Goal: Transaction & Acquisition: Purchase product/service

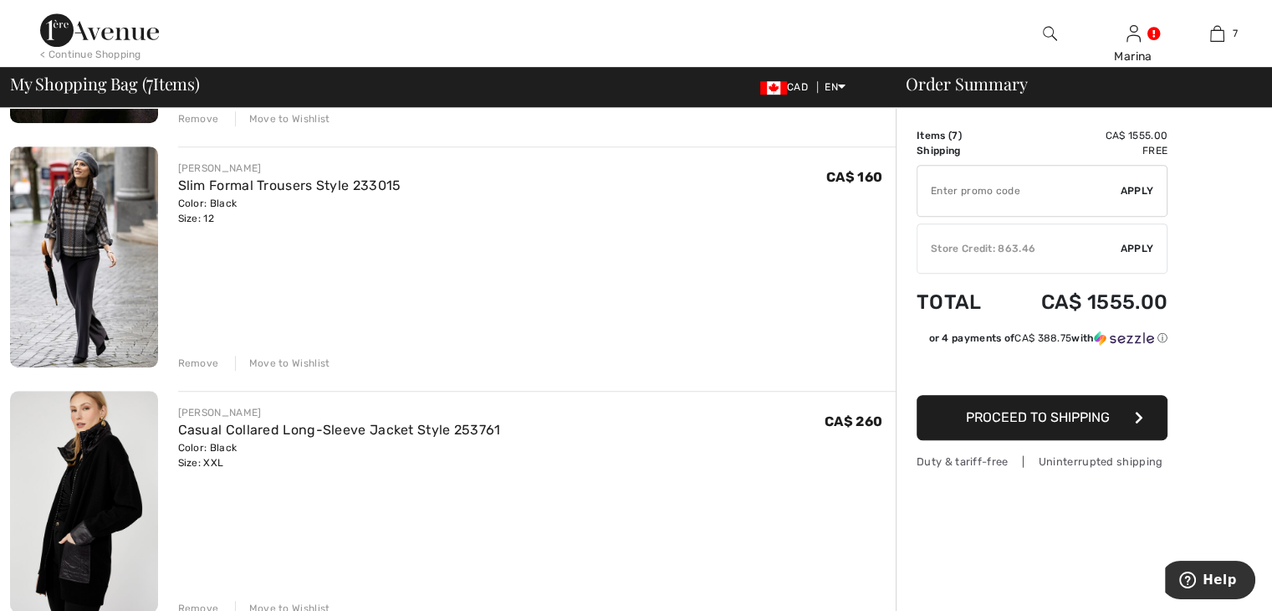
scroll to position [1087, 0]
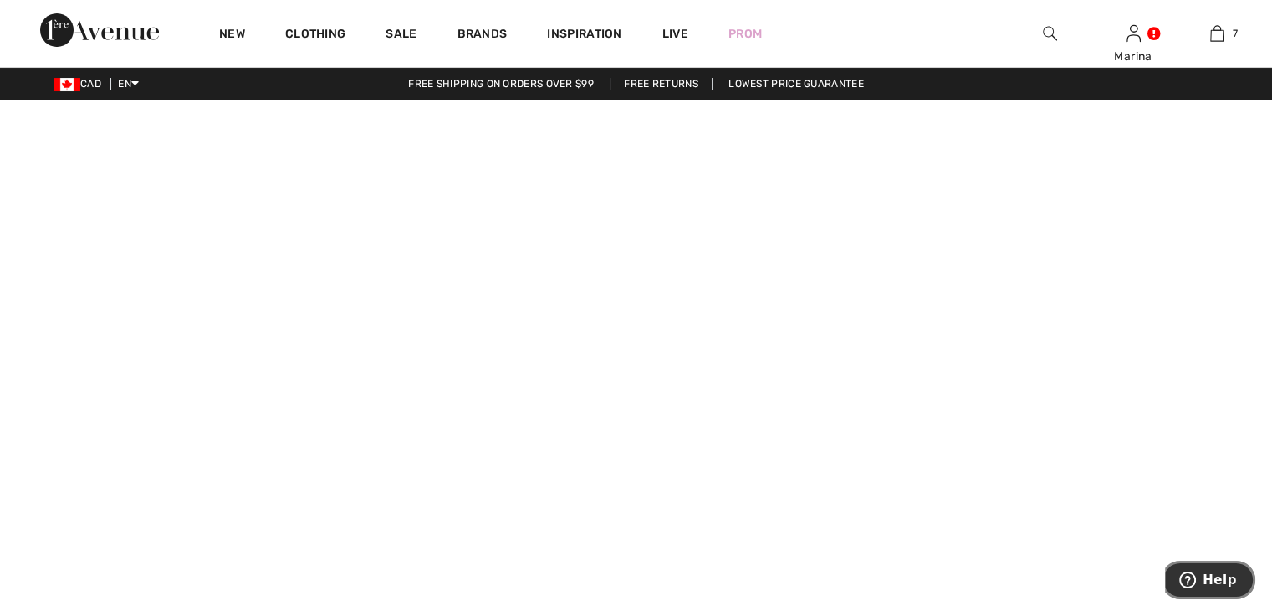
click at [1187, 585] on icon "Help" at bounding box center [1187, 579] width 17 height 17
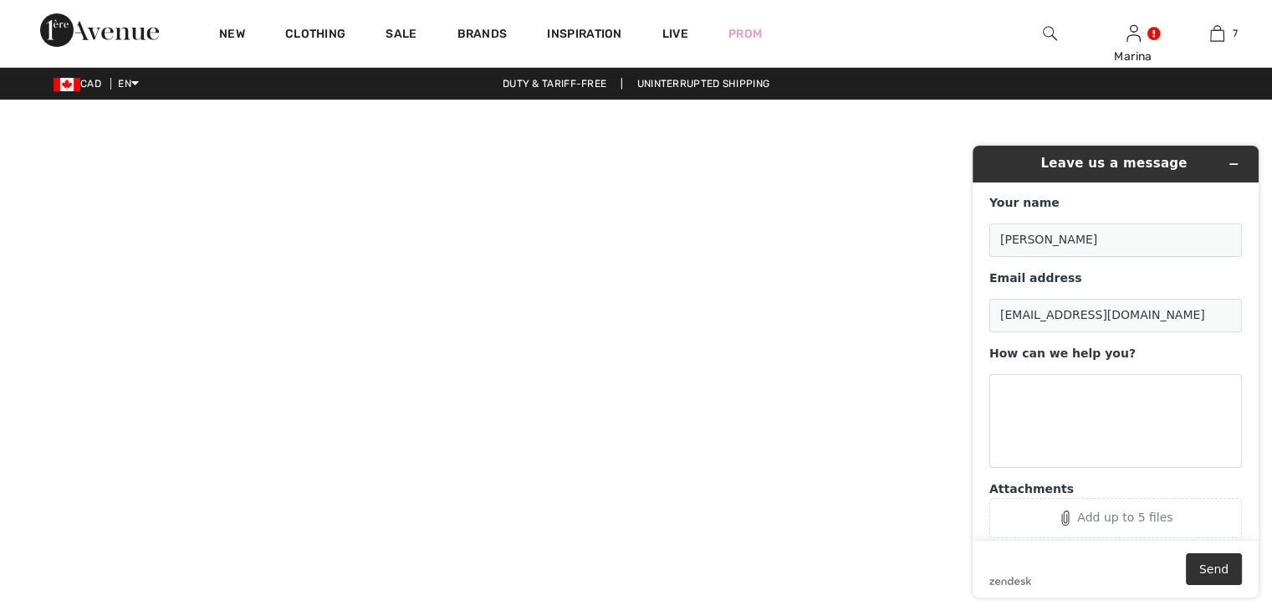
click at [1188, 582] on div "zendesk .cls-1{fill:#03363d;} Send" at bounding box center [1116, 569] width 253 height 32
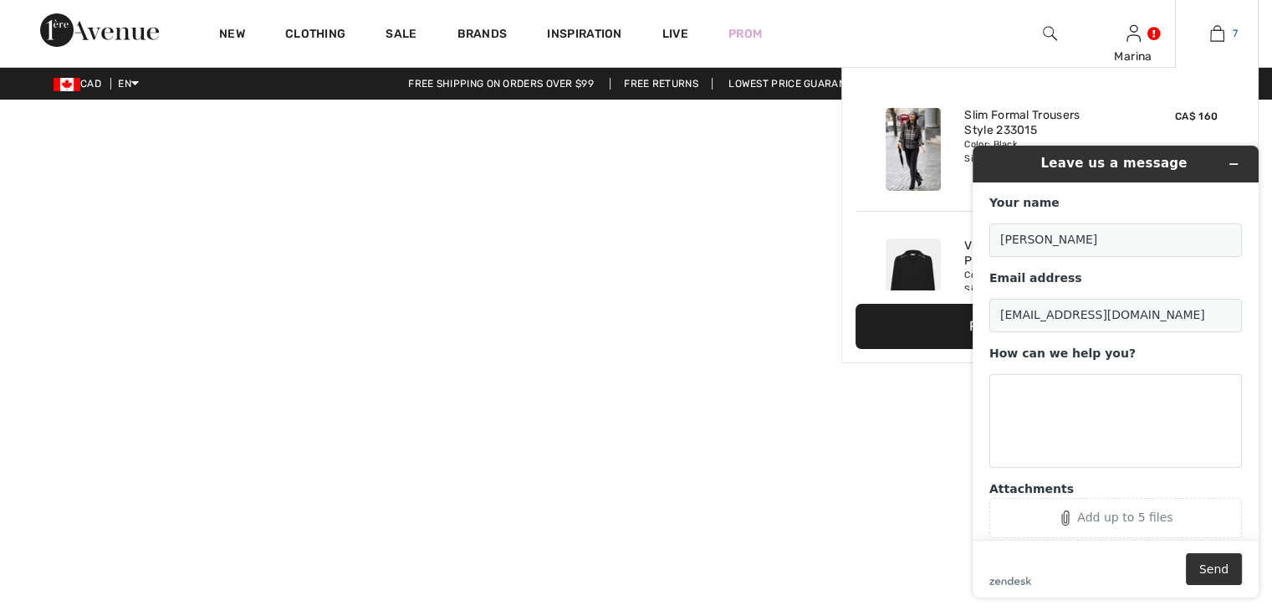
click at [1224, 33] on img at bounding box center [1217, 33] width 14 height 20
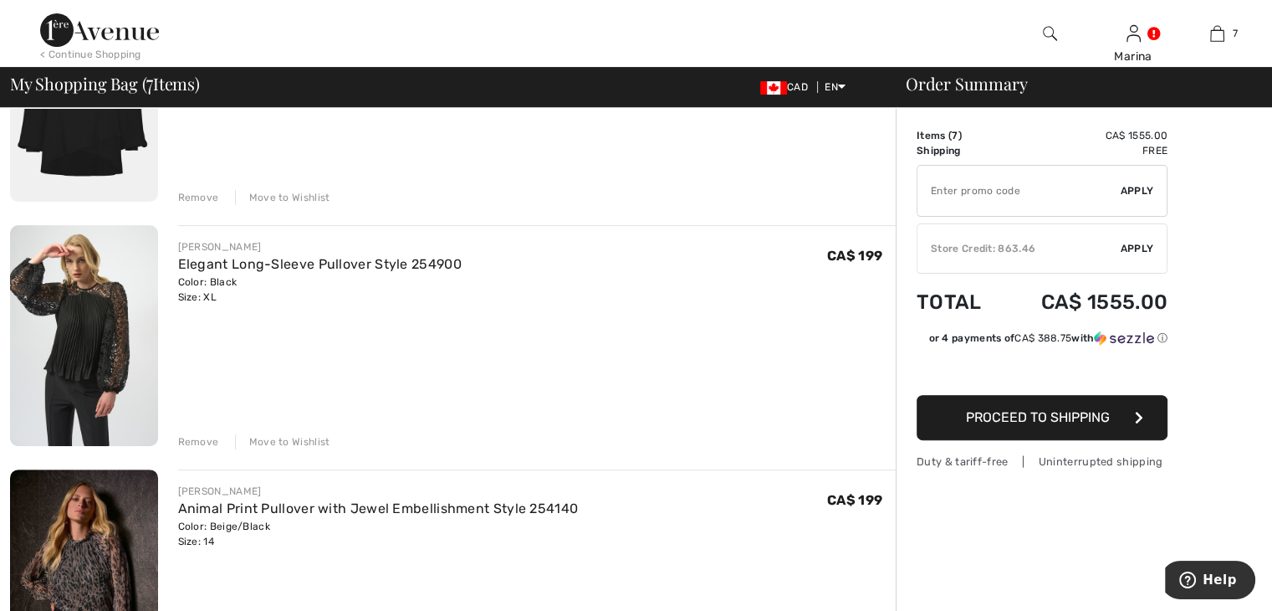
scroll to position [586, 0]
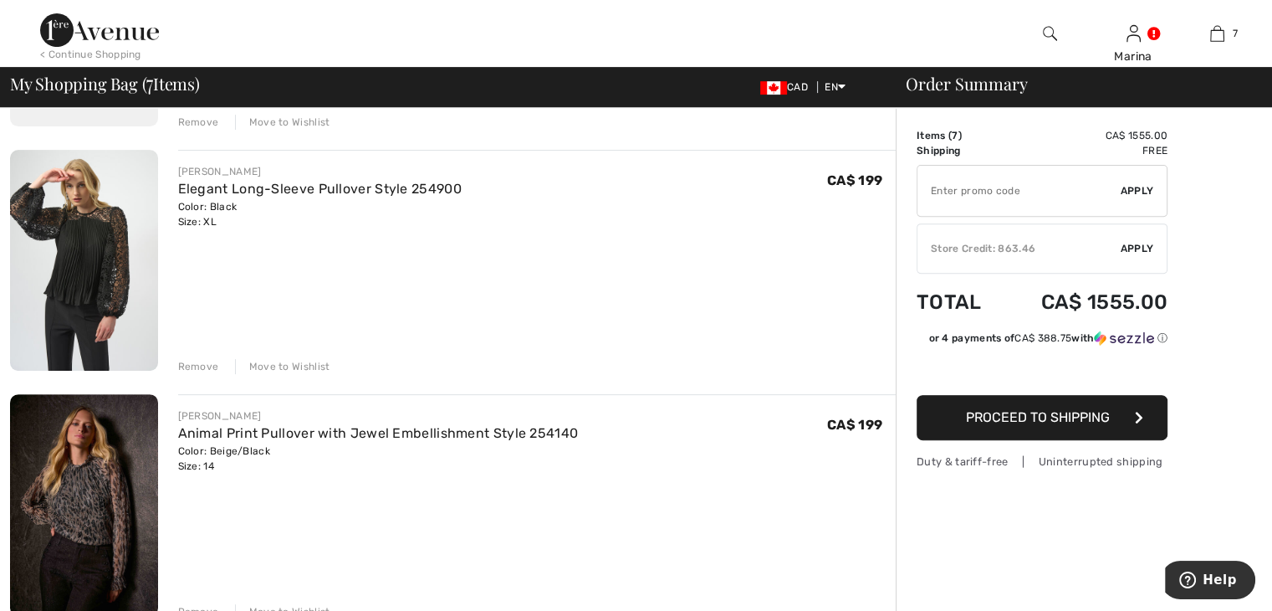
click at [201, 369] on div "Remove" at bounding box center [198, 366] width 41 height 15
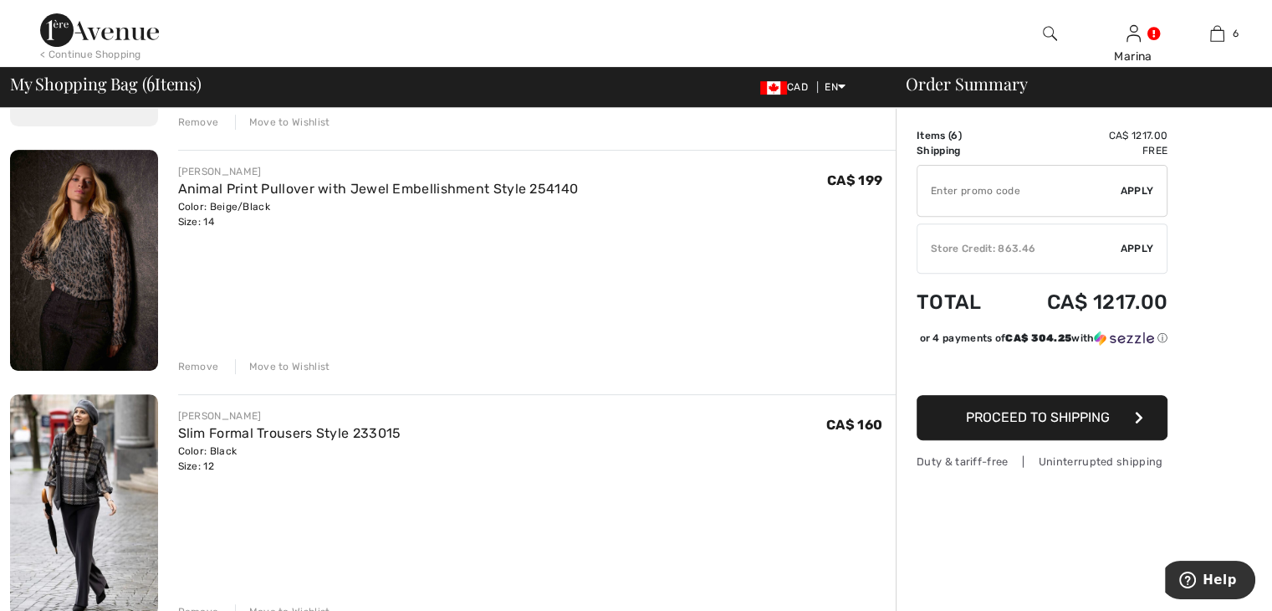
click at [201, 369] on div "Remove" at bounding box center [198, 366] width 41 height 15
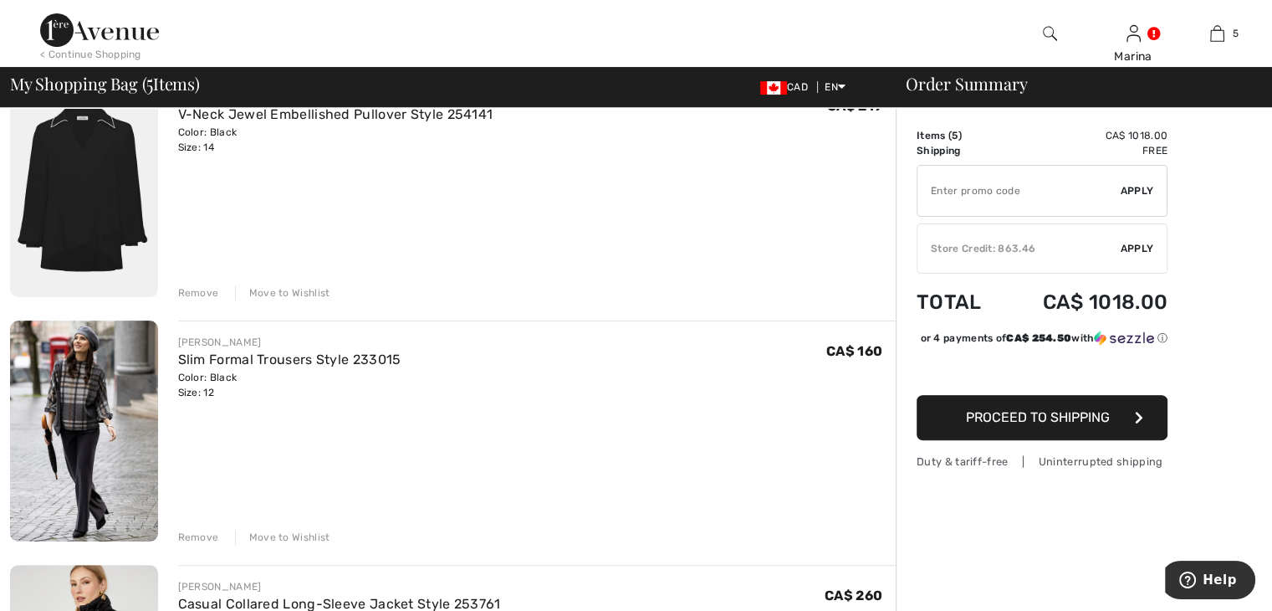
scroll to position [502, 0]
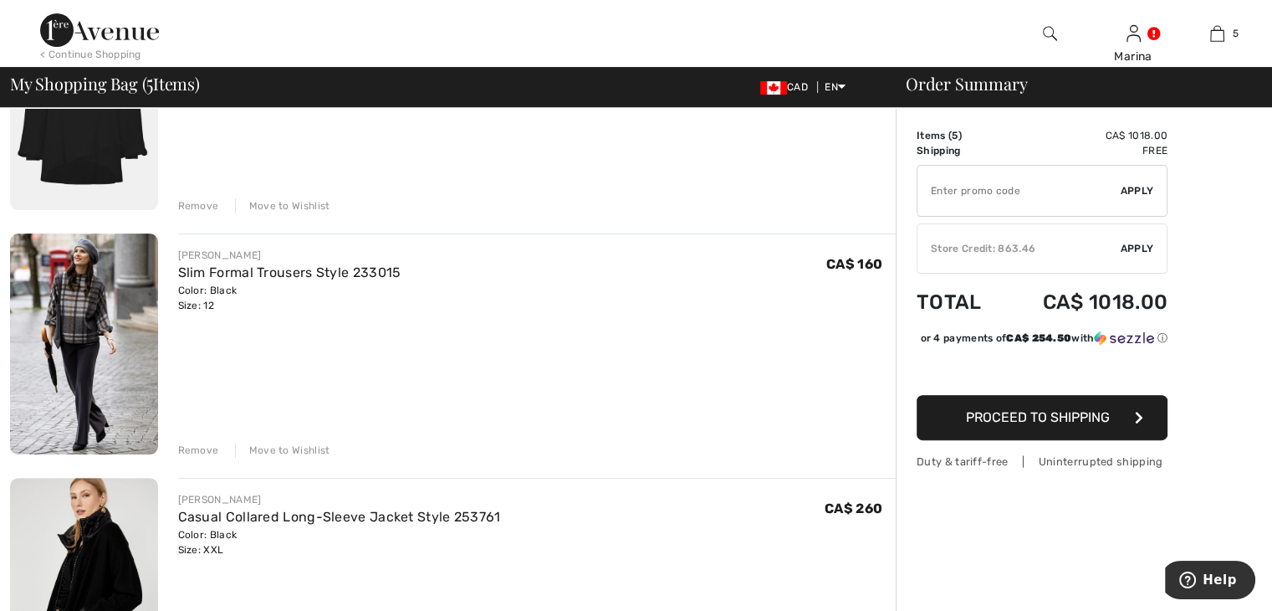
click at [201, 445] on div "Remove" at bounding box center [198, 449] width 41 height 15
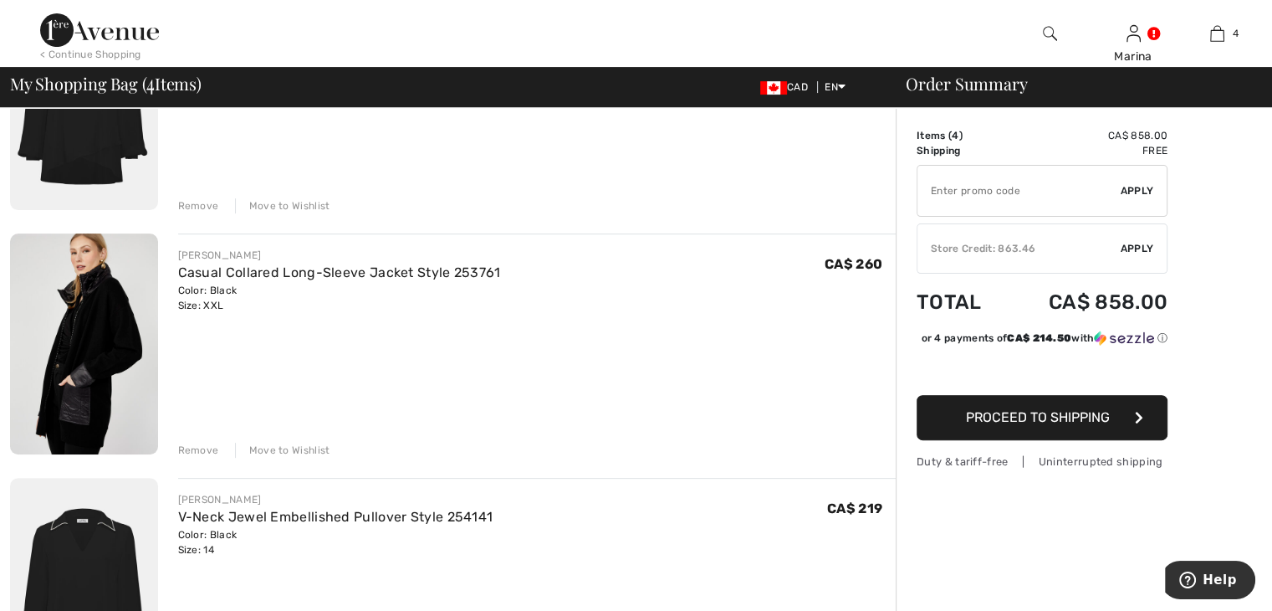
click at [201, 445] on div "Remove" at bounding box center [198, 449] width 41 height 15
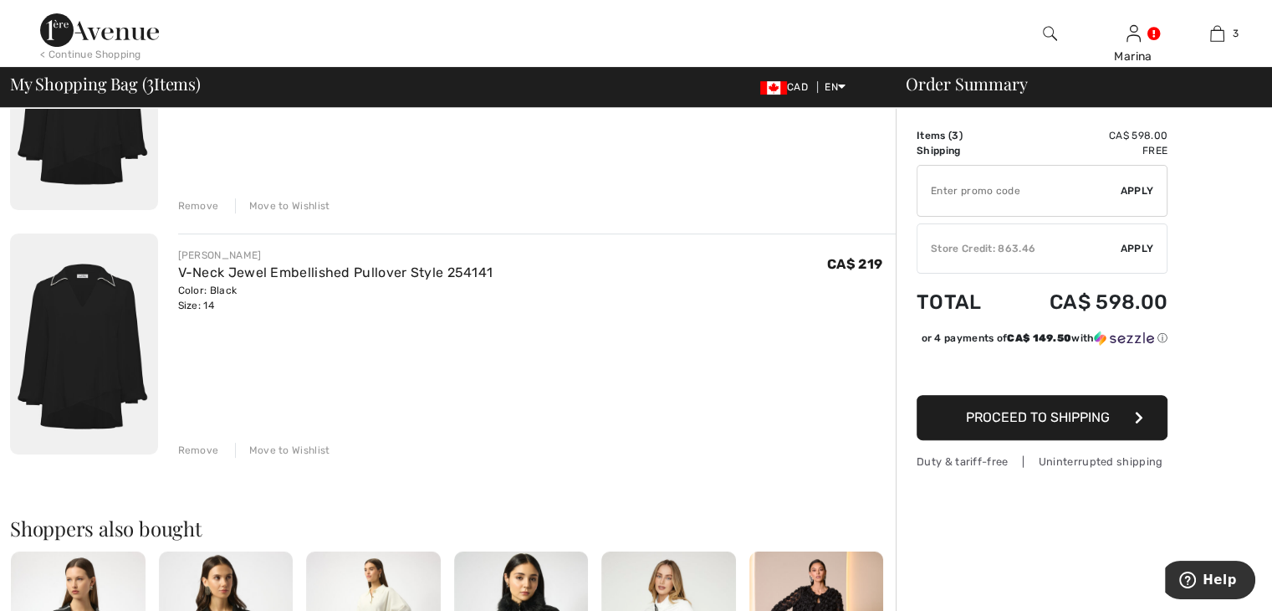
click at [201, 445] on div "Remove" at bounding box center [198, 449] width 41 height 15
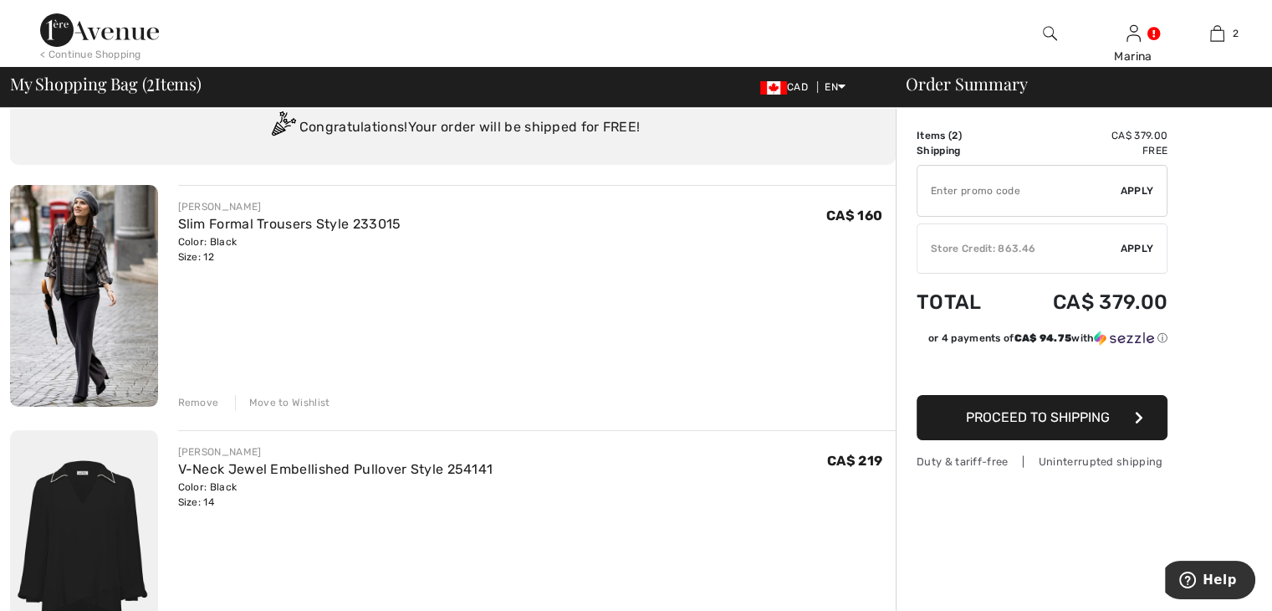
scroll to position [0, 0]
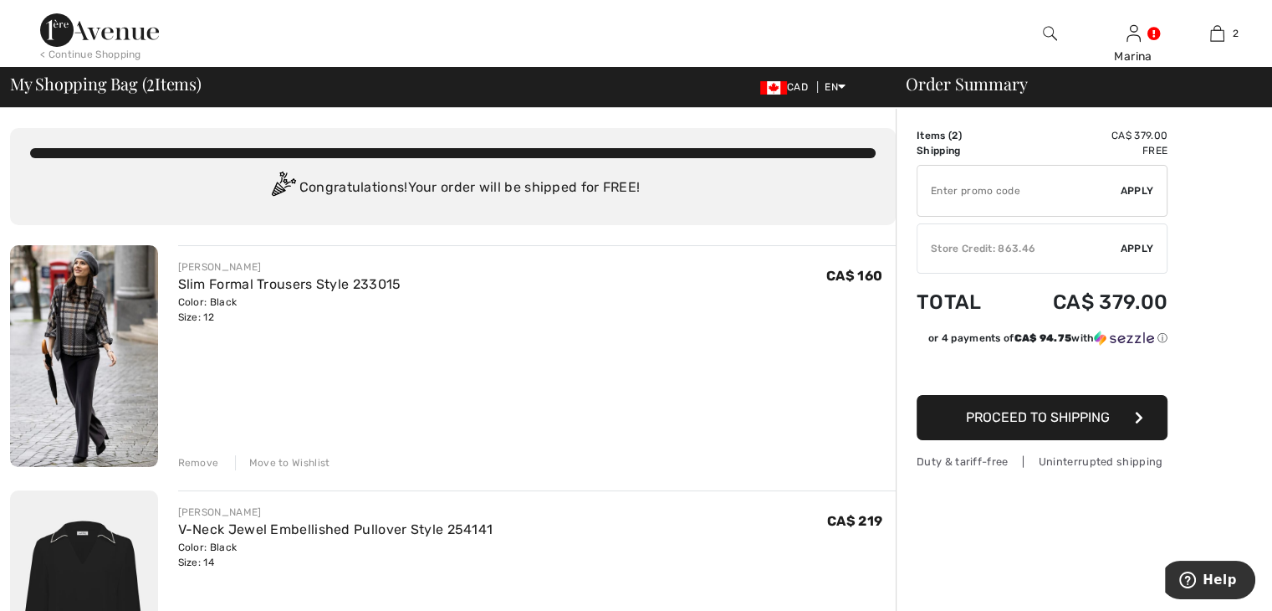
click at [94, 37] on img at bounding box center [99, 29] width 119 height 33
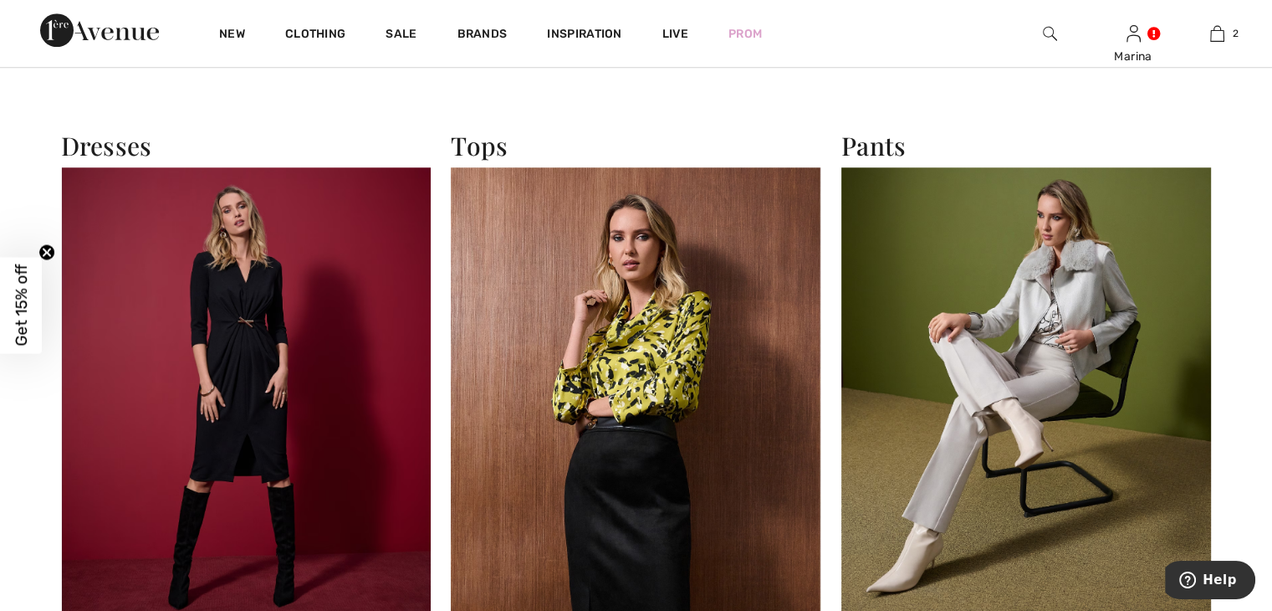
scroll to position [1506, 0]
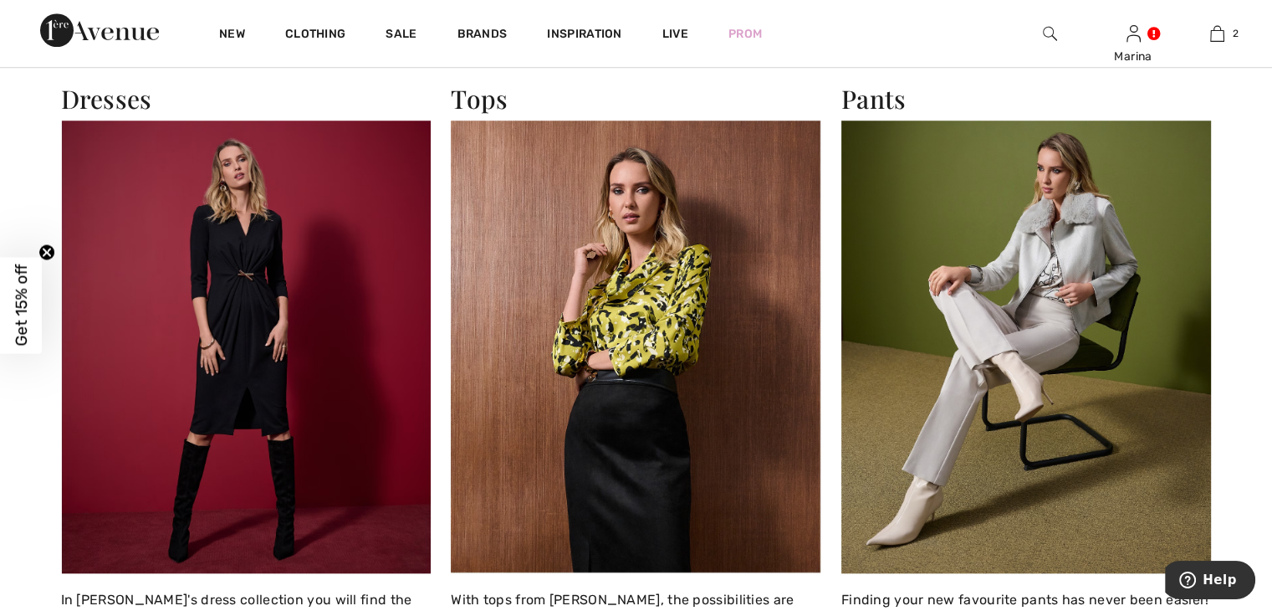
click at [587, 299] on img at bounding box center [636, 346] width 371 height 452
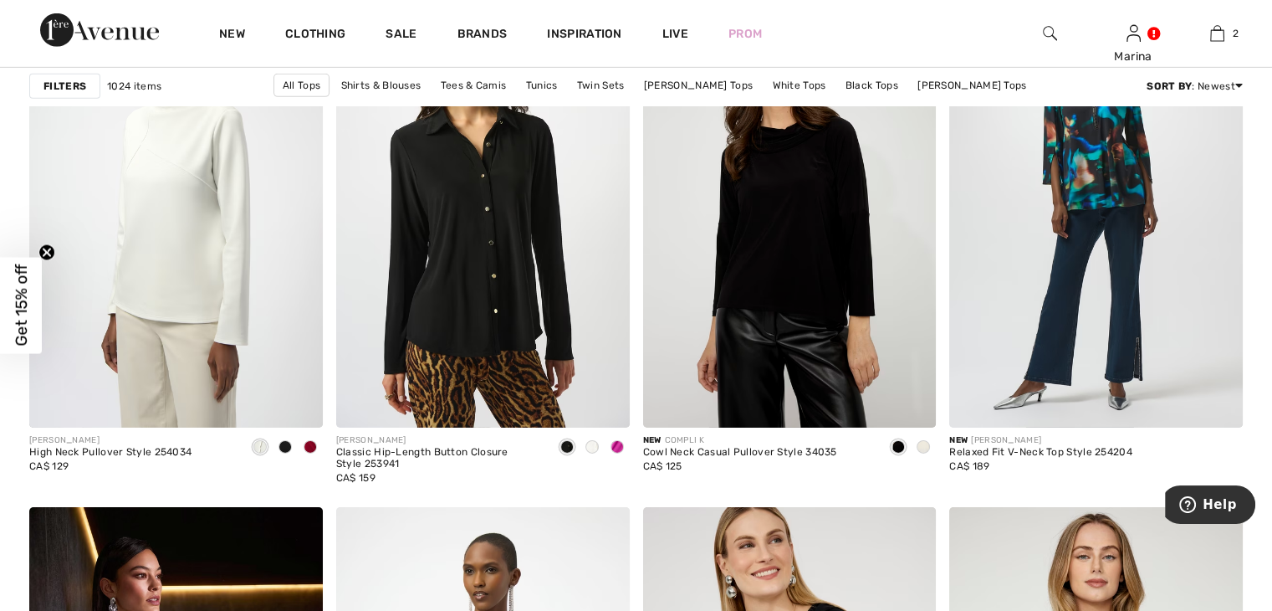
scroll to position [5353, 0]
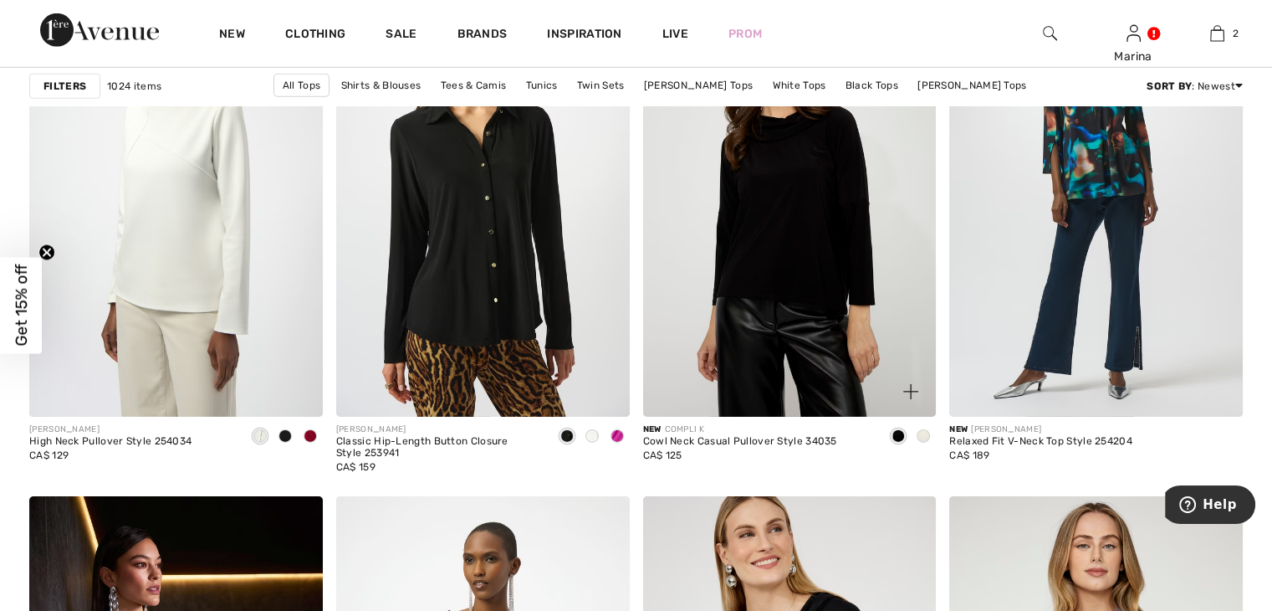
click at [926, 436] on span at bounding box center [923, 435] width 13 height 13
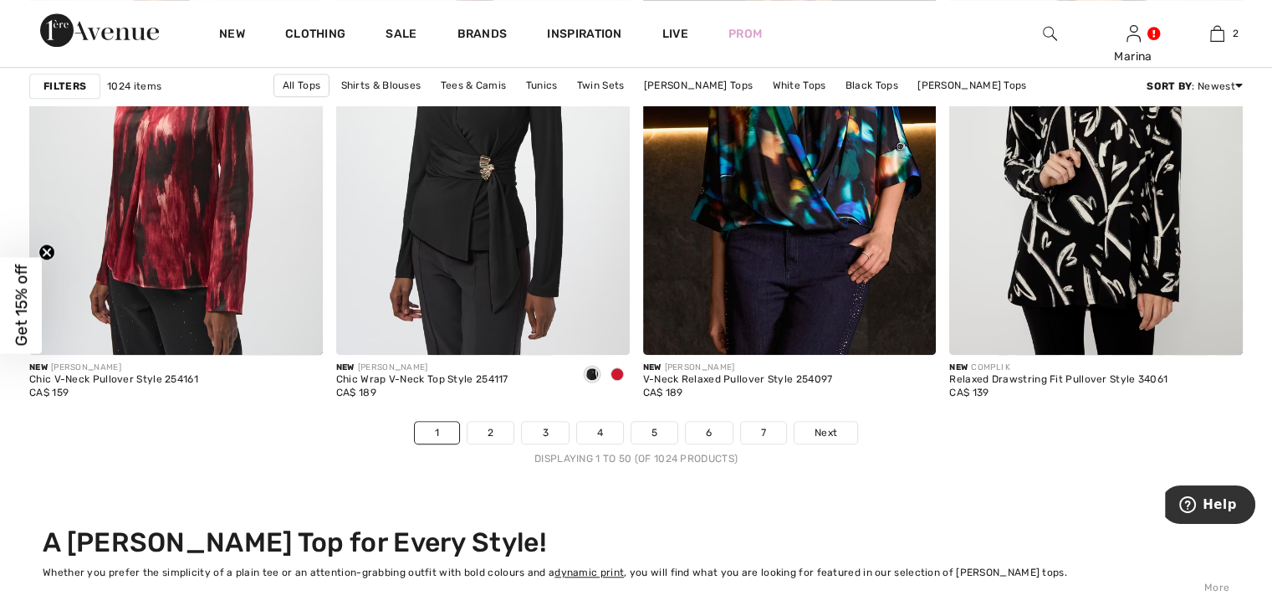
scroll to position [7779, 0]
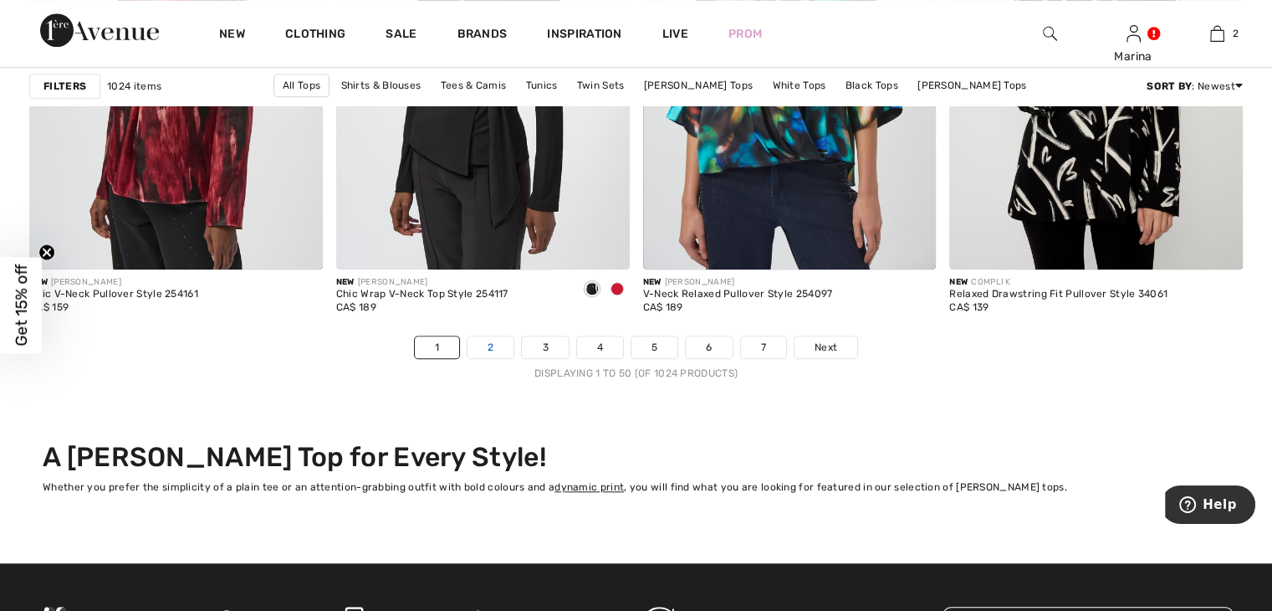
click at [488, 345] on link "2" at bounding box center [491, 347] width 46 height 22
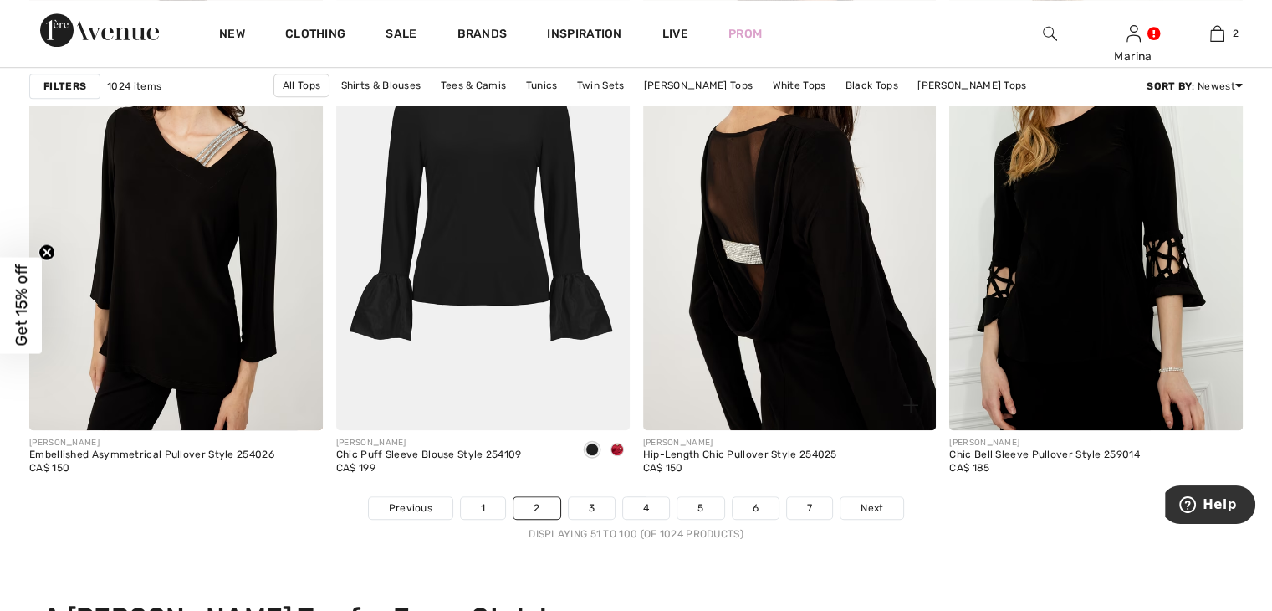
scroll to position [7695, 0]
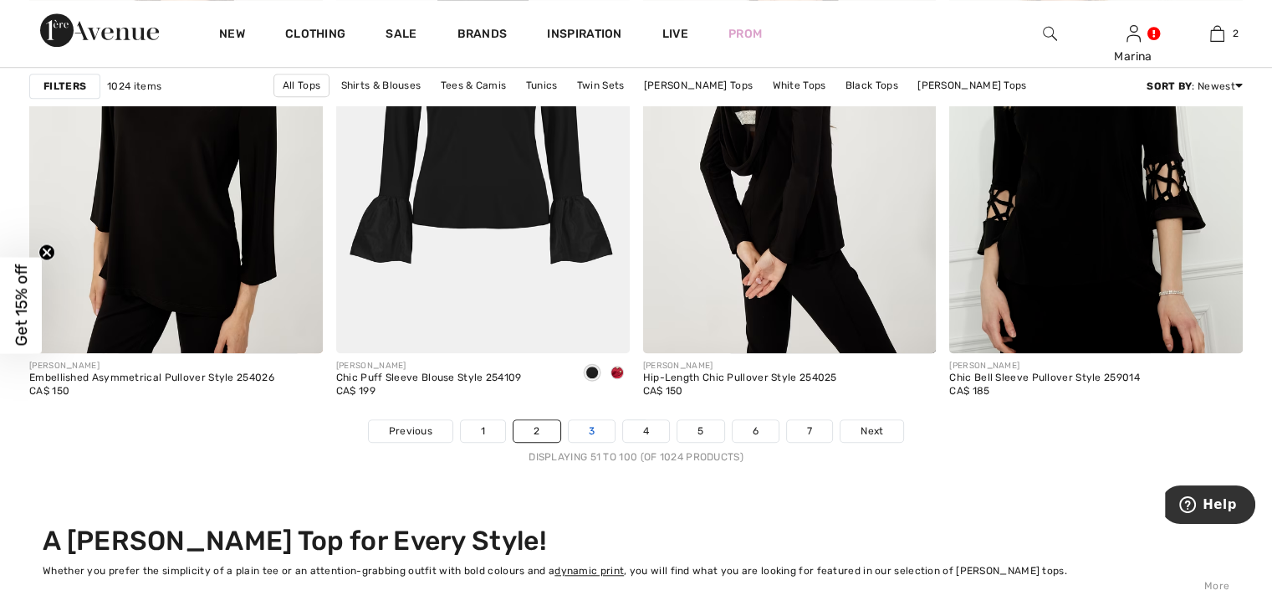
click at [597, 428] on link "3" at bounding box center [592, 431] width 46 height 22
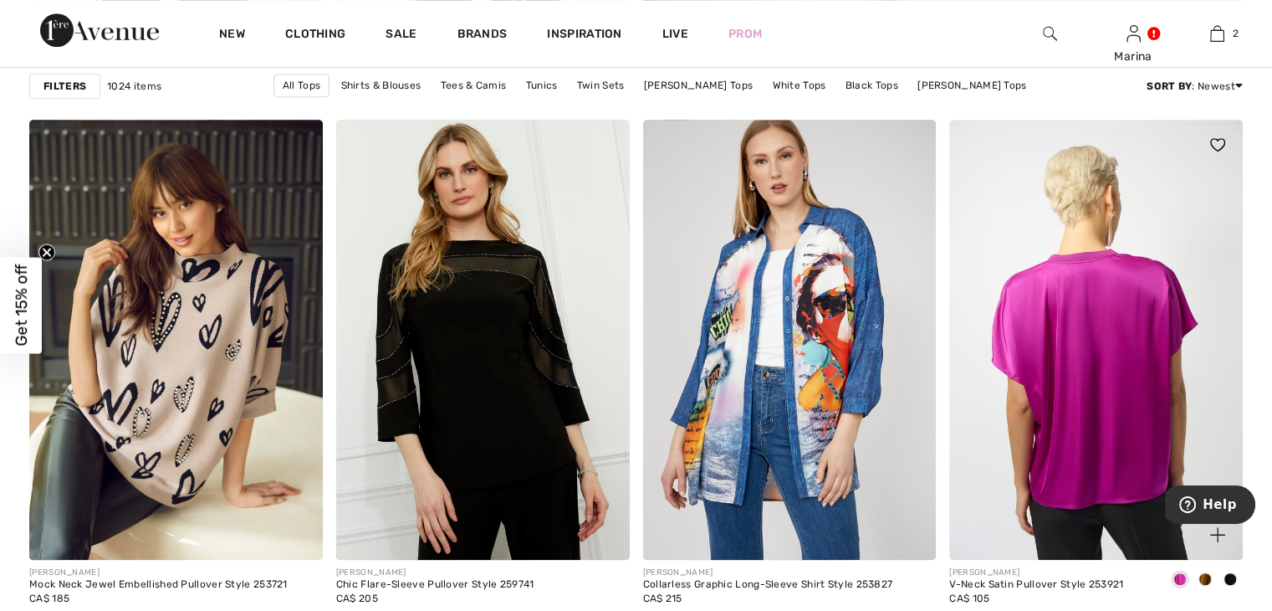
scroll to position [1171, 0]
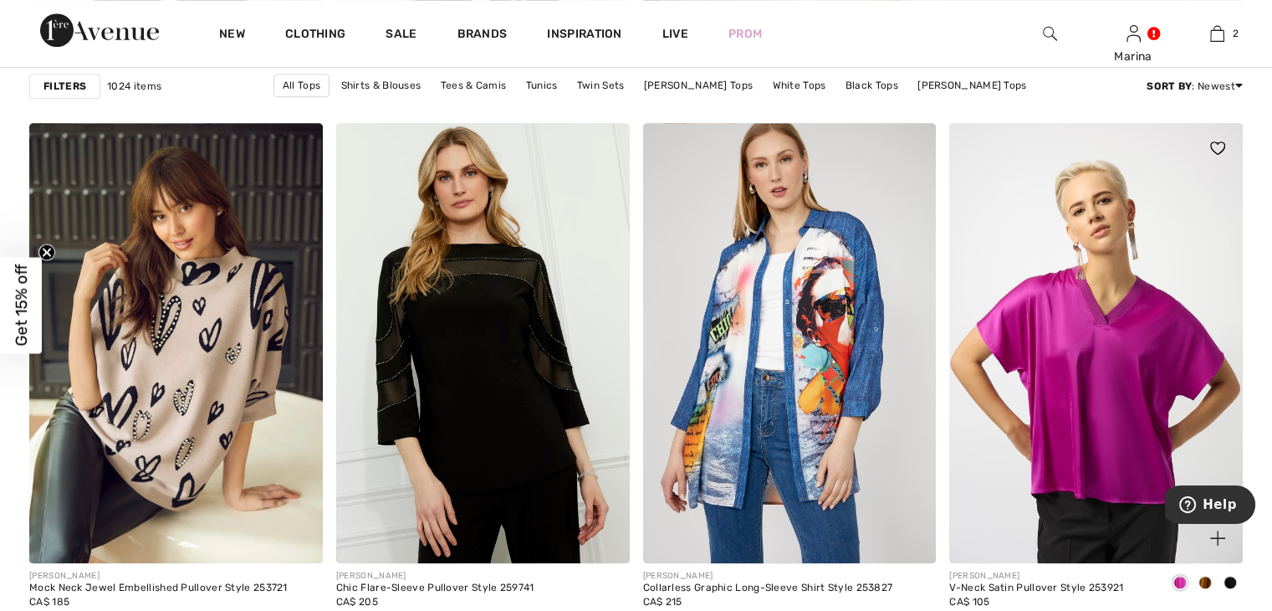
click at [1208, 580] on span at bounding box center [1205, 581] width 13 height 13
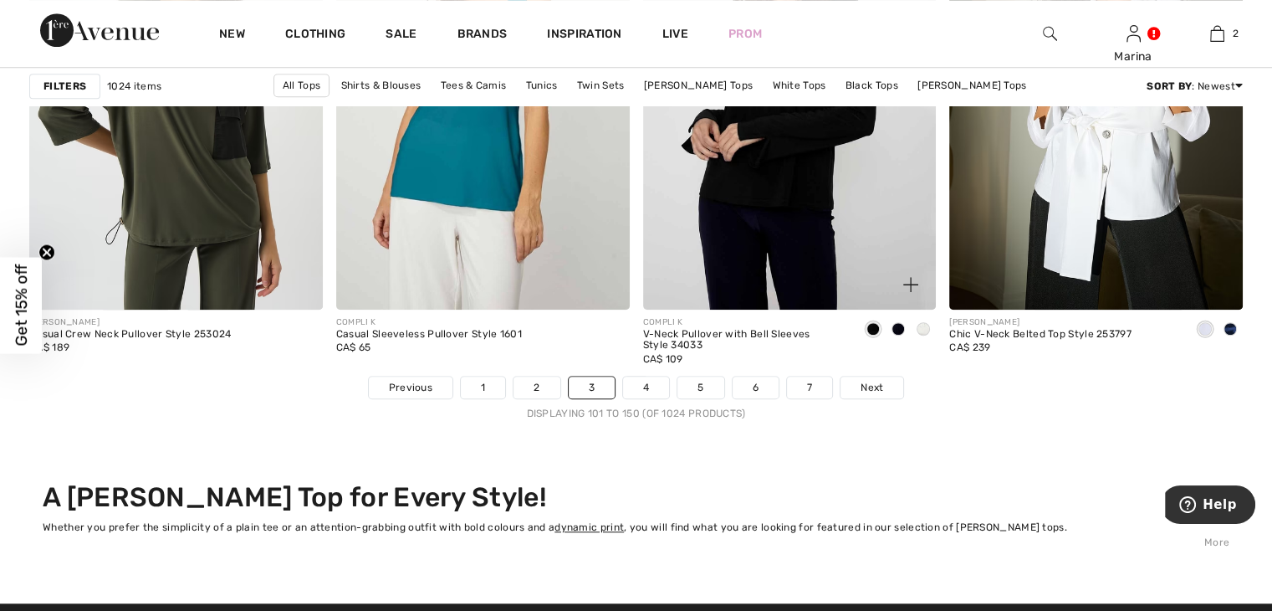
scroll to position [7779, 0]
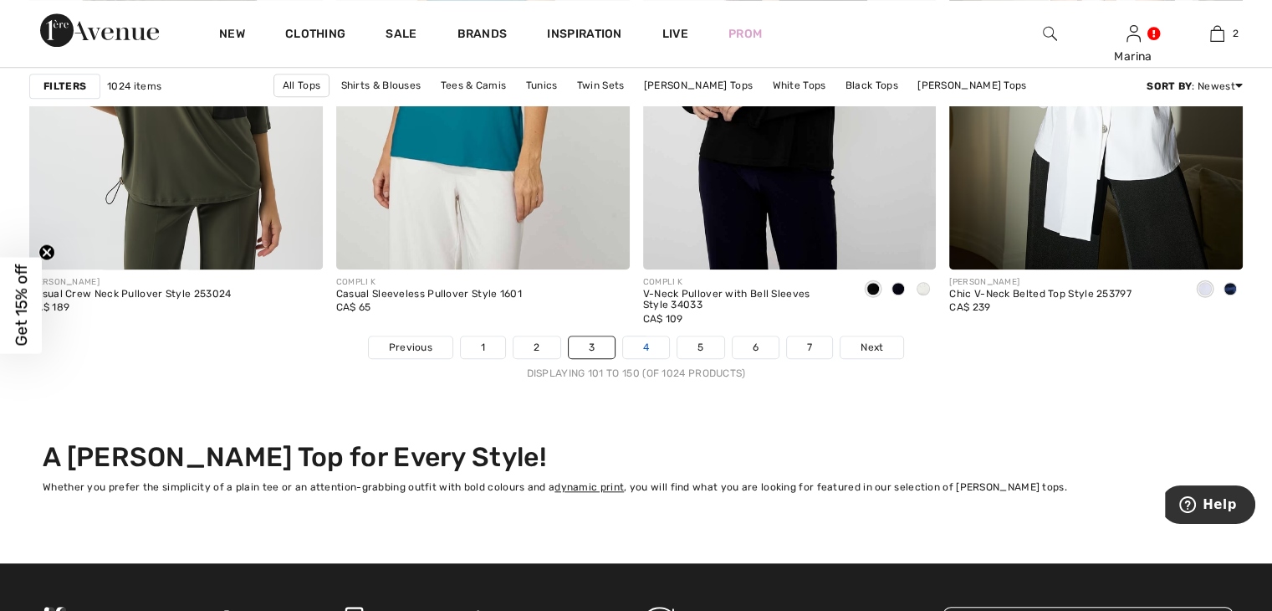
click at [646, 344] on link "4" at bounding box center [646, 347] width 46 height 22
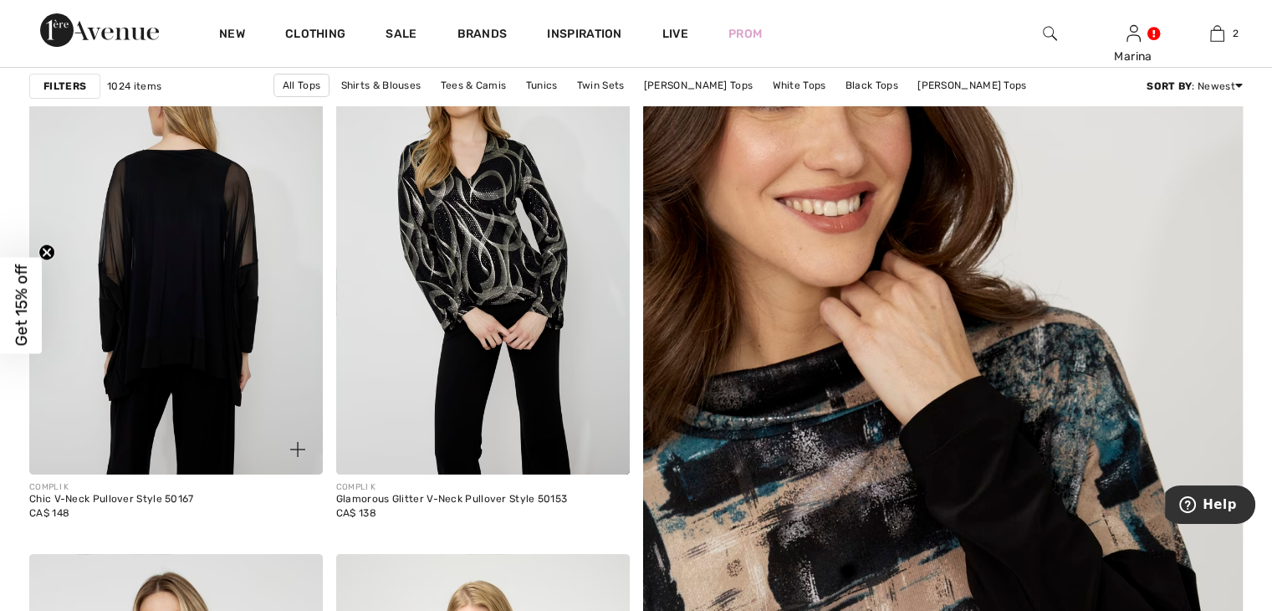
scroll to position [251, 0]
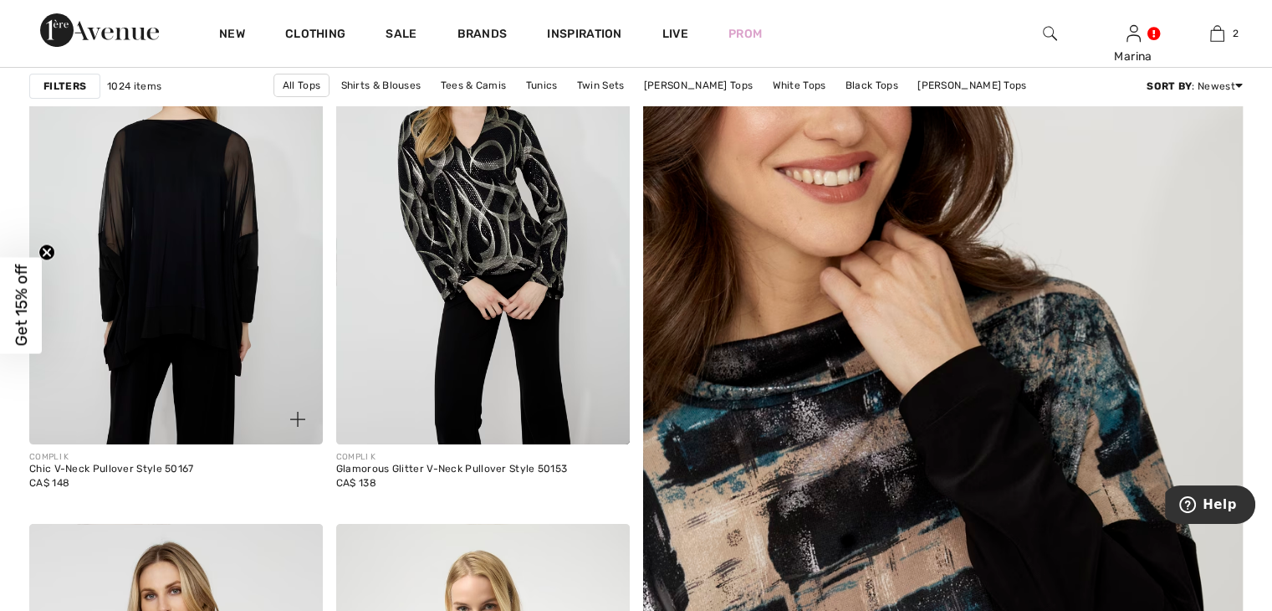
click at [150, 305] on img at bounding box center [176, 224] width 294 height 440
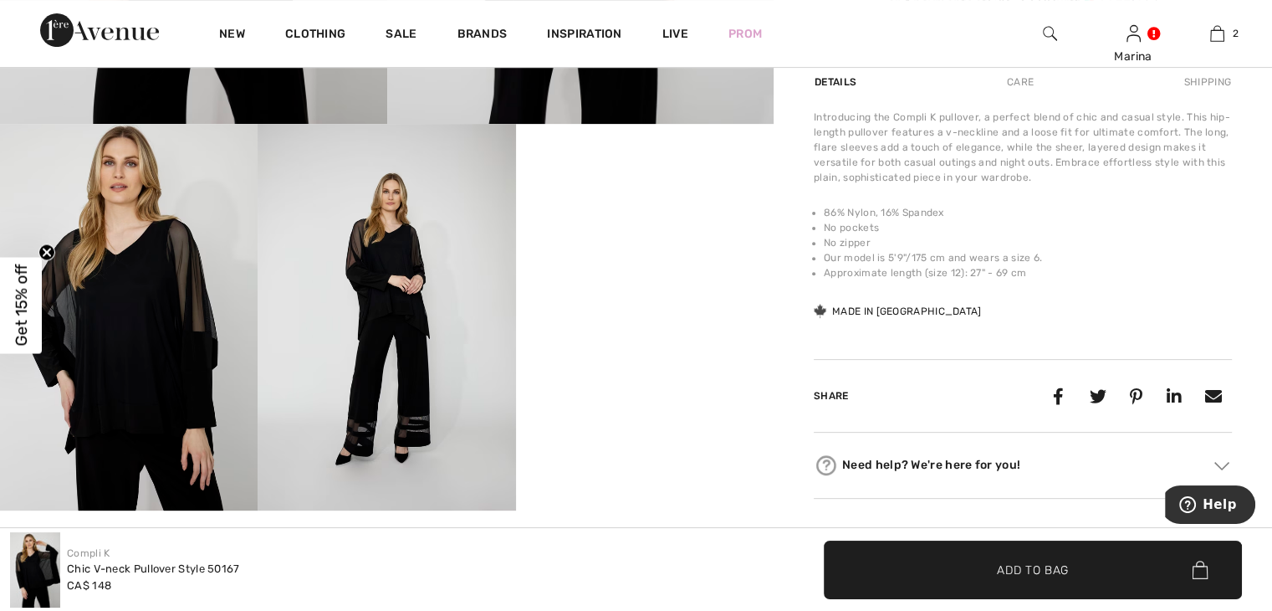
scroll to position [586, 0]
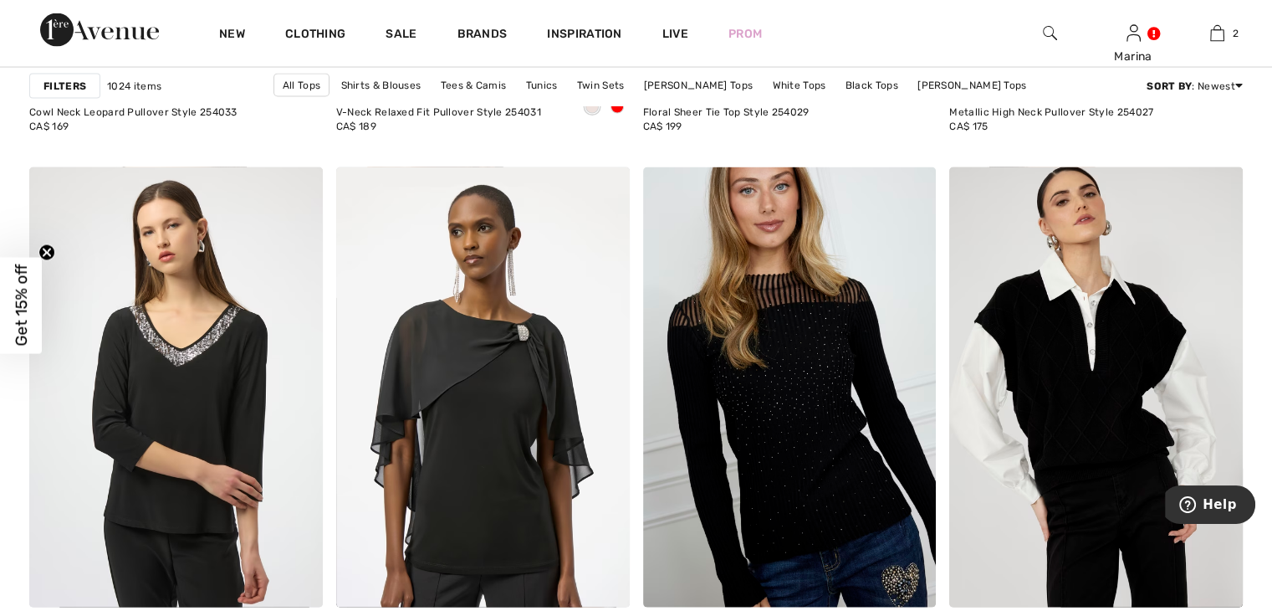
scroll to position [3429, 0]
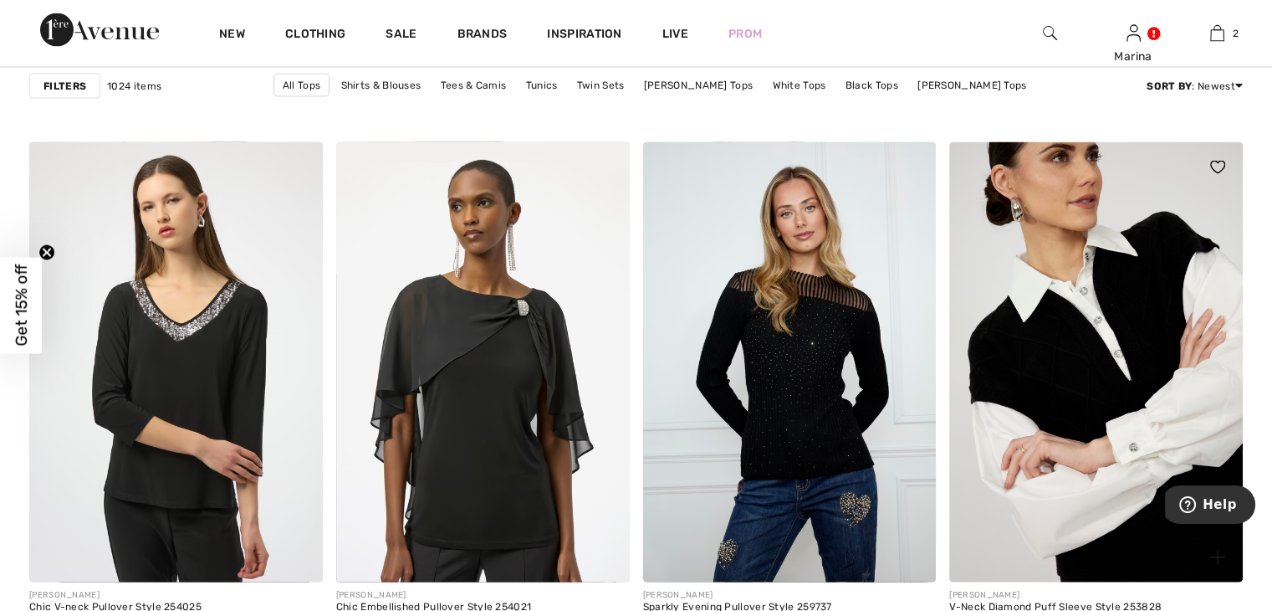
click at [1107, 311] on img at bounding box center [1096, 362] width 294 height 440
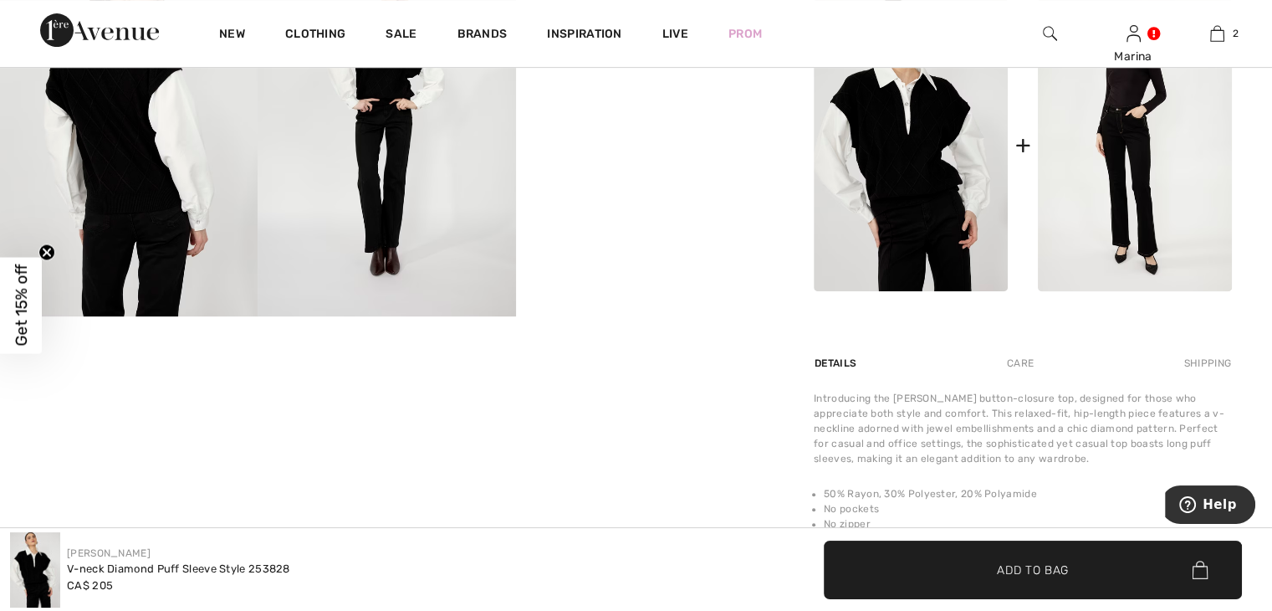
scroll to position [753, 0]
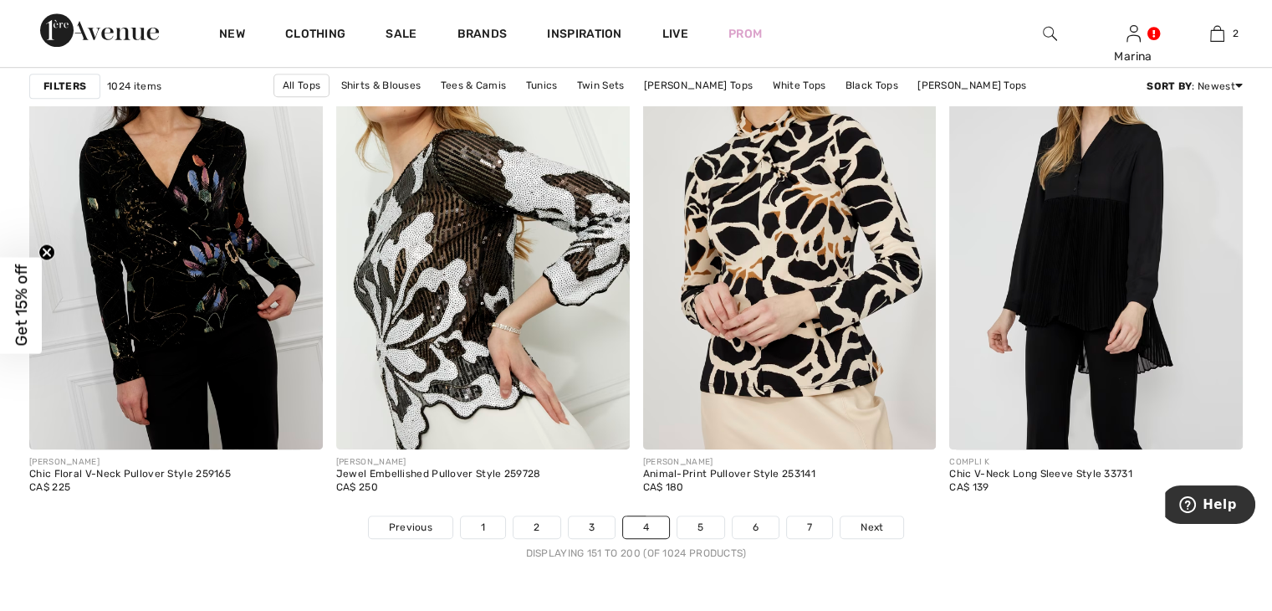
scroll to position [7695, 0]
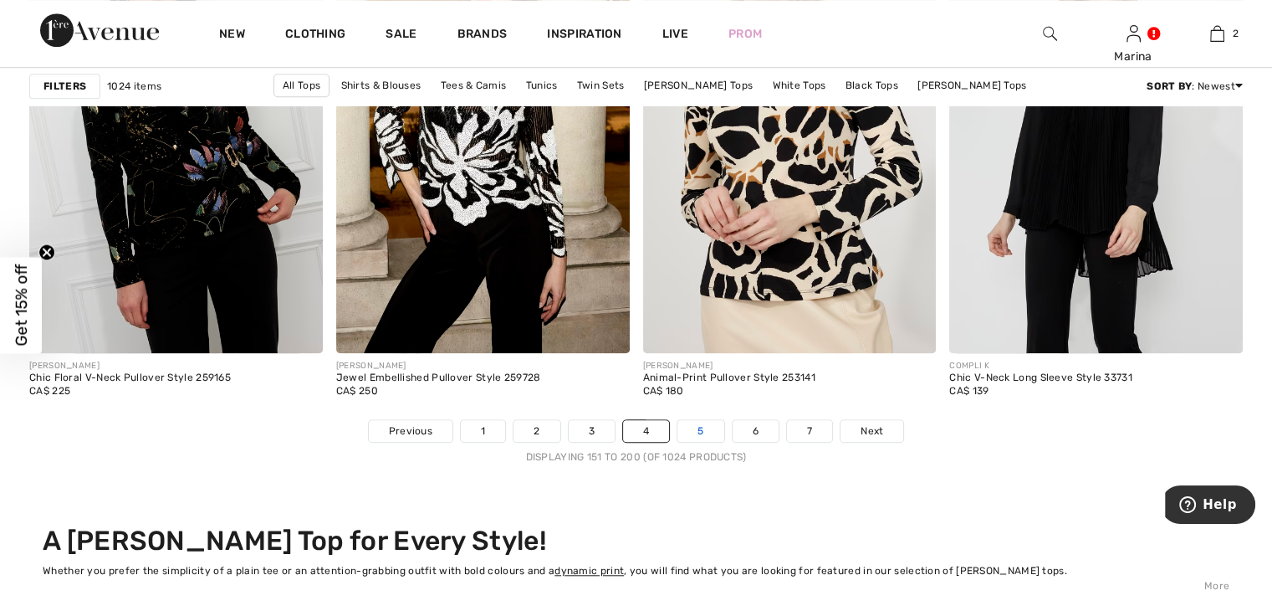
click at [703, 429] on link "5" at bounding box center [701, 431] width 46 height 22
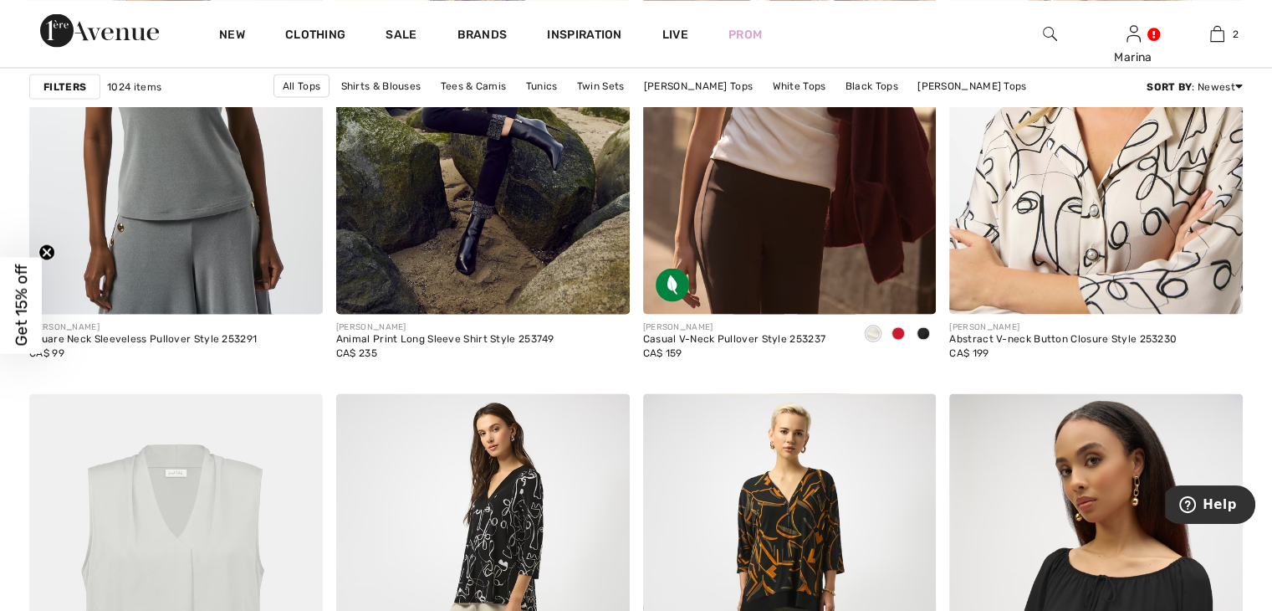
scroll to position [3513, 0]
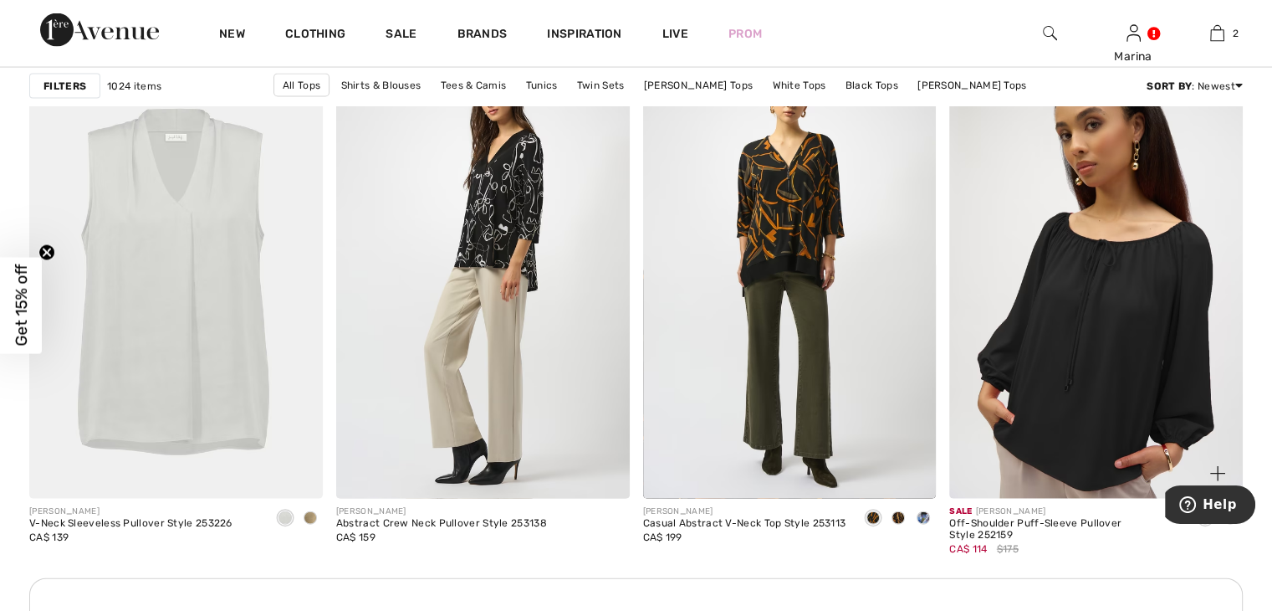
click at [1114, 335] on img at bounding box center [1096, 279] width 294 height 440
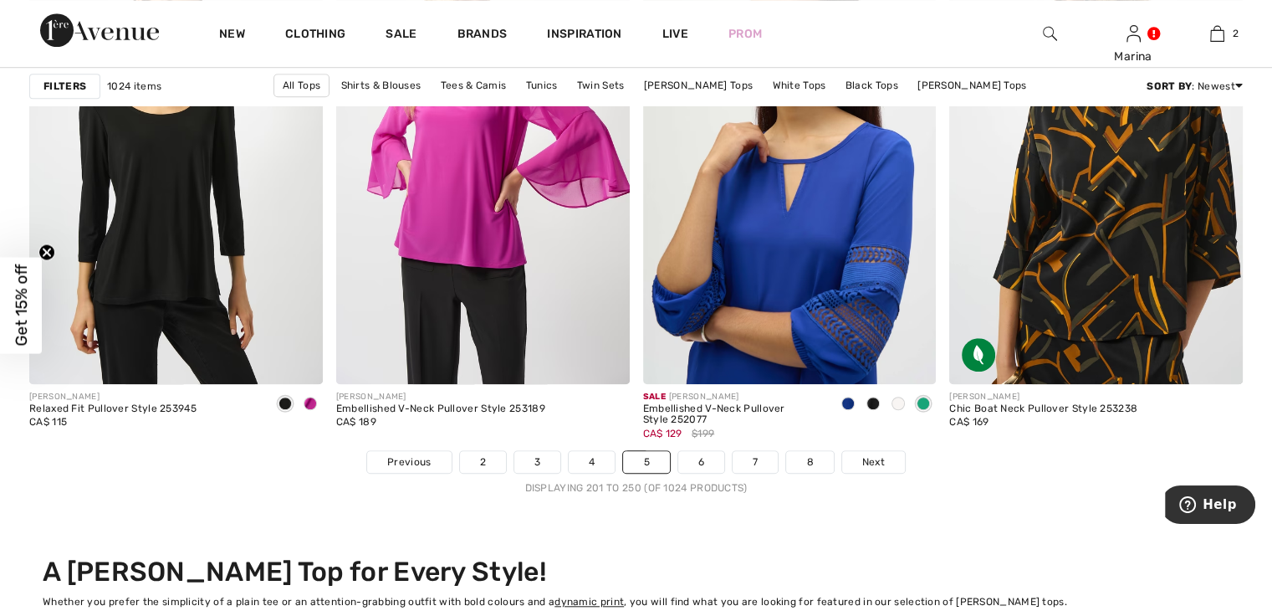
scroll to position [7863, 0]
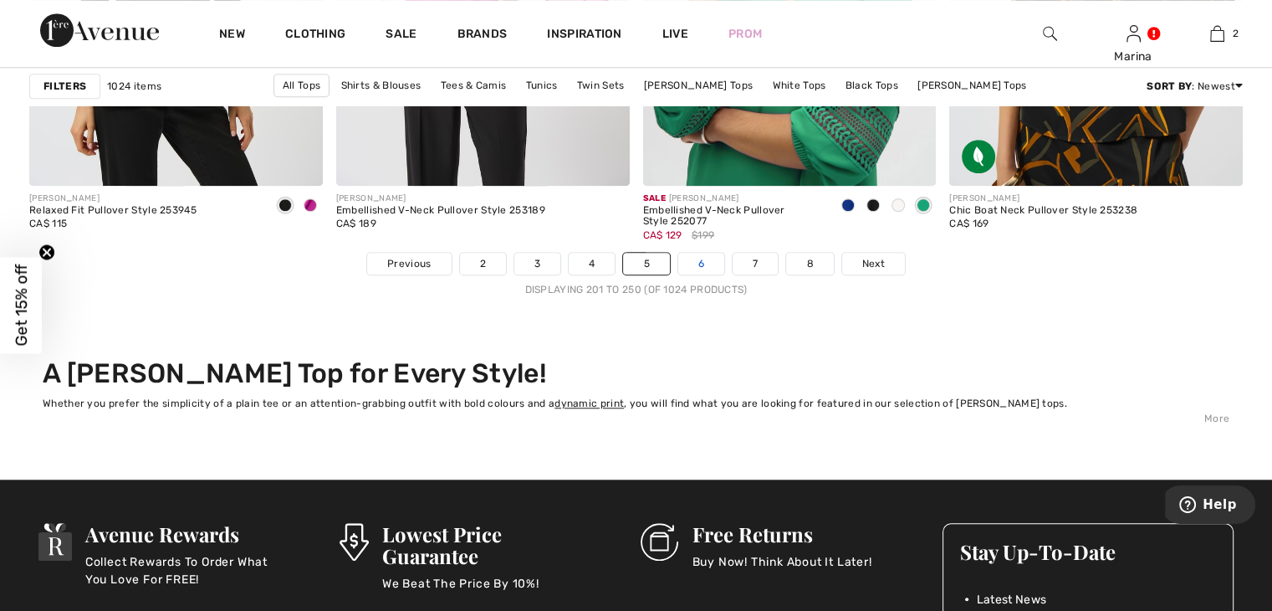
click at [695, 263] on link "6" at bounding box center [701, 264] width 46 height 22
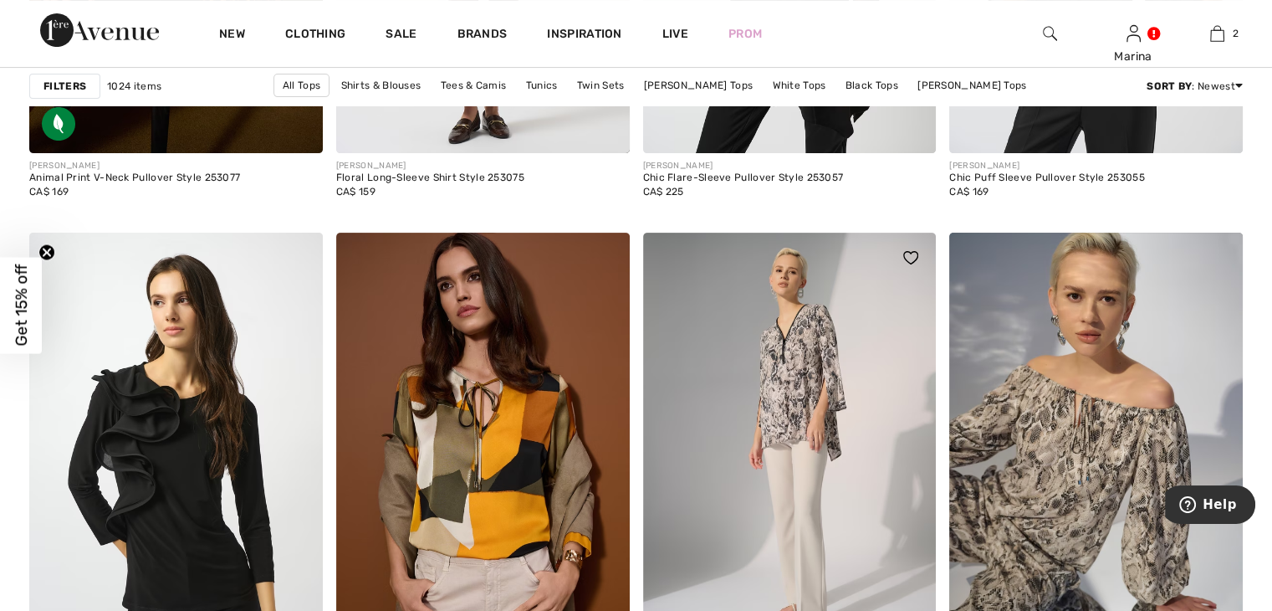
scroll to position [6943, 0]
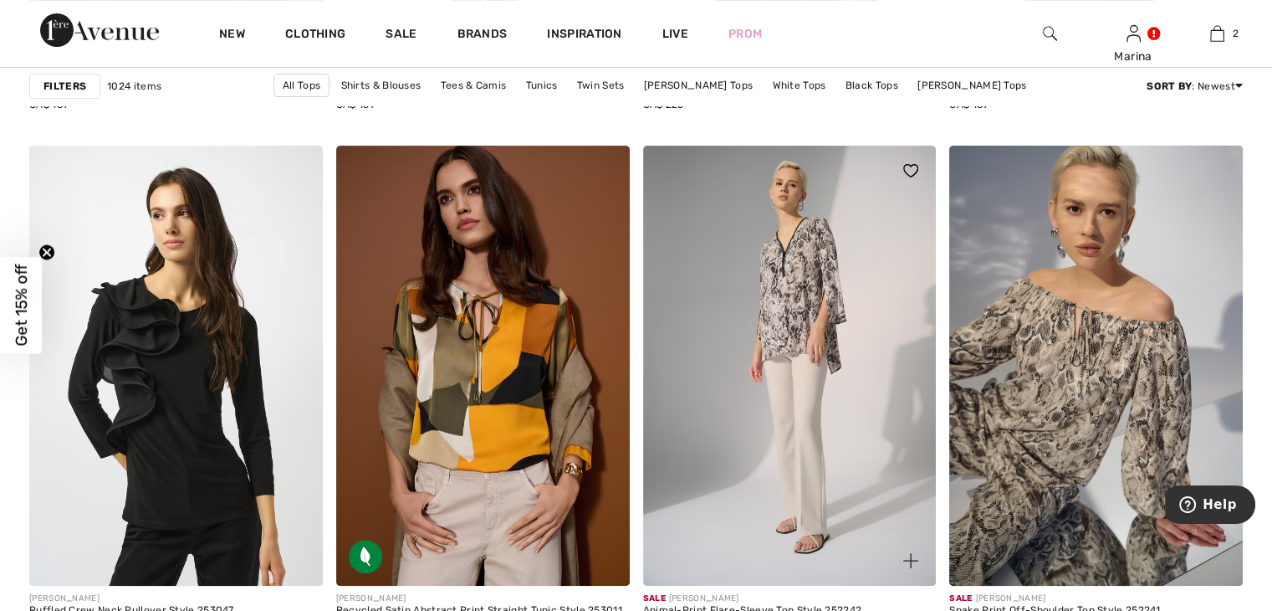
click at [786, 309] on img at bounding box center [790, 366] width 294 height 440
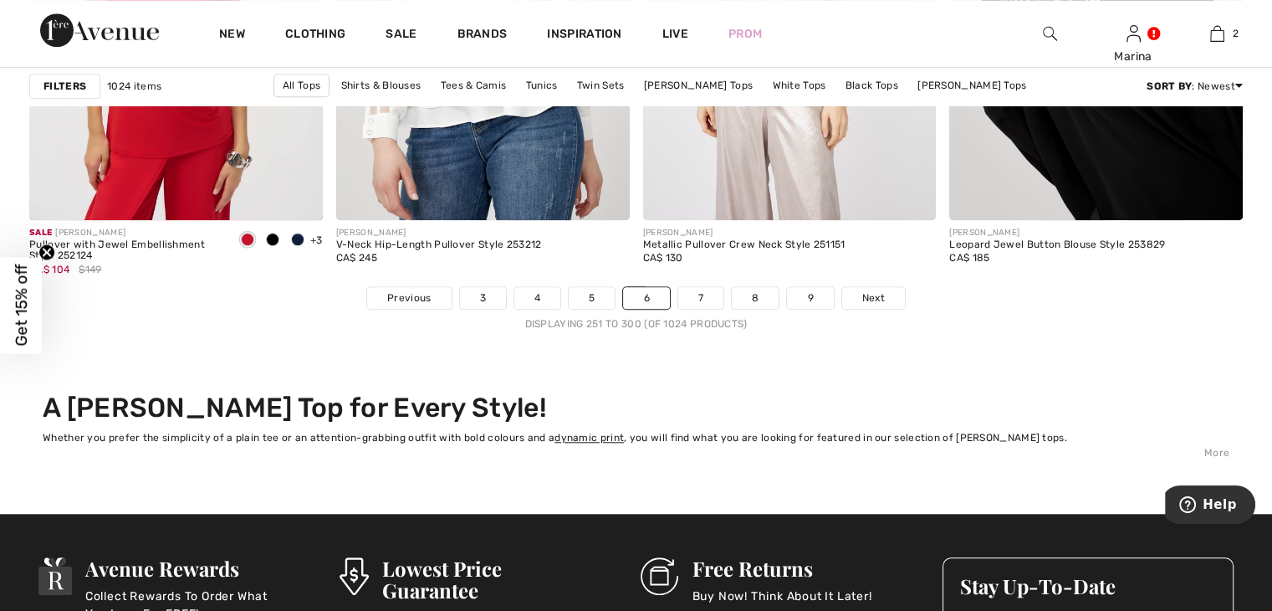
scroll to position [7863, 0]
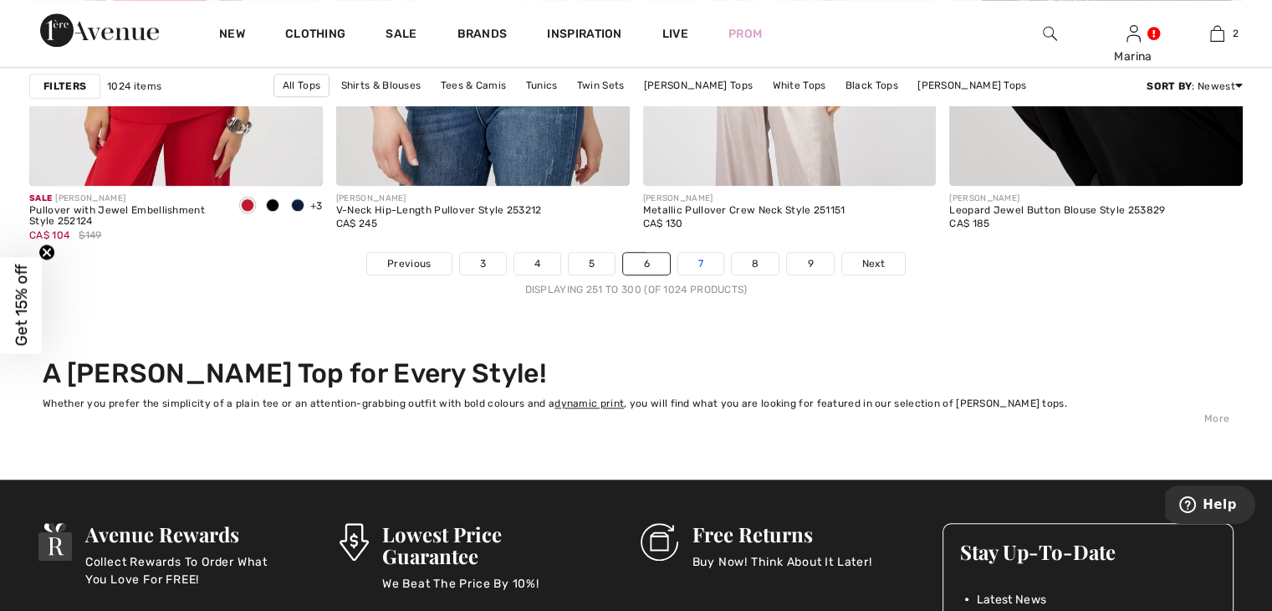
click at [701, 263] on link "7" at bounding box center [700, 264] width 45 height 22
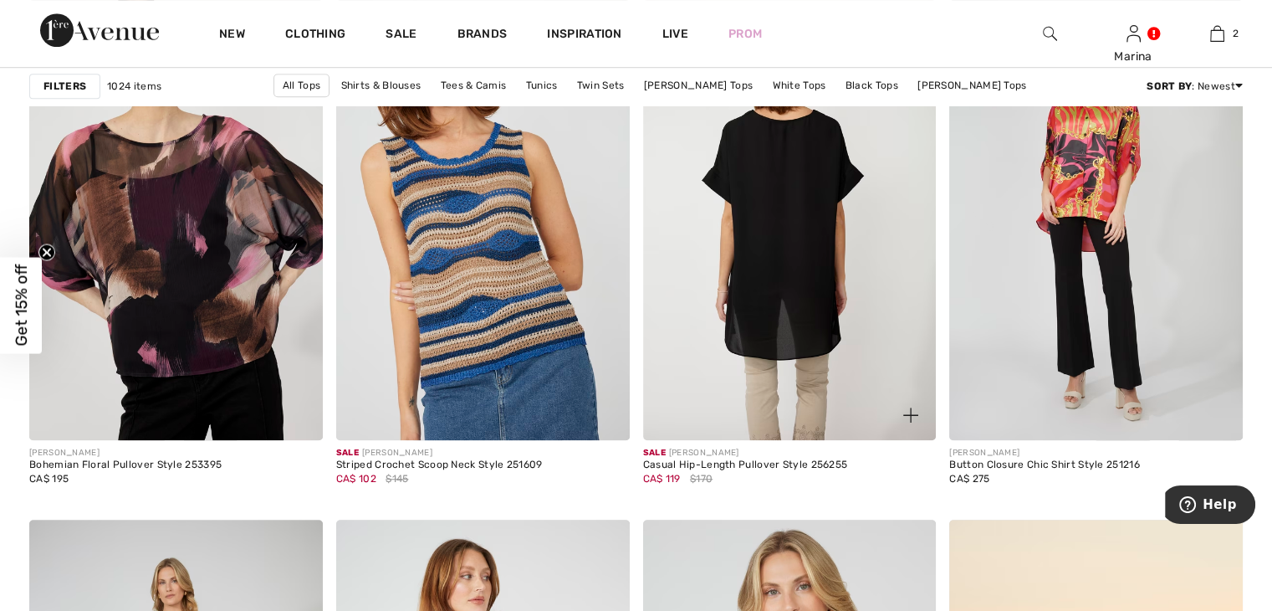
scroll to position [1338, 0]
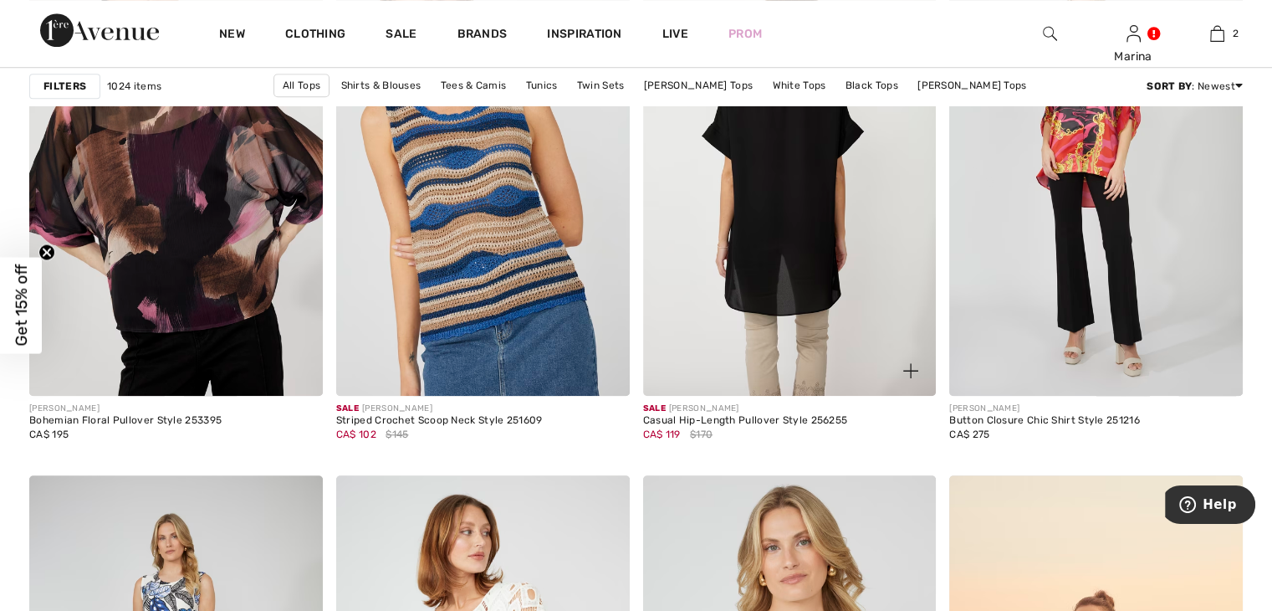
click at [749, 251] on img at bounding box center [790, 176] width 294 height 440
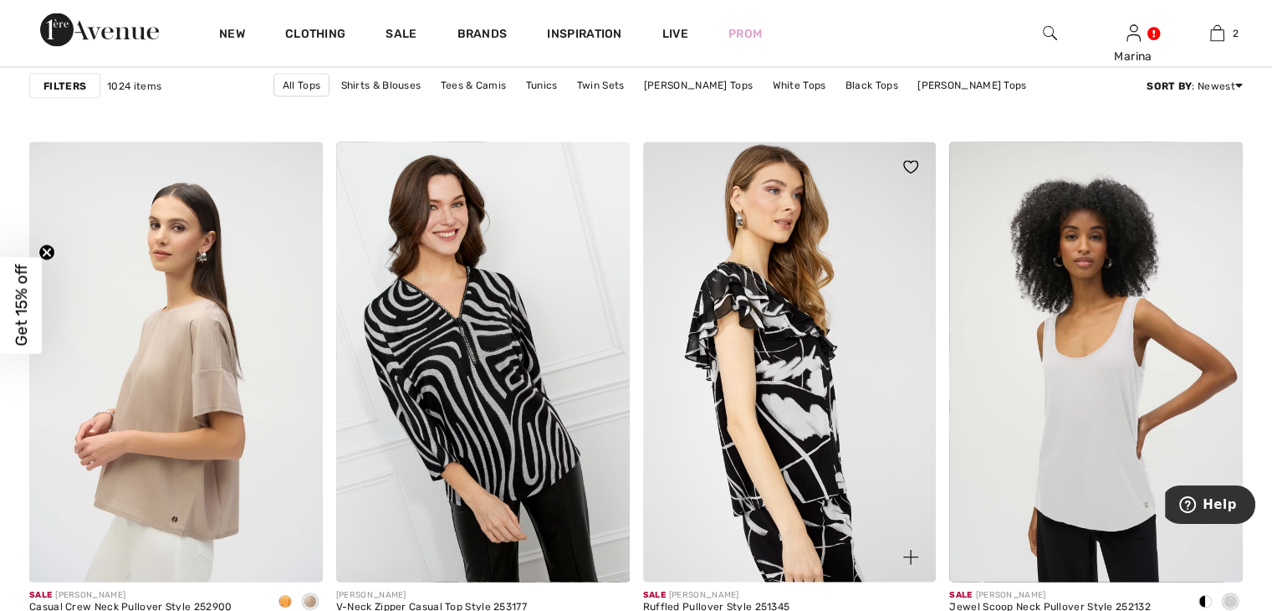
scroll to position [3597, 0]
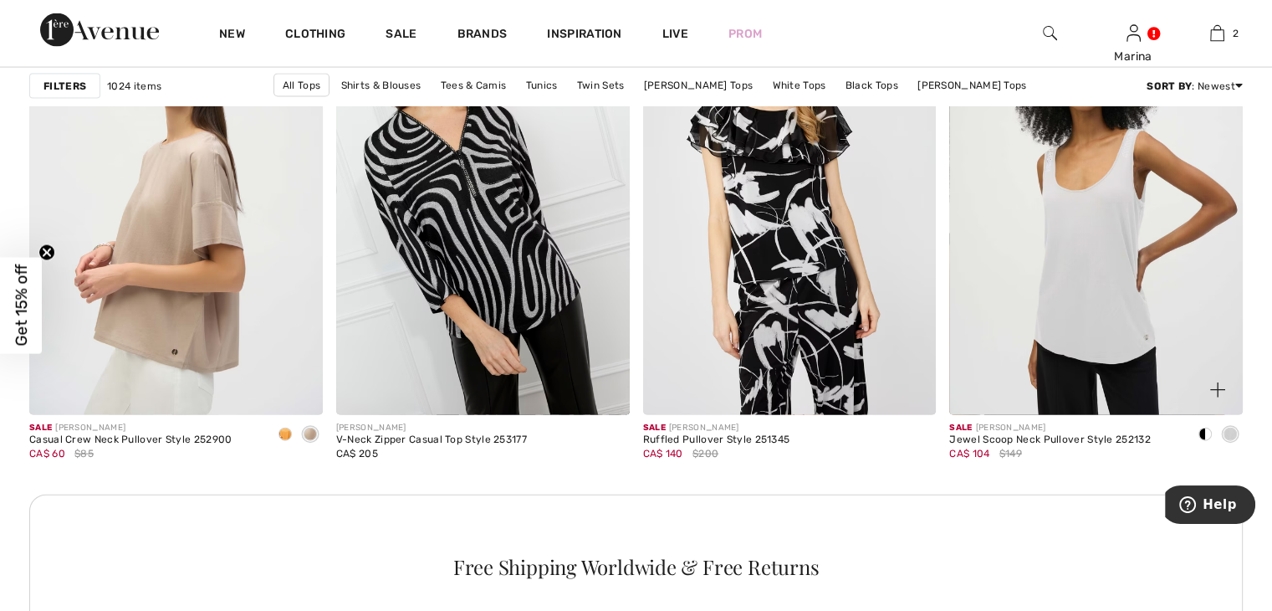
click at [1204, 437] on span at bounding box center [1205, 433] width 13 height 13
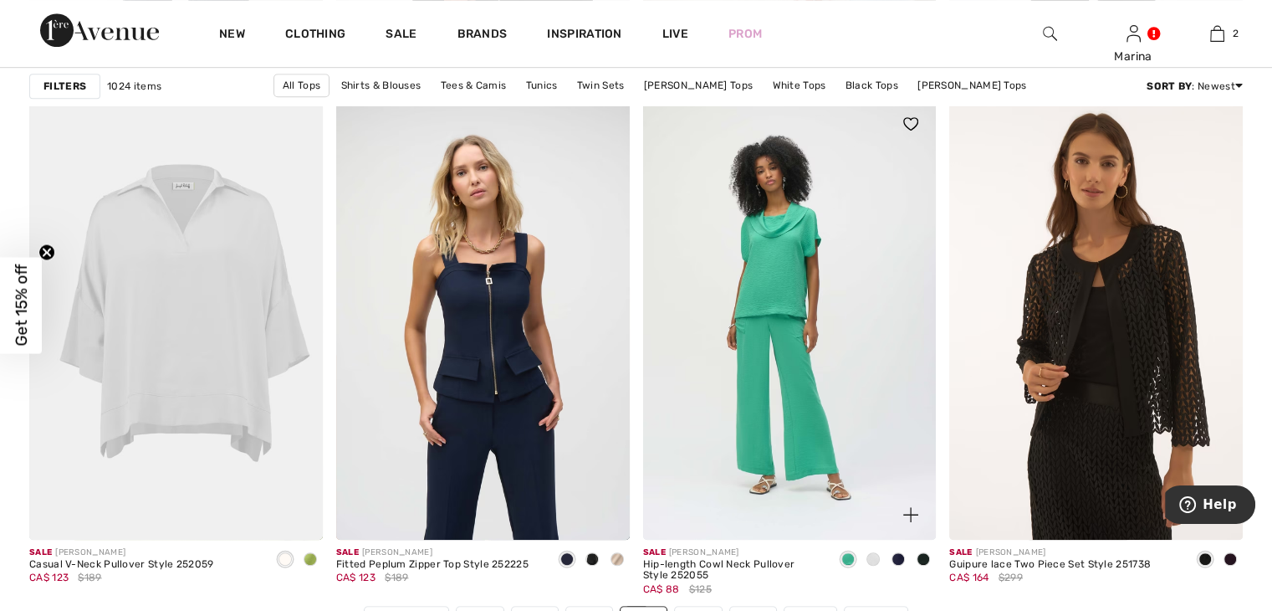
scroll to position [7528, 0]
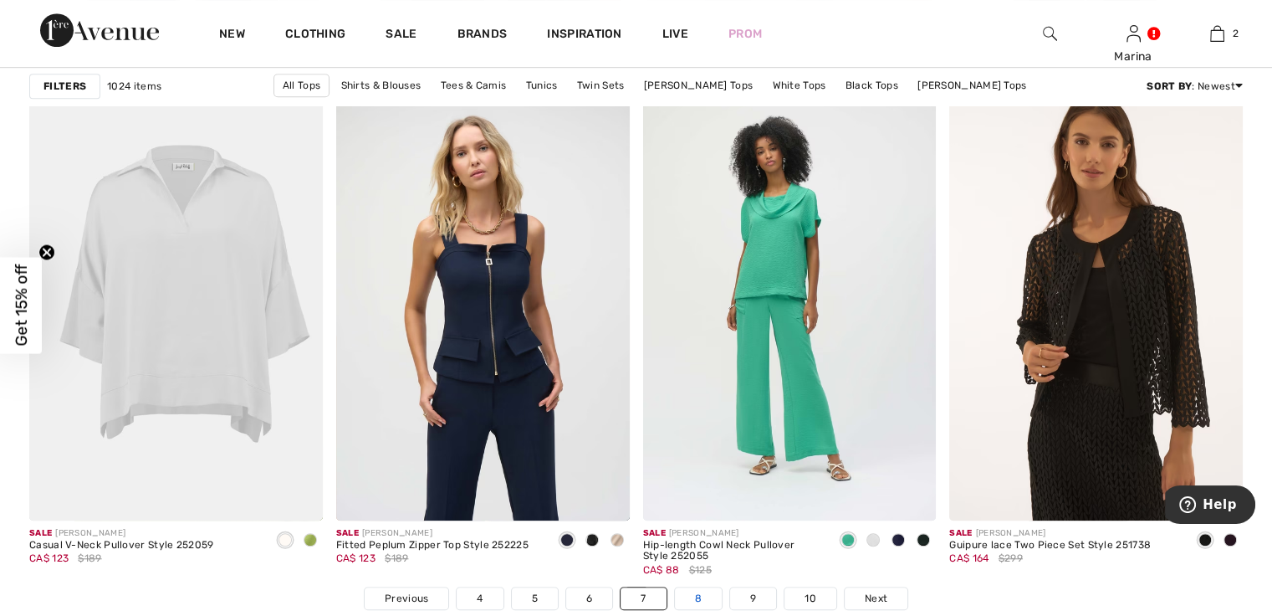
click at [703, 590] on link "8" at bounding box center [698, 598] width 47 height 22
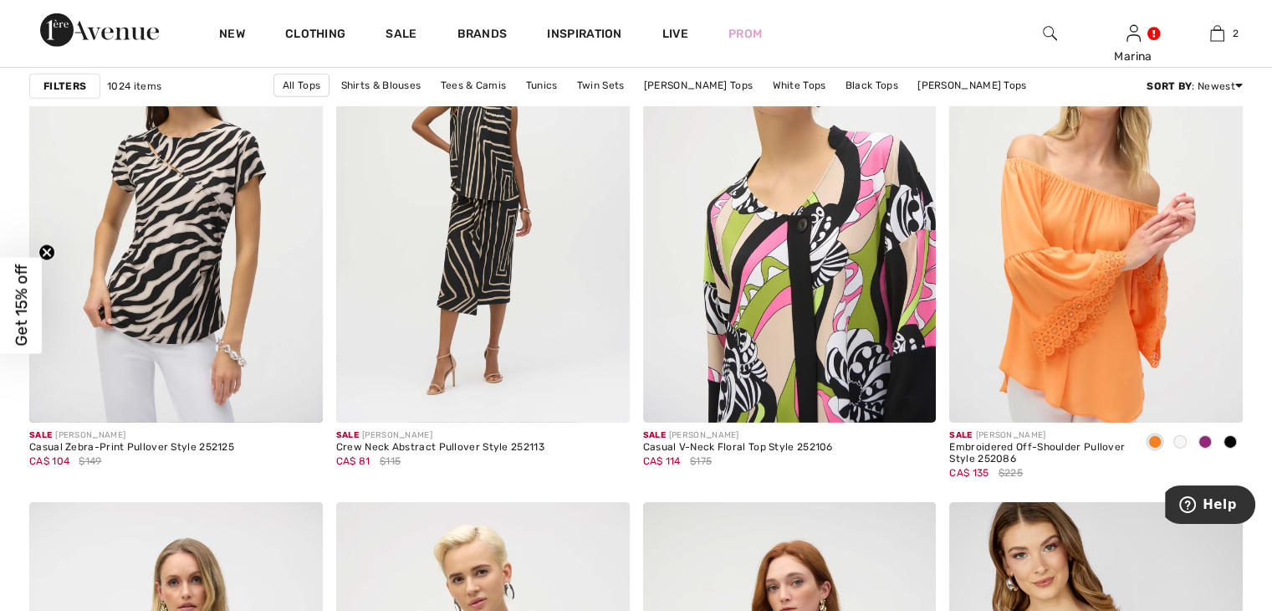
scroll to position [5353, 0]
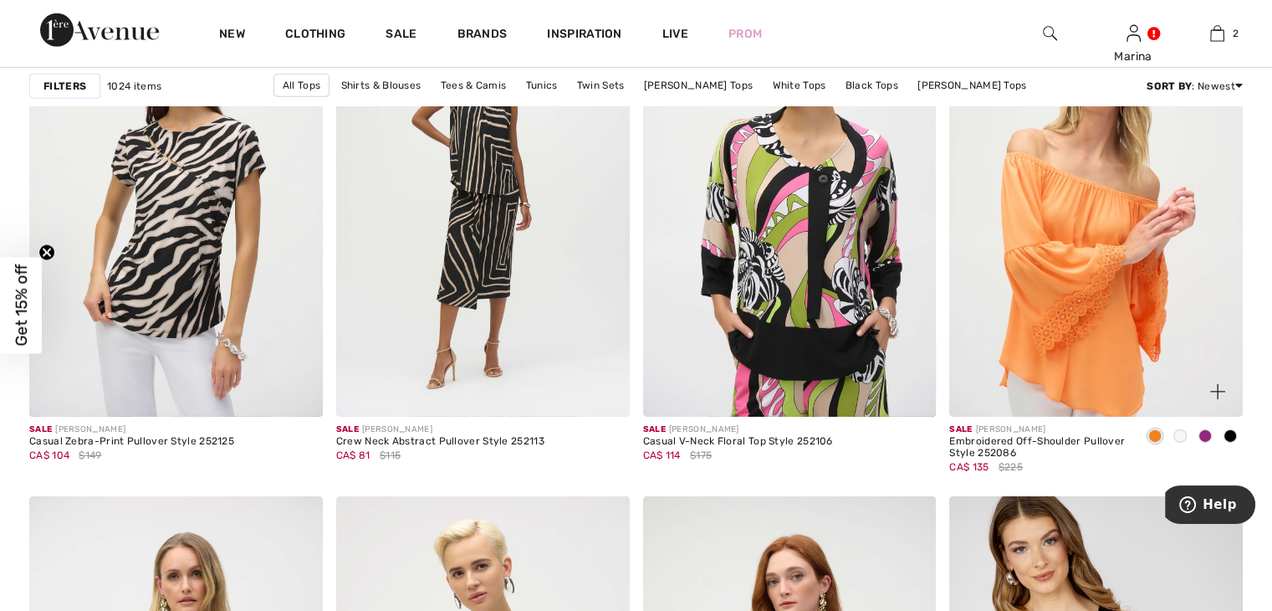
click at [1236, 430] on div at bounding box center [1230, 437] width 25 height 28
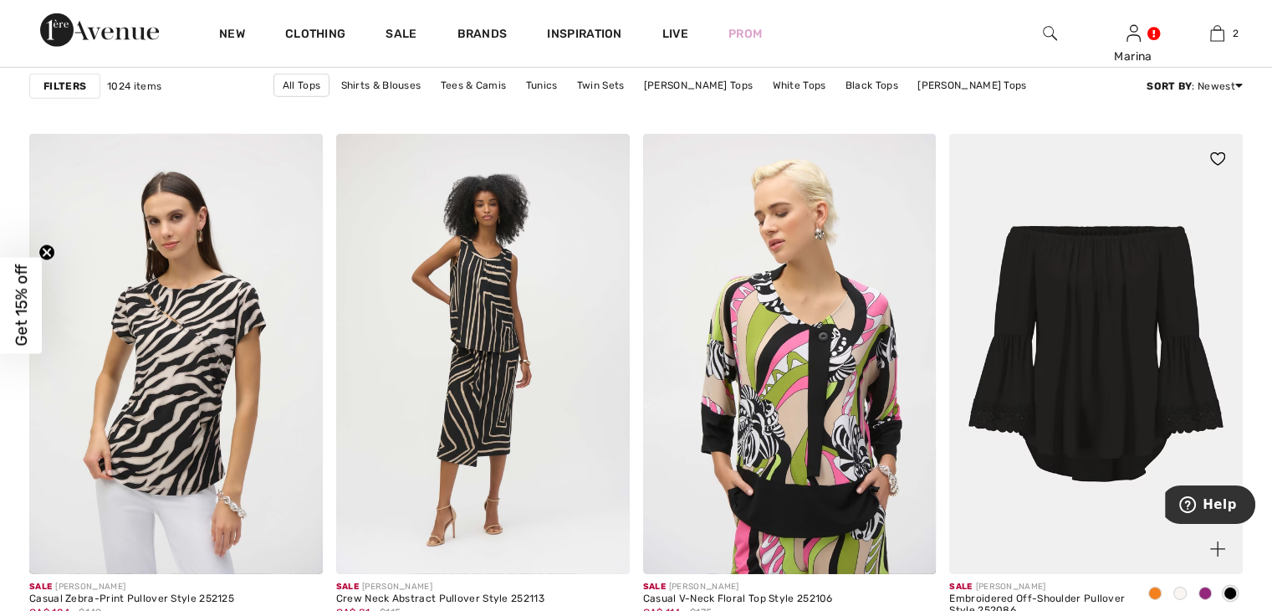
scroll to position [5186, 0]
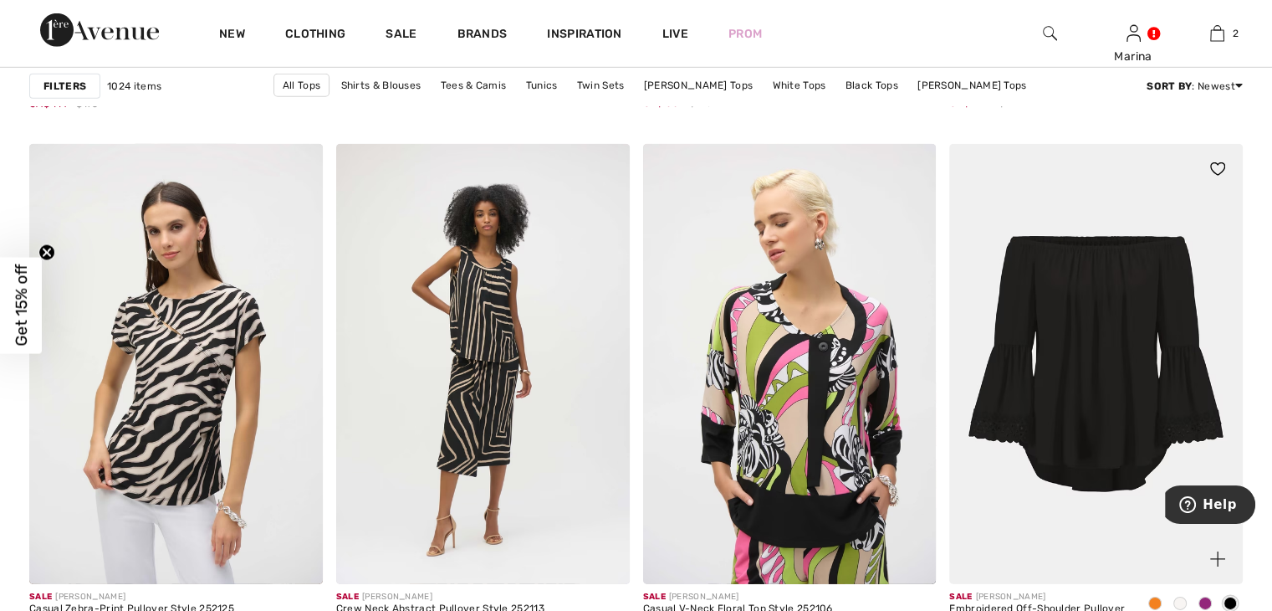
click at [1134, 345] on img at bounding box center [1096, 364] width 294 height 440
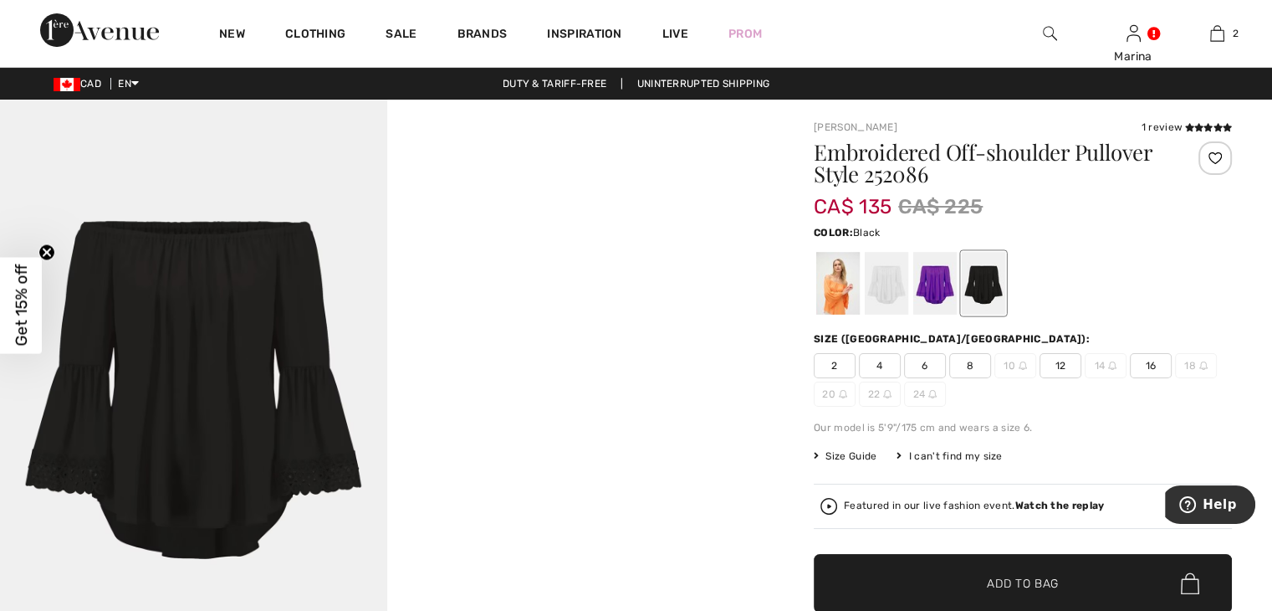
click at [993, 291] on div at bounding box center [983, 283] width 43 height 63
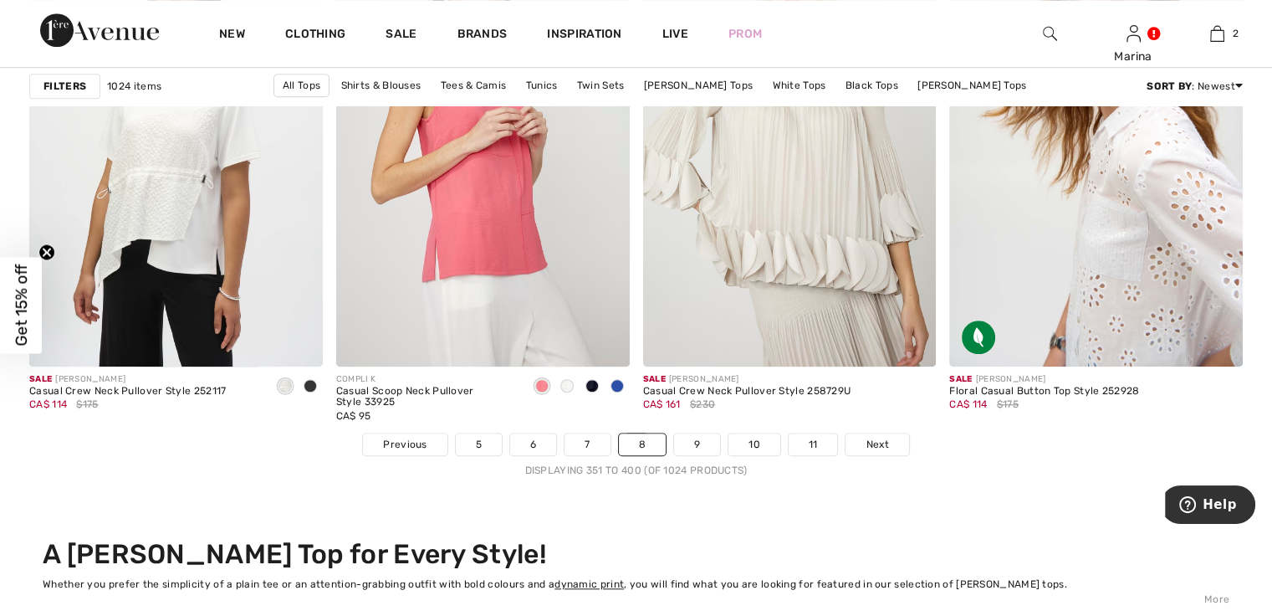
scroll to position [7695, 0]
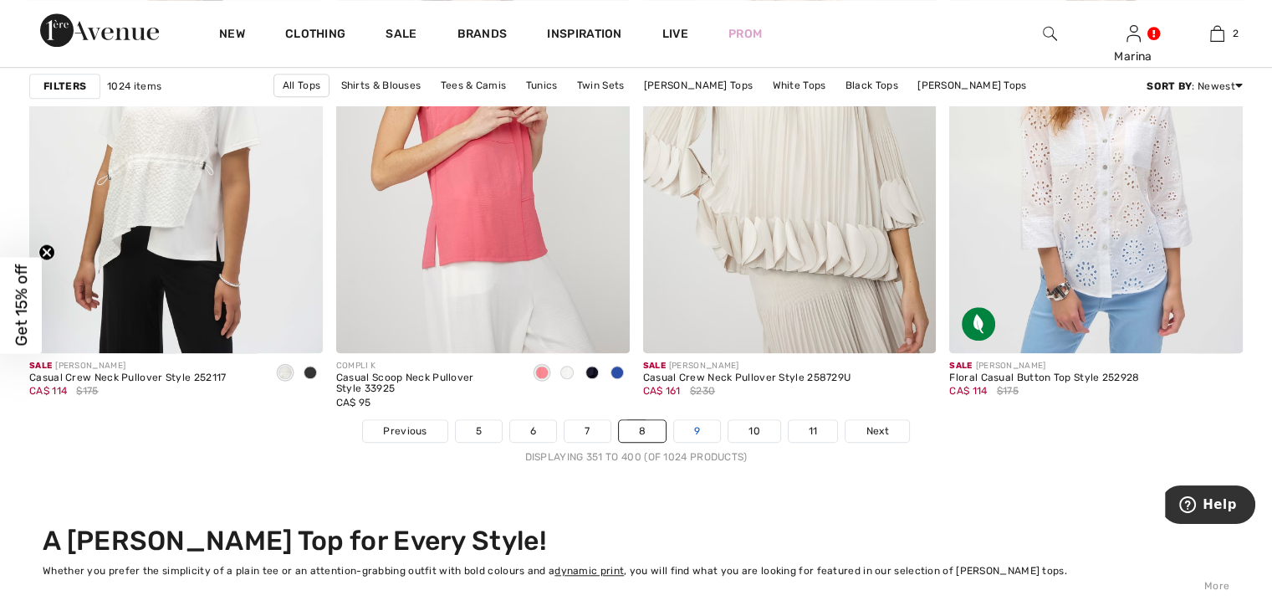
click at [690, 432] on link "9" at bounding box center [697, 431] width 46 height 22
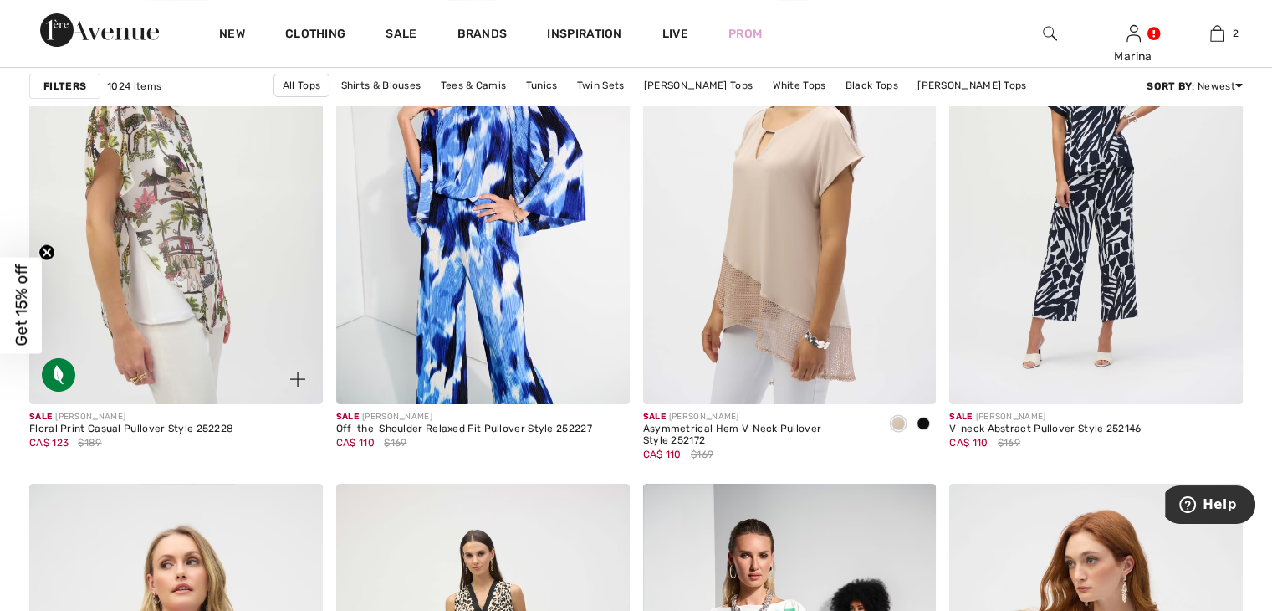
scroll to position [6608, 0]
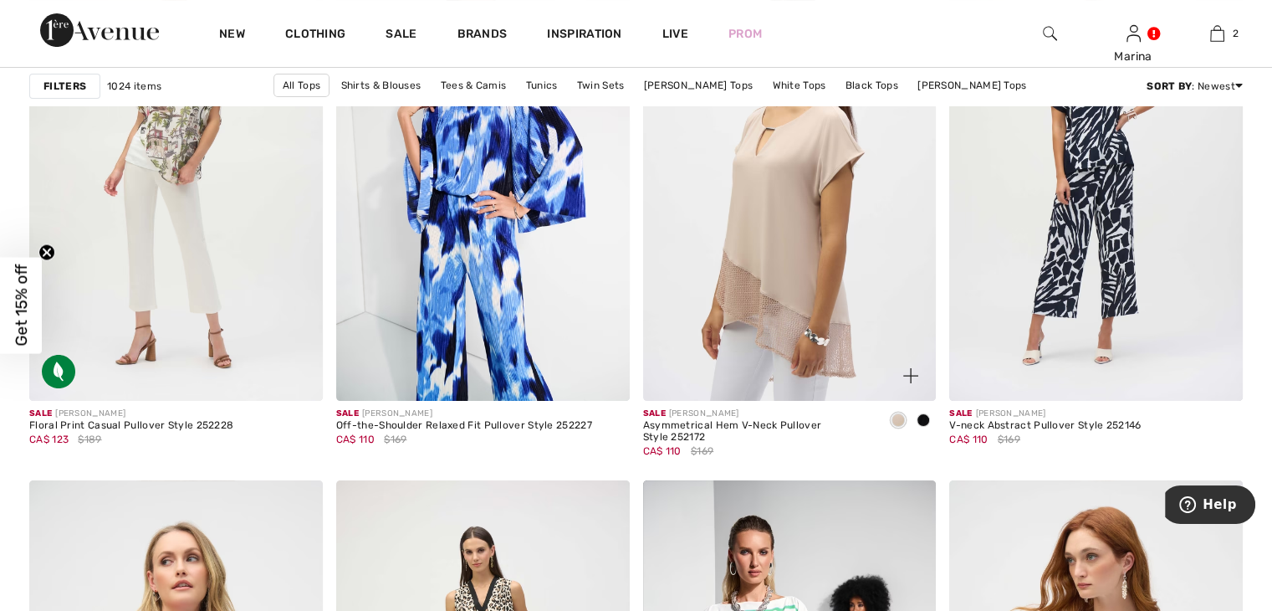
click at [917, 417] on span at bounding box center [923, 419] width 13 height 13
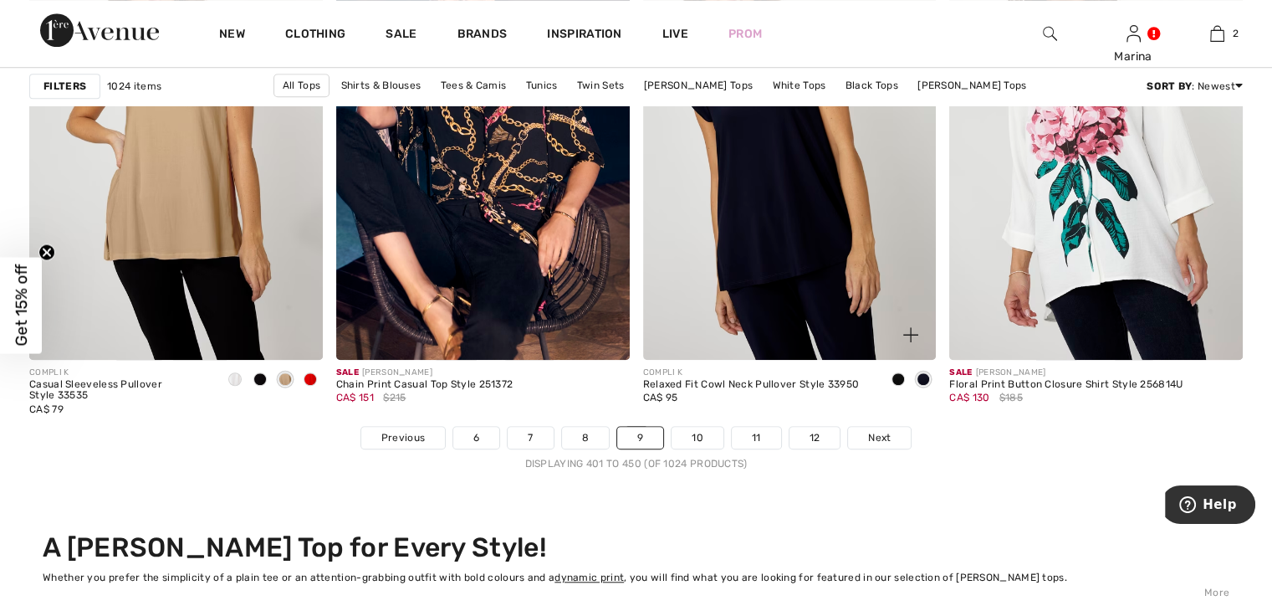
scroll to position [7695, 0]
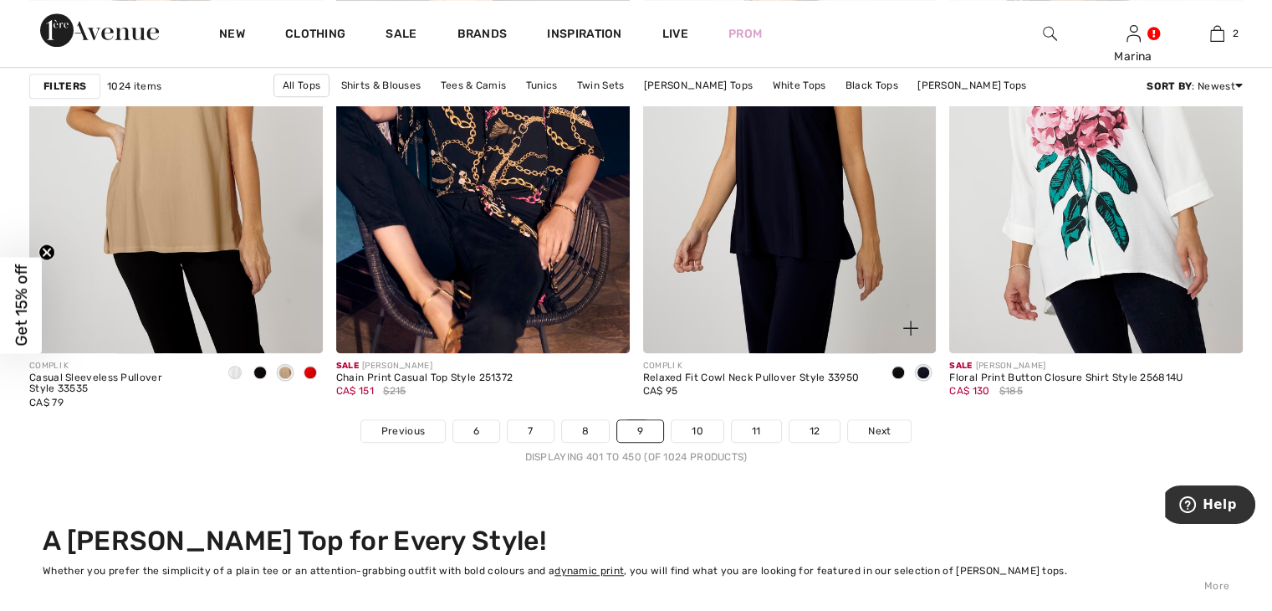
click at [898, 369] on span at bounding box center [898, 372] width 13 height 13
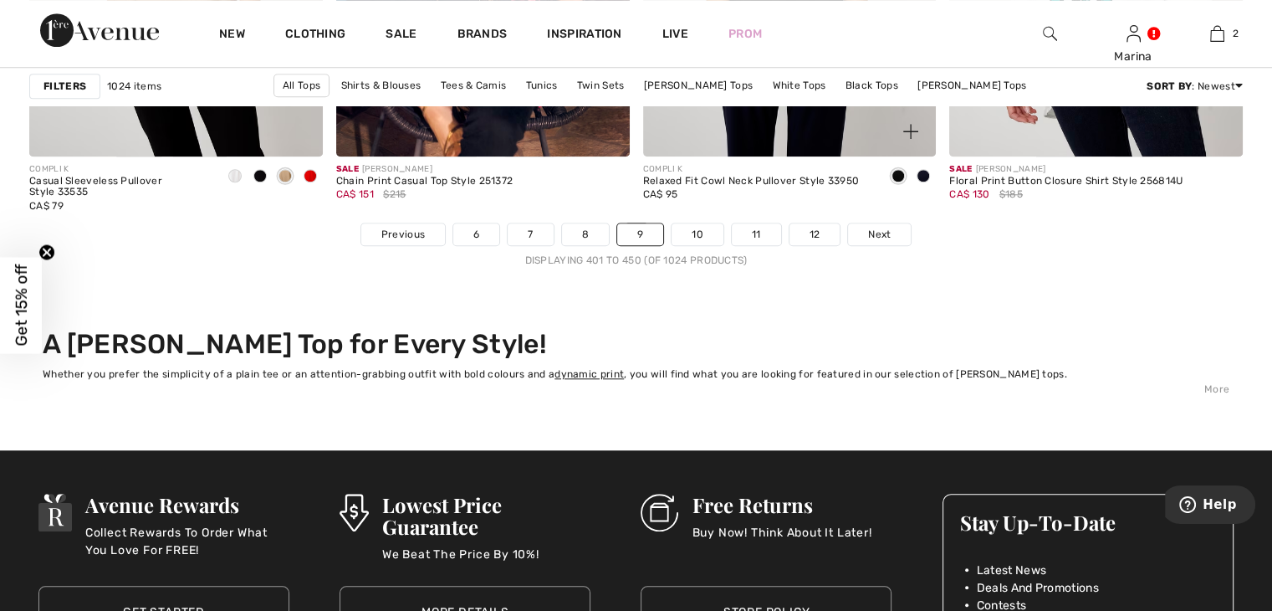
scroll to position [7946, 0]
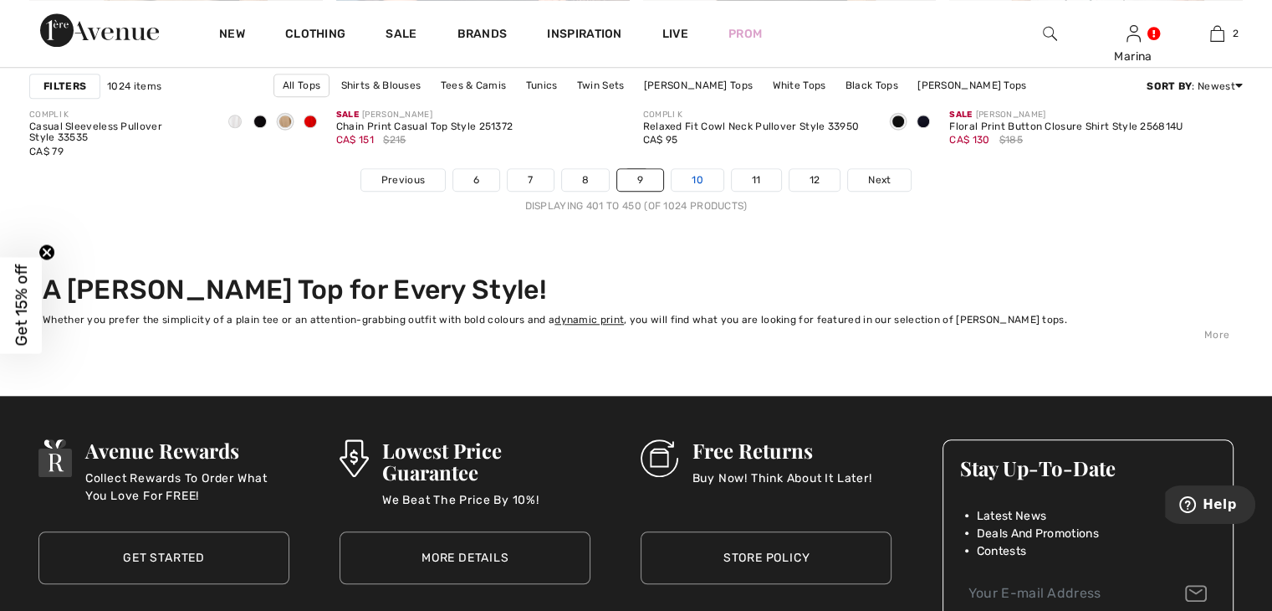
click at [703, 172] on link "10" at bounding box center [698, 180] width 52 height 22
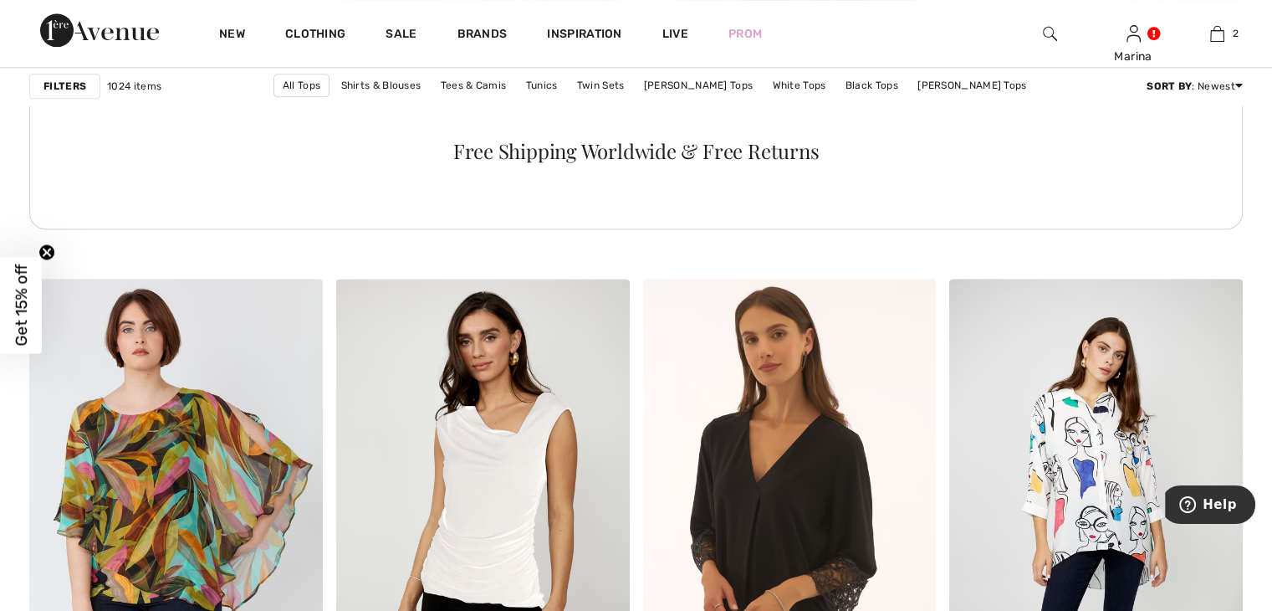
scroll to position [2509, 0]
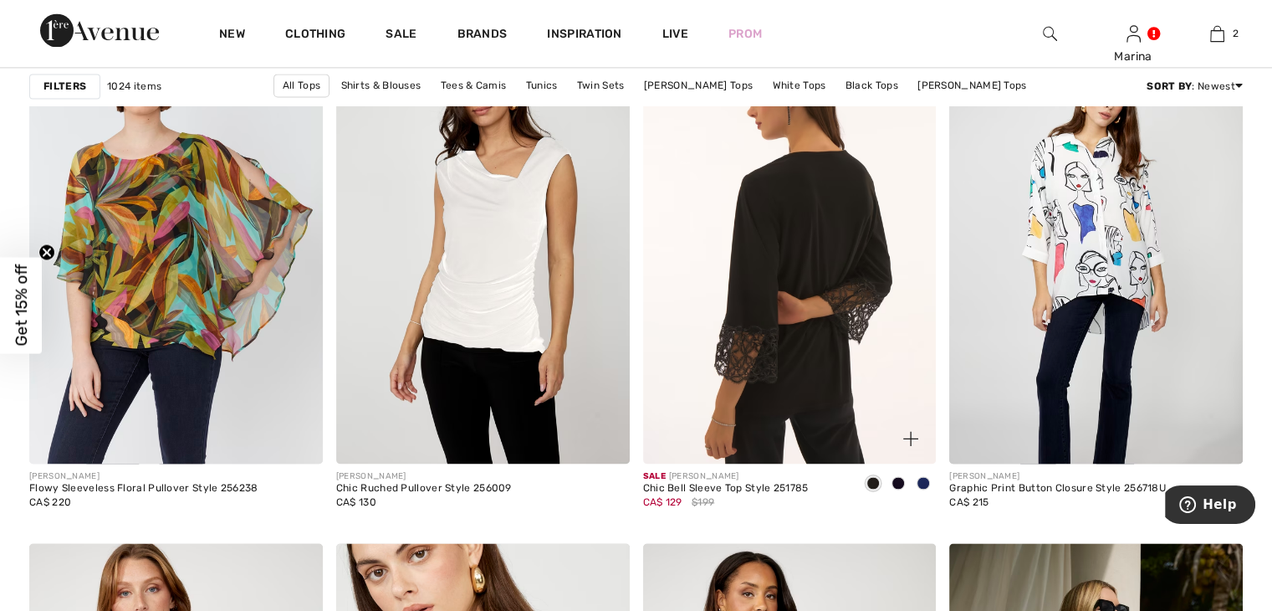
click at [851, 267] on img at bounding box center [790, 243] width 294 height 440
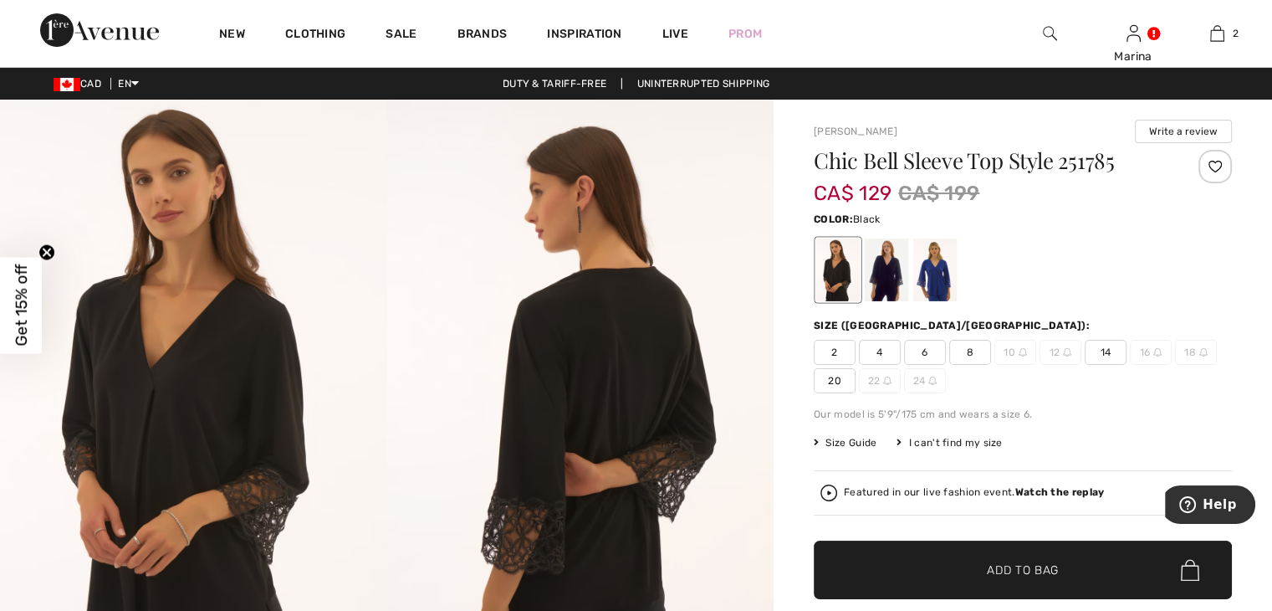
click at [535, 504] on img at bounding box center [580, 390] width 387 height 580
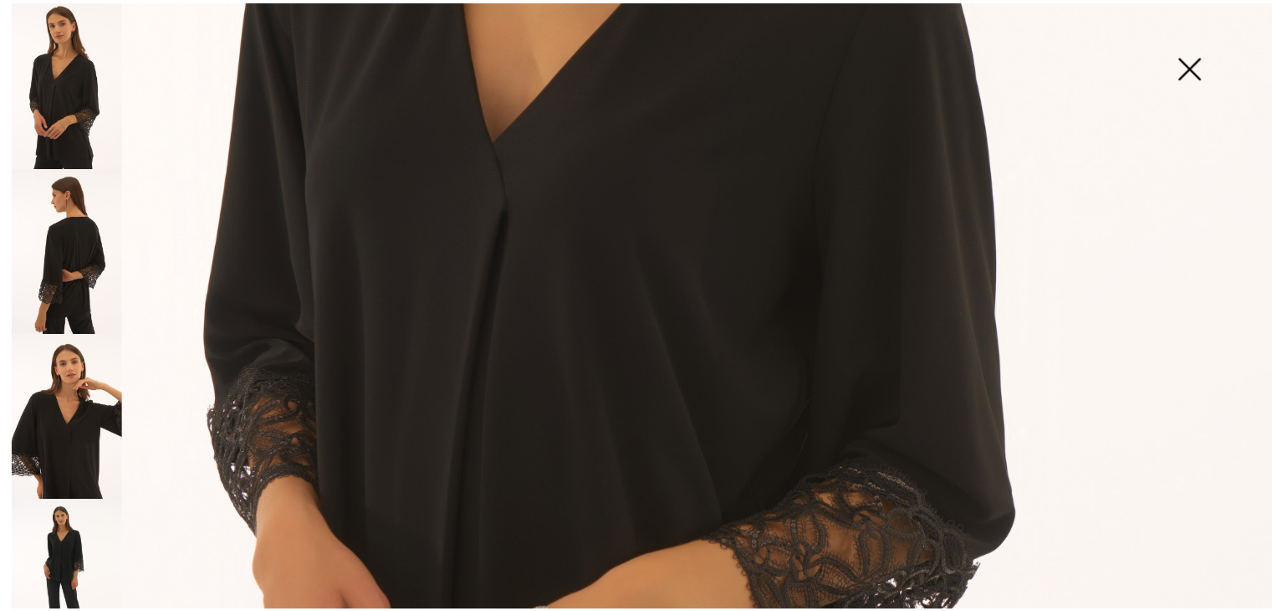
scroll to position [920, 0]
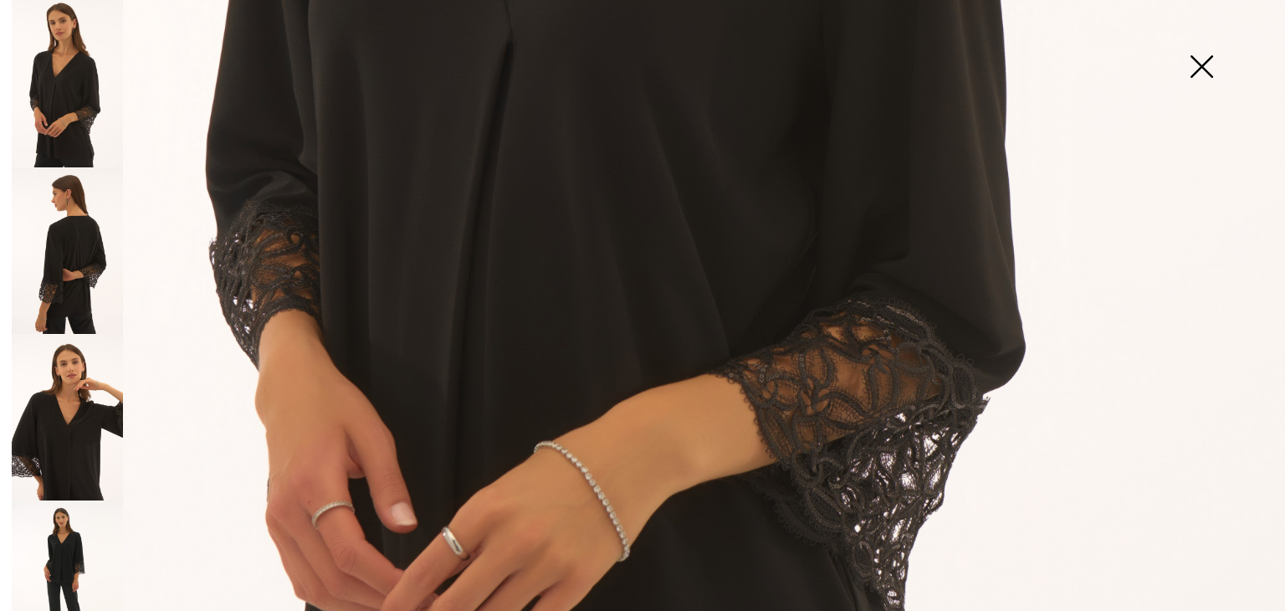
click at [1199, 63] on img at bounding box center [1201, 68] width 84 height 86
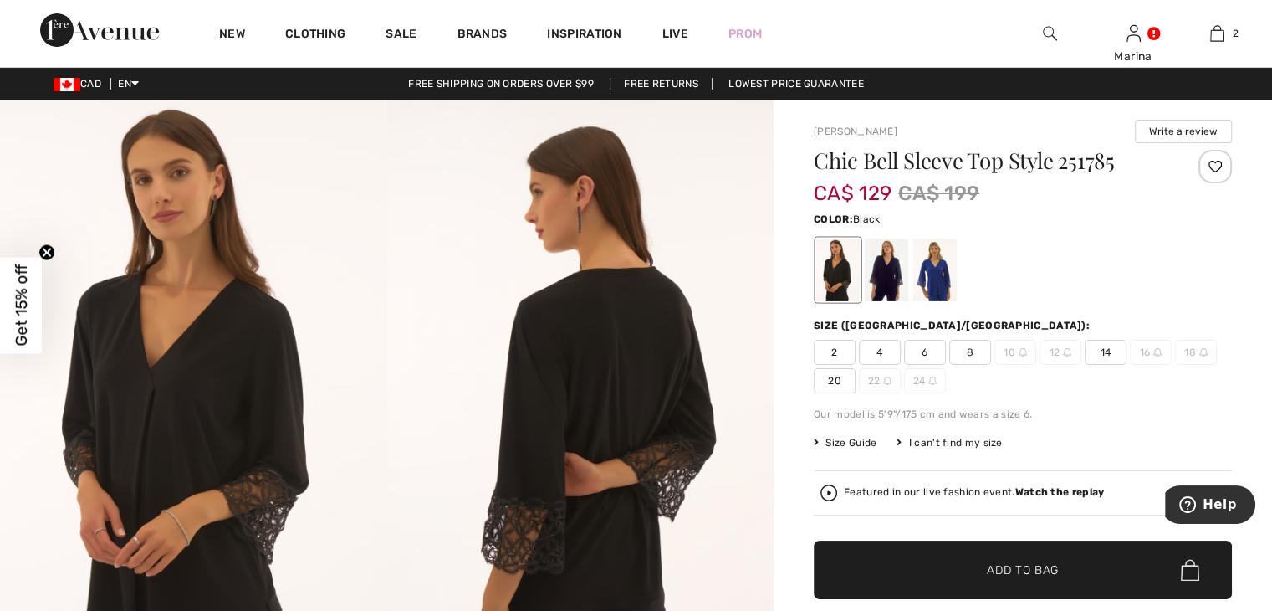
click at [1097, 354] on span "14" at bounding box center [1106, 352] width 42 height 25
click at [1020, 565] on span "Add to Bag" at bounding box center [1023, 570] width 72 height 18
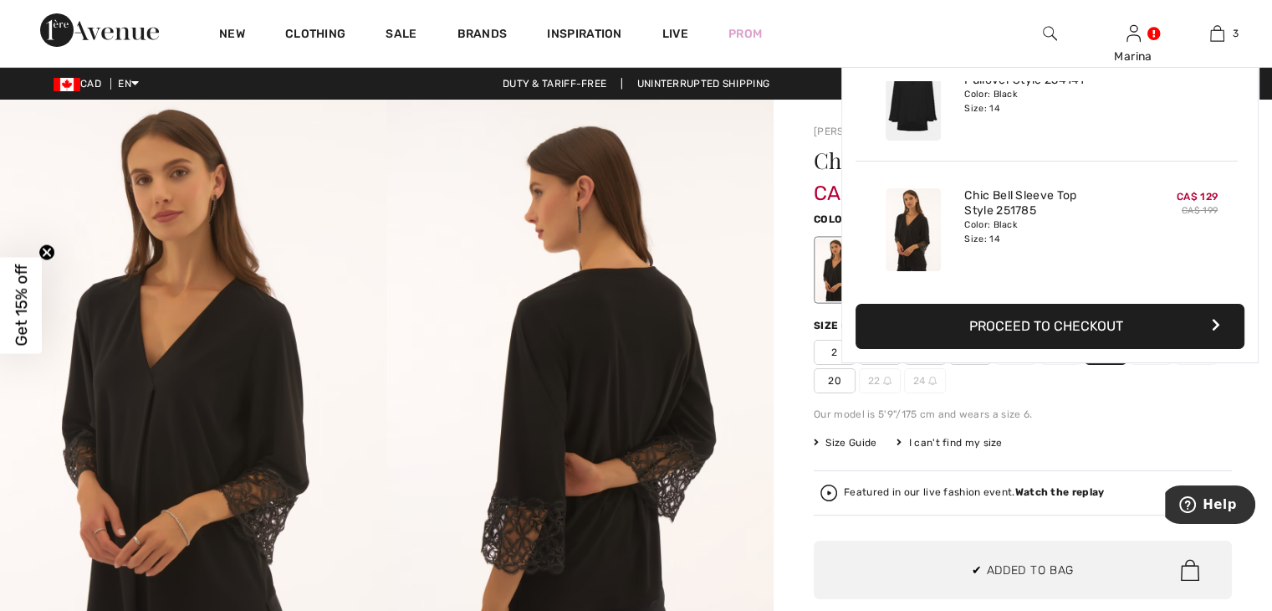
scroll to position [0, 0]
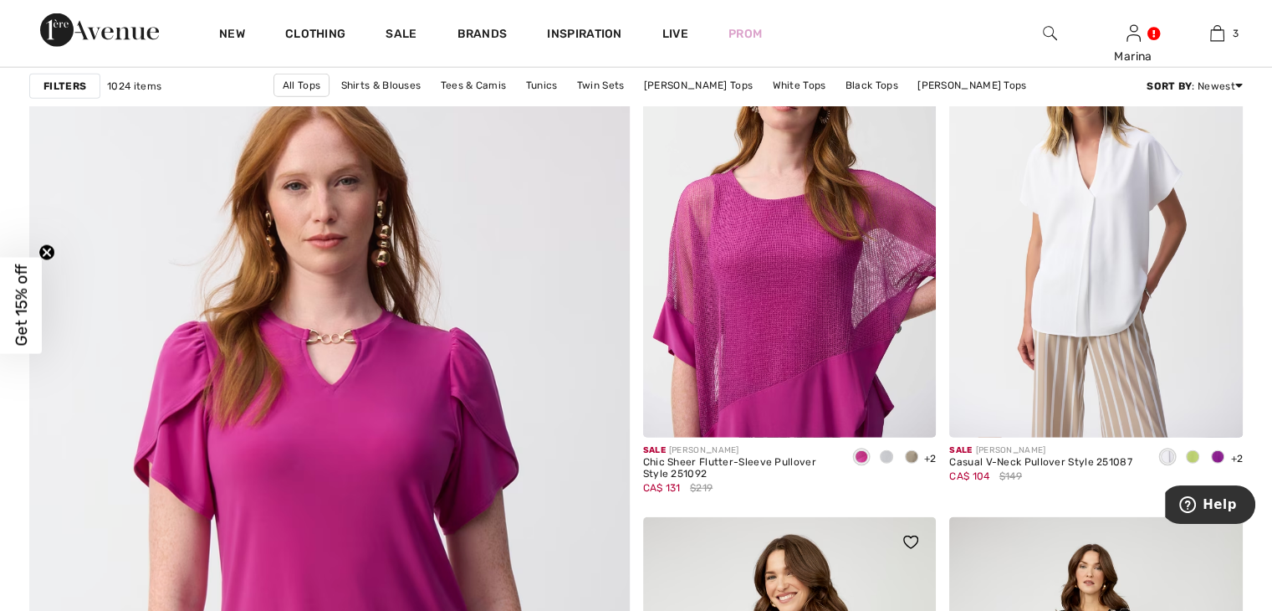
scroll to position [4266, 0]
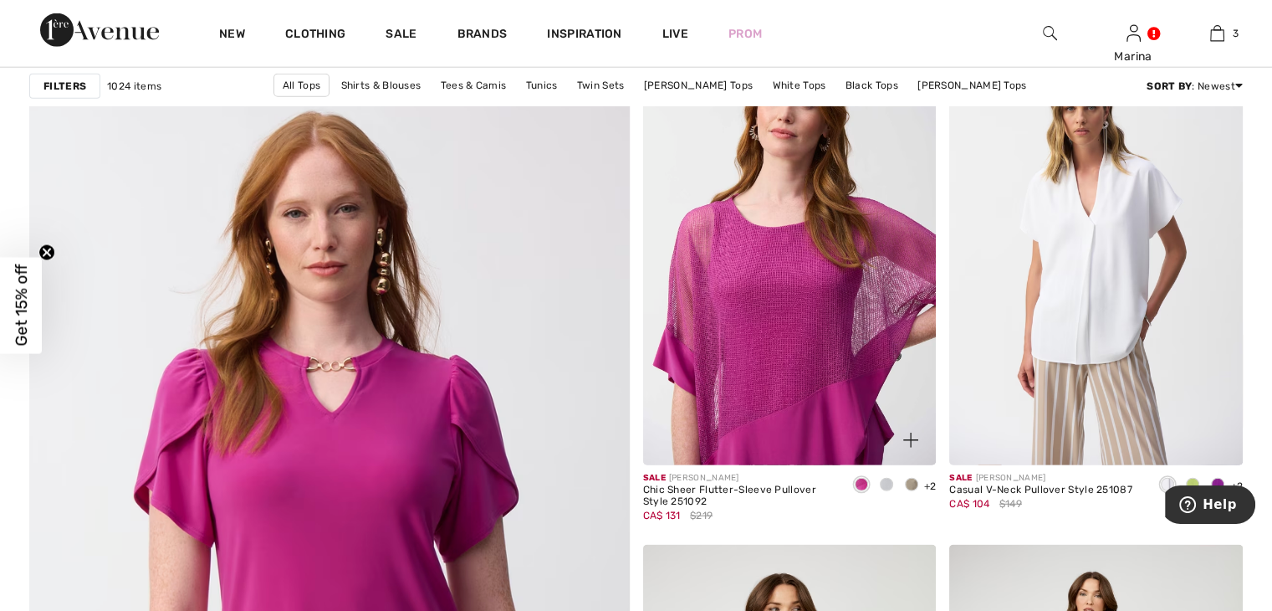
click at [930, 486] on span "+2" at bounding box center [930, 486] width 13 height 12
click at [877, 416] on div at bounding box center [901, 430] width 69 height 69
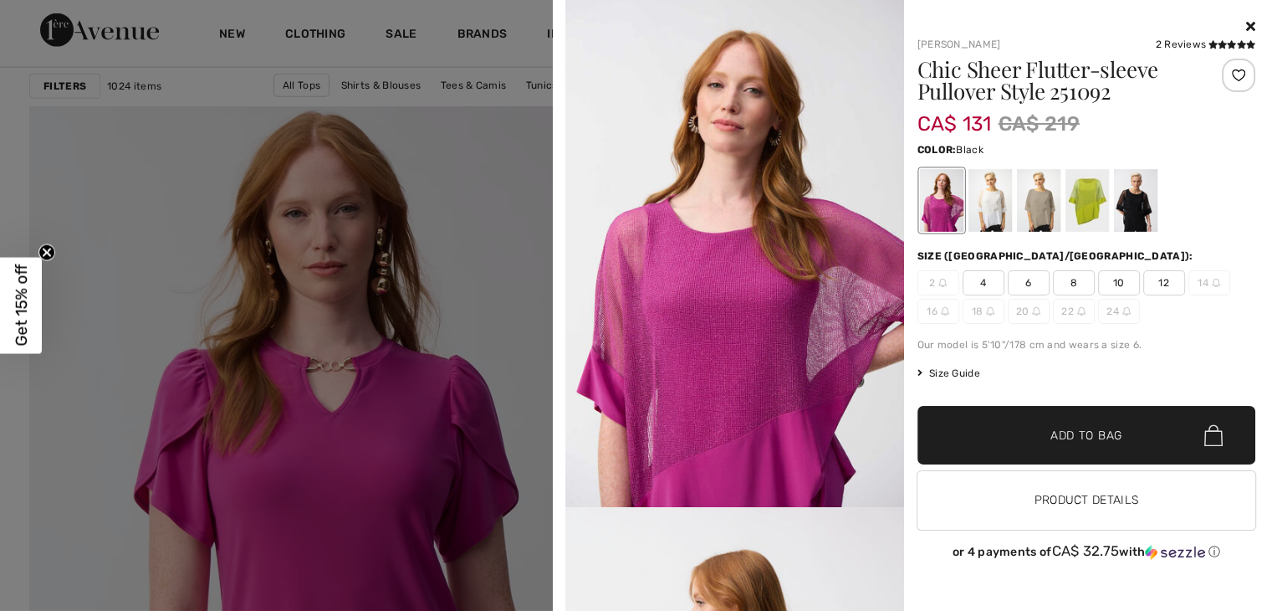
click at [1141, 216] on div at bounding box center [1134, 200] width 43 height 63
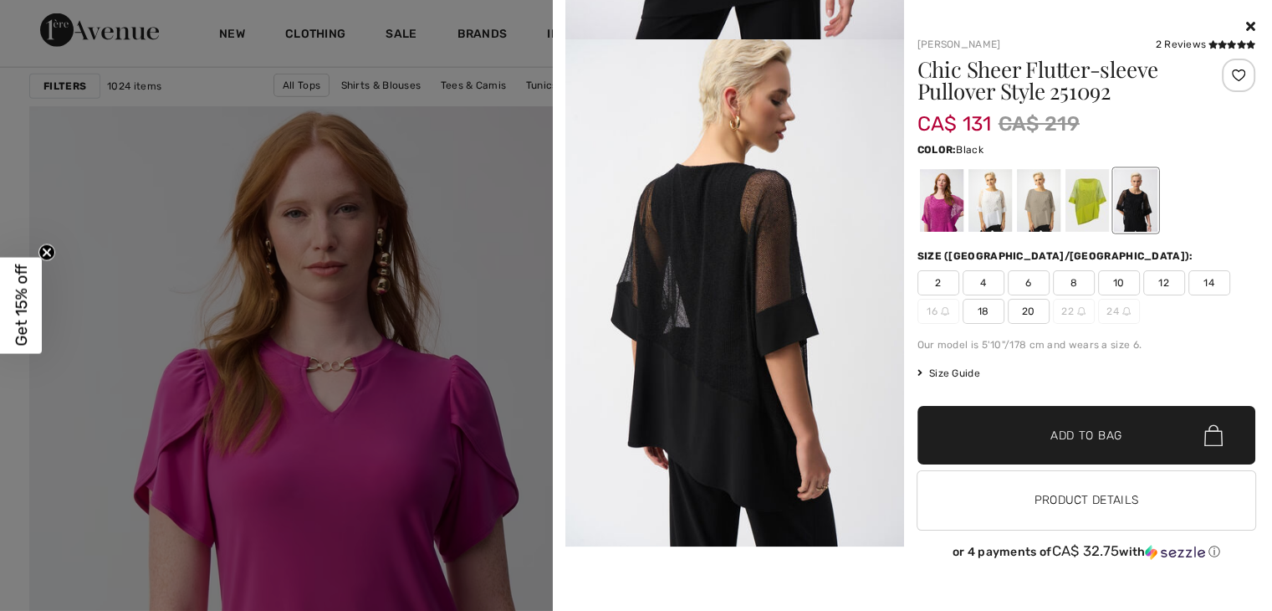
scroll to position [502, 0]
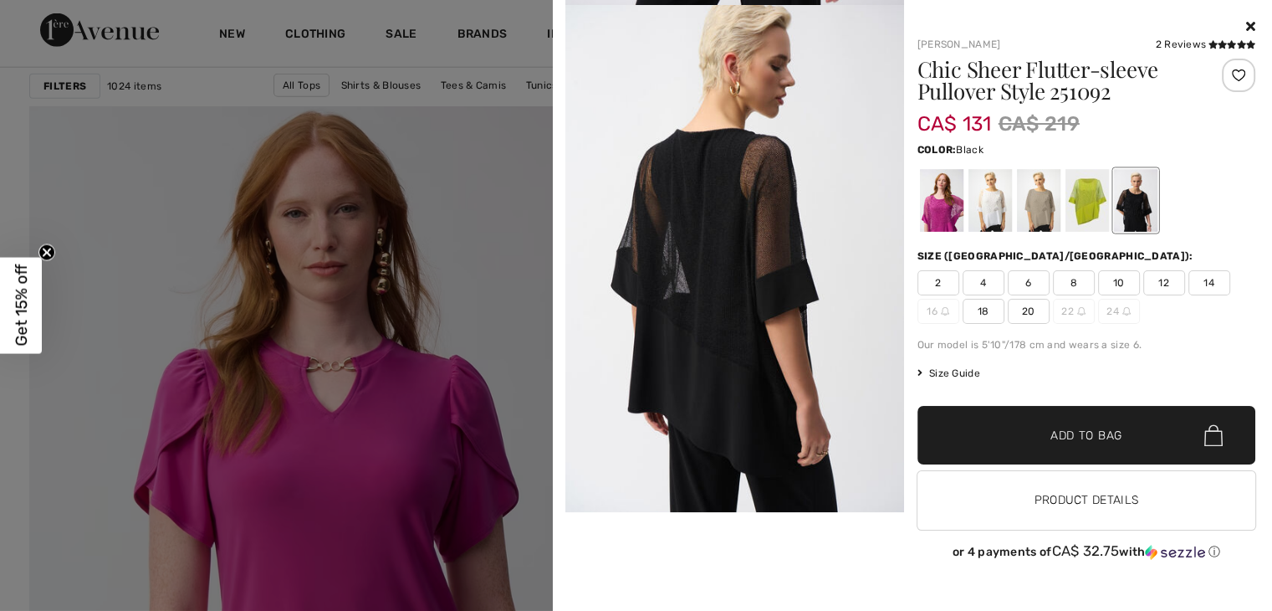
click at [1198, 287] on span "14" at bounding box center [1210, 282] width 42 height 25
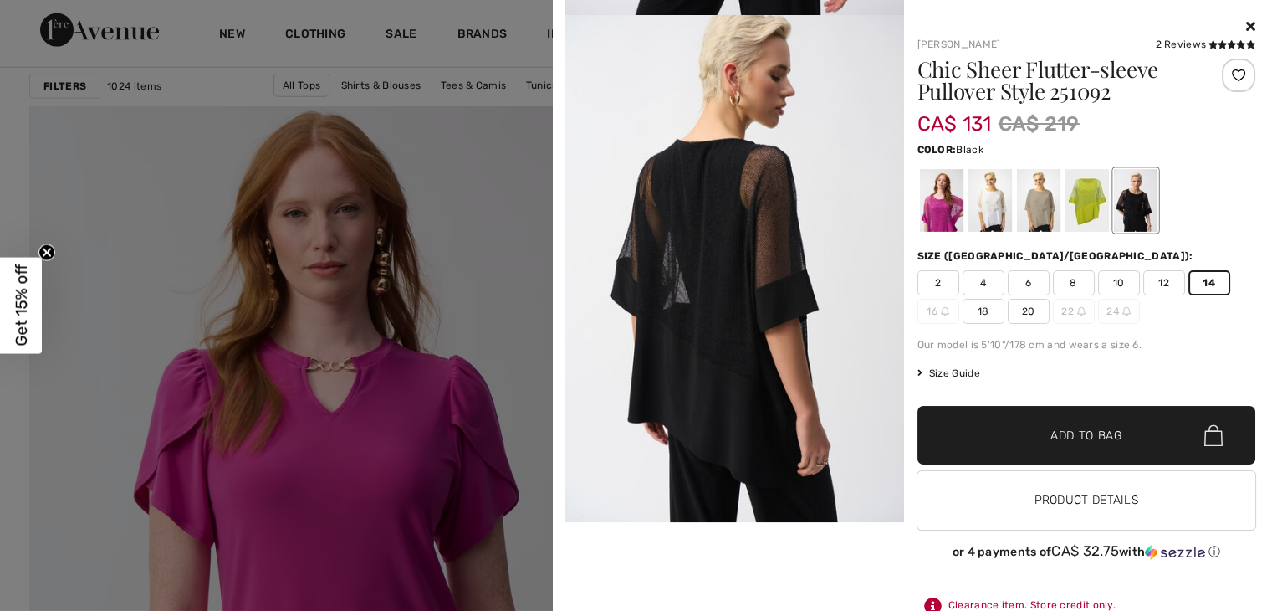
click at [1128, 446] on span "✔ Added to Bag Add to Bag" at bounding box center [1087, 435] width 339 height 59
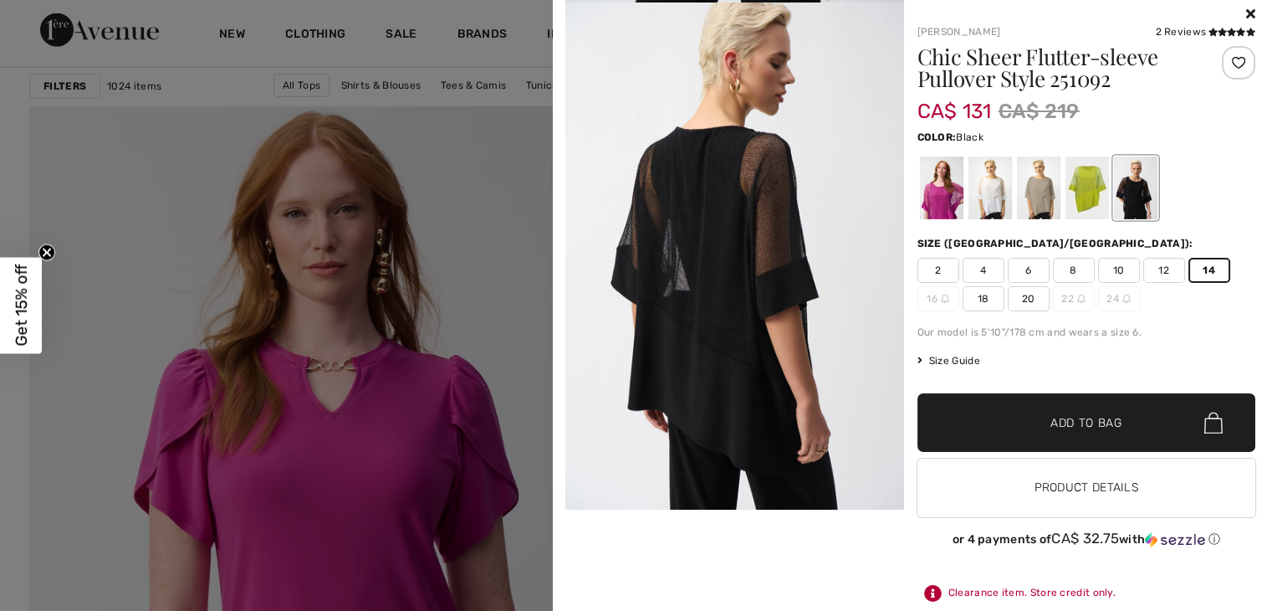
scroll to position [16, 0]
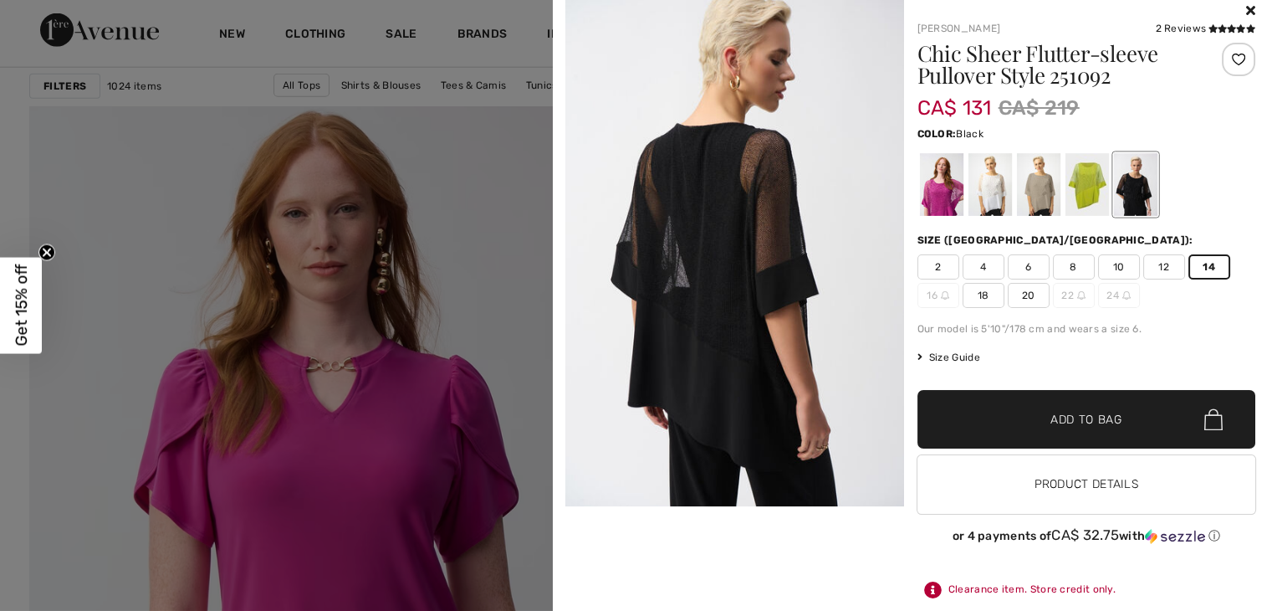
click at [508, 206] on div at bounding box center [636, 305] width 1272 height 611
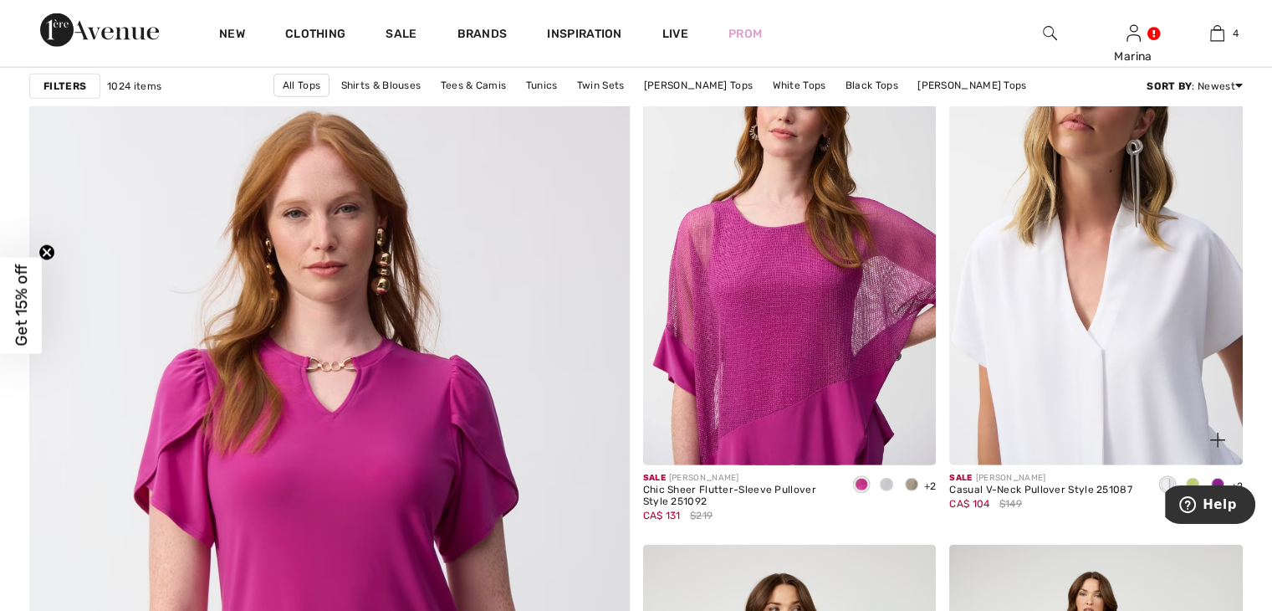
click at [1060, 329] on img at bounding box center [1096, 245] width 294 height 440
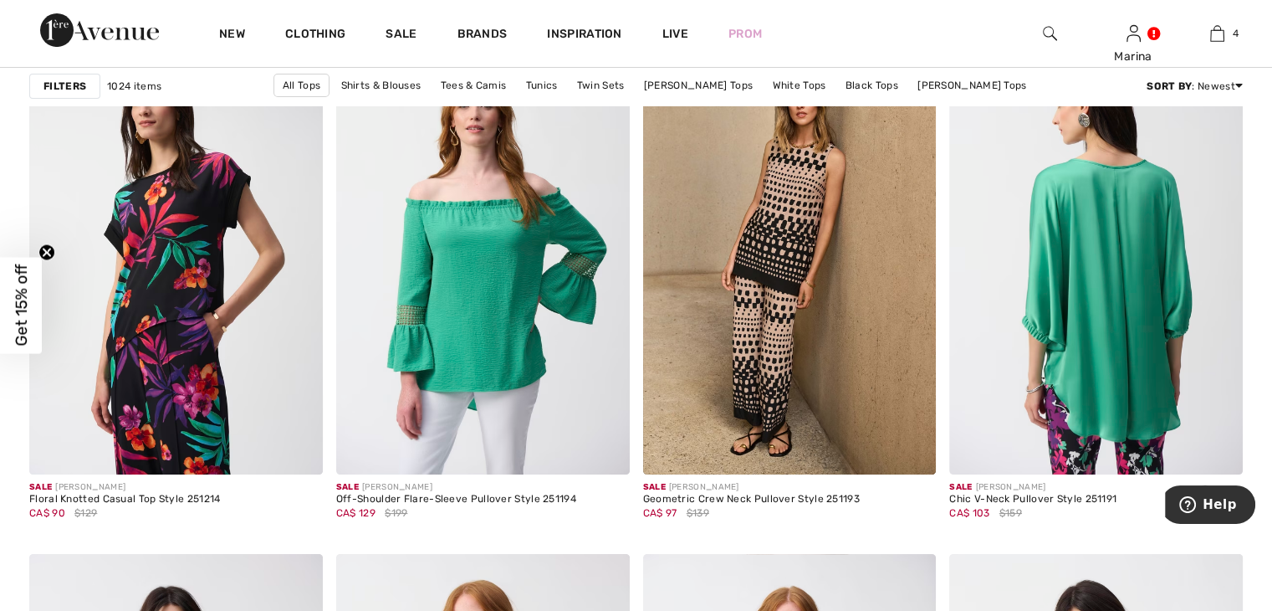
scroll to position [6608, 0]
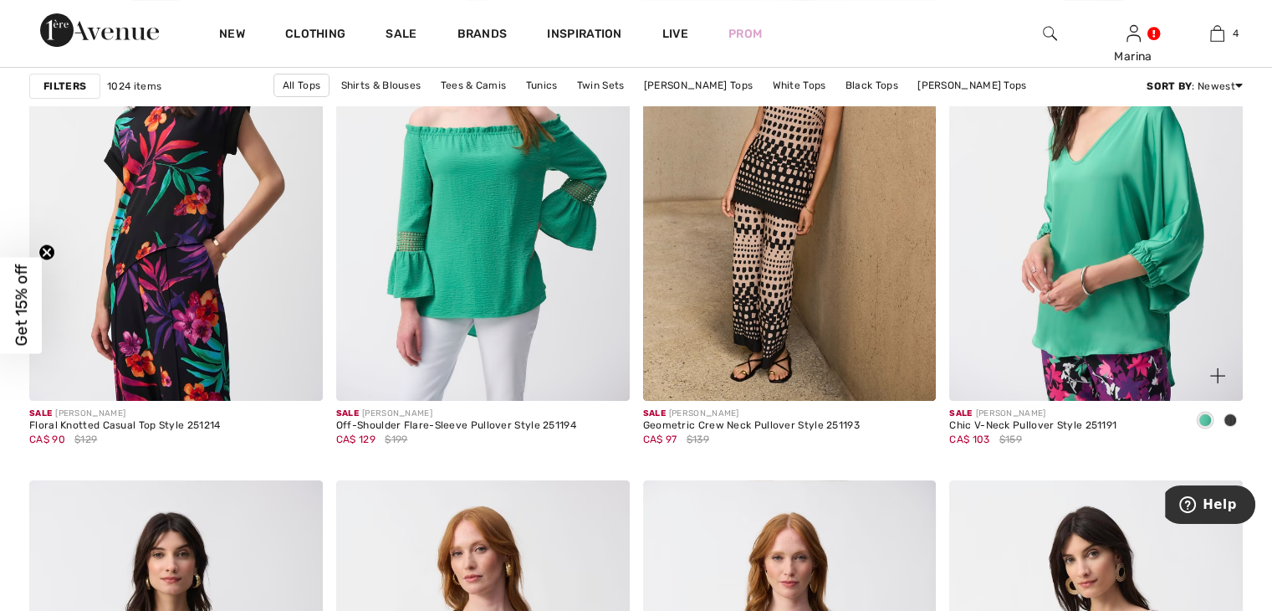
click at [1232, 419] on span at bounding box center [1230, 419] width 13 height 13
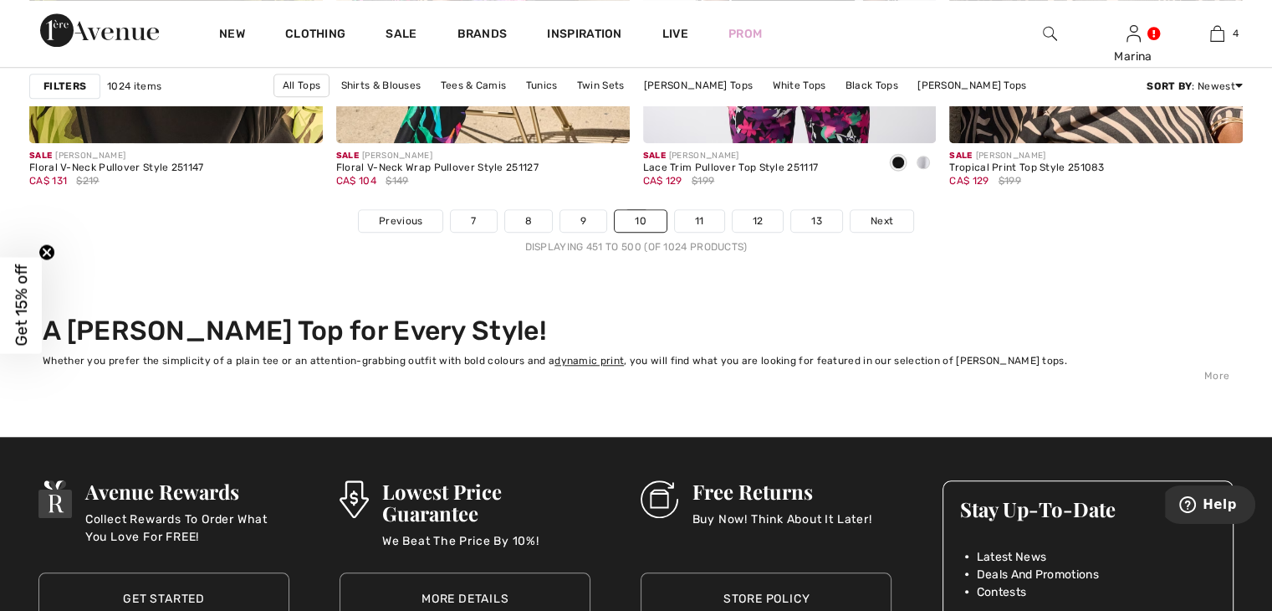
scroll to position [7946, 0]
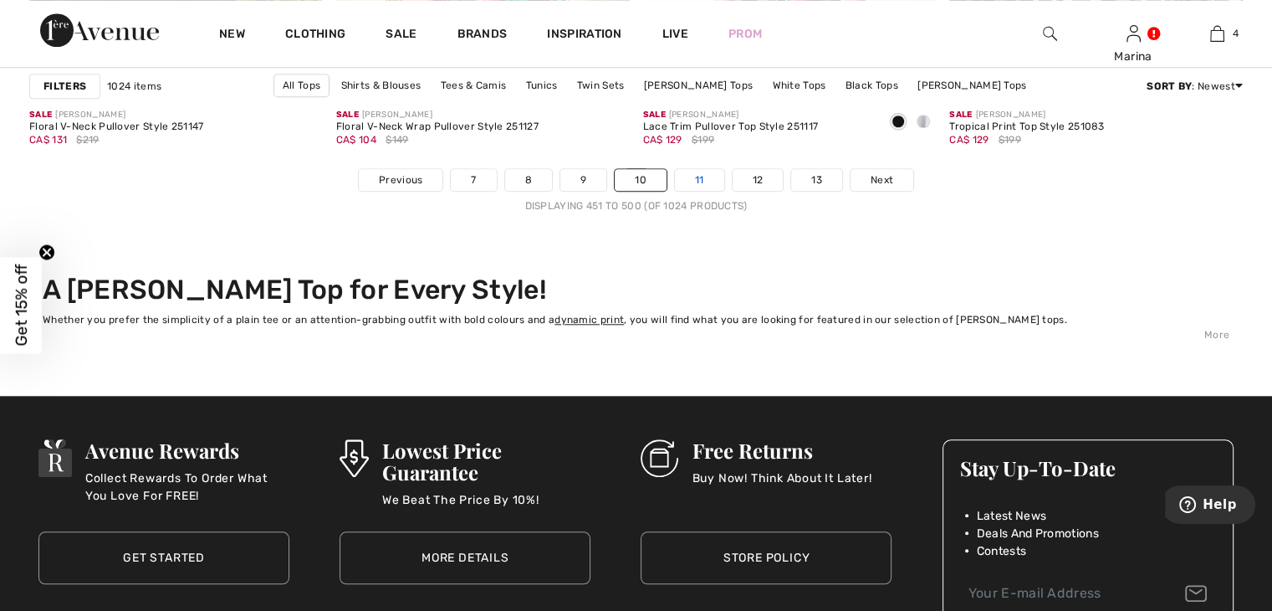
click at [693, 175] on link "11" at bounding box center [699, 180] width 49 height 22
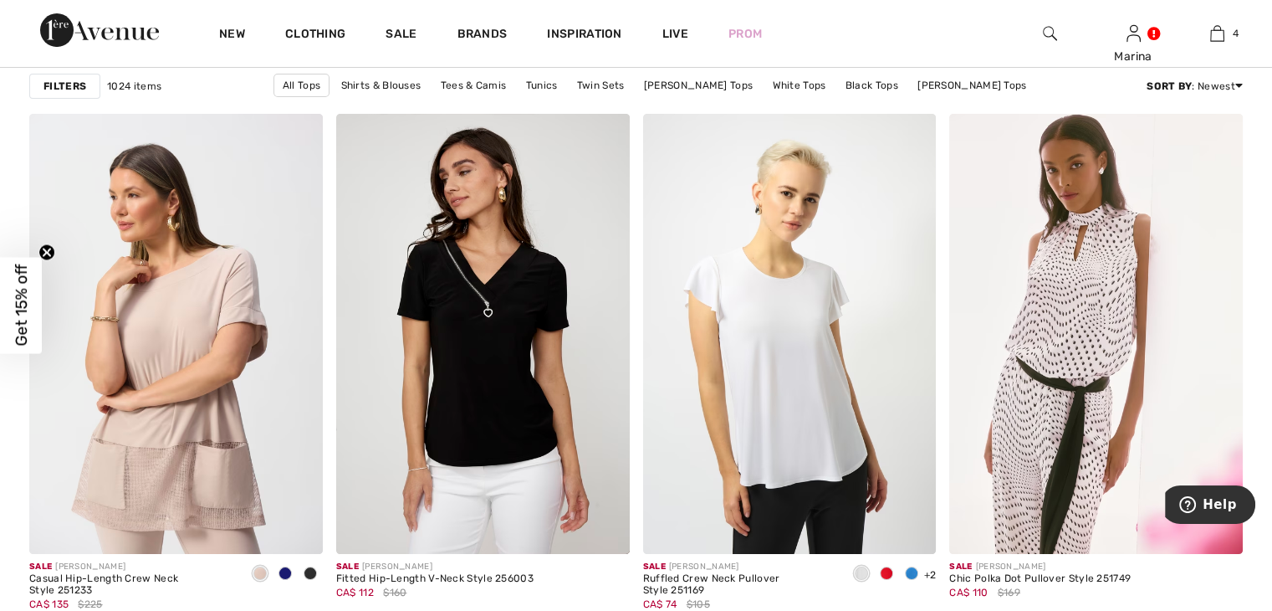
scroll to position [6524, 0]
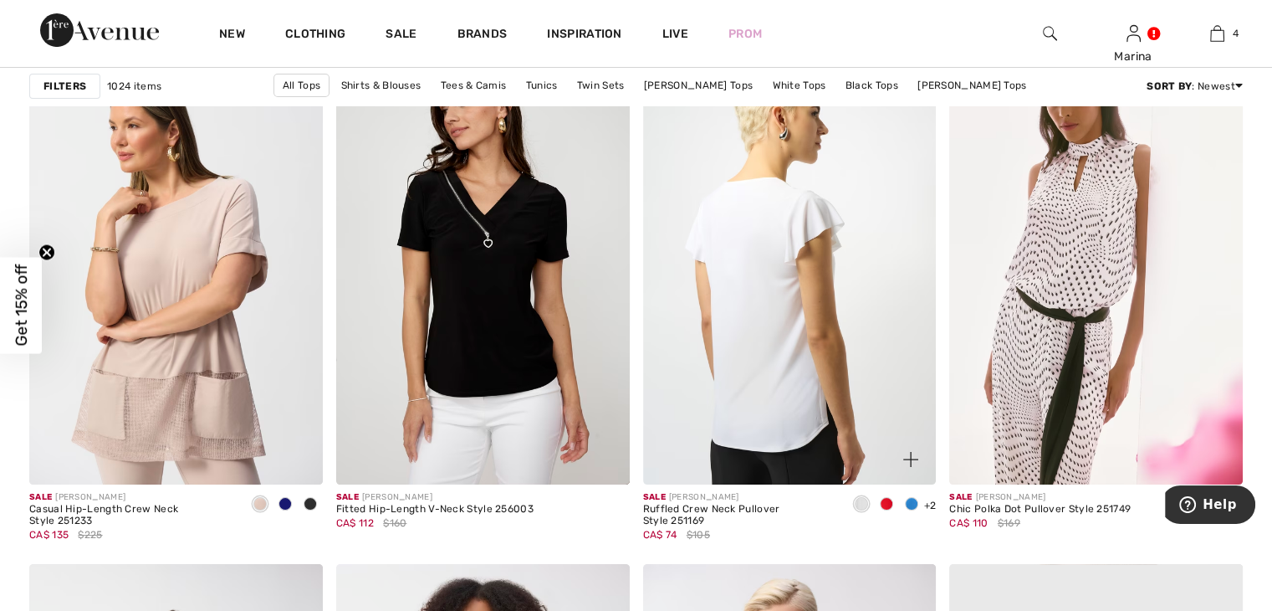
click at [806, 294] on img at bounding box center [790, 264] width 294 height 440
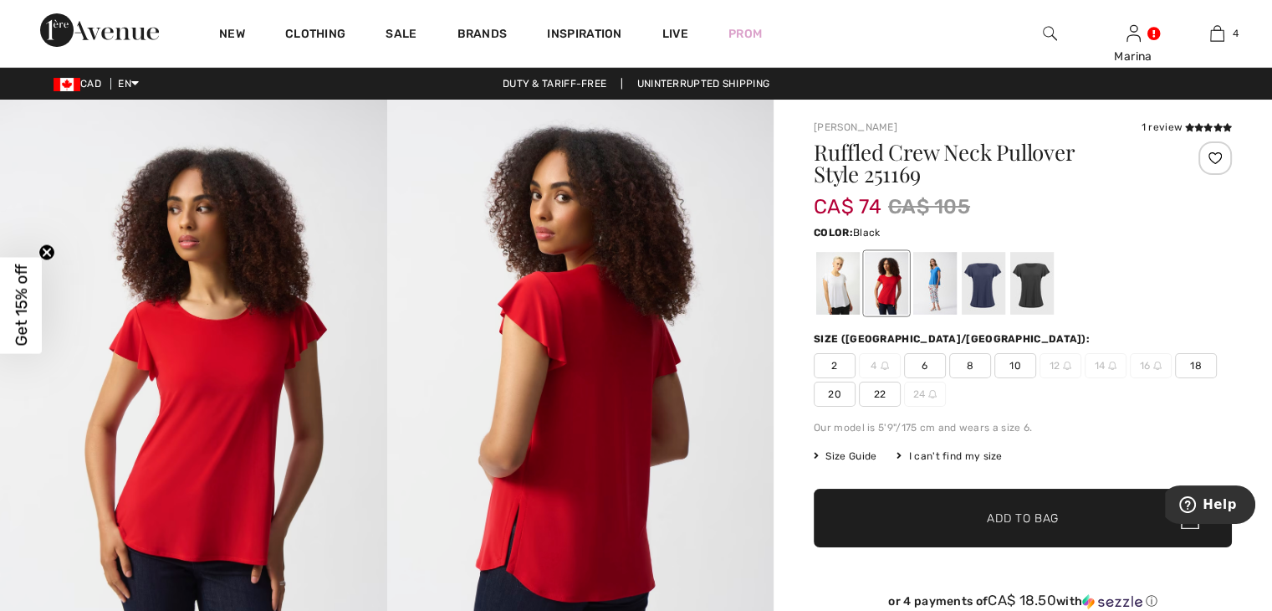
click at [1019, 284] on div at bounding box center [1031, 283] width 43 height 63
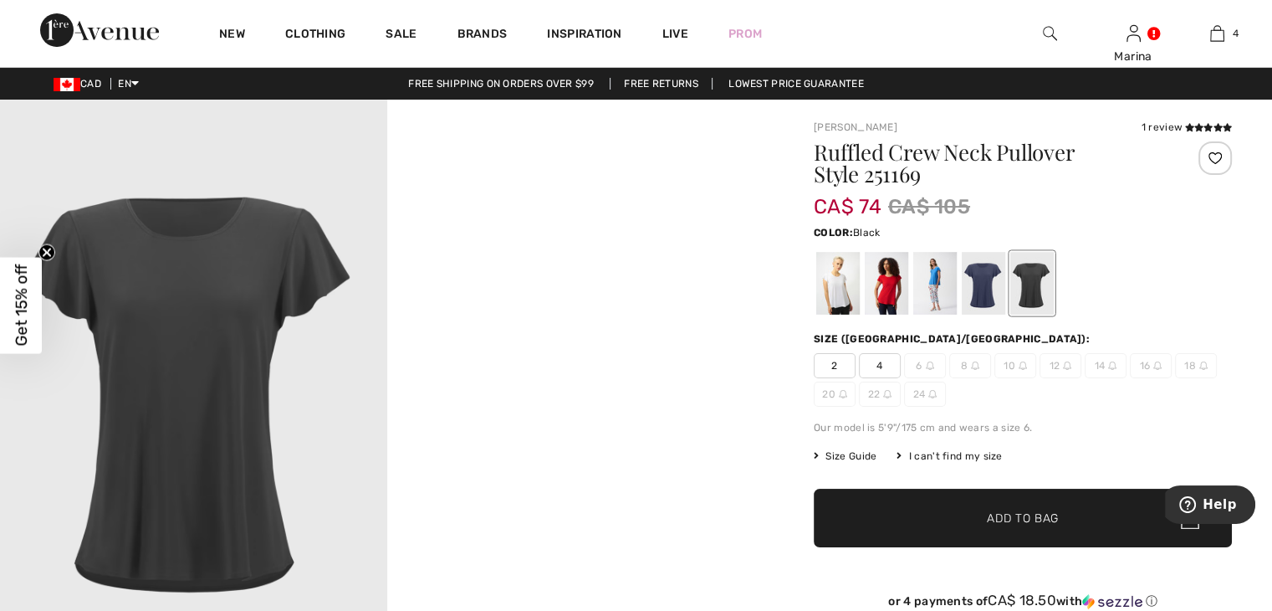
click at [1041, 294] on div at bounding box center [1031, 283] width 43 height 63
click at [986, 295] on div at bounding box center [983, 283] width 43 height 63
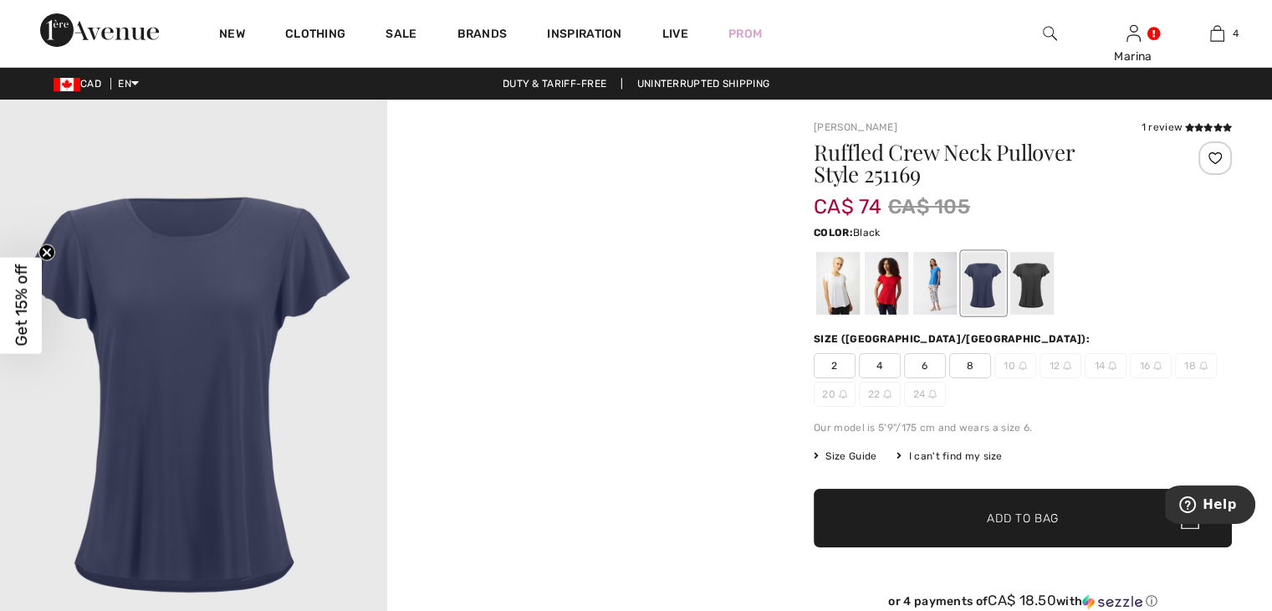
click at [1032, 295] on div at bounding box center [1031, 283] width 43 height 63
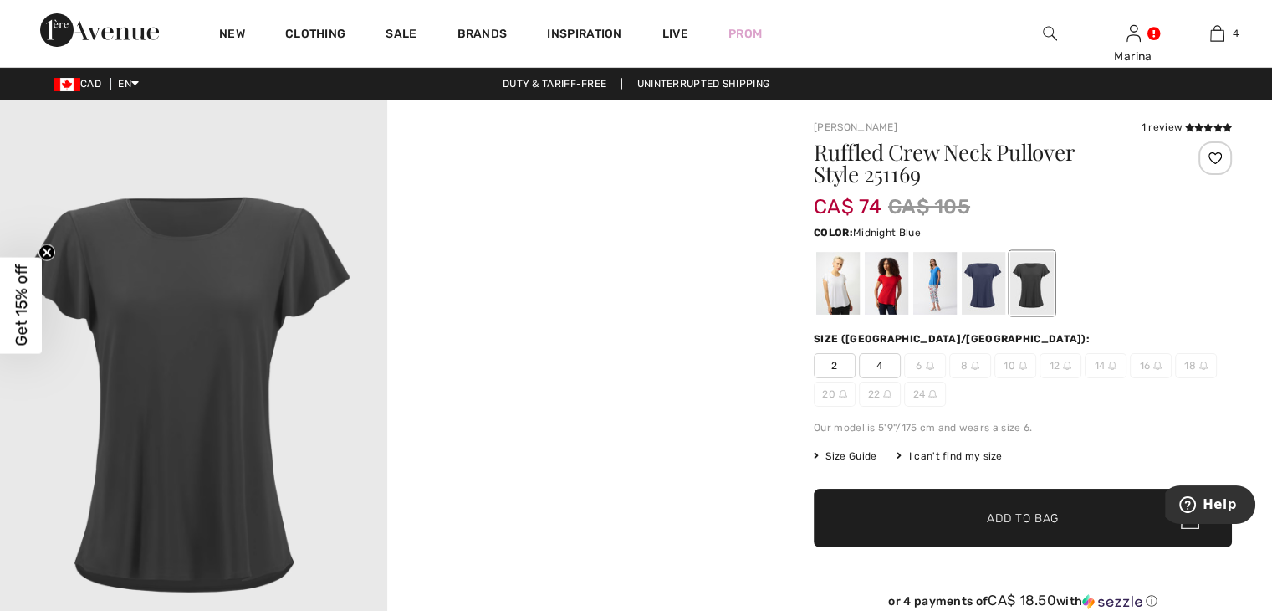
click at [985, 302] on div at bounding box center [983, 283] width 43 height 63
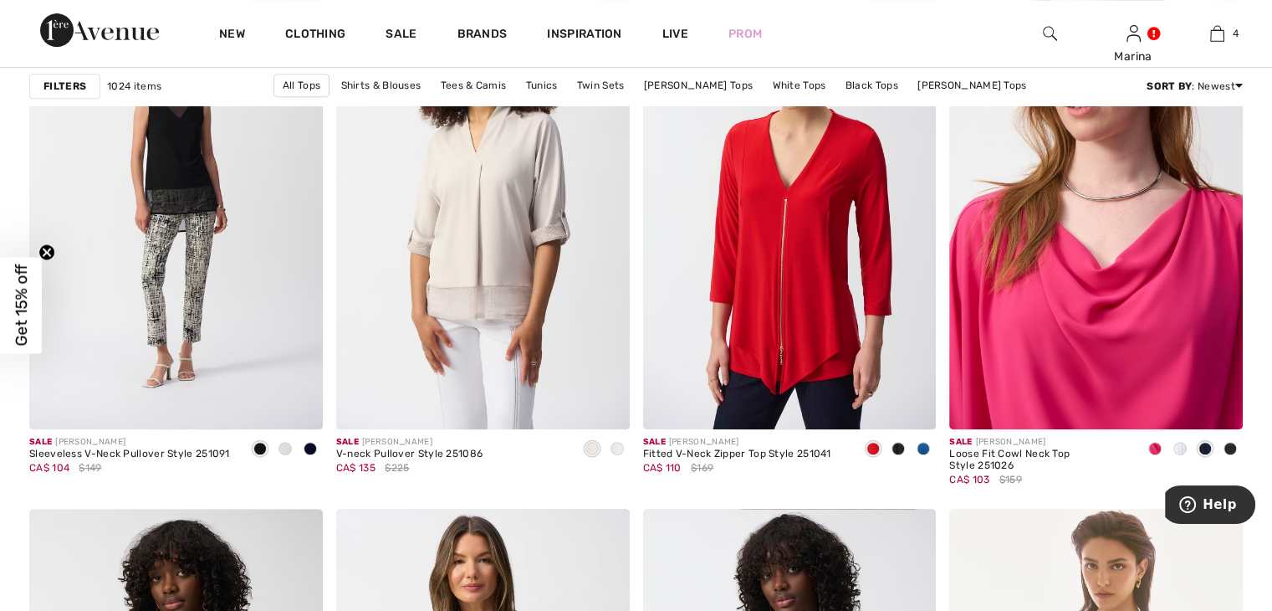
scroll to position [7110, 0]
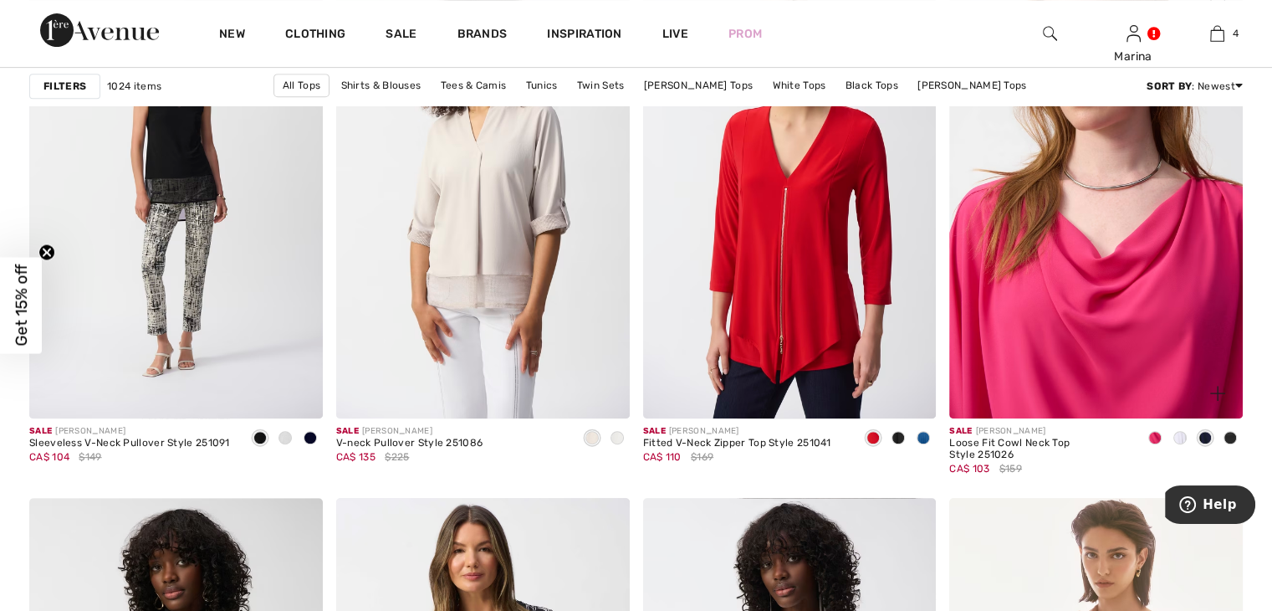
click at [1104, 263] on img at bounding box center [1096, 198] width 294 height 440
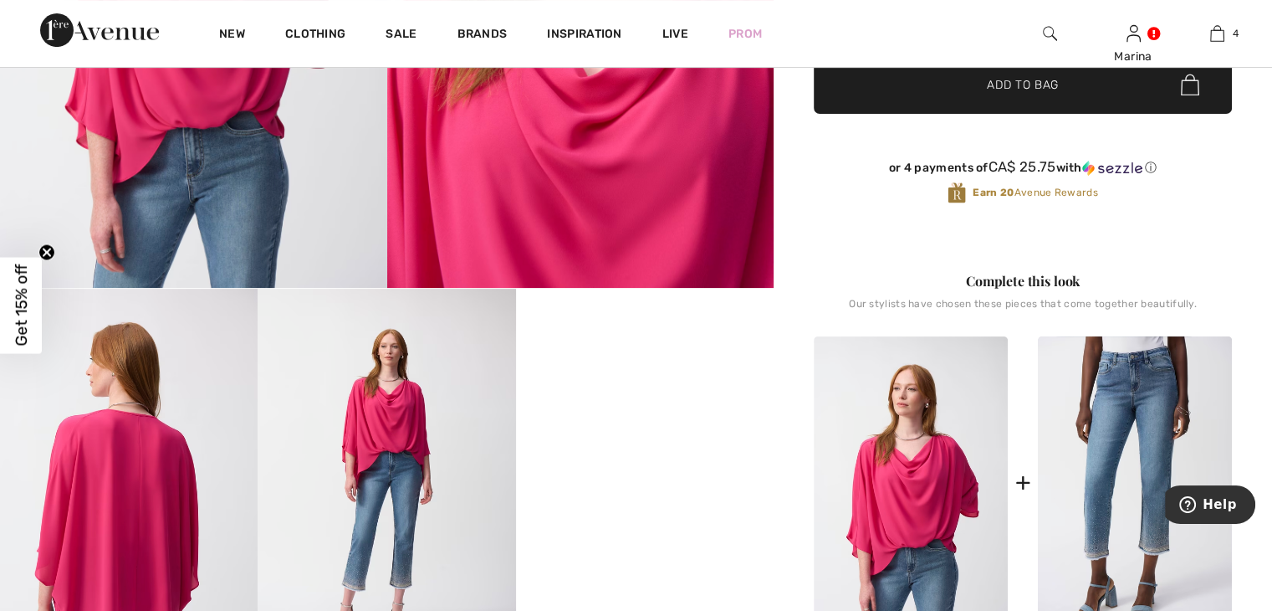
scroll to position [418, 0]
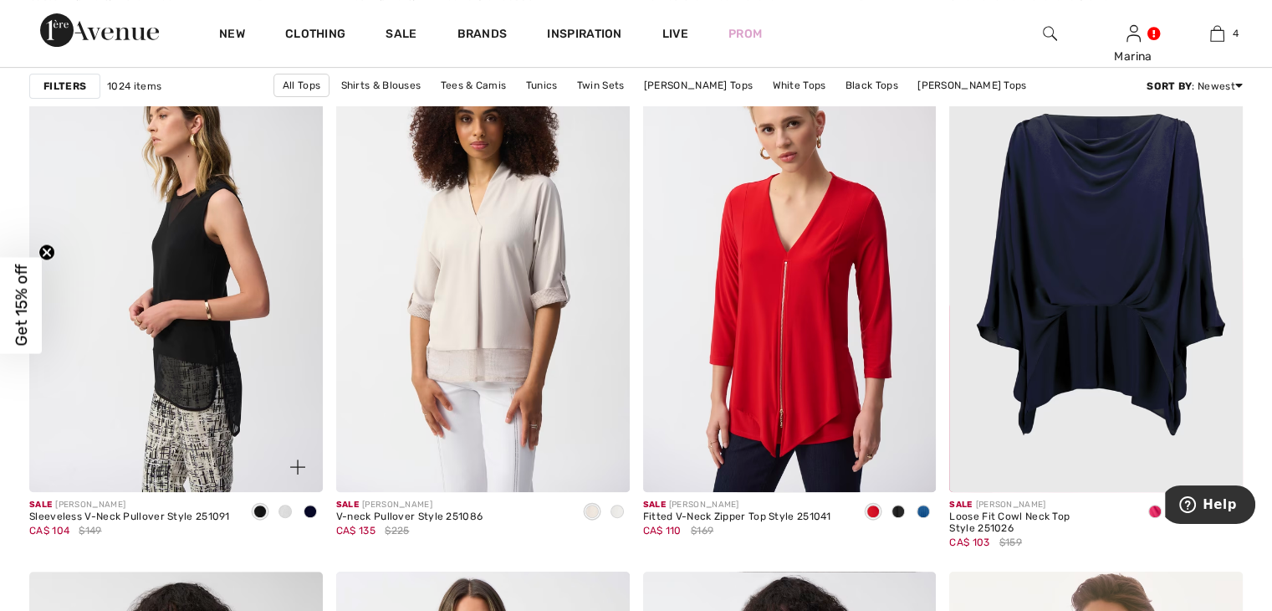
scroll to position [6943, 0]
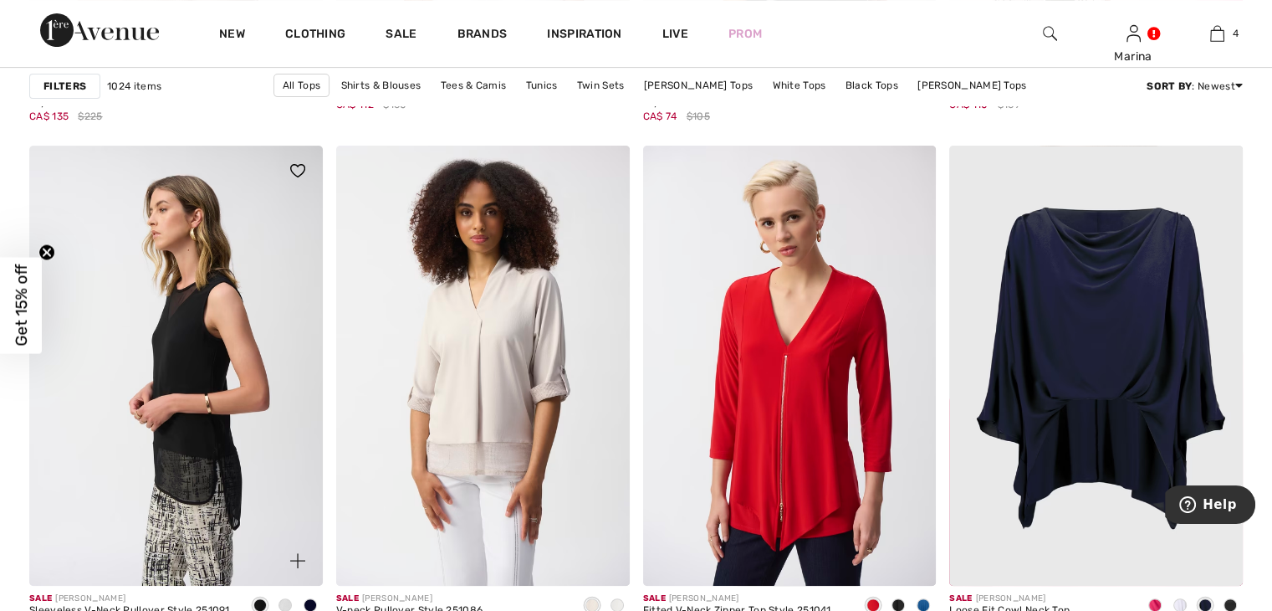
click at [198, 404] on img at bounding box center [176, 366] width 294 height 440
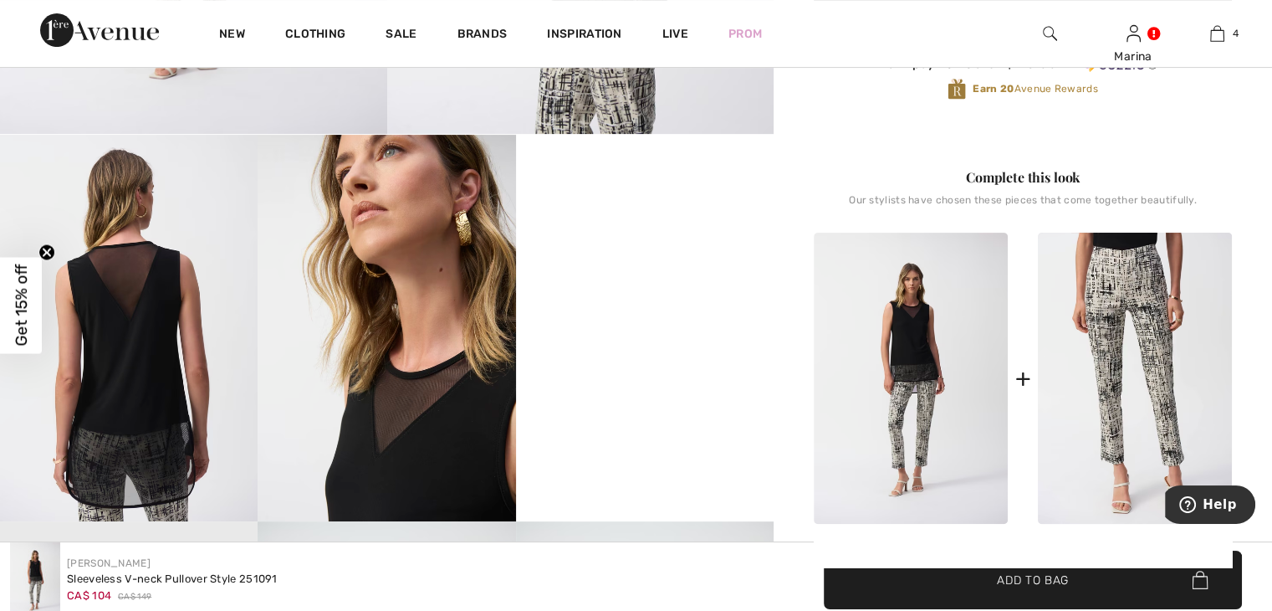
scroll to position [586, 0]
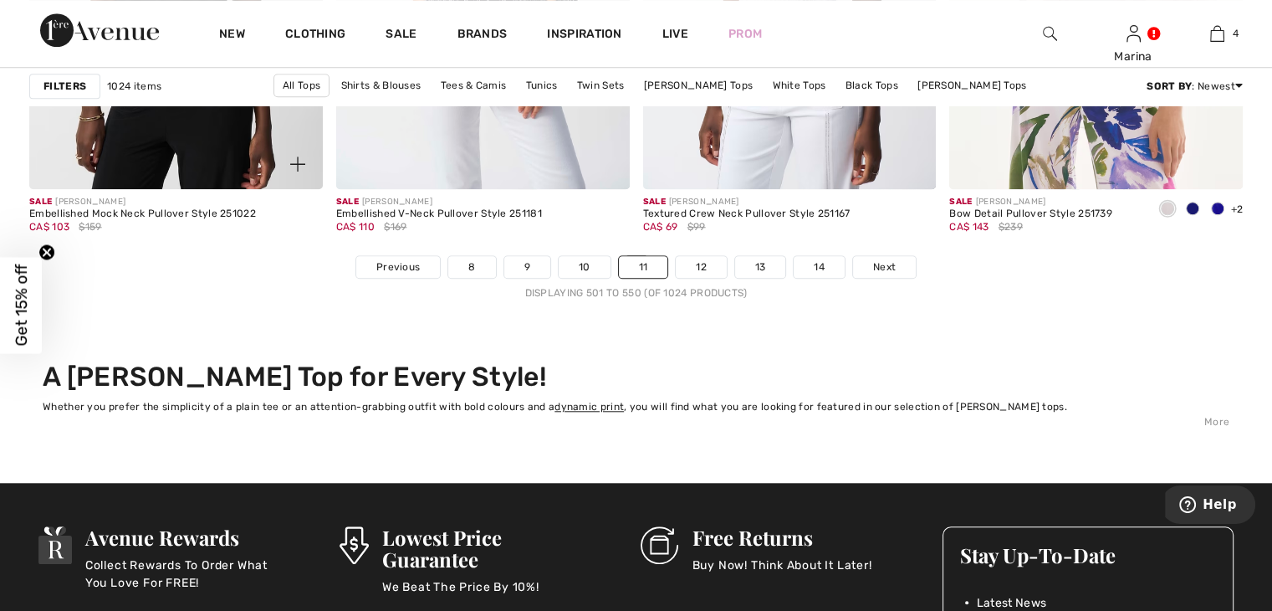
scroll to position [7863, 0]
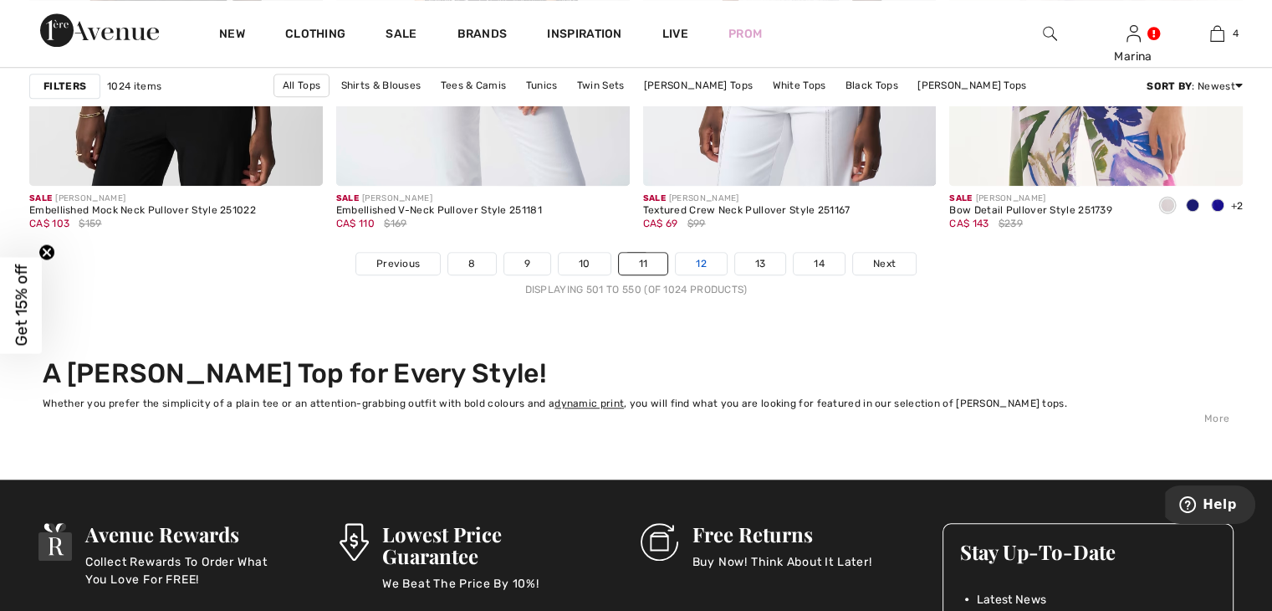
click at [700, 263] on link "12" at bounding box center [701, 264] width 51 height 22
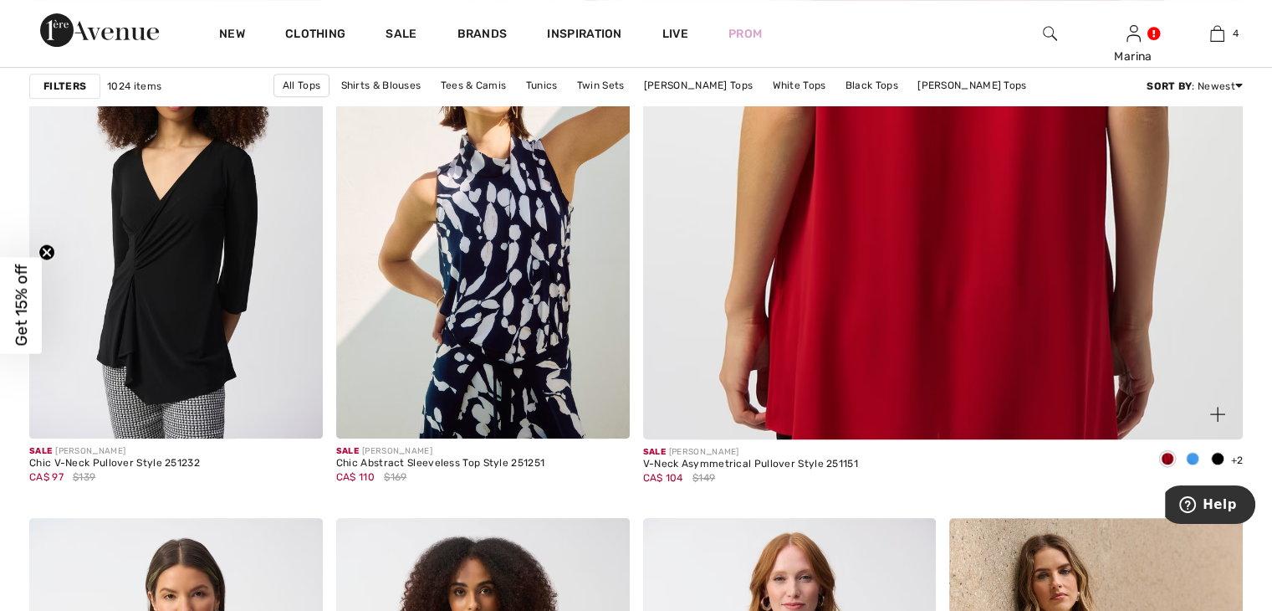
scroll to position [836, 0]
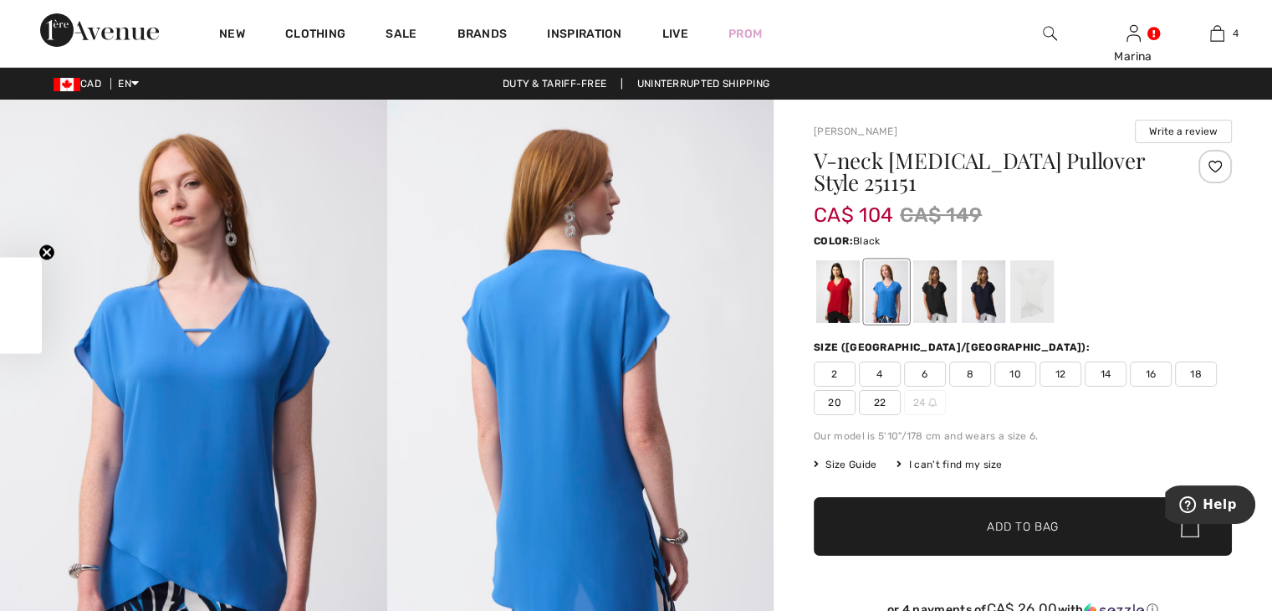
click at [931, 307] on div at bounding box center [934, 291] width 43 height 63
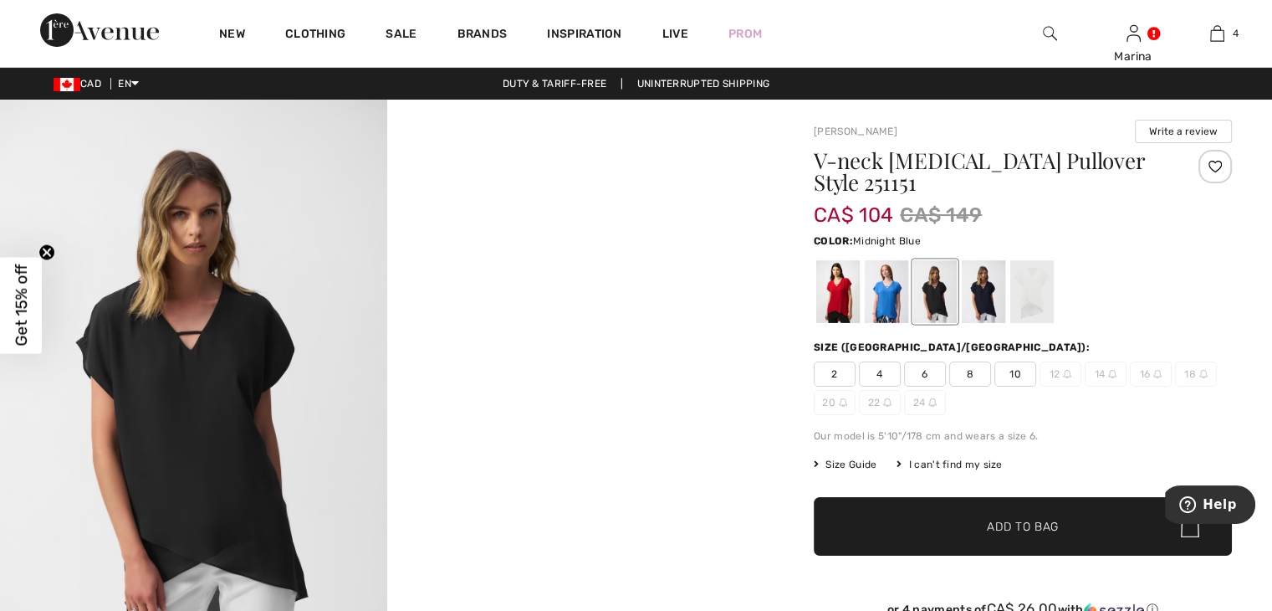
click at [994, 278] on div at bounding box center [983, 291] width 43 height 63
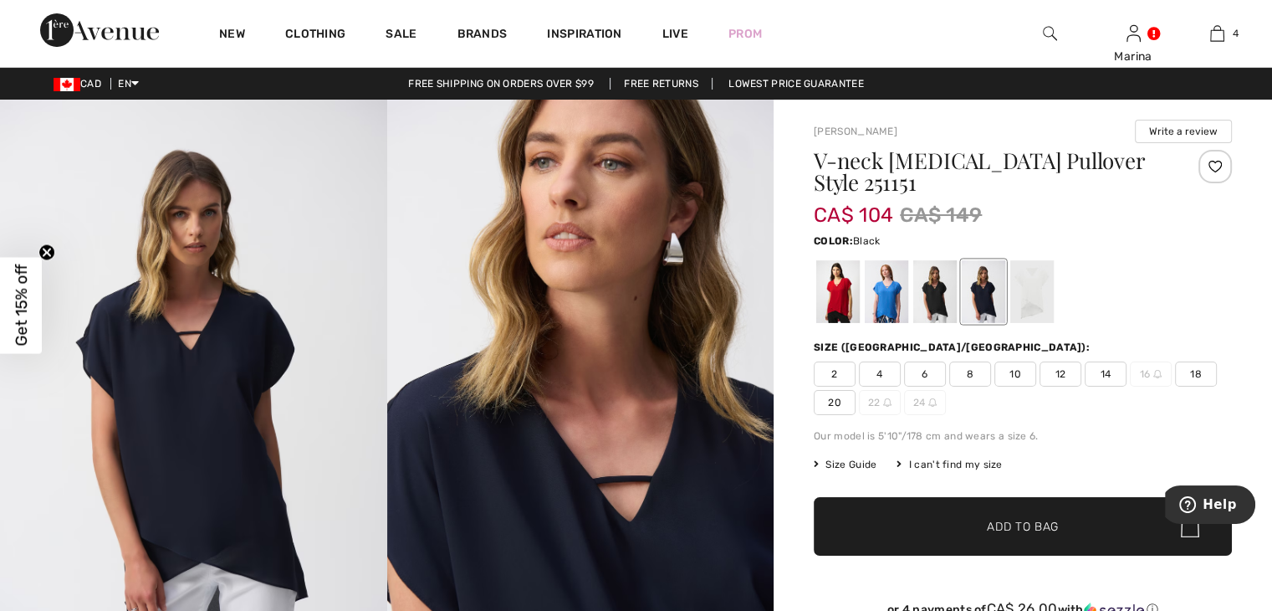
click at [937, 308] on div at bounding box center [934, 291] width 43 height 63
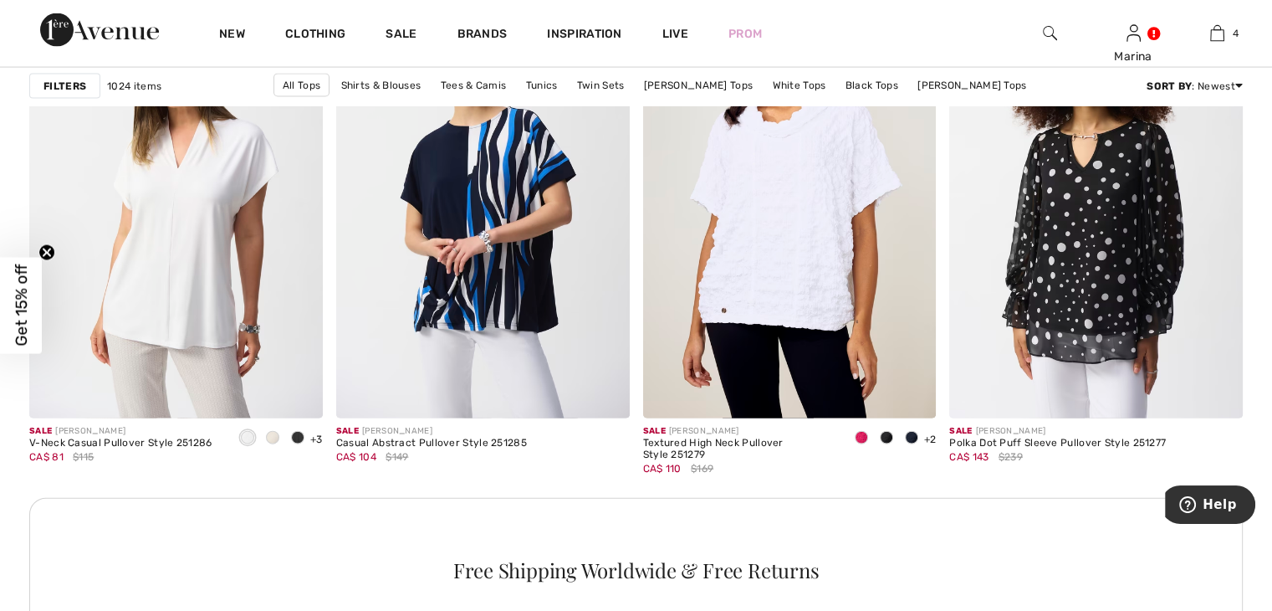
scroll to position [3597, 0]
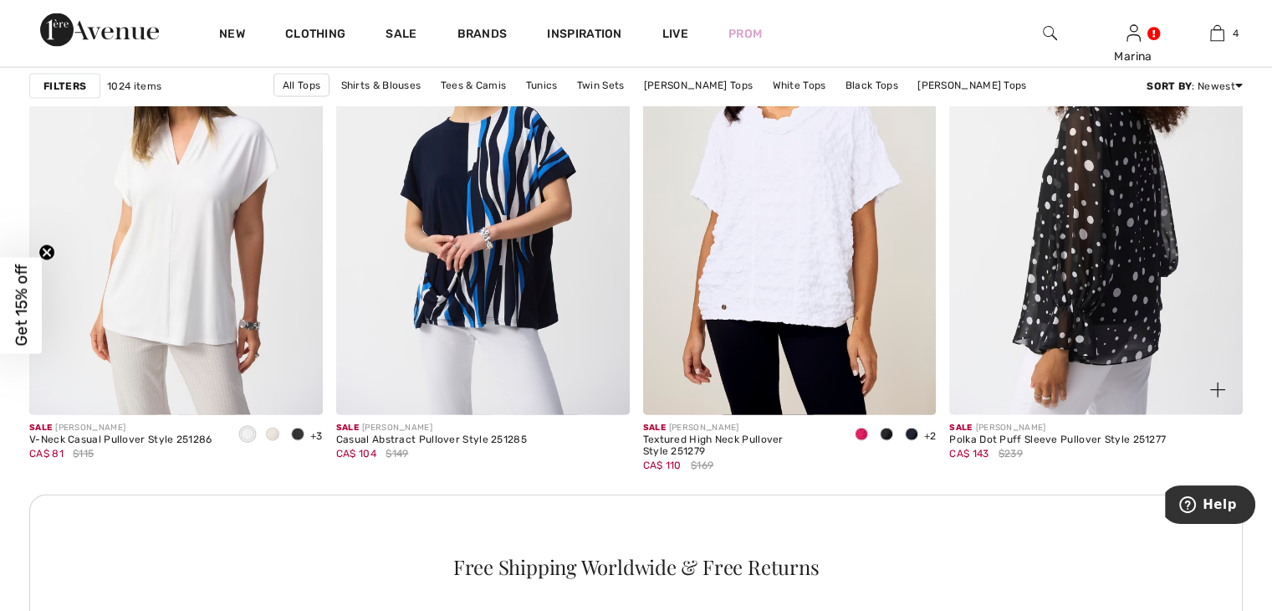
click at [1093, 315] on img at bounding box center [1096, 195] width 294 height 440
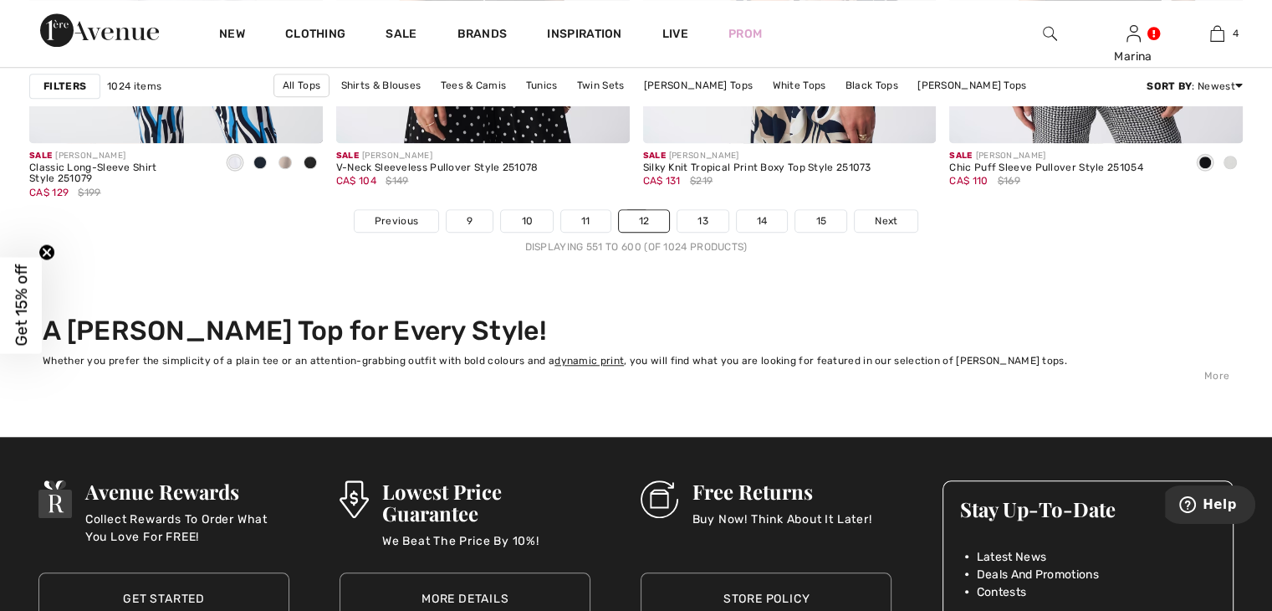
scroll to position [7946, 0]
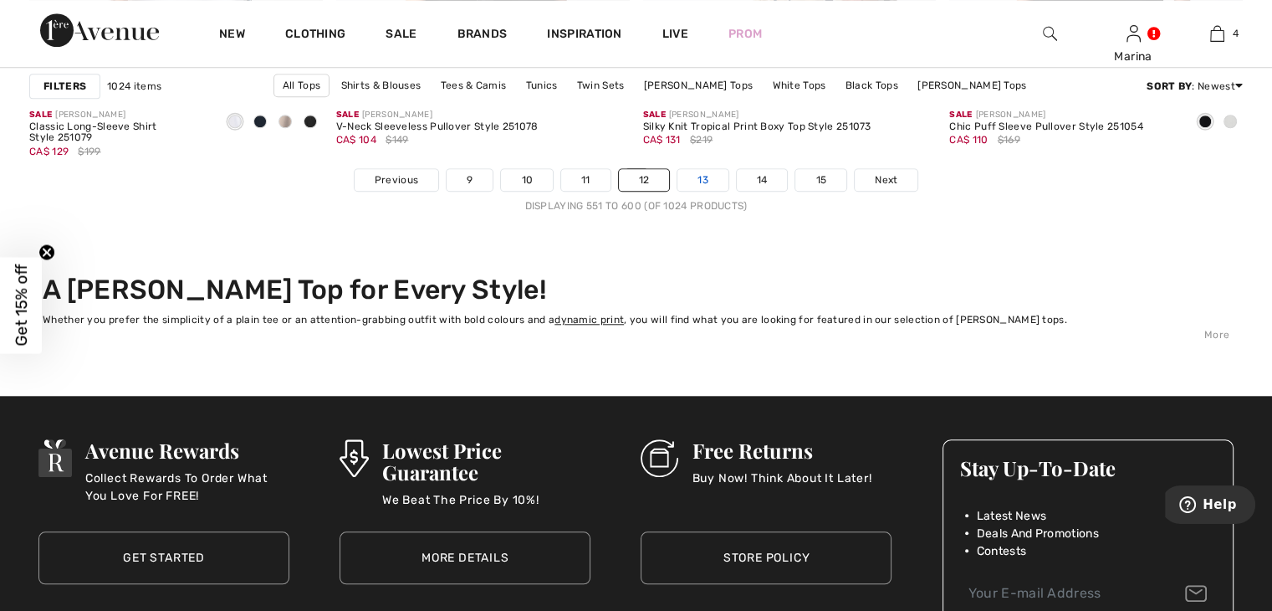
click at [703, 180] on link "13" at bounding box center [703, 180] width 51 height 22
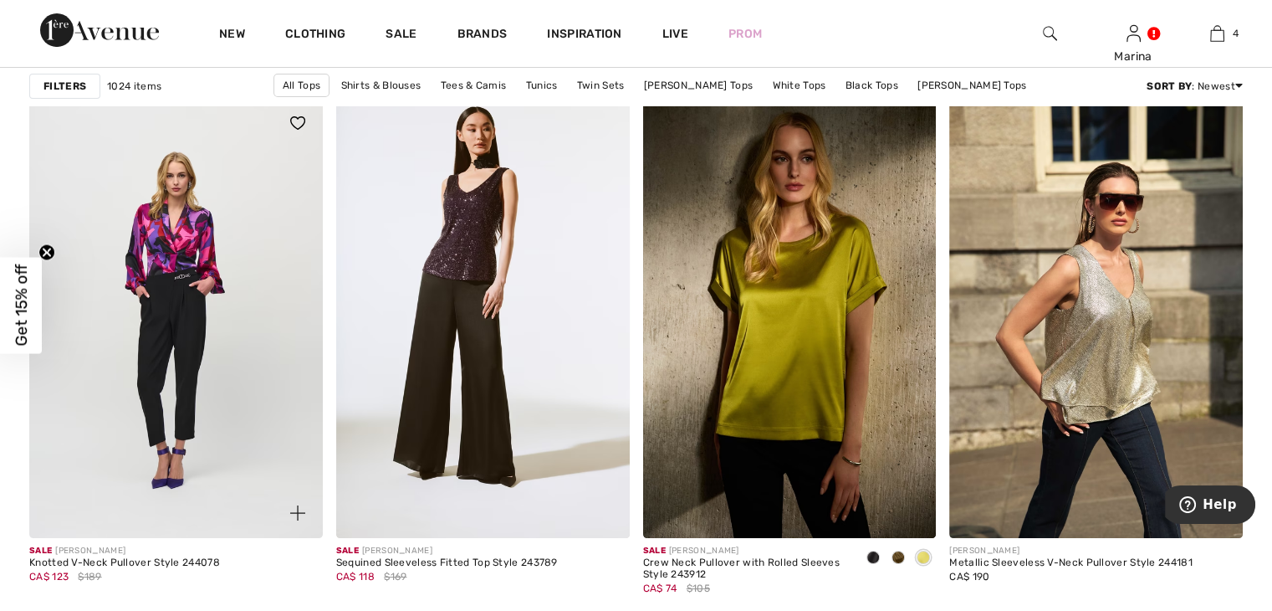
scroll to position [6441, 0]
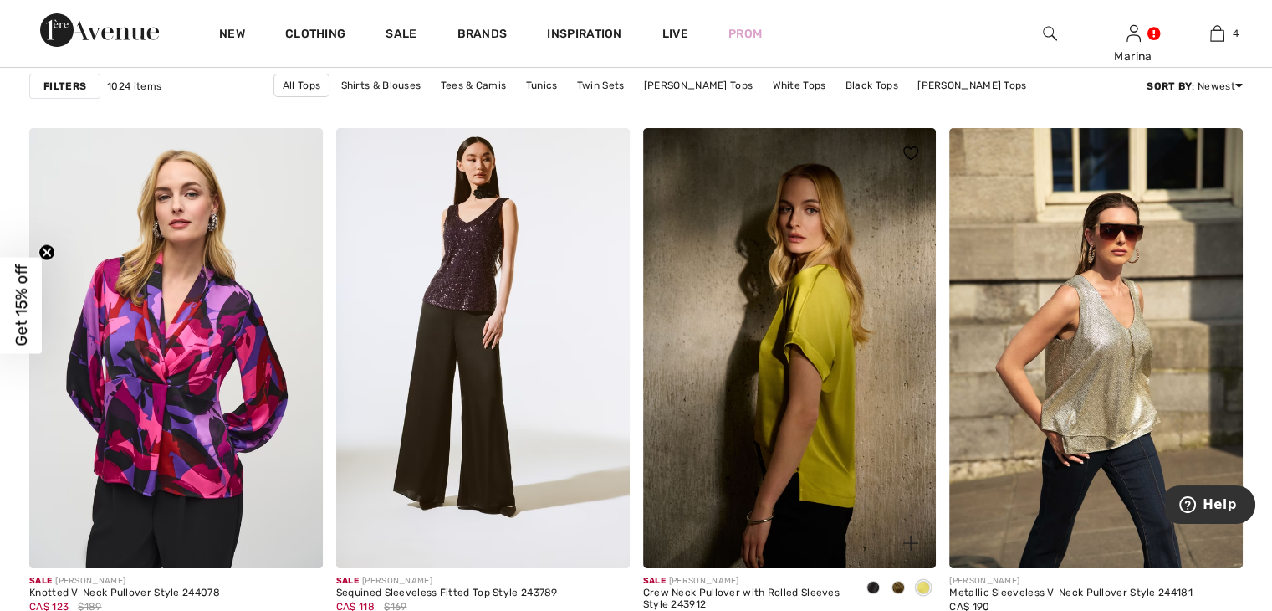
click at [816, 372] on img at bounding box center [790, 348] width 294 height 440
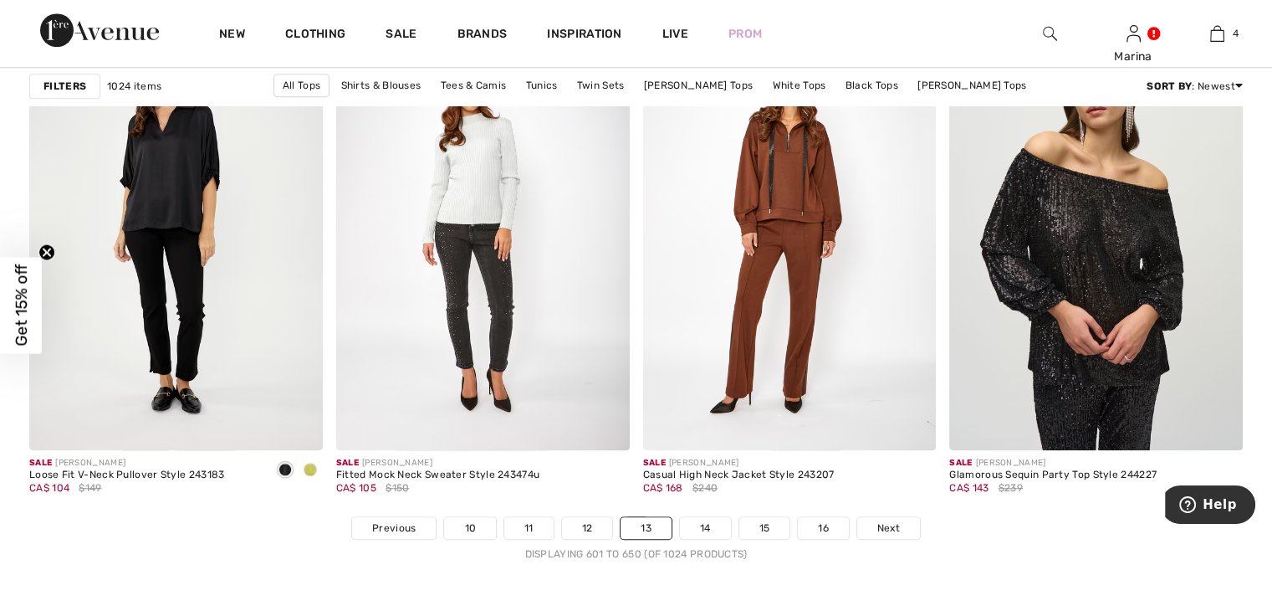
scroll to position [7612, 0]
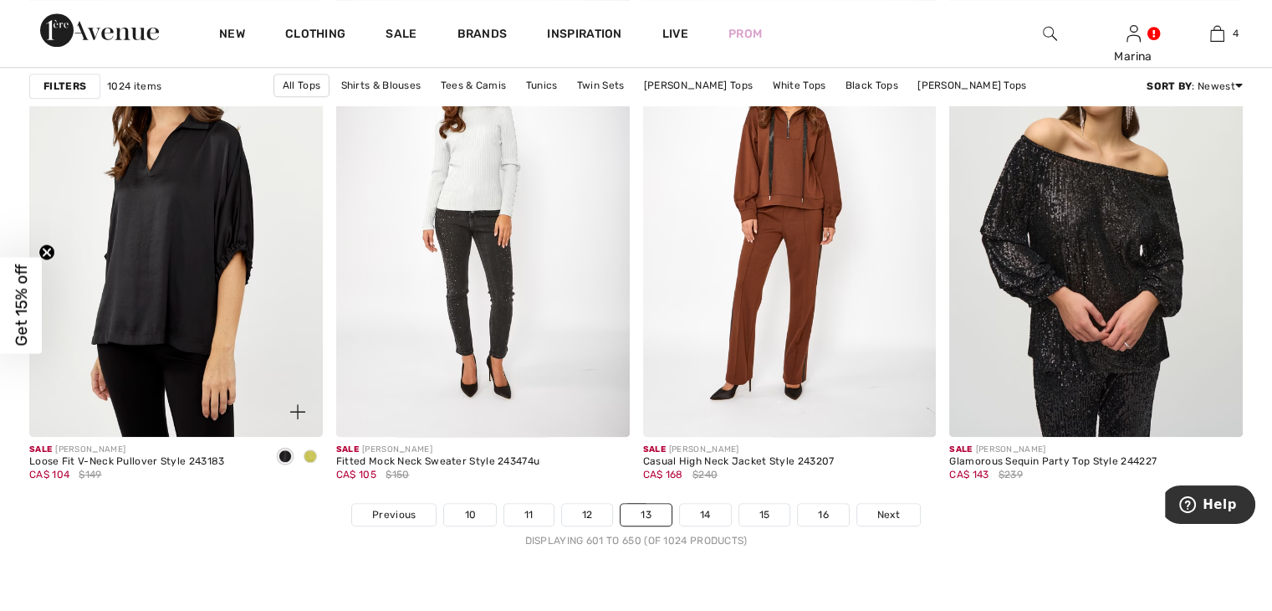
click at [136, 185] on img at bounding box center [176, 216] width 294 height 440
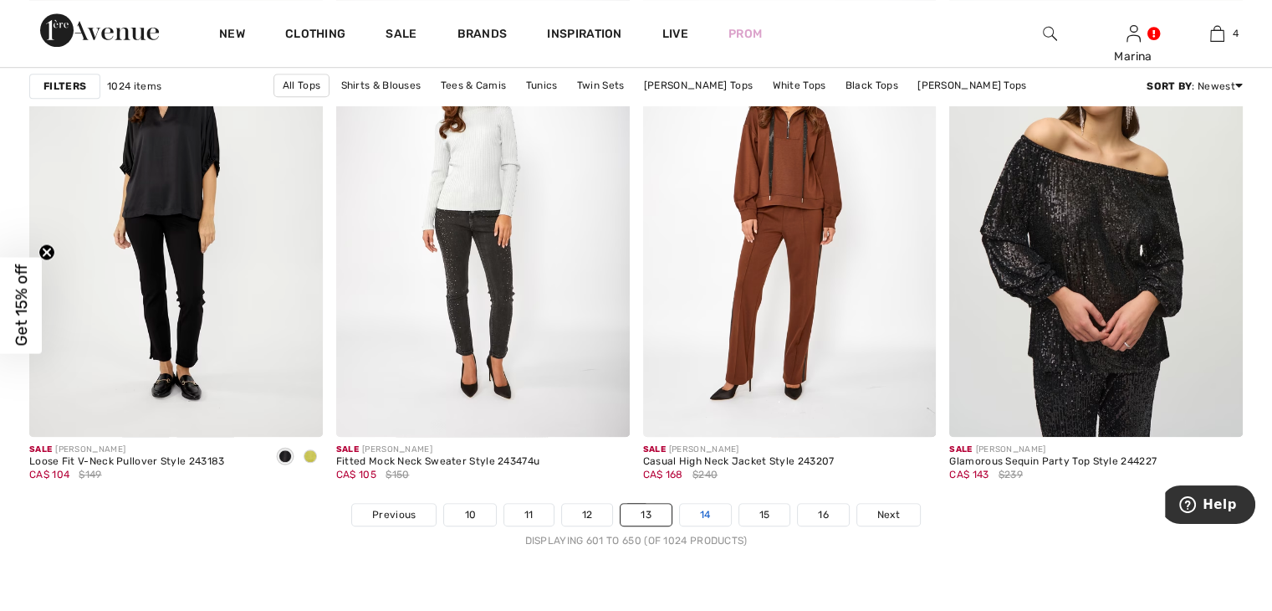
click at [703, 510] on link "14" at bounding box center [705, 515] width 51 height 22
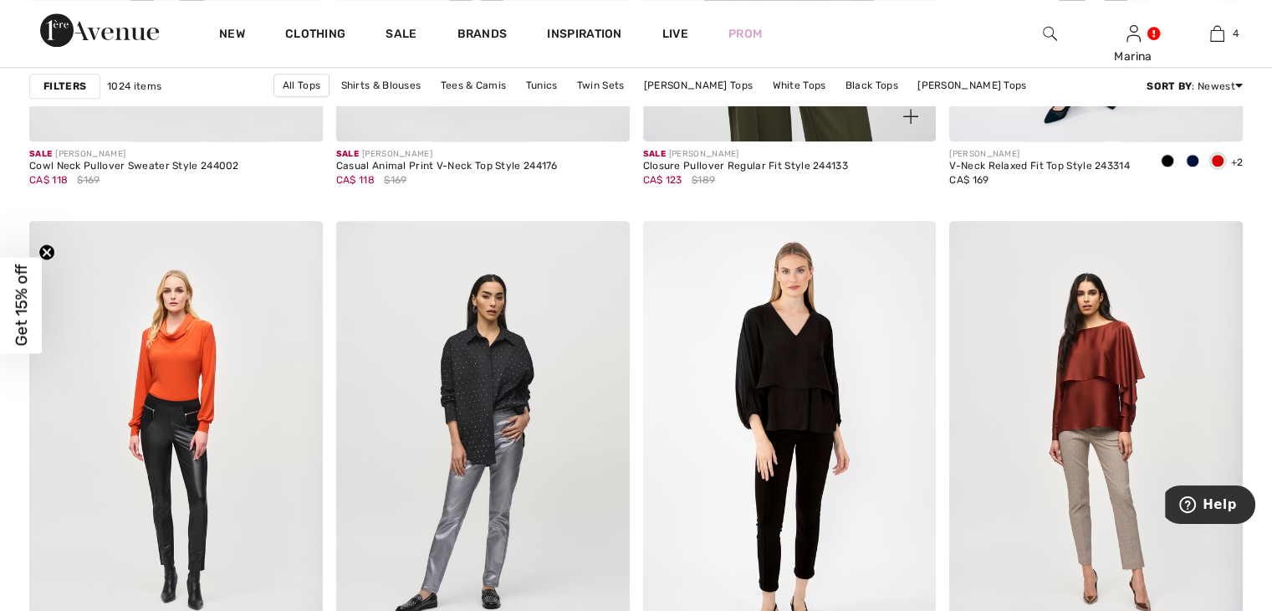
scroll to position [1757, 0]
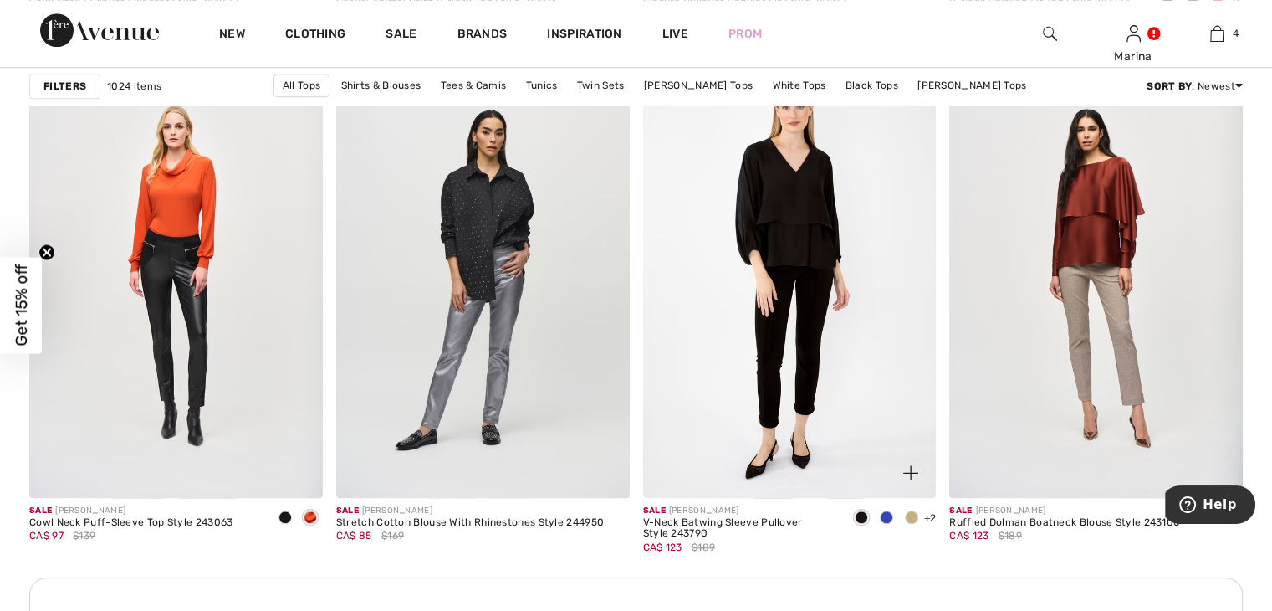
click at [881, 509] on div at bounding box center [886, 518] width 25 height 28
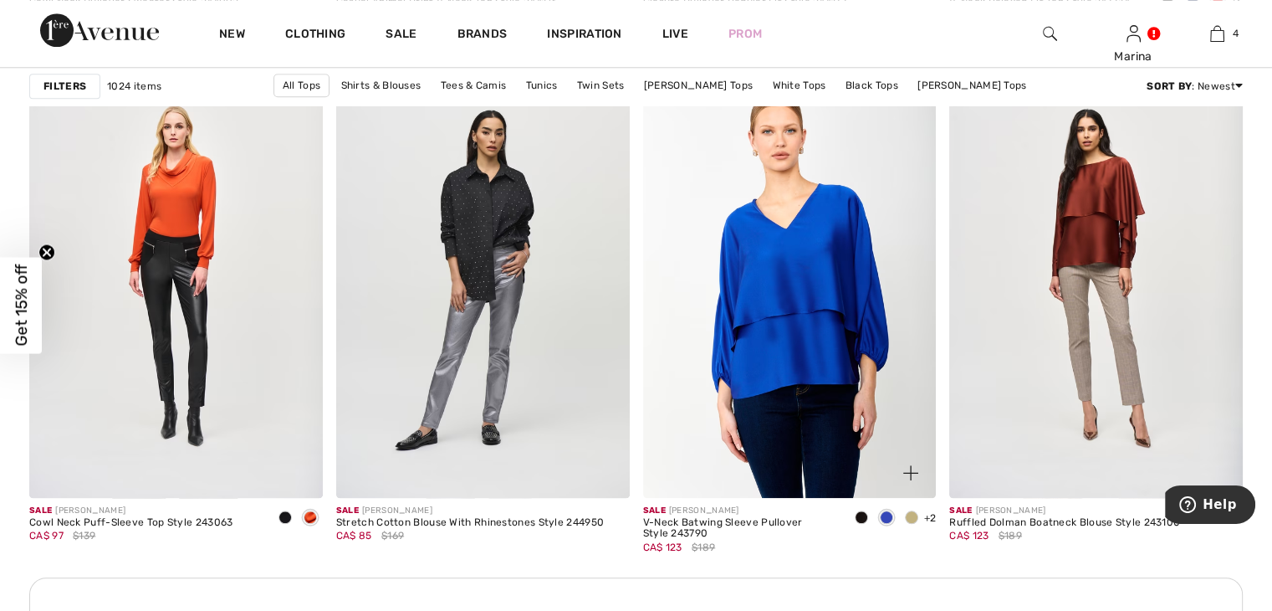
click at [800, 307] on img at bounding box center [790, 277] width 294 height 440
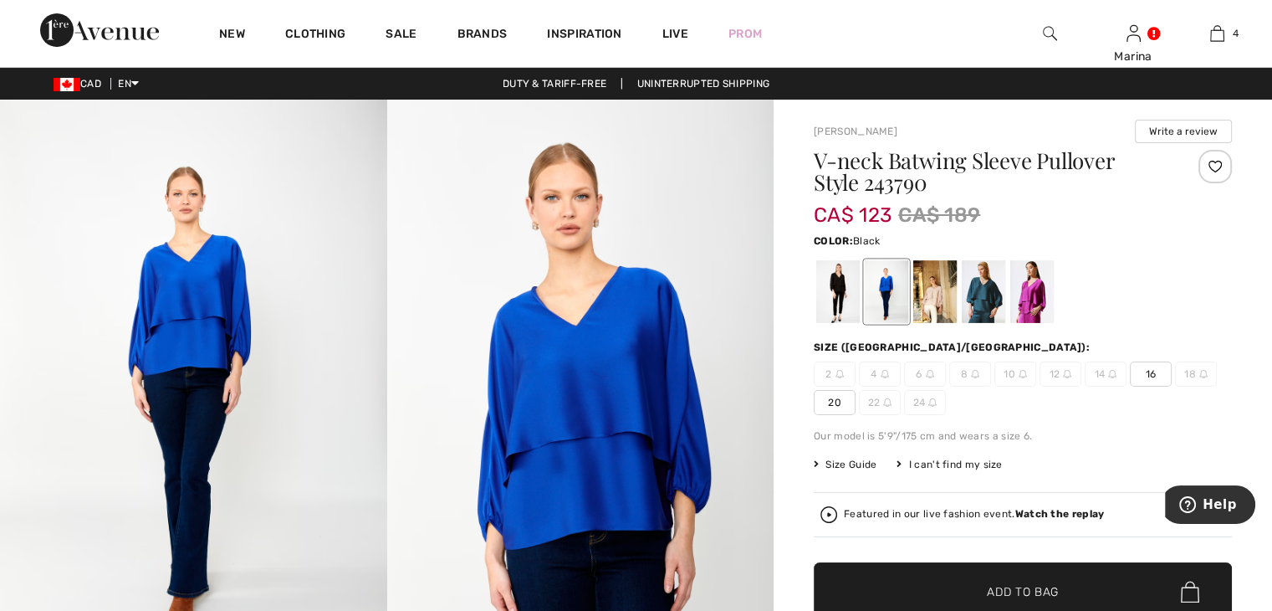
click at [841, 284] on div at bounding box center [837, 291] width 43 height 63
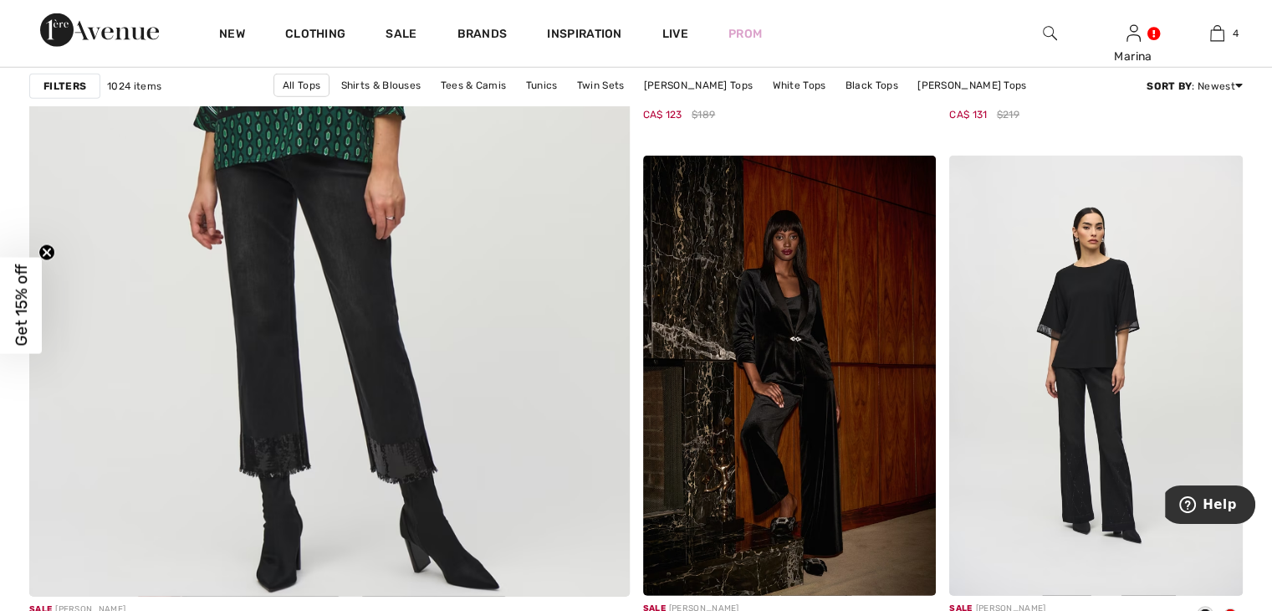
scroll to position [4684, 0]
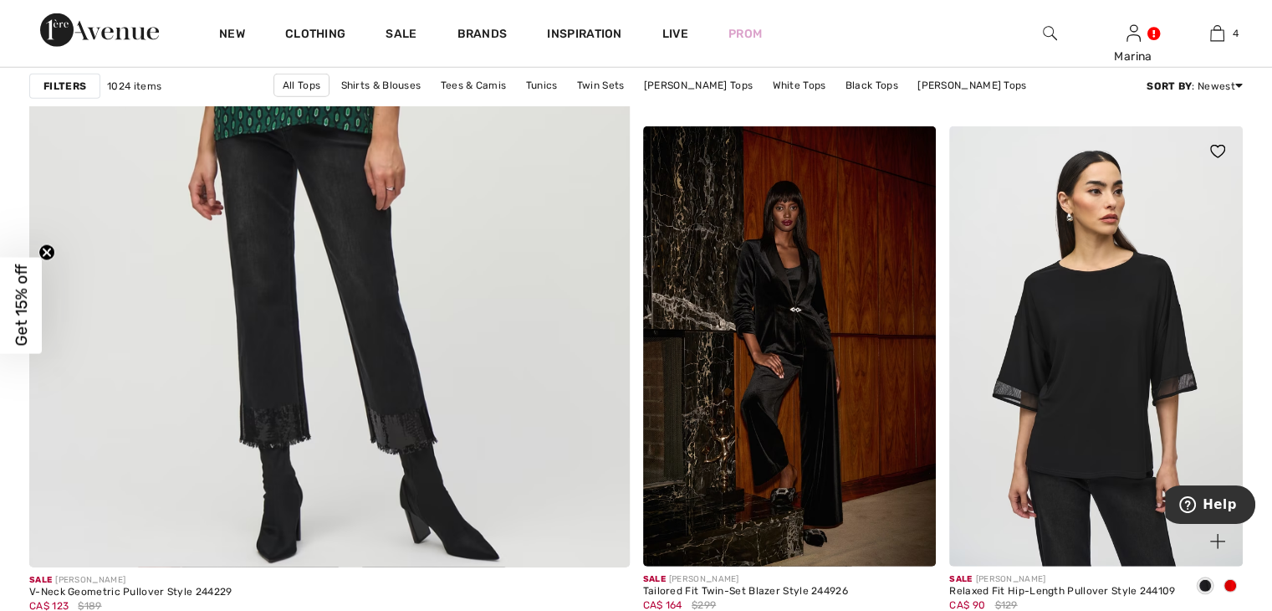
click at [1146, 311] on img at bounding box center [1096, 346] width 294 height 440
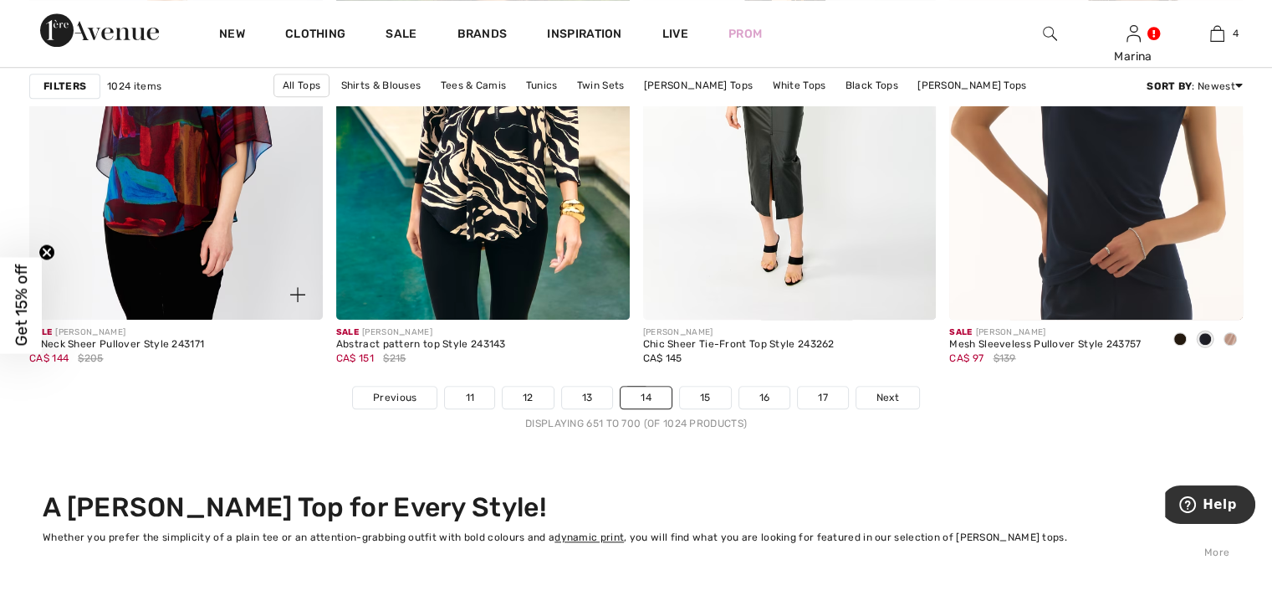
scroll to position [7779, 0]
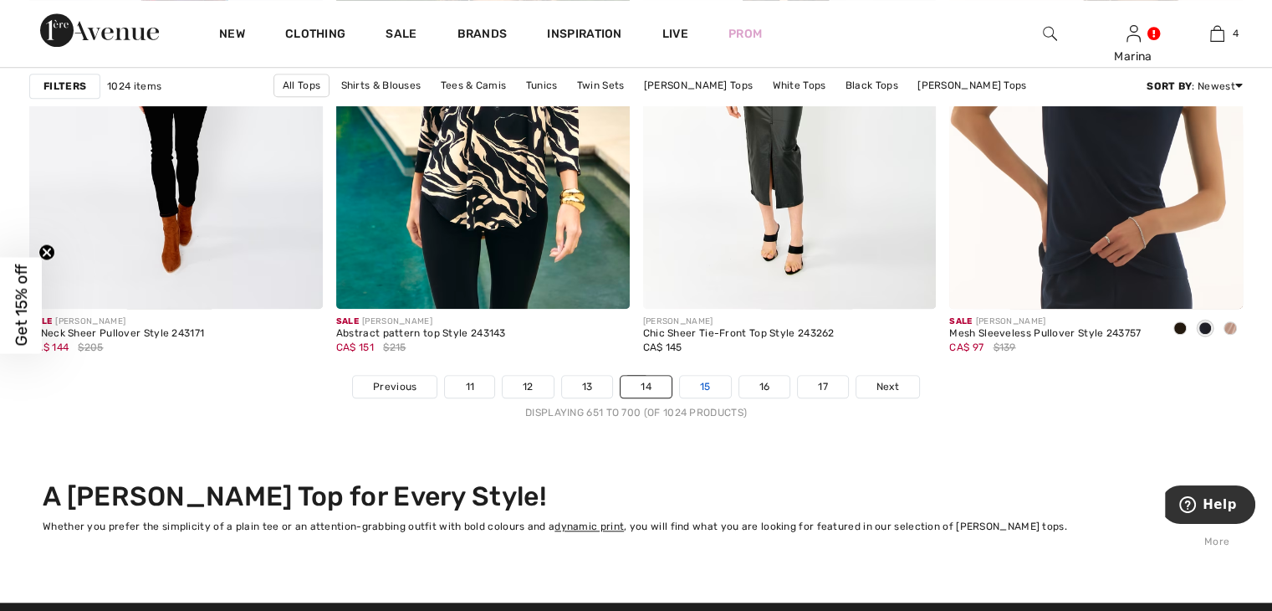
click at [700, 376] on link "15" at bounding box center [705, 387] width 51 height 22
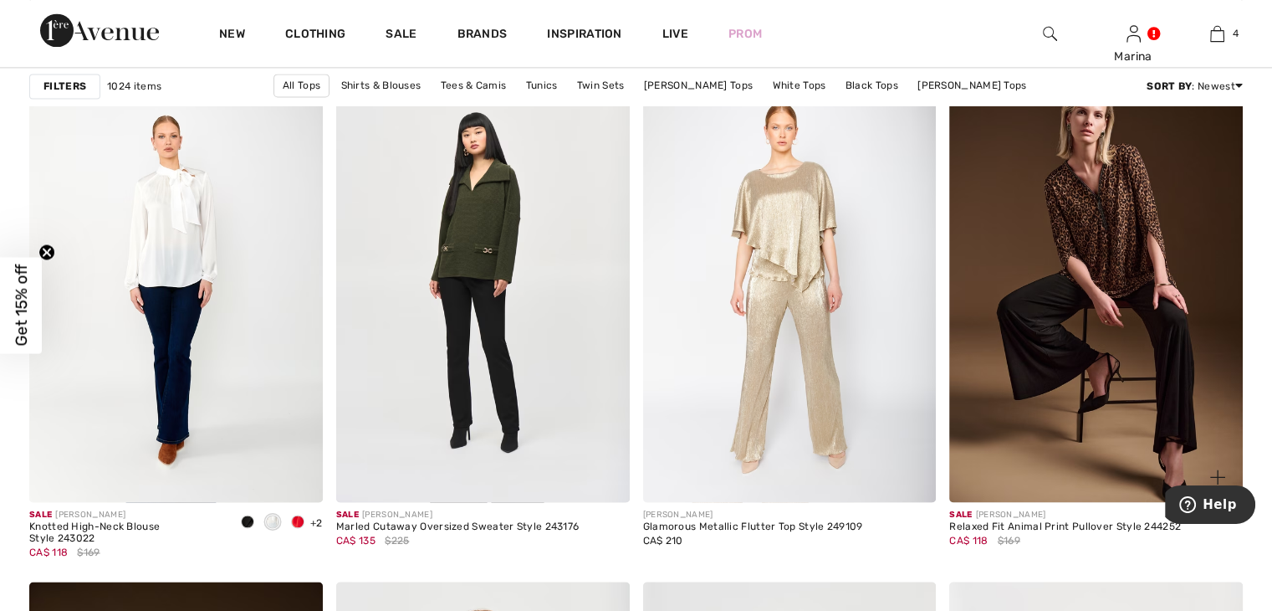
scroll to position [2342, 0]
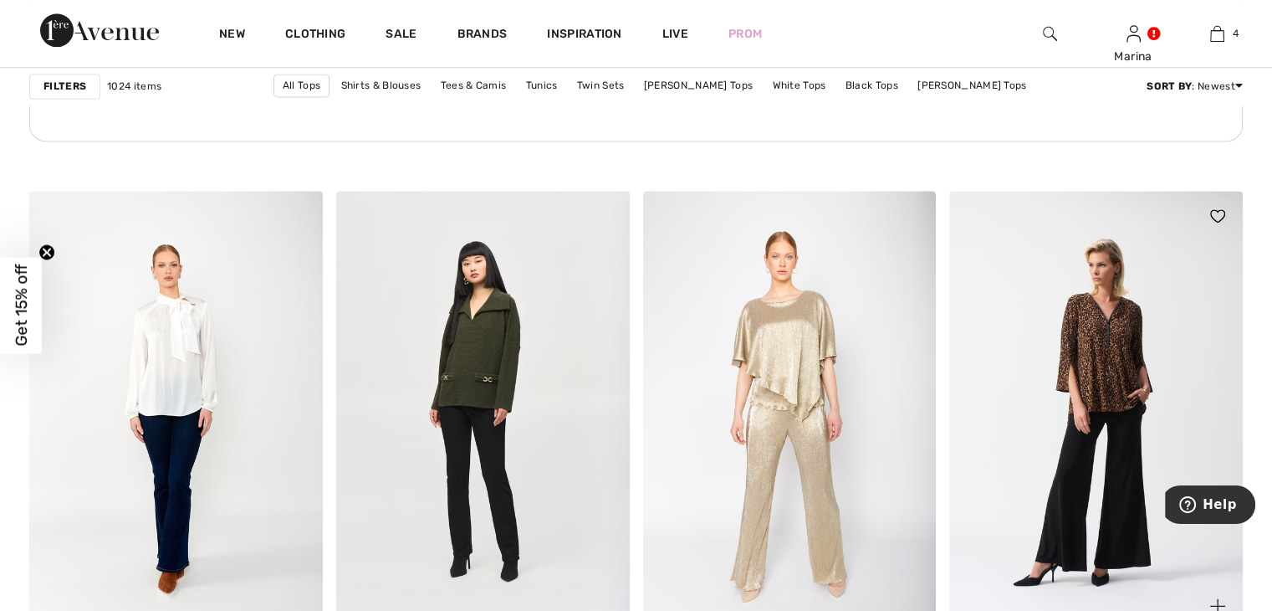
click at [1127, 378] on img at bounding box center [1096, 411] width 294 height 440
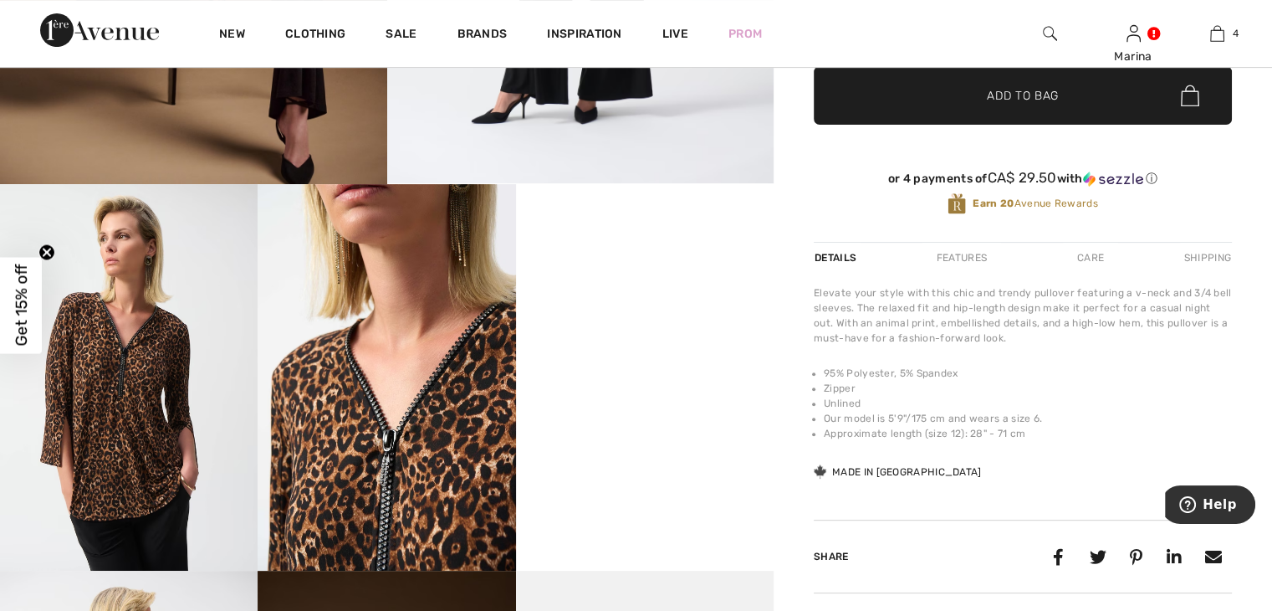
scroll to position [586, 0]
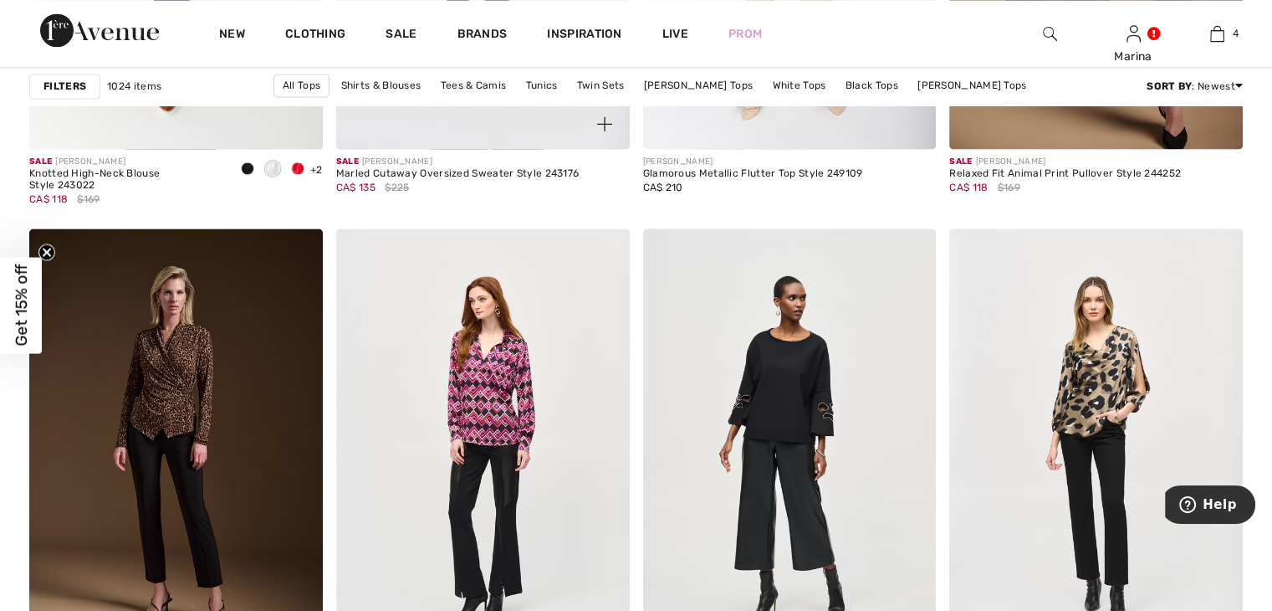
scroll to position [2847, 0]
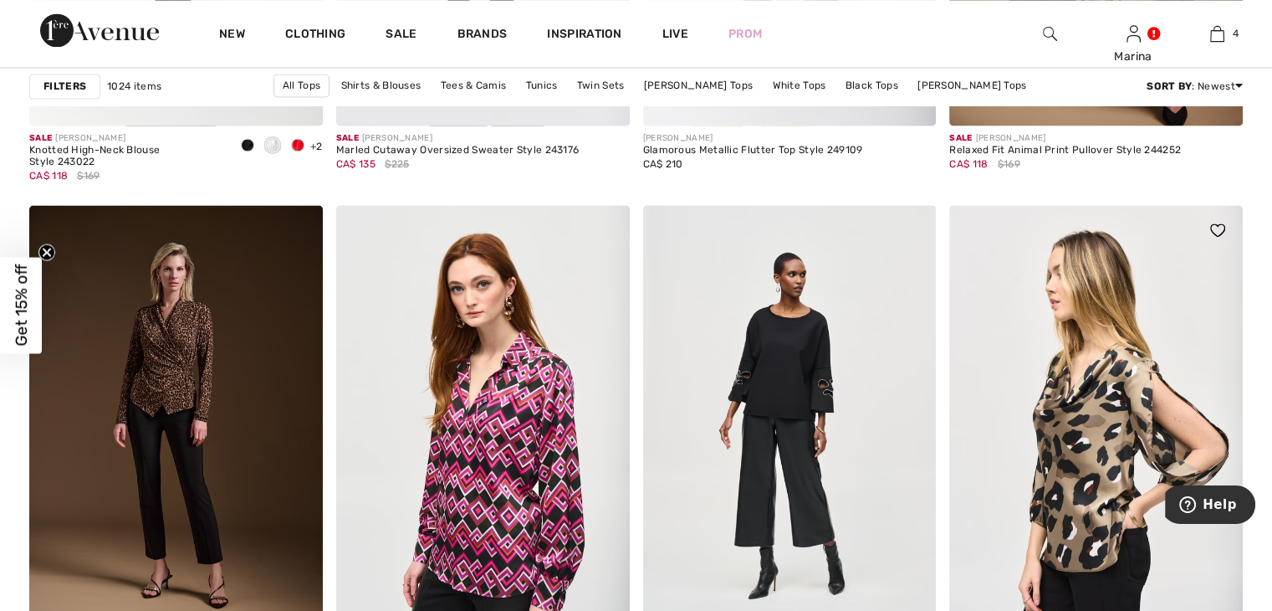
click at [1090, 463] on img at bounding box center [1096, 425] width 294 height 440
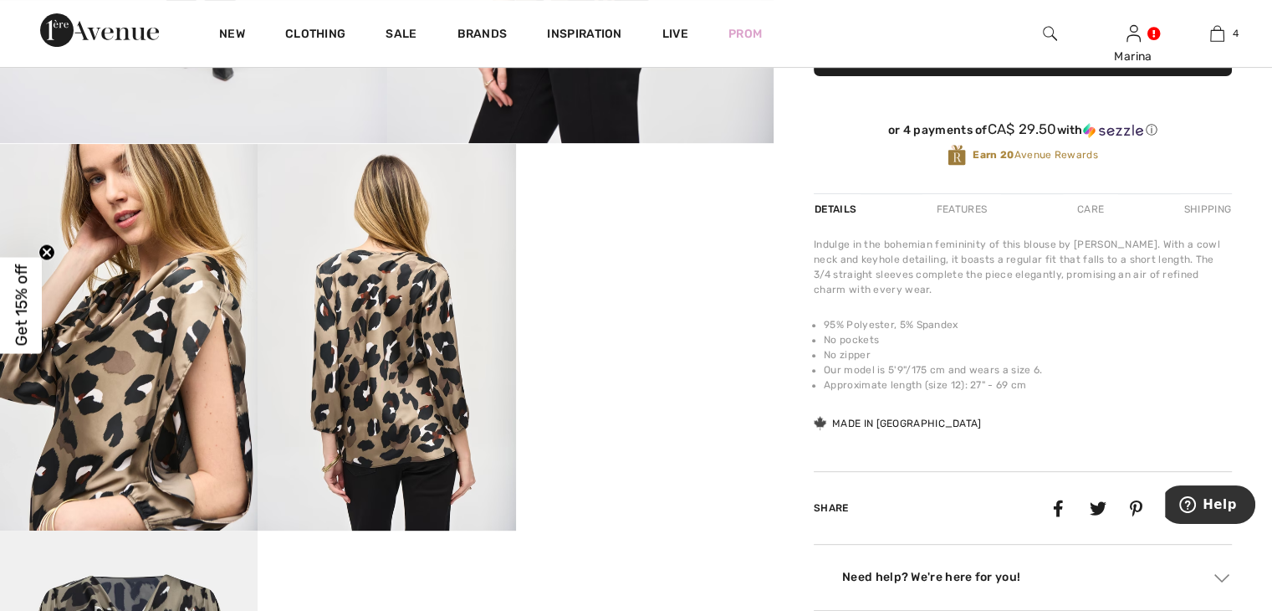
scroll to position [586, 0]
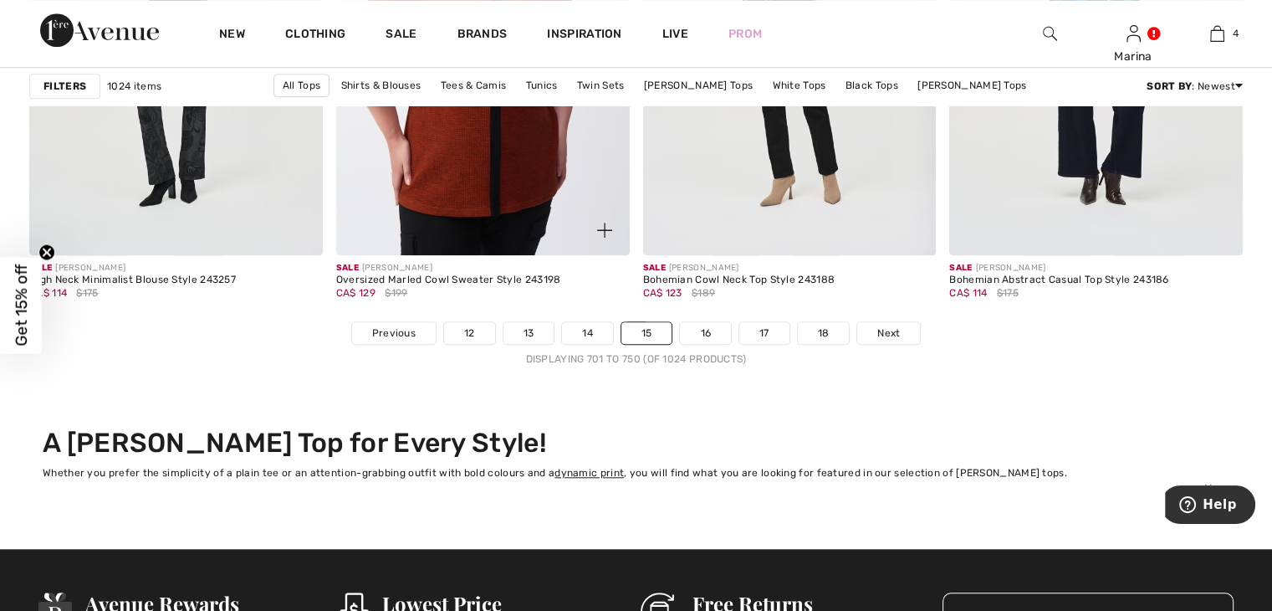
scroll to position [7866, 0]
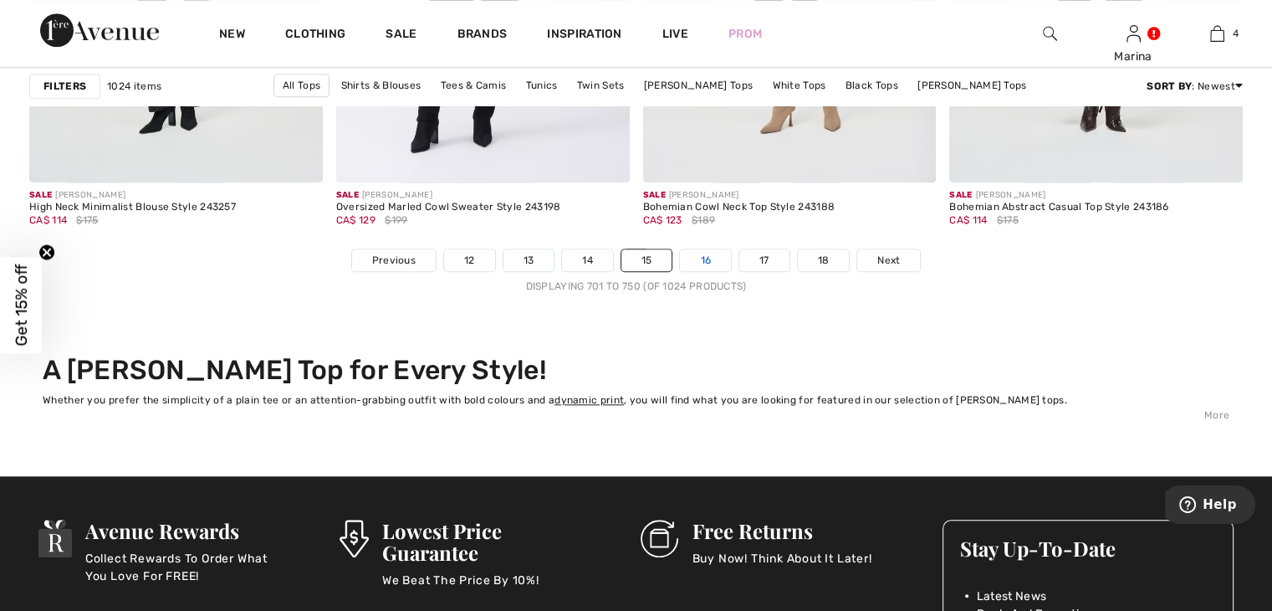
click at [708, 249] on link "16" at bounding box center [705, 260] width 51 height 22
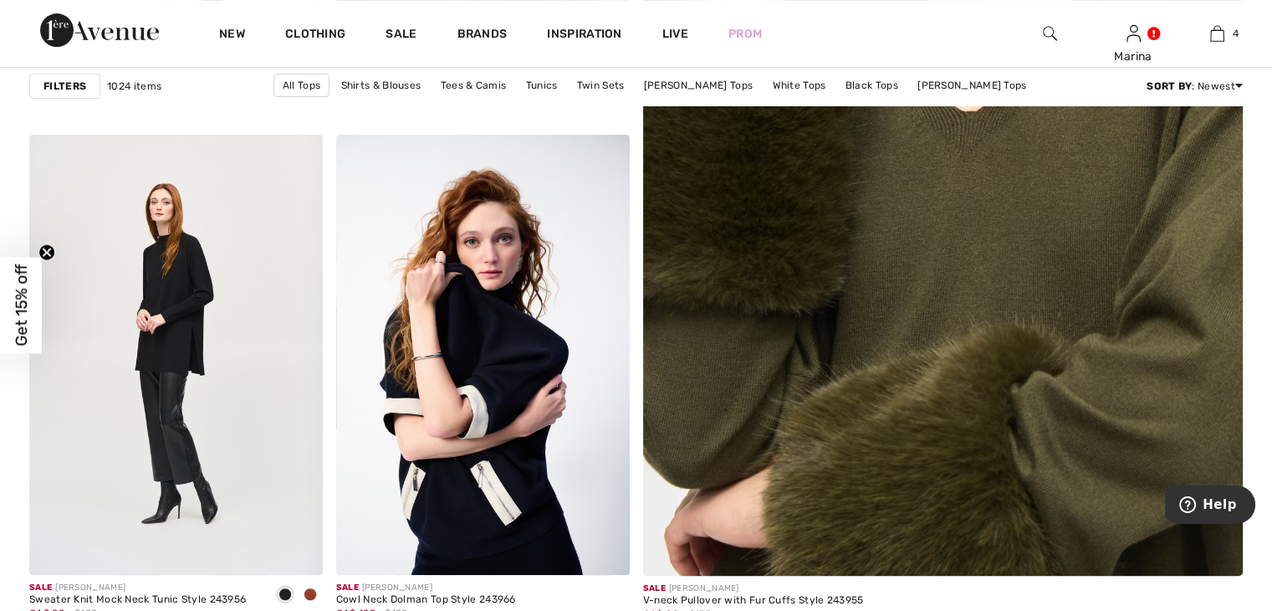
scroll to position [669, 0]
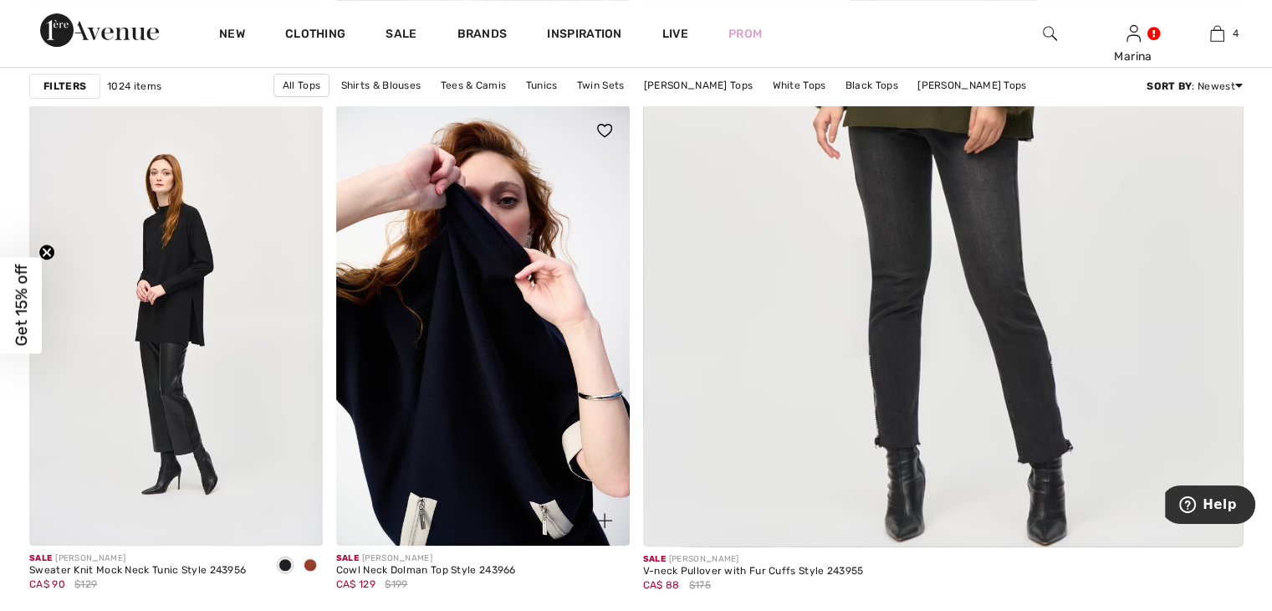
click at [505, 334] on img at bounding box center [483, 325] width 294 height 440
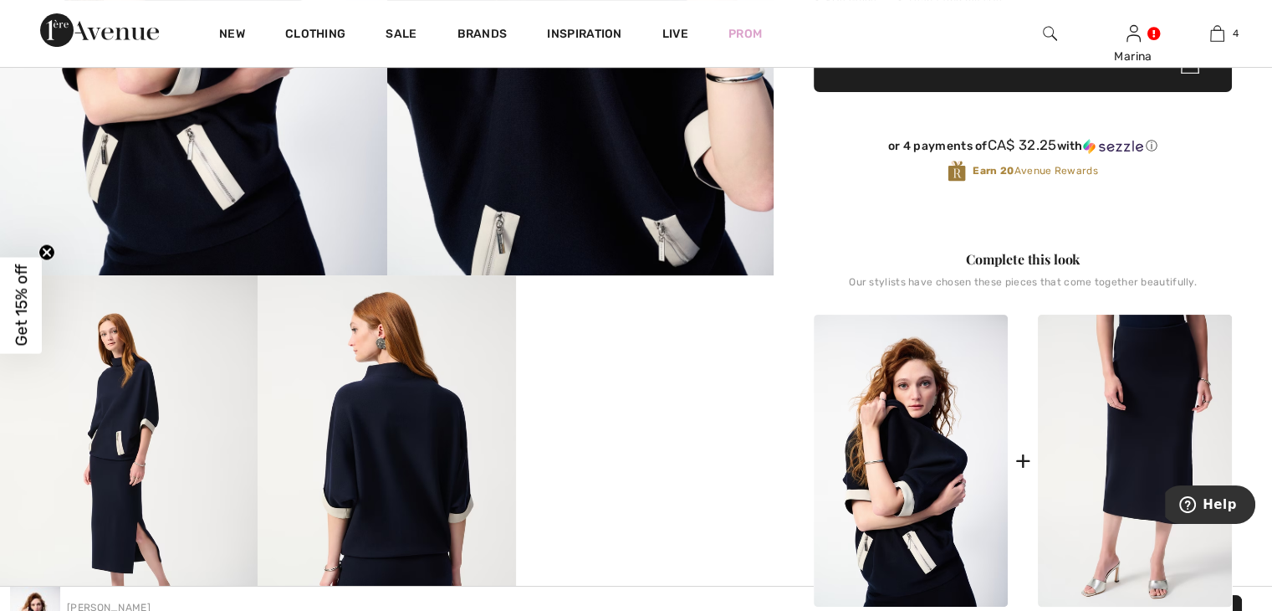
scroll to position [502, 0]
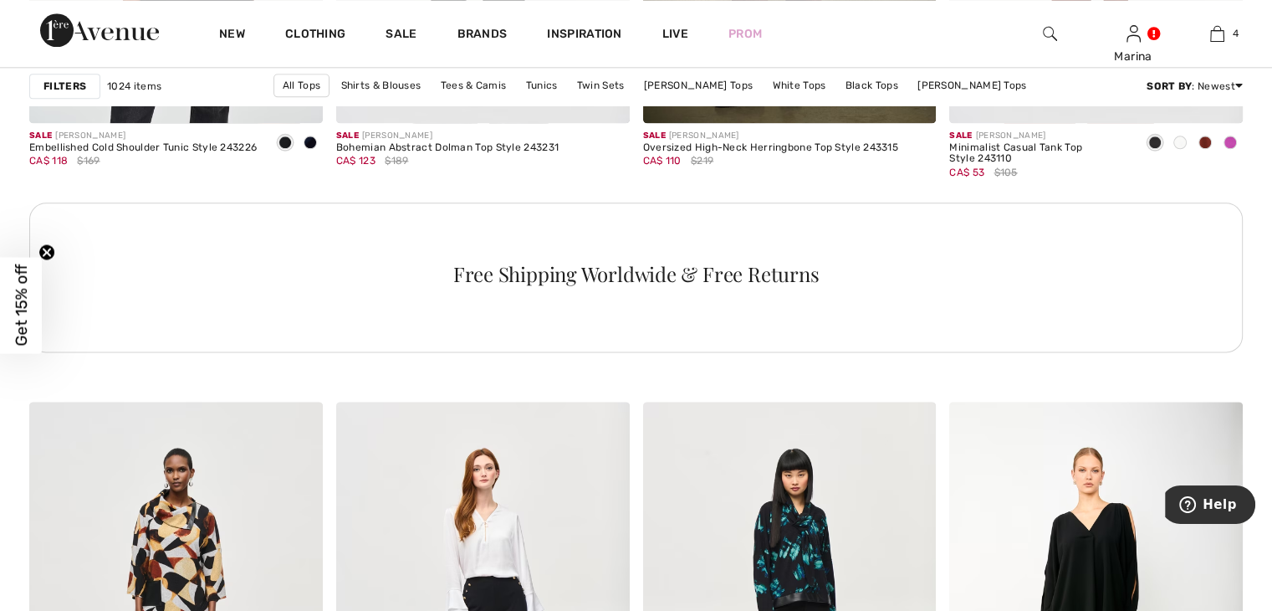
scroll to position [2342, 0]
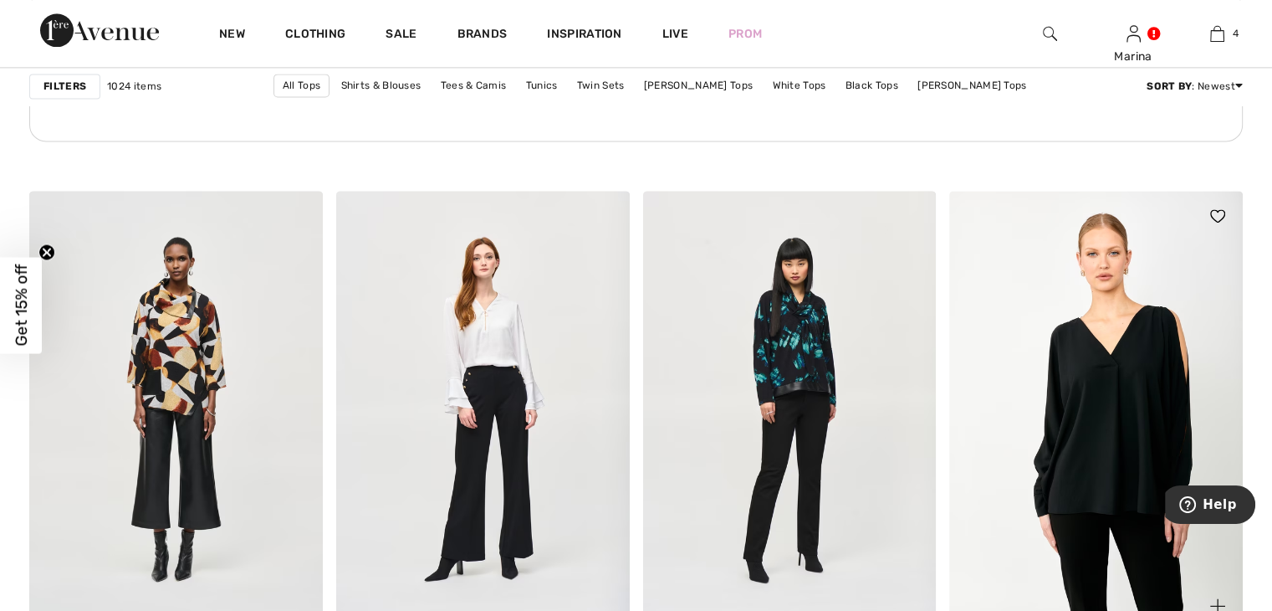
click at [1114, 348] on img at bounding box center [1096, 411] width 294 height 440
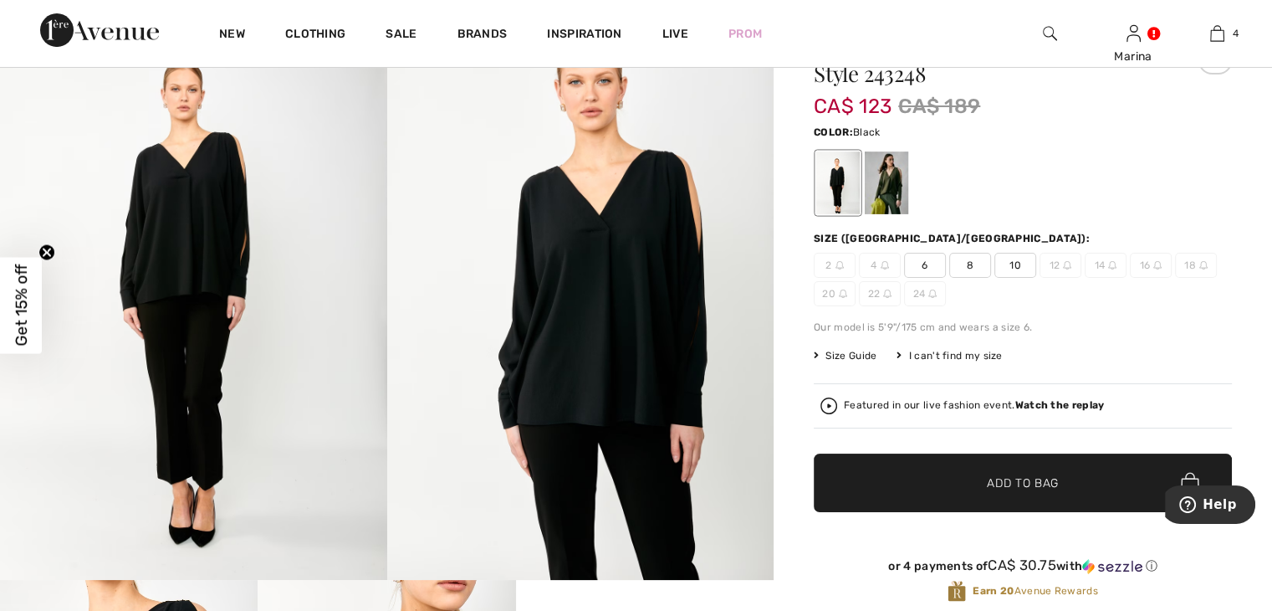
scroll to position [84, 0]
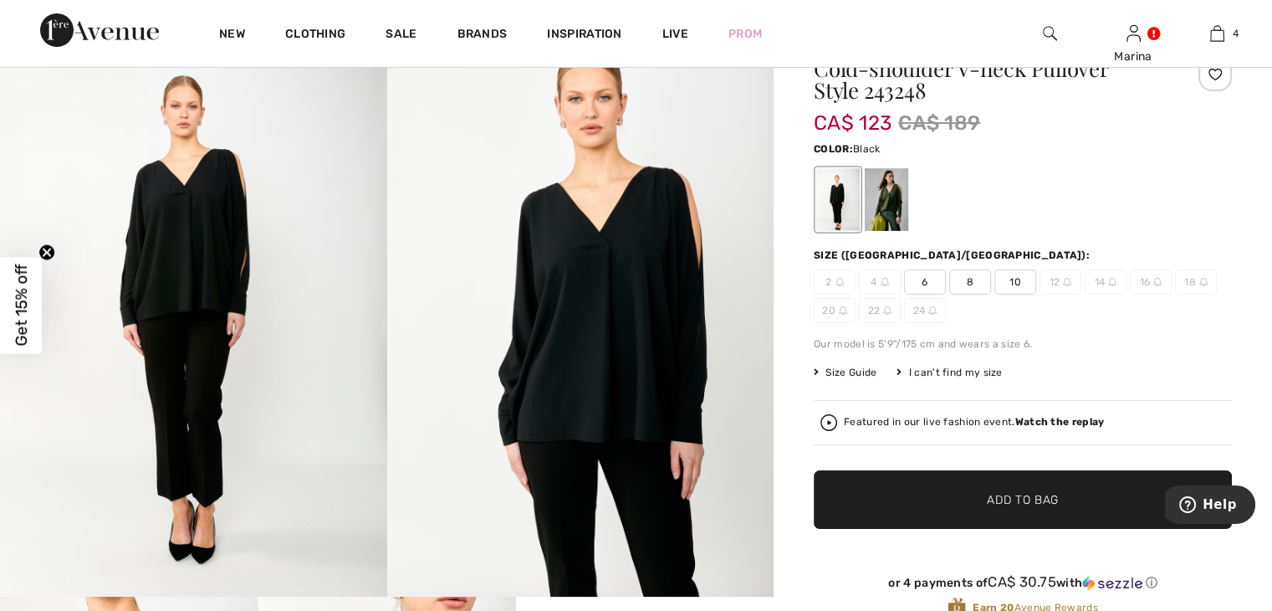
click at [830, 216] on div at bounding box center [837, 199] width 43 height 63
click at [898, 212] on div at bounding box center [886, 199] width 43 height 63
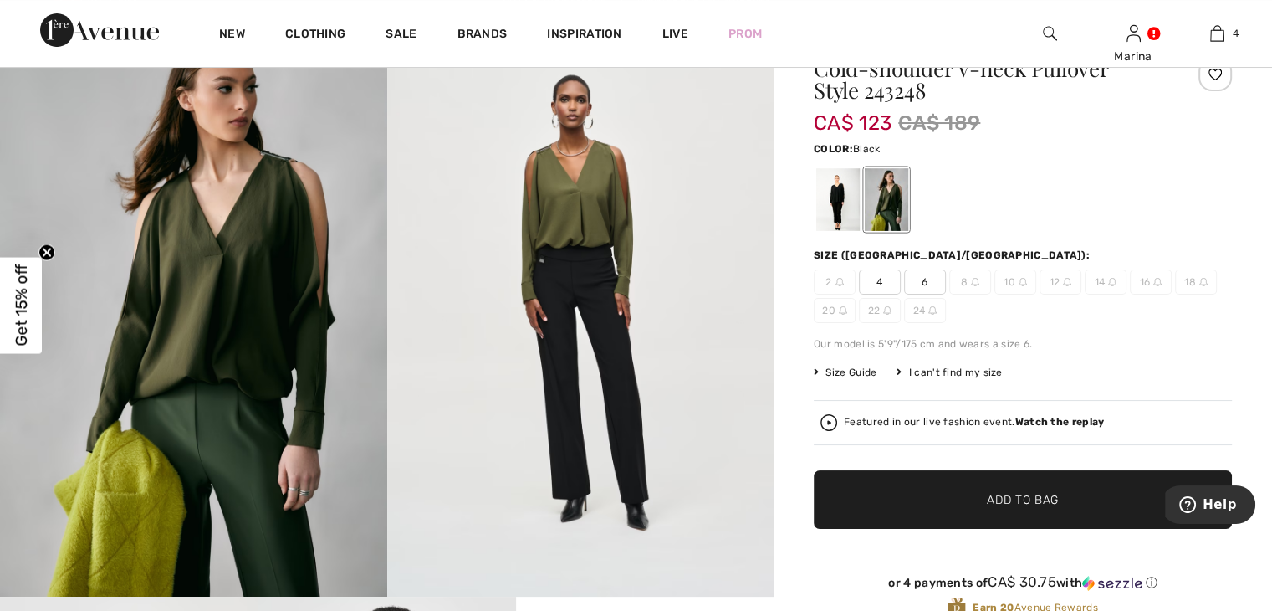
click at [832, 212] on div at bounding box center [837, 199] width 43 height 63
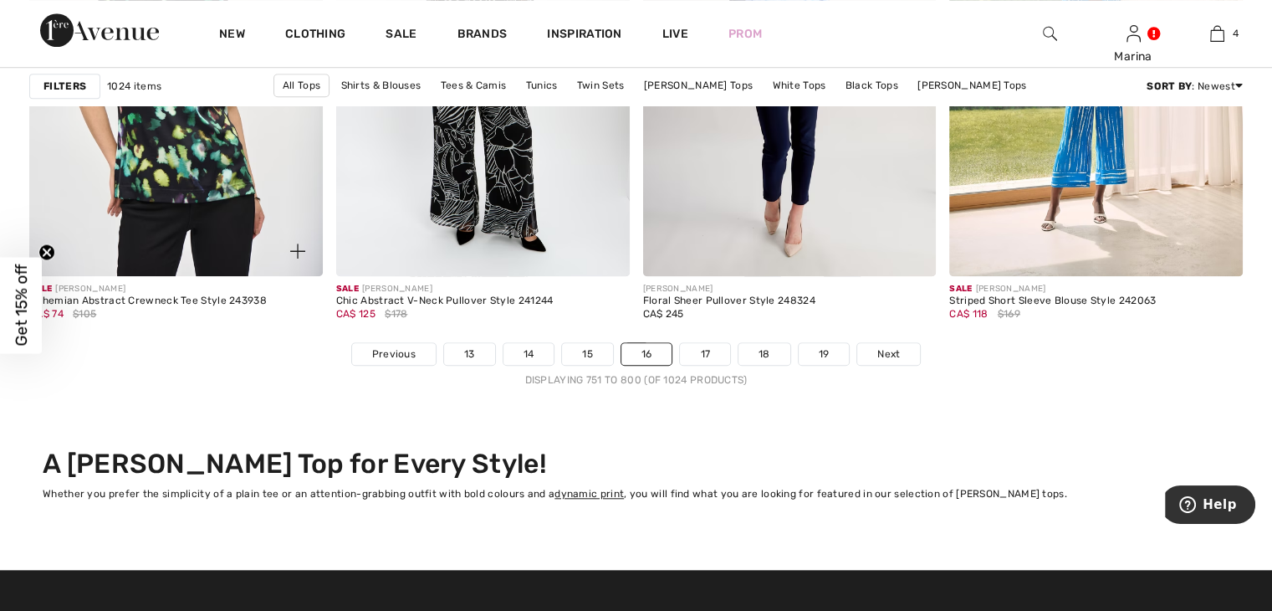
scroll to position [7866, 0]
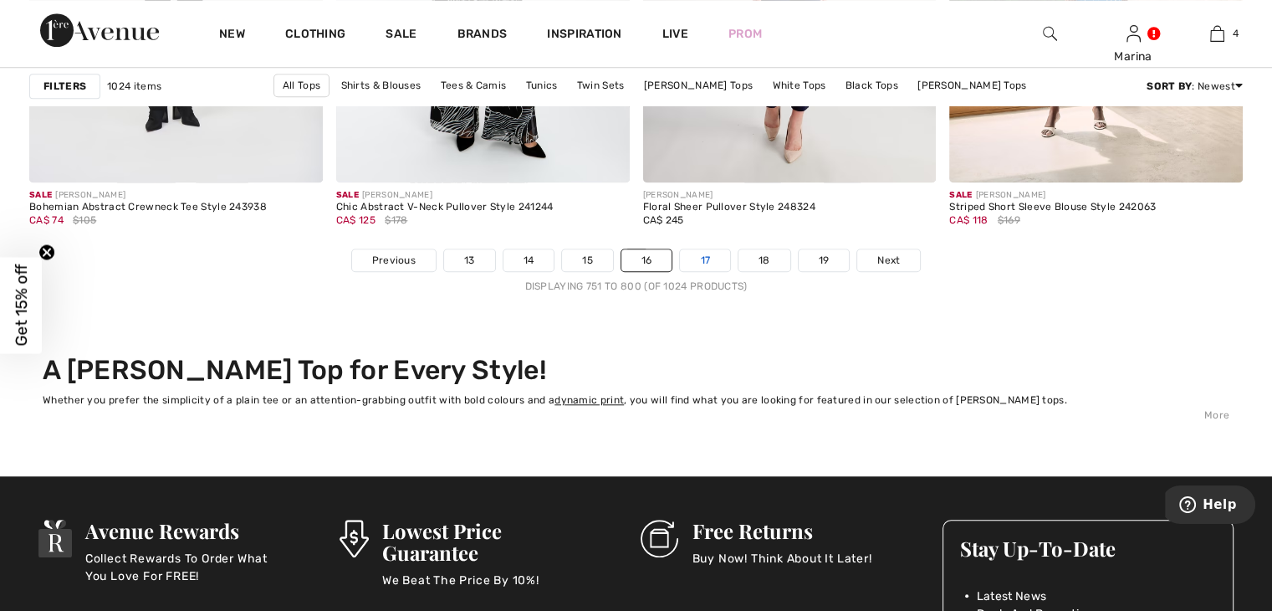
click at [688, 259] on link "17" at bounding box center [705, 260] width 50 height 22
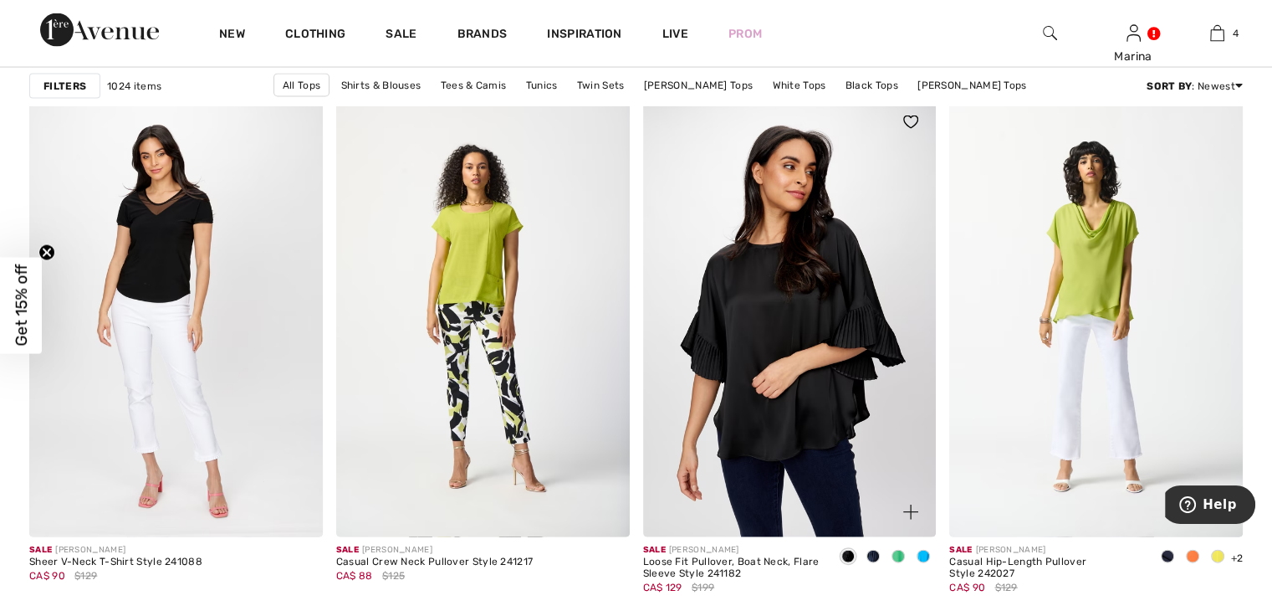
scroll to position [3513, 0]
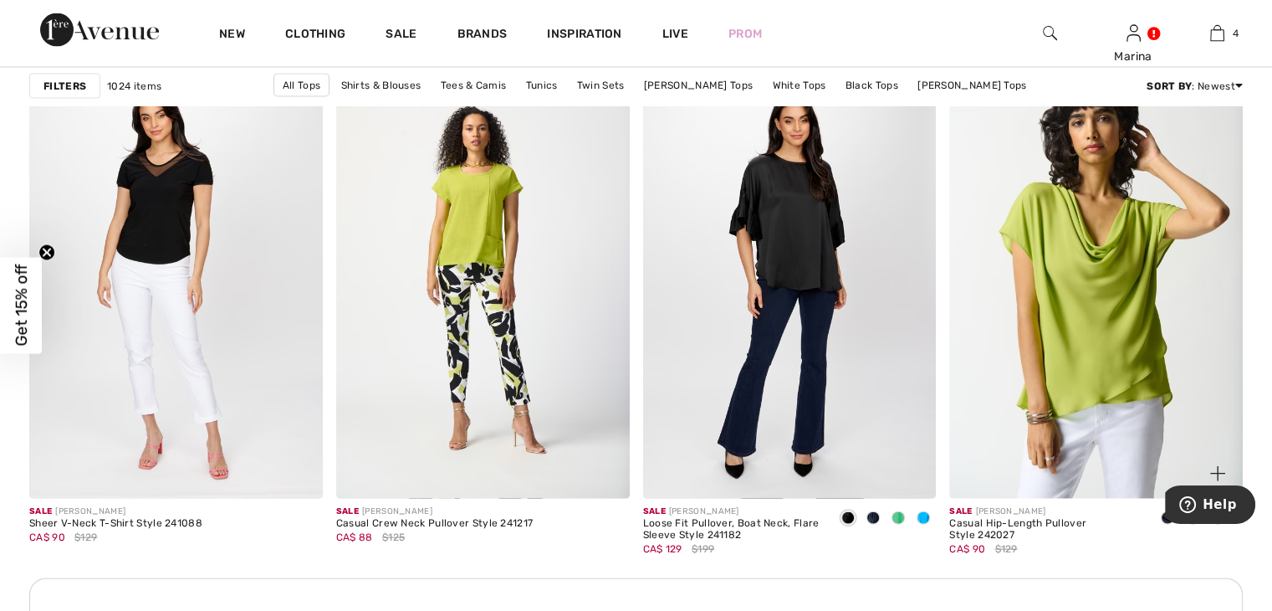
click at [1095, 324] on img at bounding box center [1096, 279] width 294 height 440
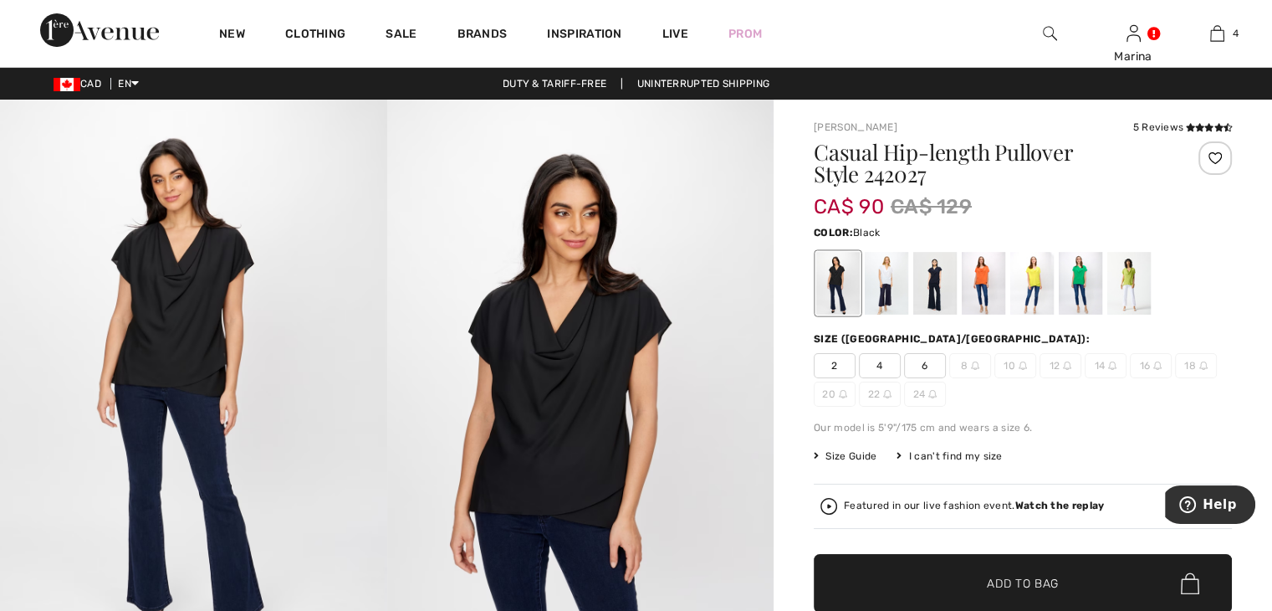
click at [830, 285] on div at bounding box center [837, 283] width 43 height 63
click at [930, 293] on div at bounding box center [934, 283] width 43 height 63
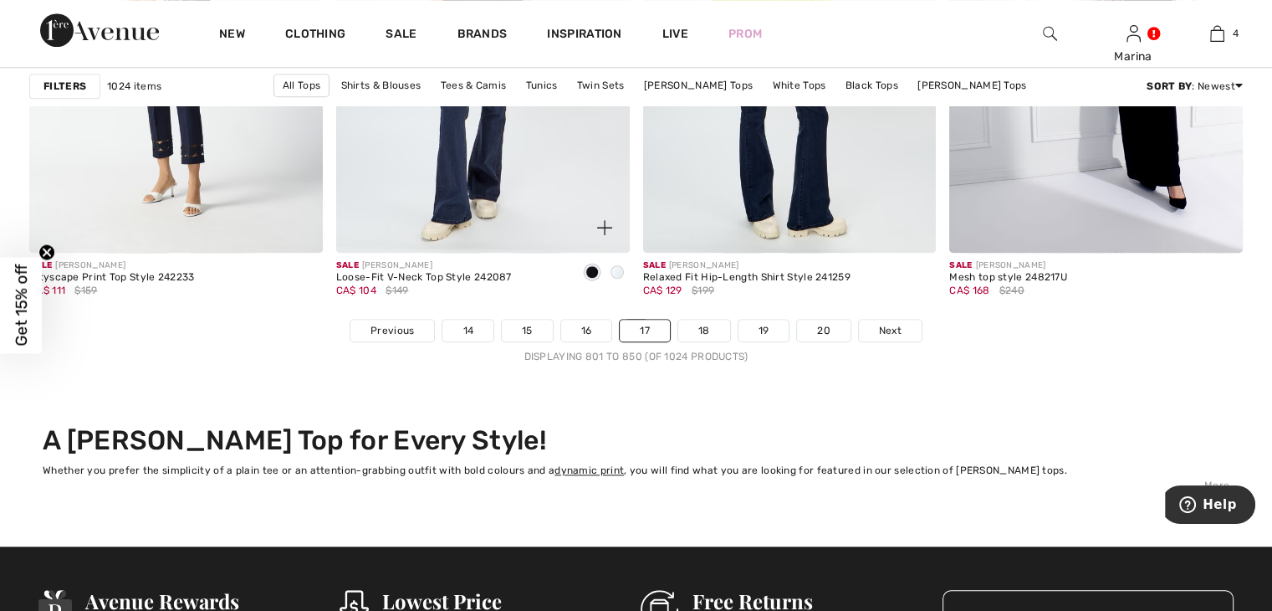
scroll to position [7779, 0]
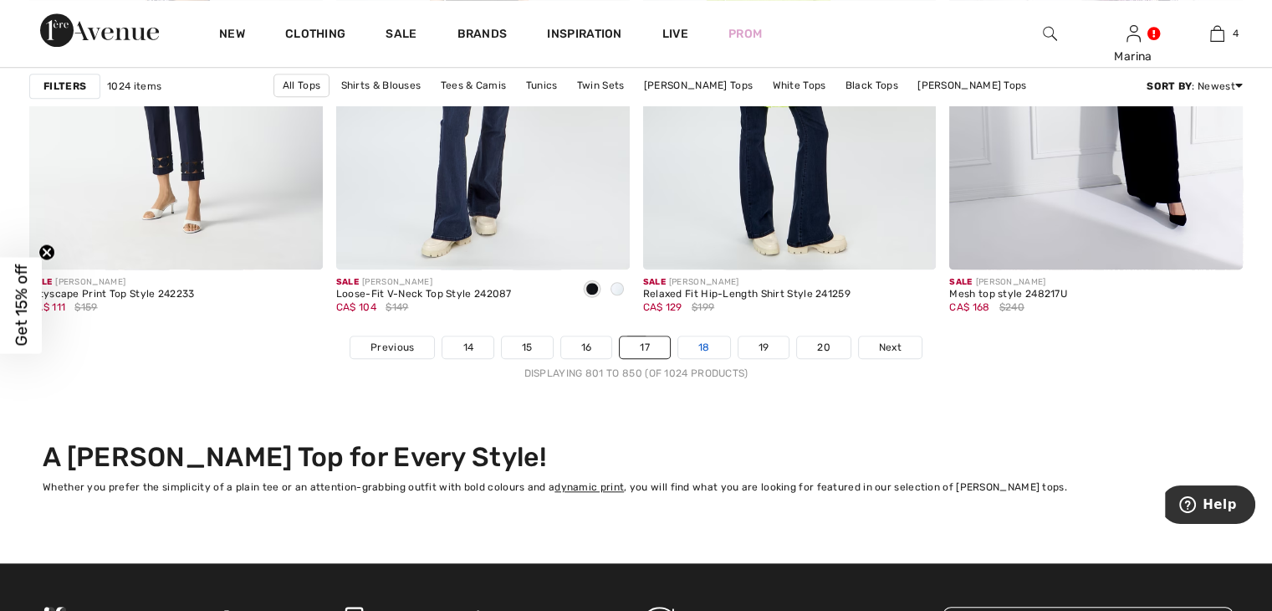
click at [711, 345] on link "18" at bounding box center [704, 347] width 52 height 22
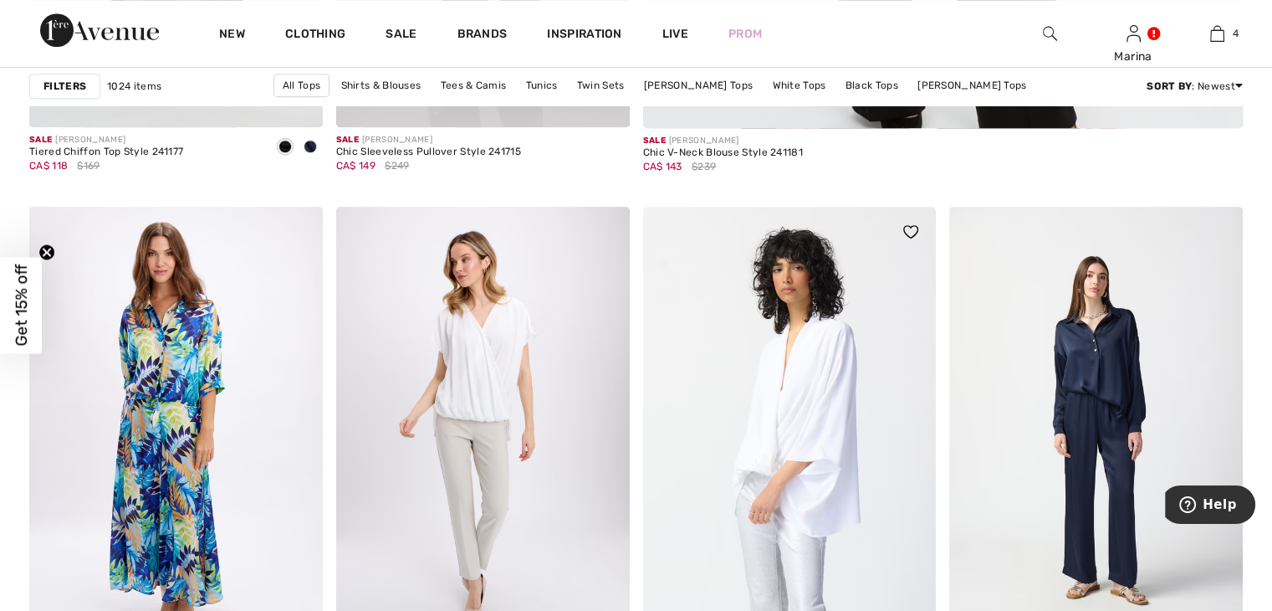
scroll to position [1422, 0]
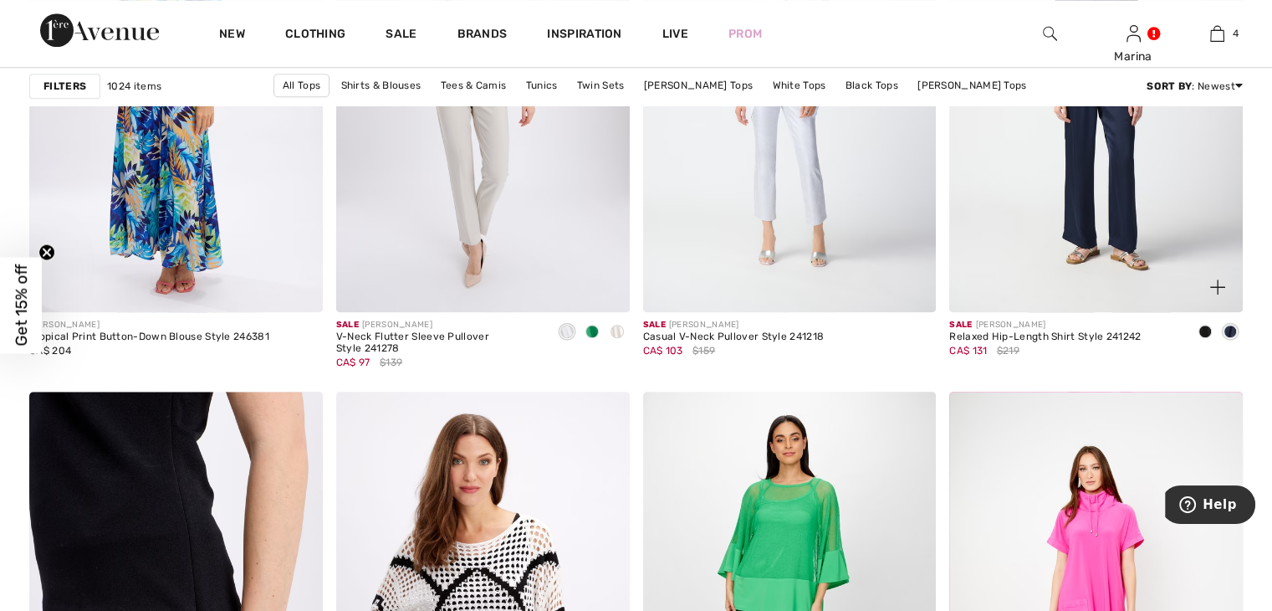
click at [1205, 326] on span at bounding box center [1205, 331] width 13 height 13
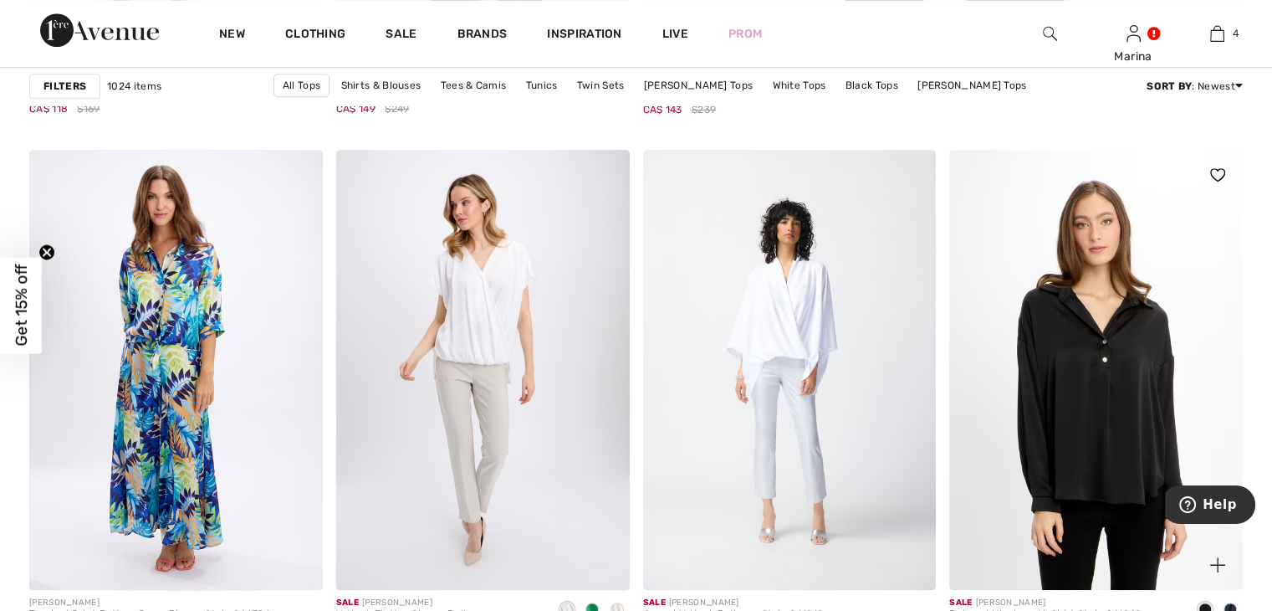
scroll to position [1087, 0]
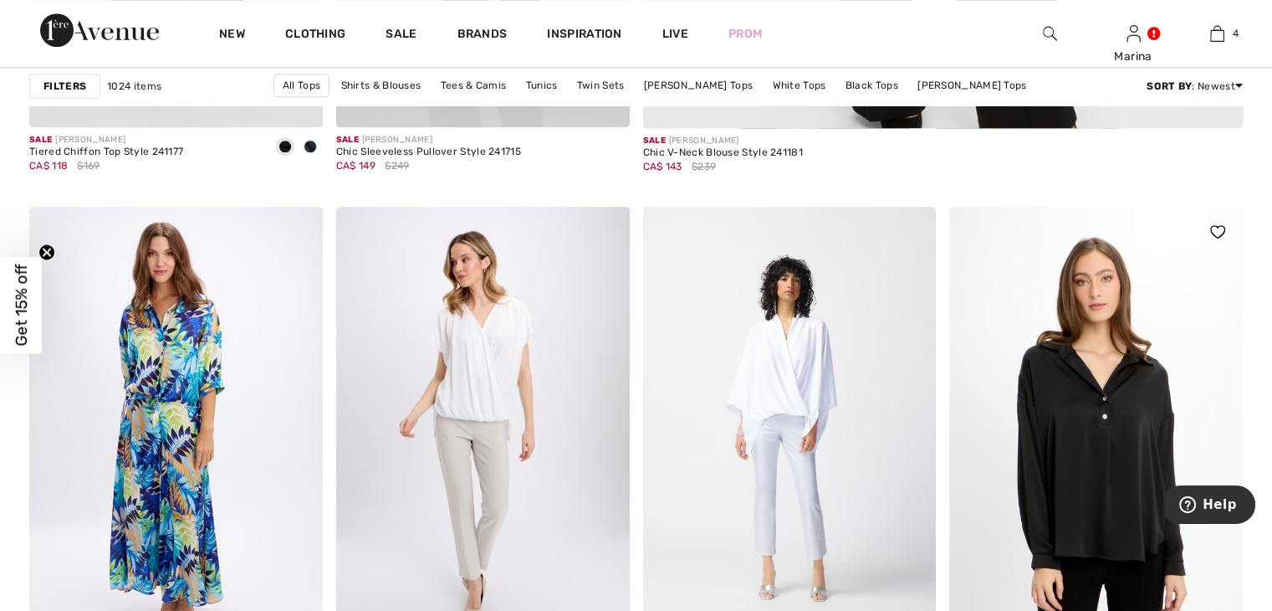
click at [1104, 416] on img at bounding box center [1096, 427] width 294 height 440
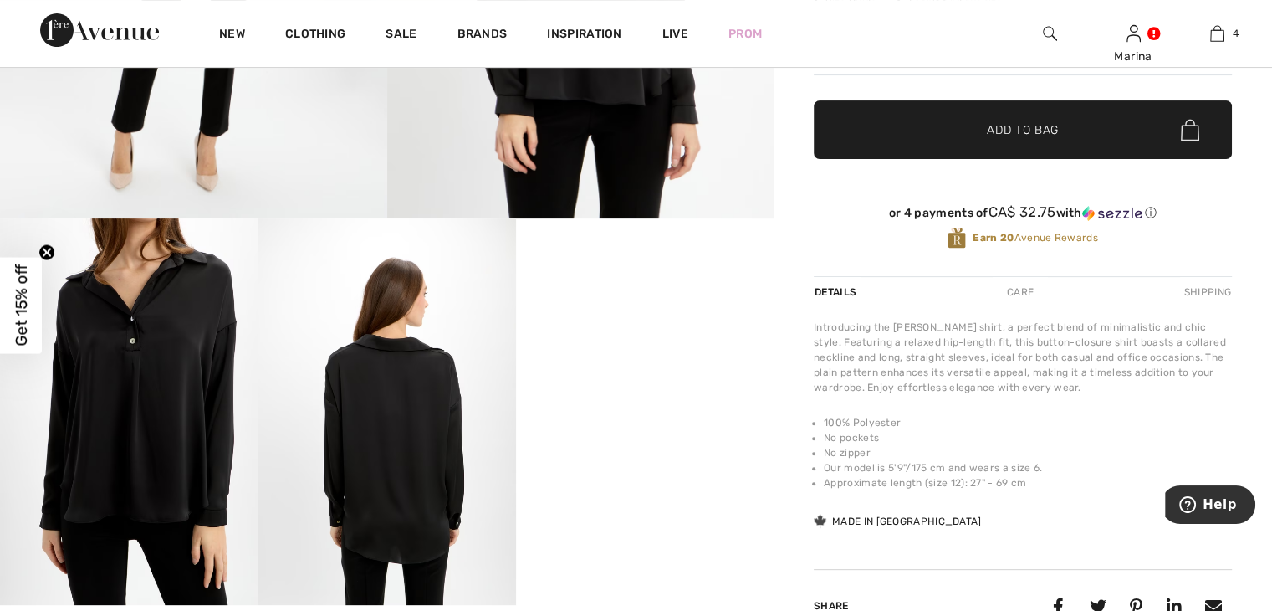
scroll to position [502, 0]
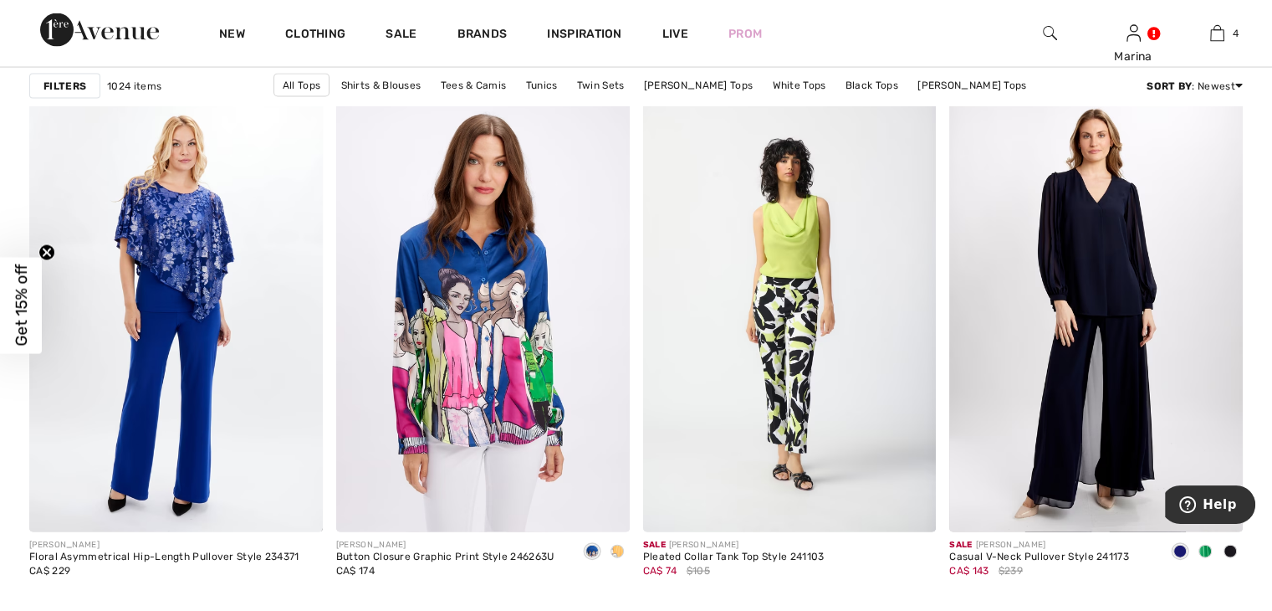
scroll to position [3513, 0]
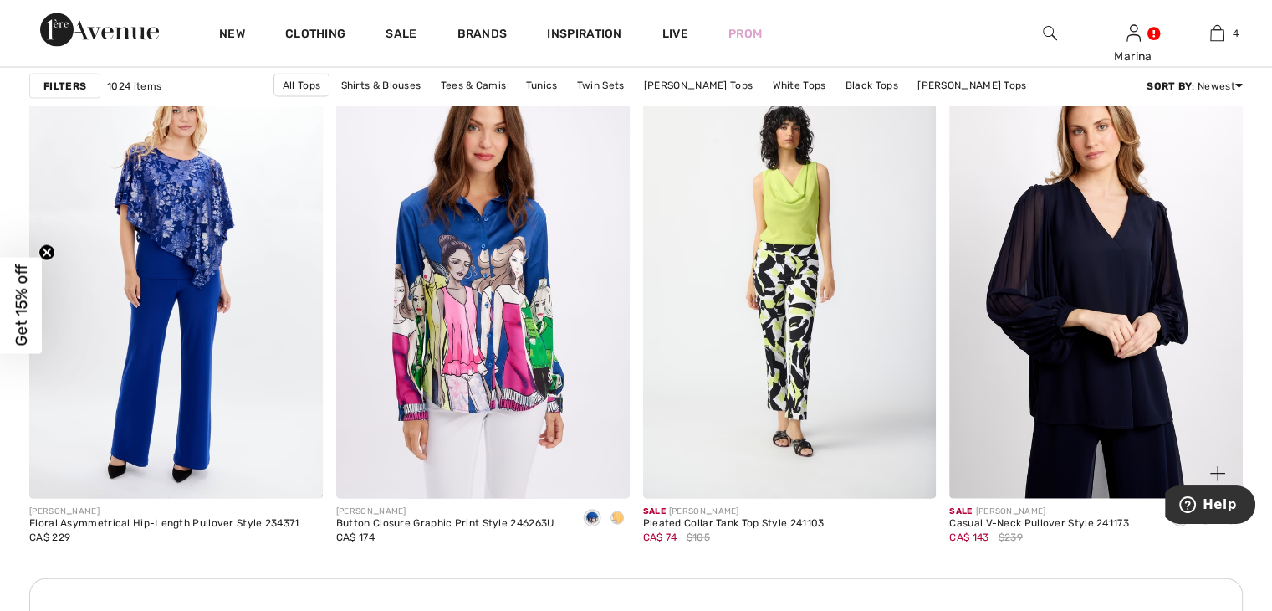
click at [1071, 277] on img at bounding box center [1096, 279] width 294 height 440
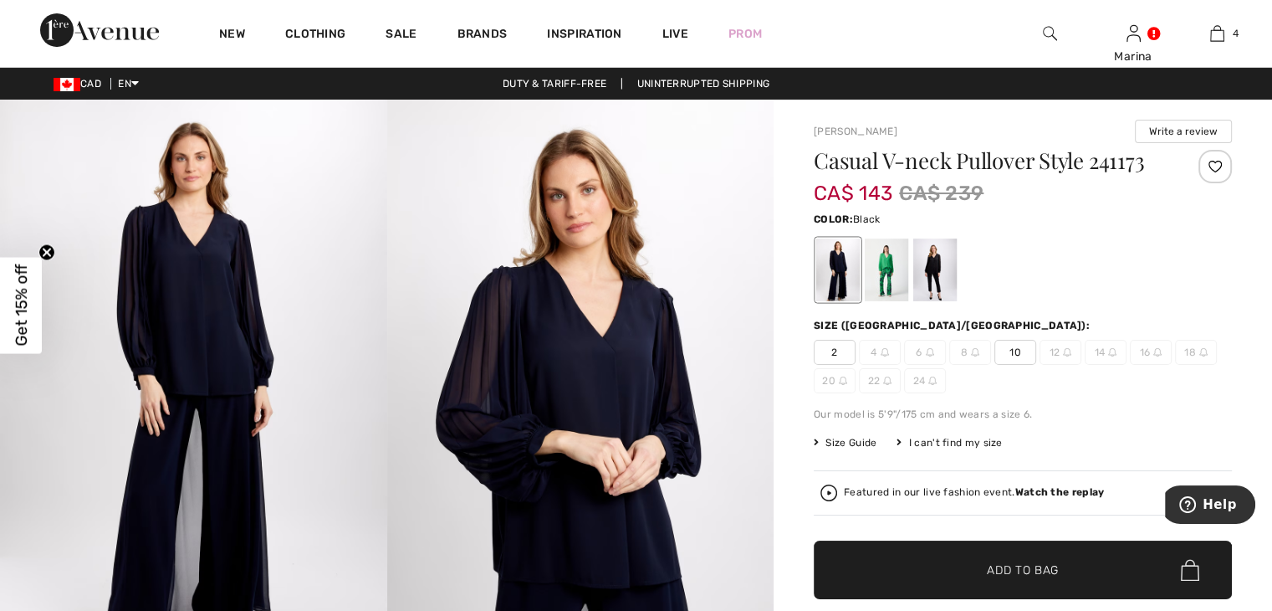
click at [933, 285] on div at bounding box center [934, 269] width 43 height 63
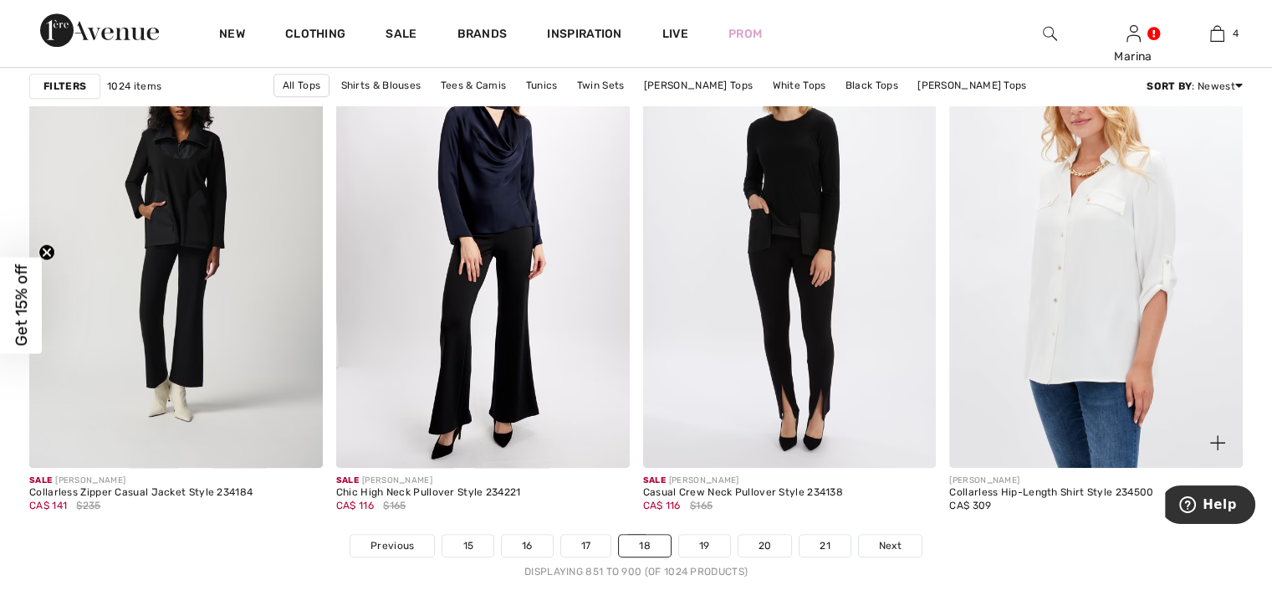
scroll to position [7695, 0]
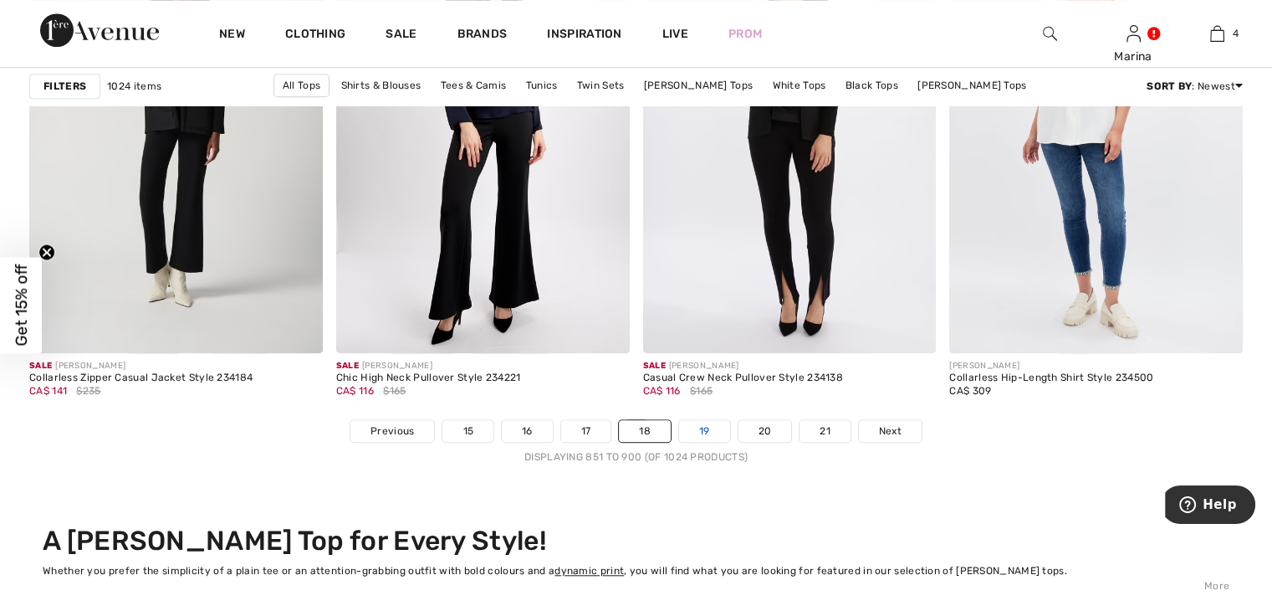
click at [698, 428] on link "19" at bounding box center [704, 431] width 51 height 22
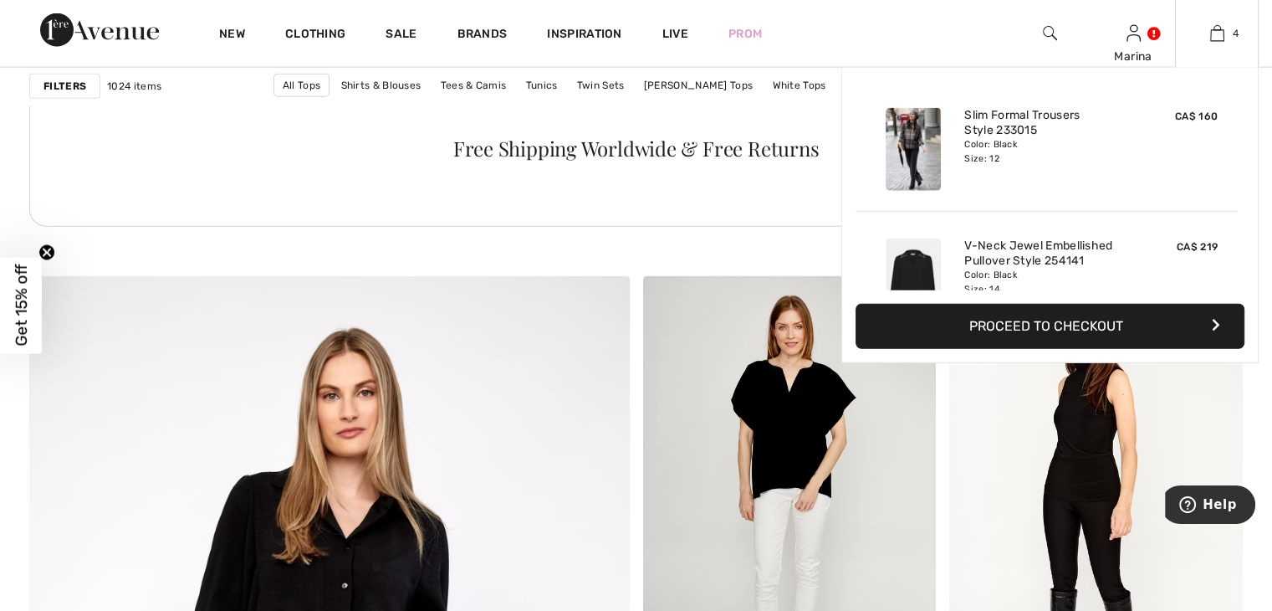
scroll to position [4182, 0]
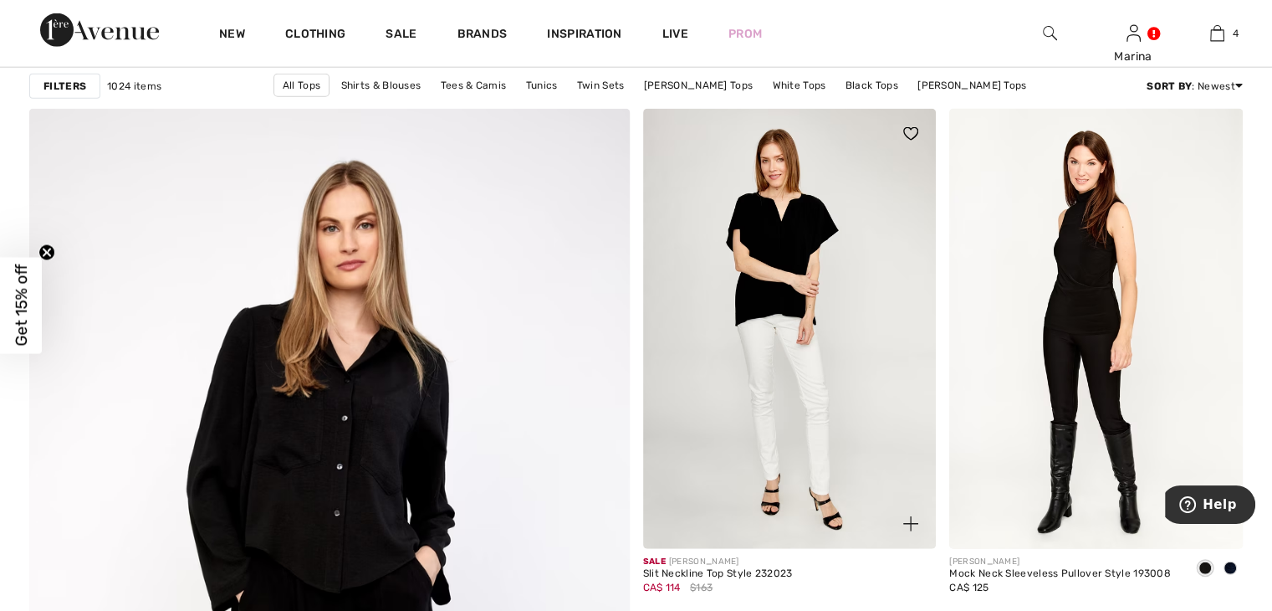
click at [782, 297] on img at bounding box center [790, 329] width 294 height 440
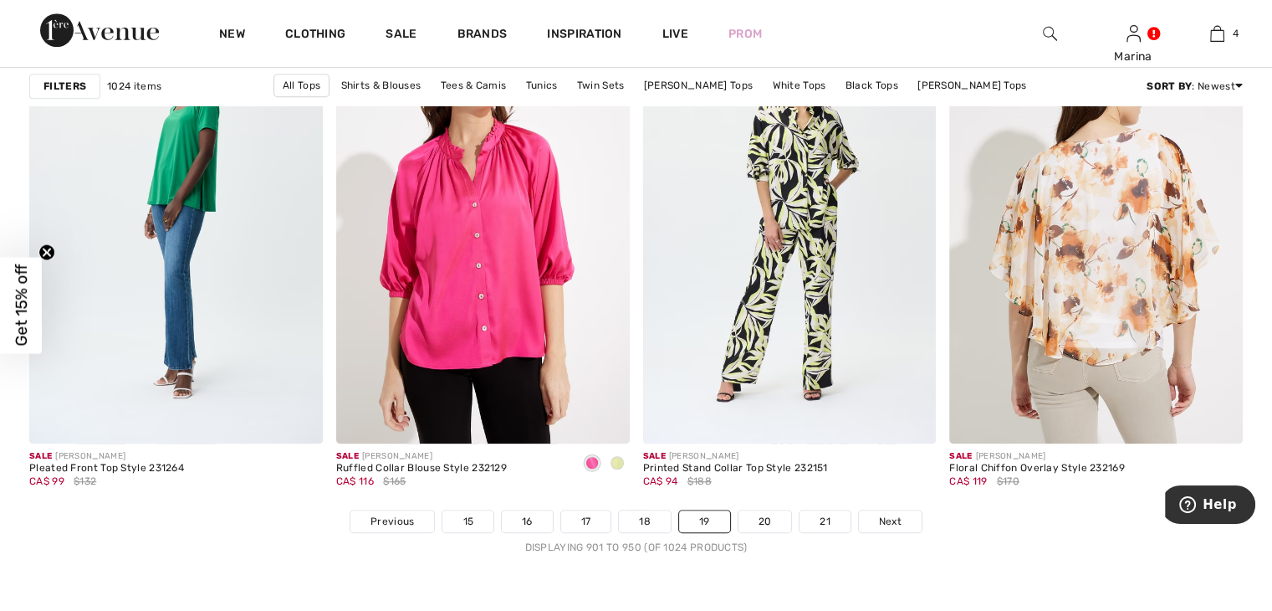
scroll to position [7612, 0]
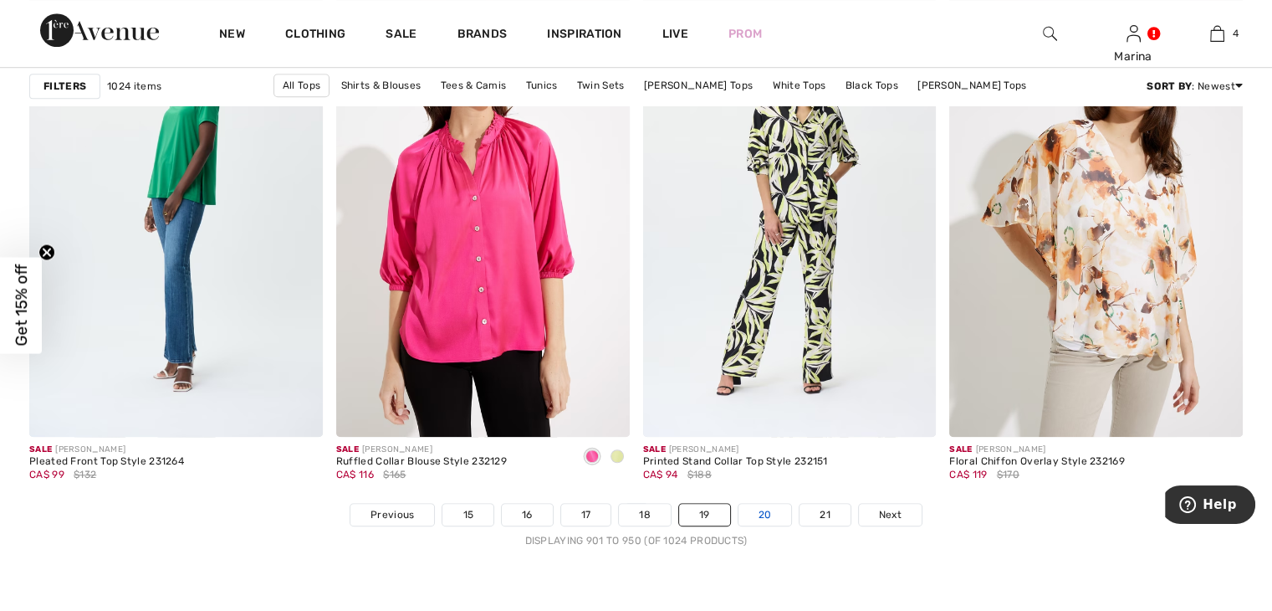
click at [765, 514] on link "20" at bounding box center [766, 515] width 54 height 22
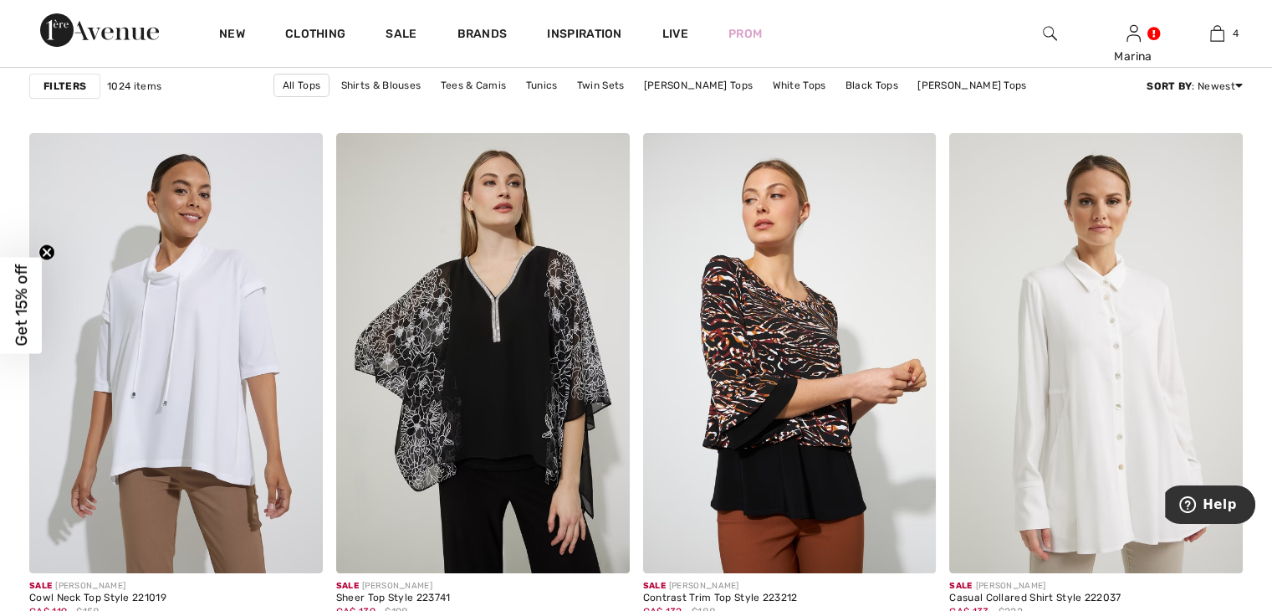
scroll to position [6441, 0]
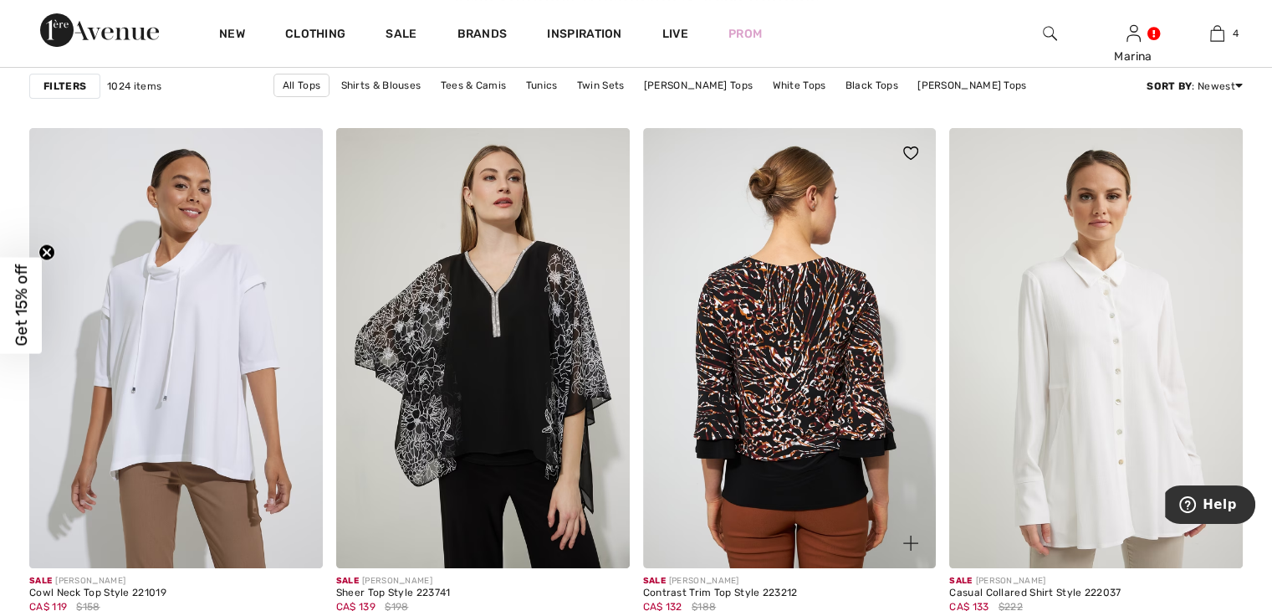
click at [816, 356] on img at bounding box center [790, 348] width 294 height 440
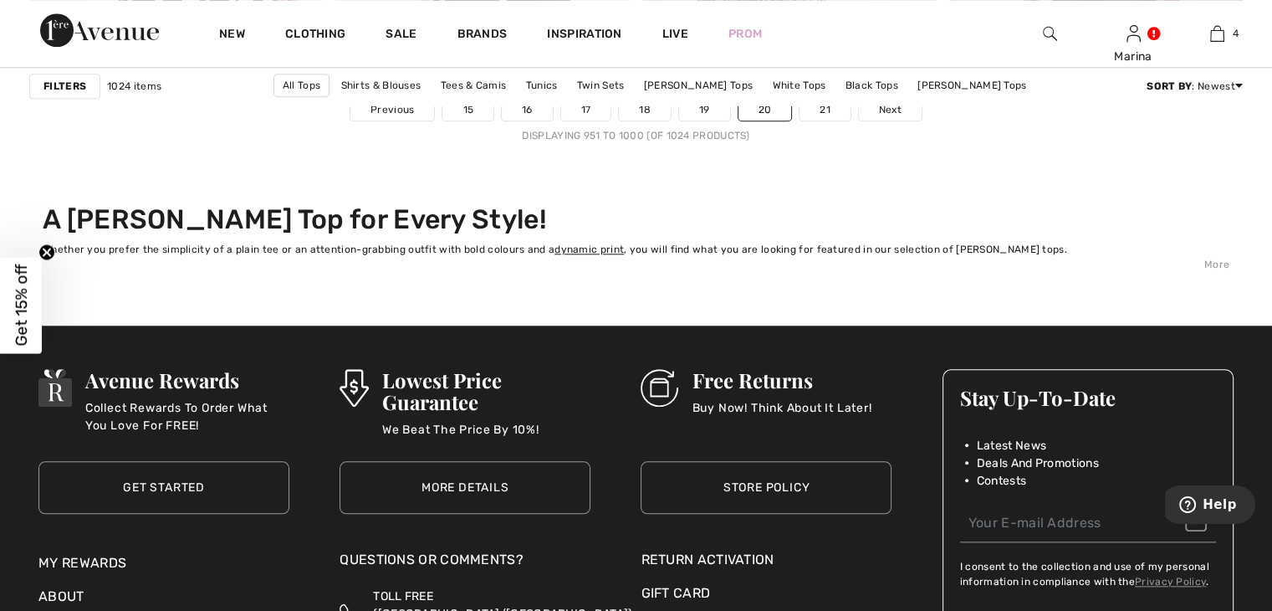
scroll to position [7695, 0]
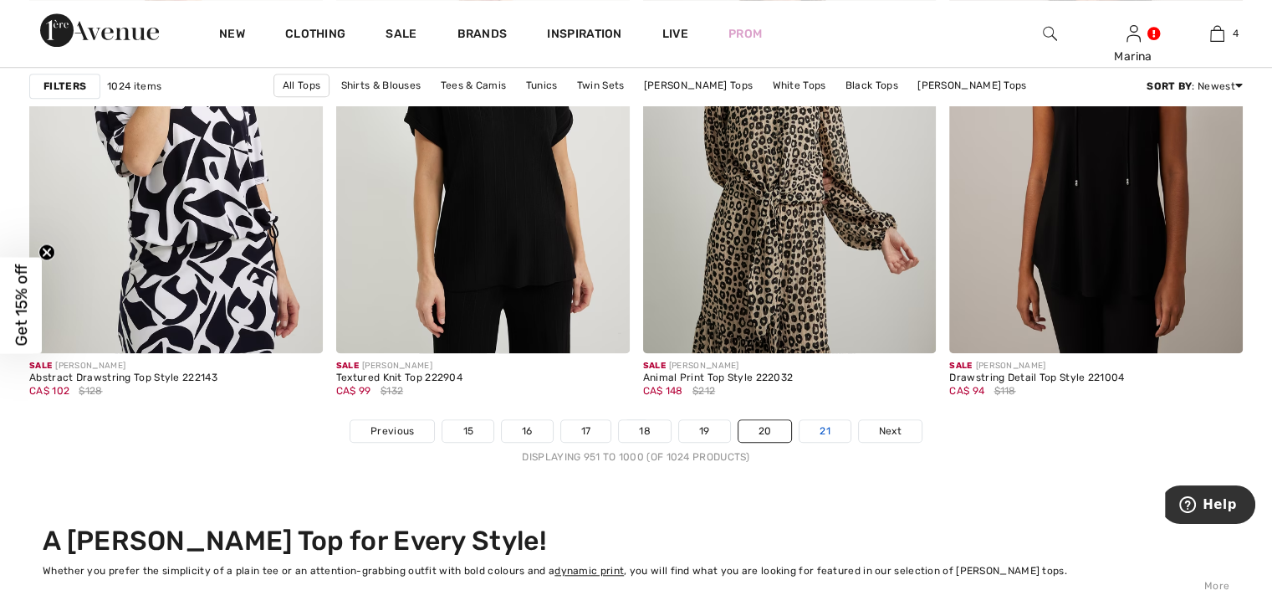
click at [815, 426] on link "21" at bounding box center [825, 431] width 51 height 22
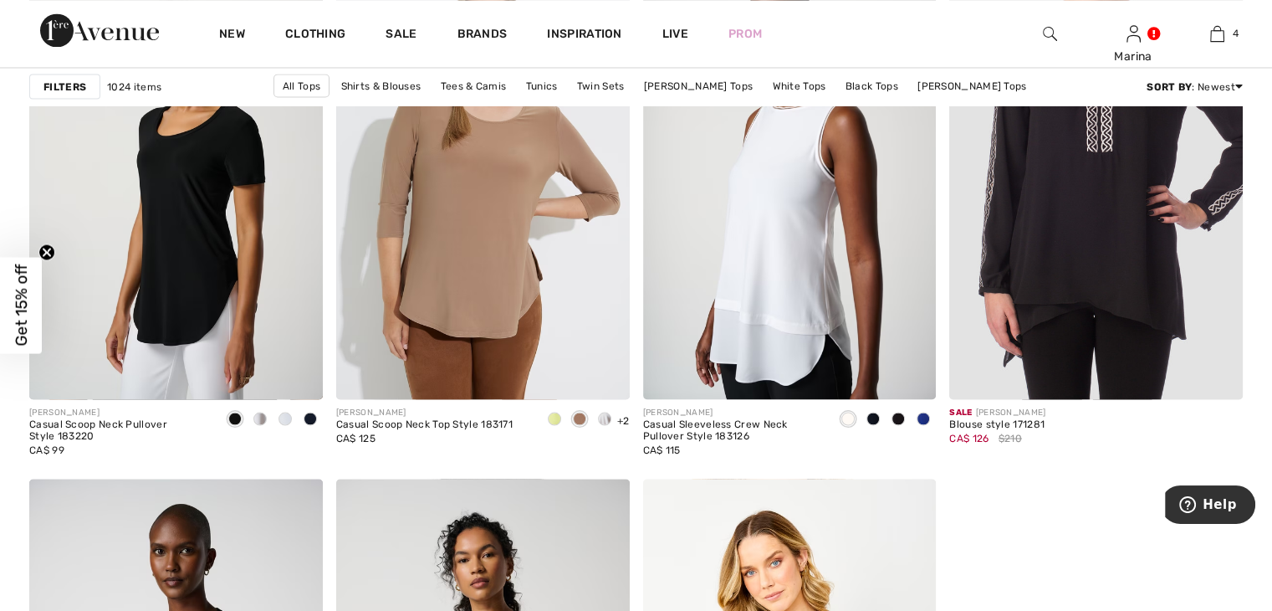
scroll to position [3095, 0]
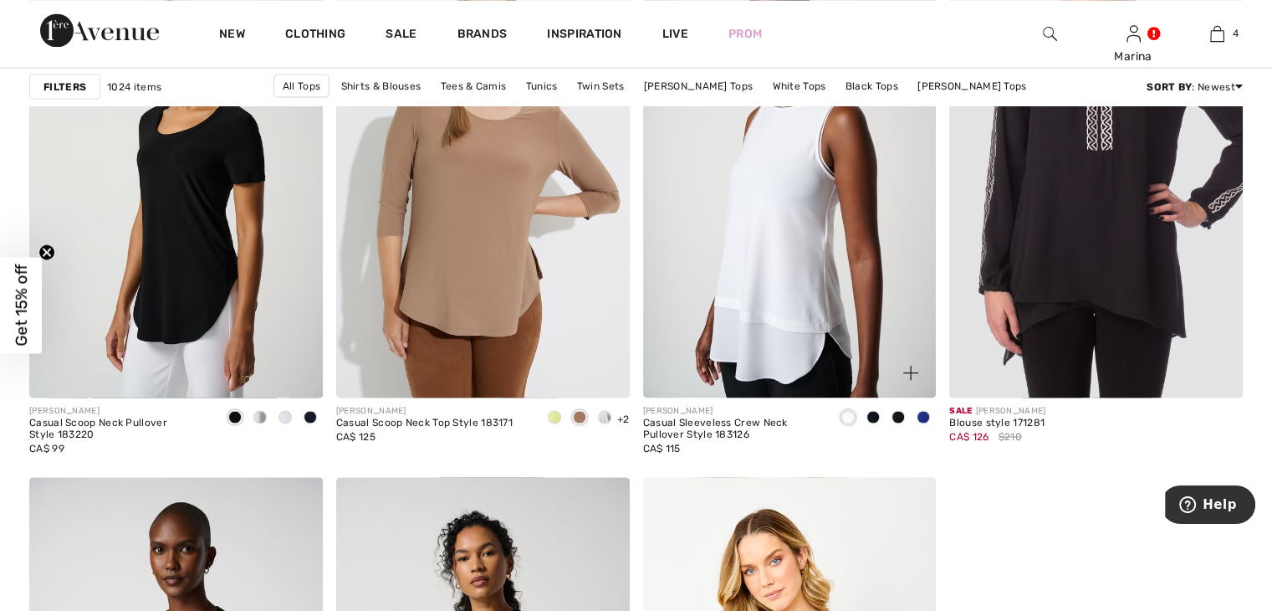
click at [795, 250] on img at bounding box center [790, 177] width 294 height 440
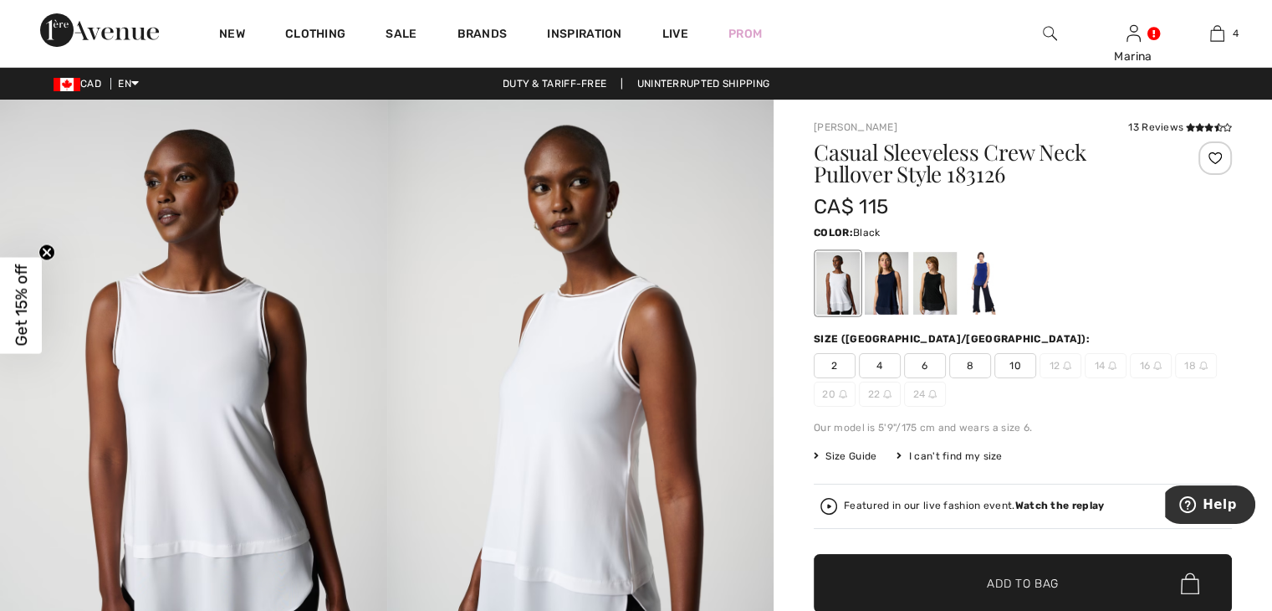
click at [928, 276] on div at bounding box center [934, 283] width 43 height 63
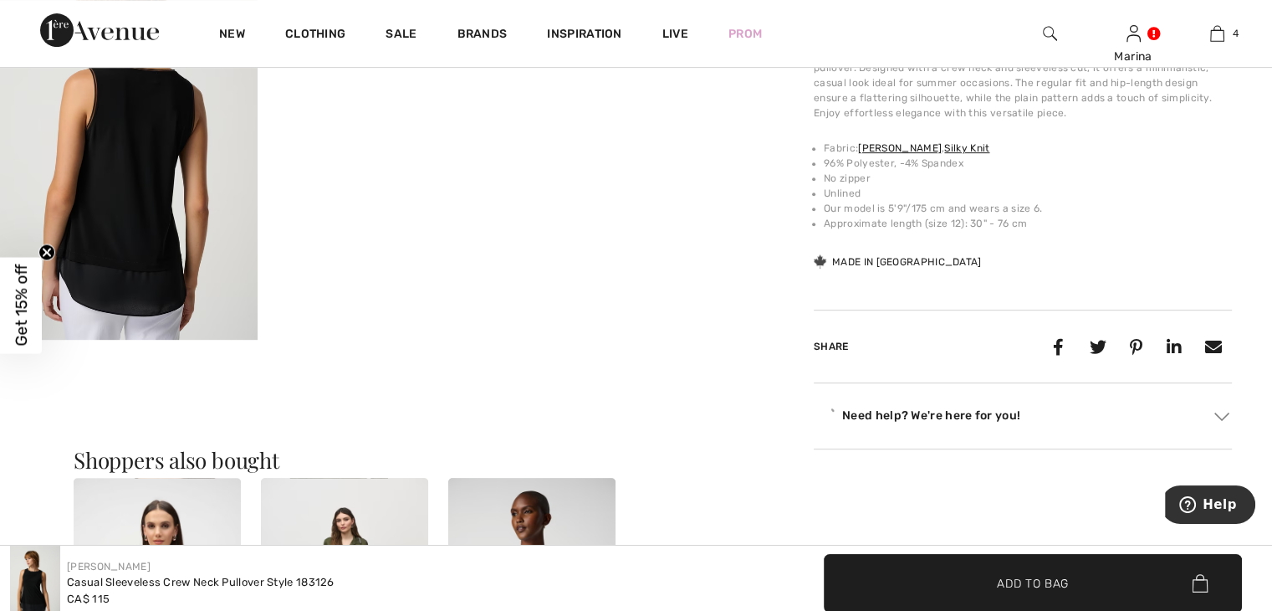
scroll to position [753, 0]
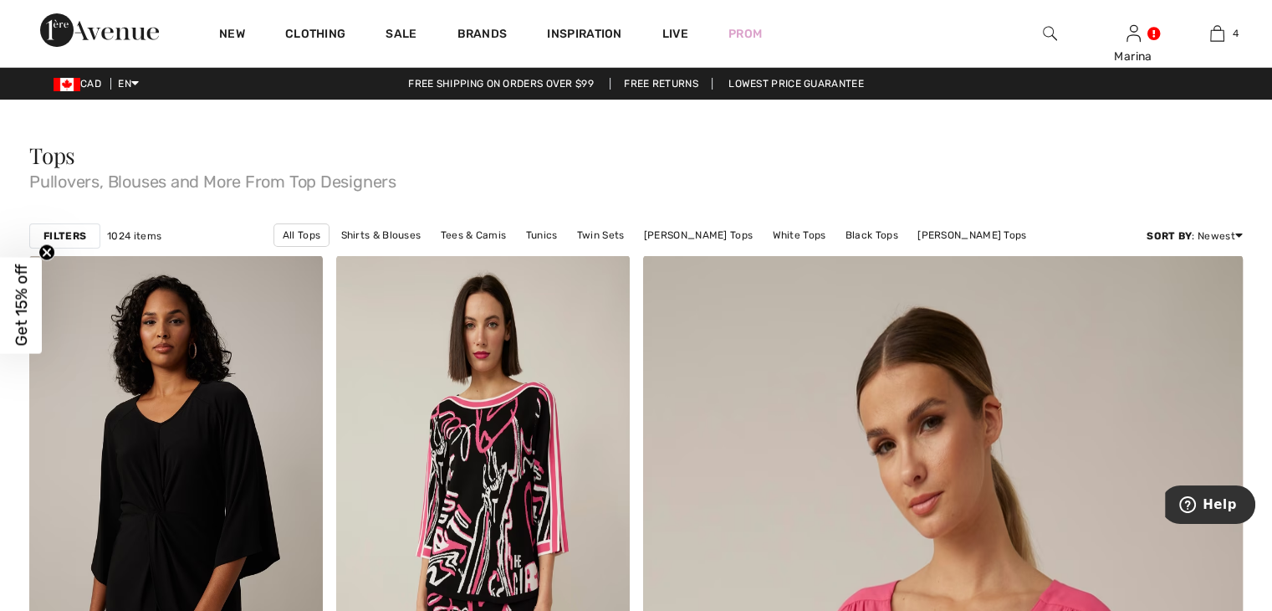
click at [1047, 31] on img at bounding box center [1050, 33] width 14 height 20
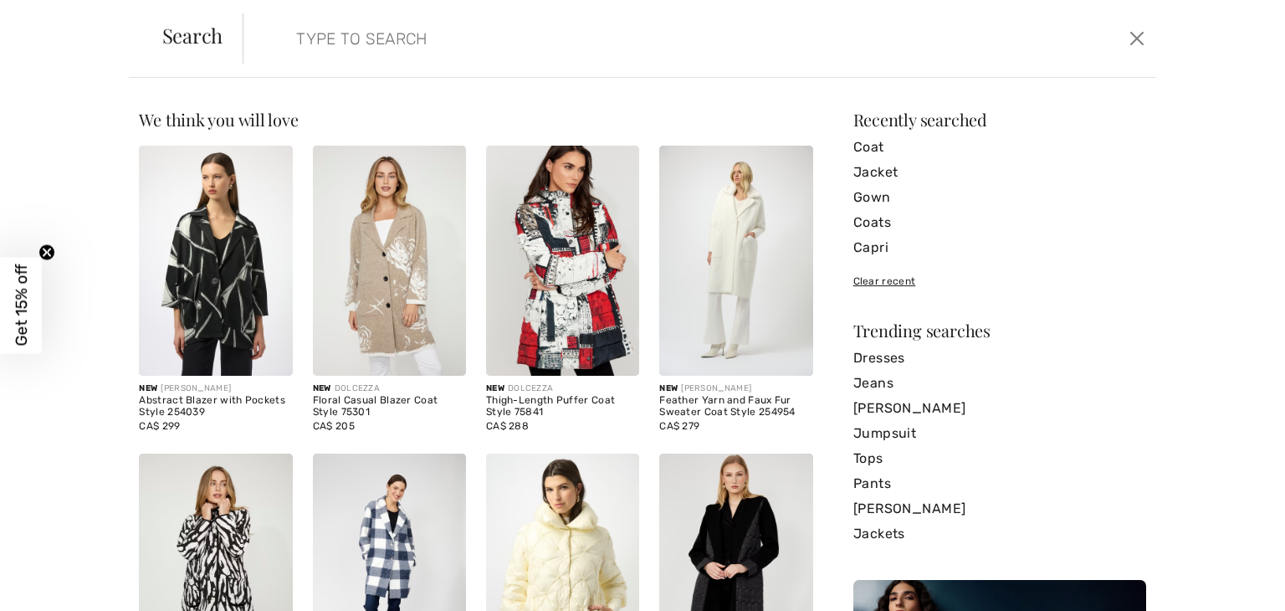
click at [413, 35] on input "search" at bounding box center [599, 38] width 631 height 50
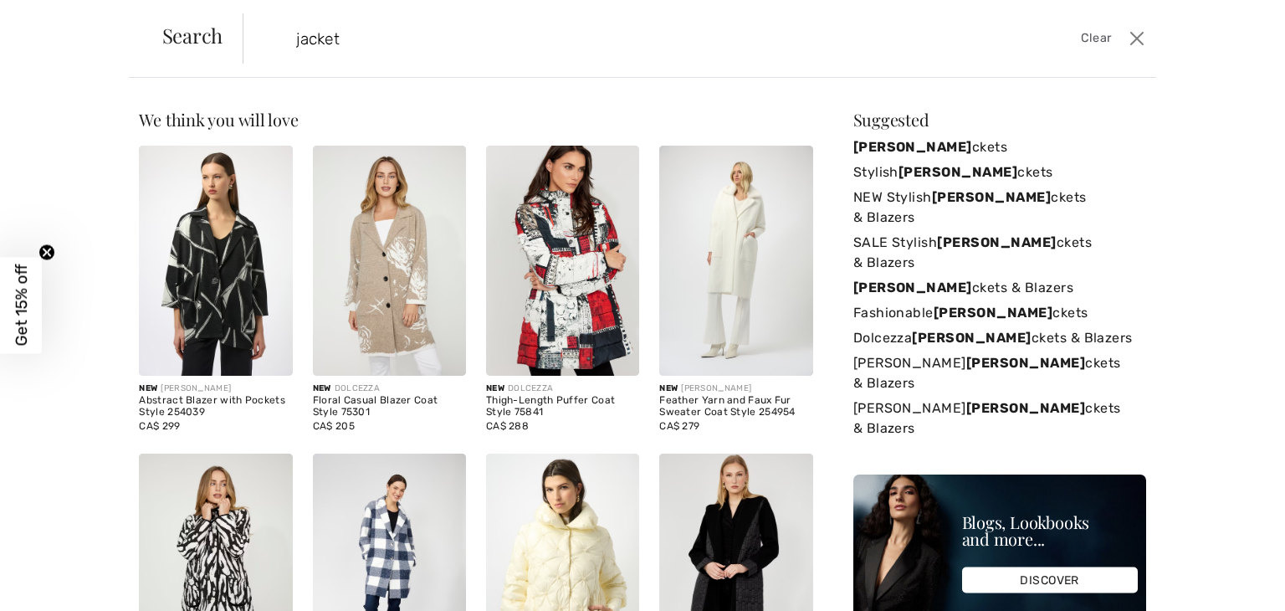
type input "jacket"
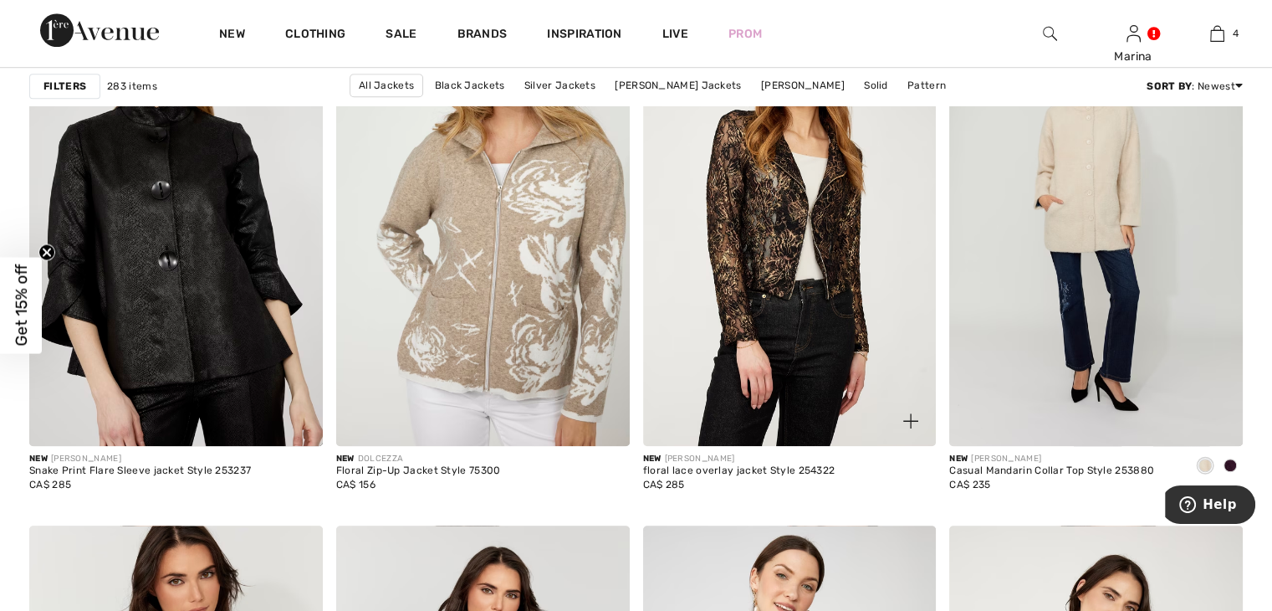
scroll to position [1338, 0]
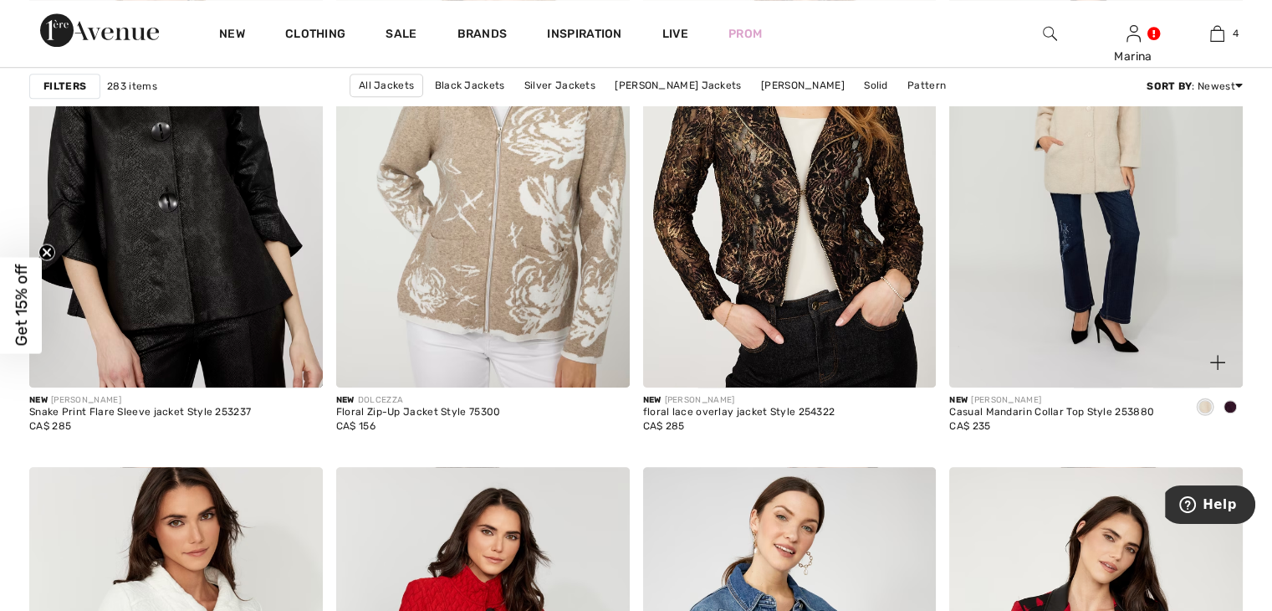
click at [1233, 405] on span at bounding box center [1230, 406] width 13 height 13
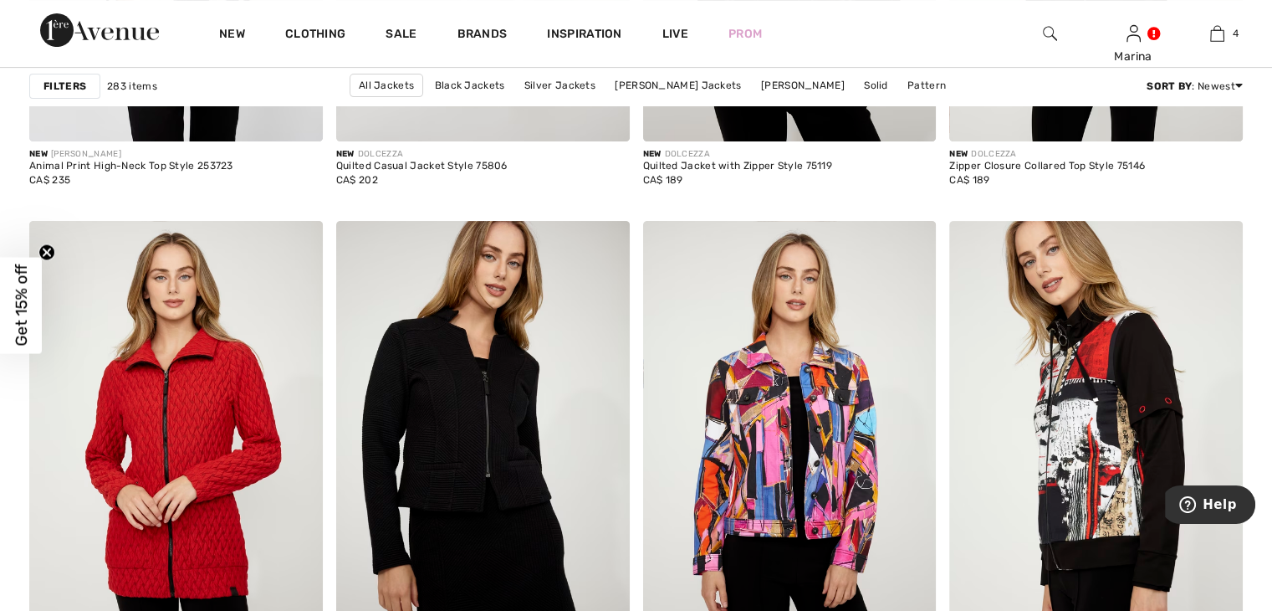
scroll to position [7528, 0]
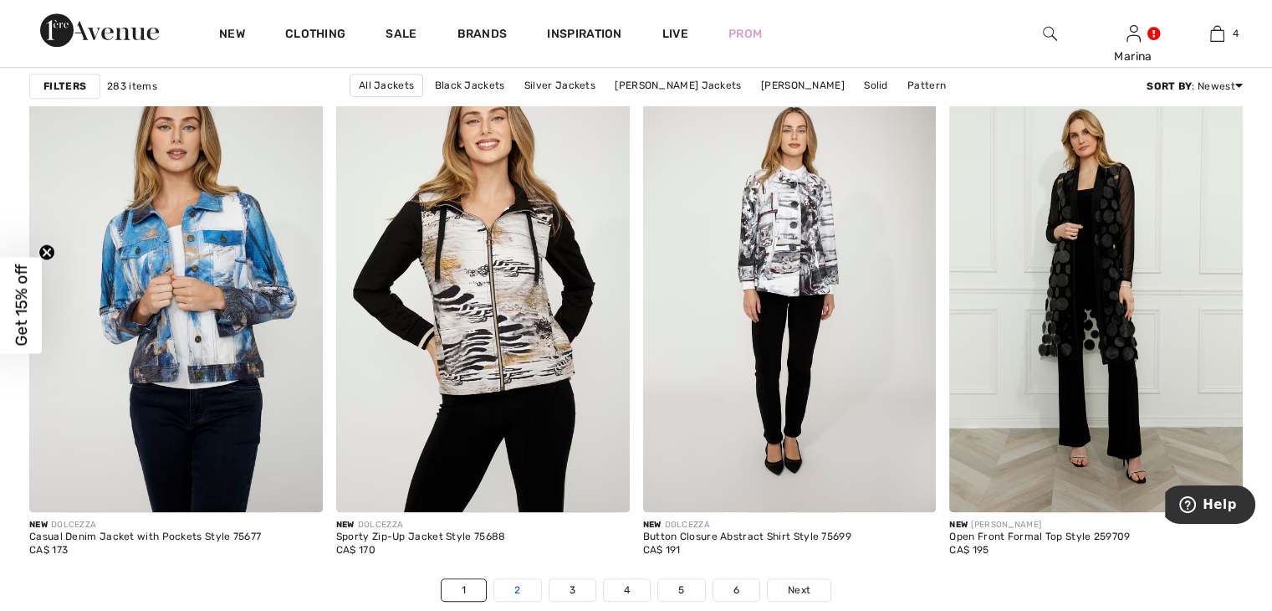
click at [519, 591] on link "2" at bounding box center [517, 590] width 46 height 22
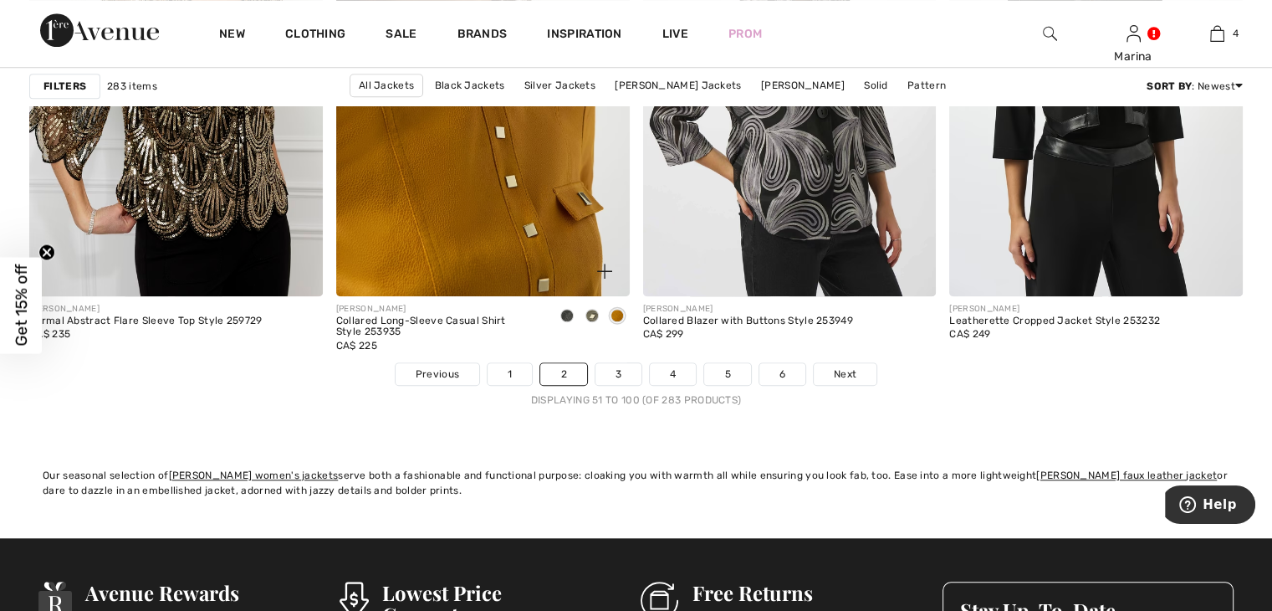
scroll to position [7779, 0]
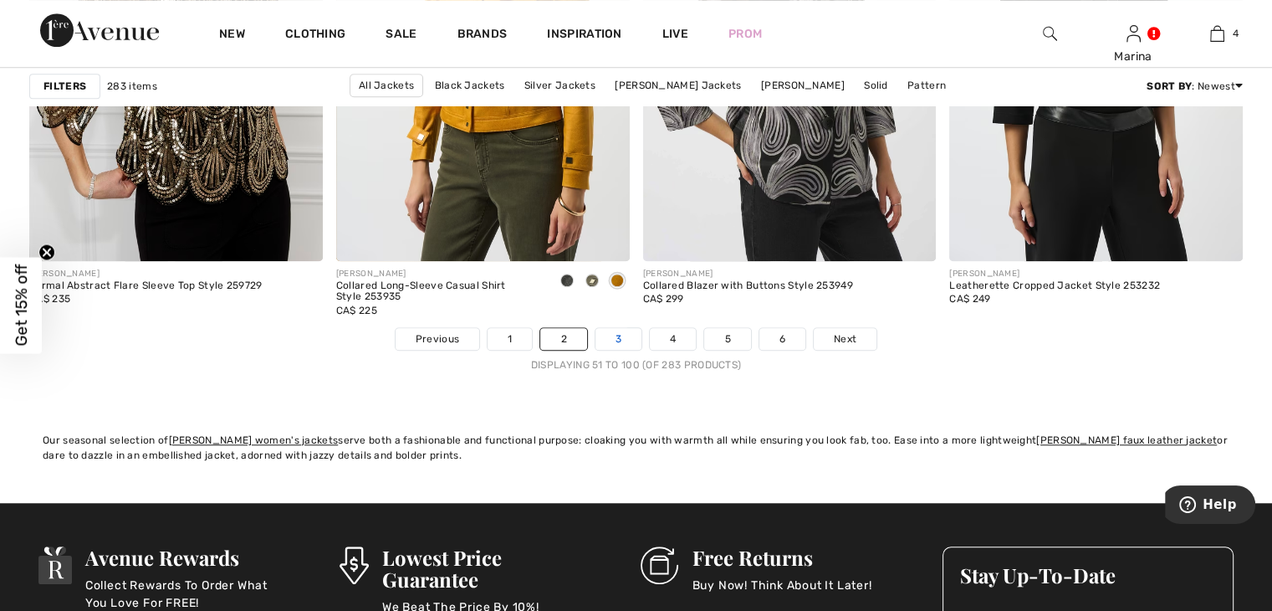
click at [609, 338] on link "3" at bounding box center [619, 339] width 46 height 22
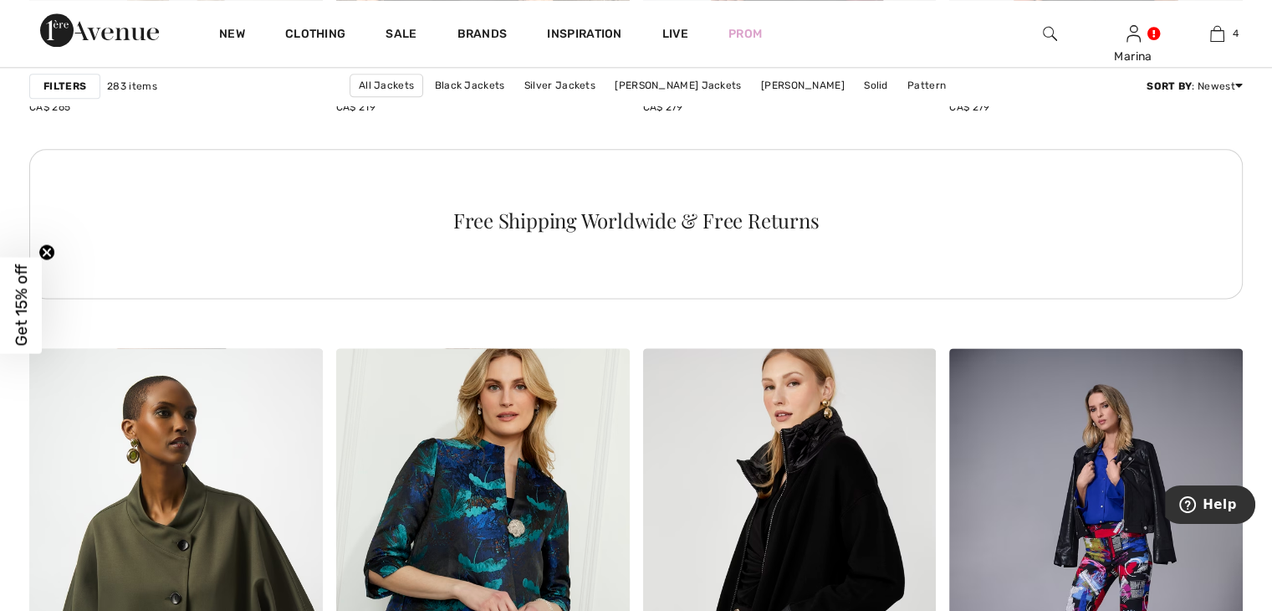
scroll to position [2342, 0]
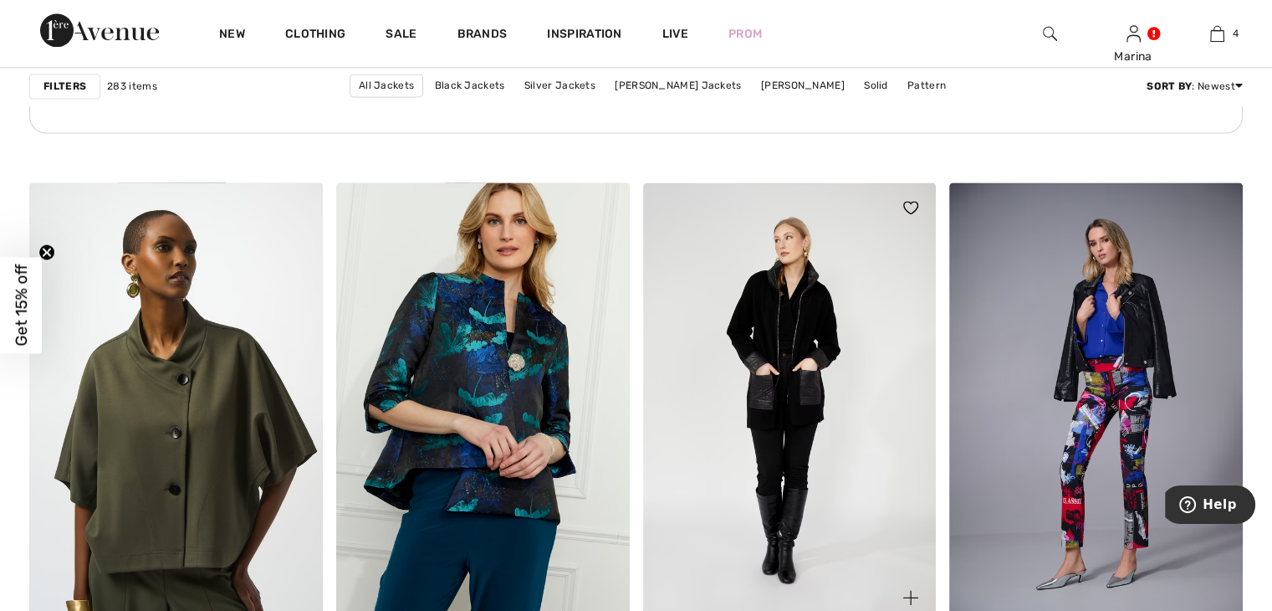
click at [781, 358] on img at bounding box center [790, 402] width 294 height 440
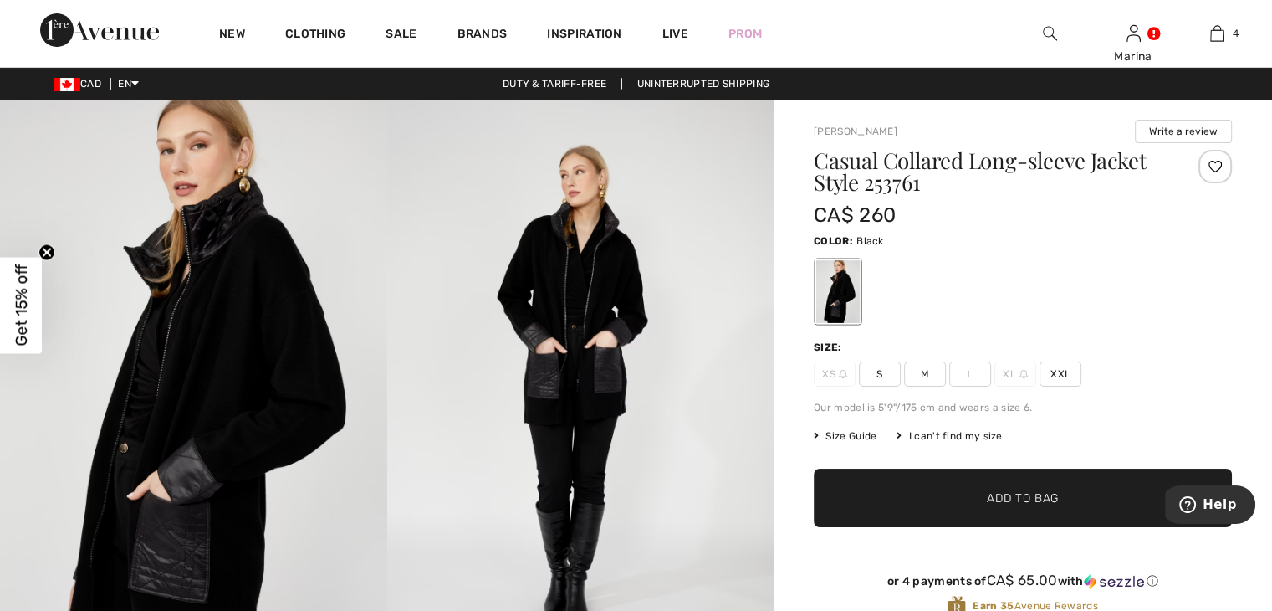
click at [1010, 377] on span "XL" at bounding box center [1016, 373] width 42 height 25
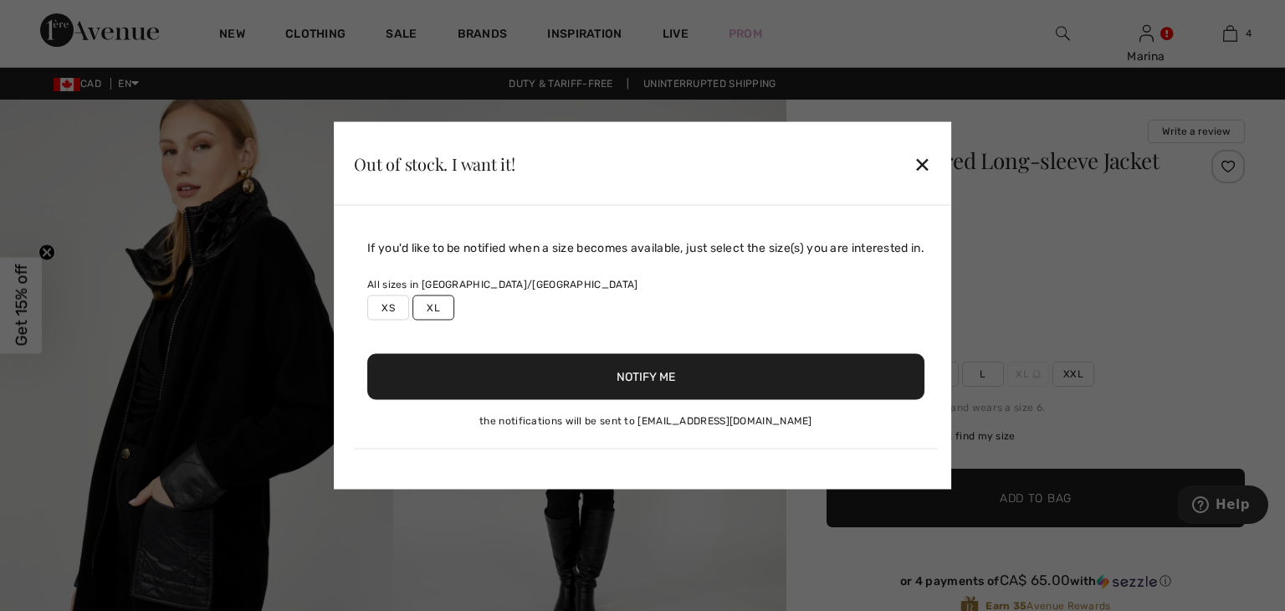
click at [988, 437] on div at bounding box center [642, 305] width 1285 height 611
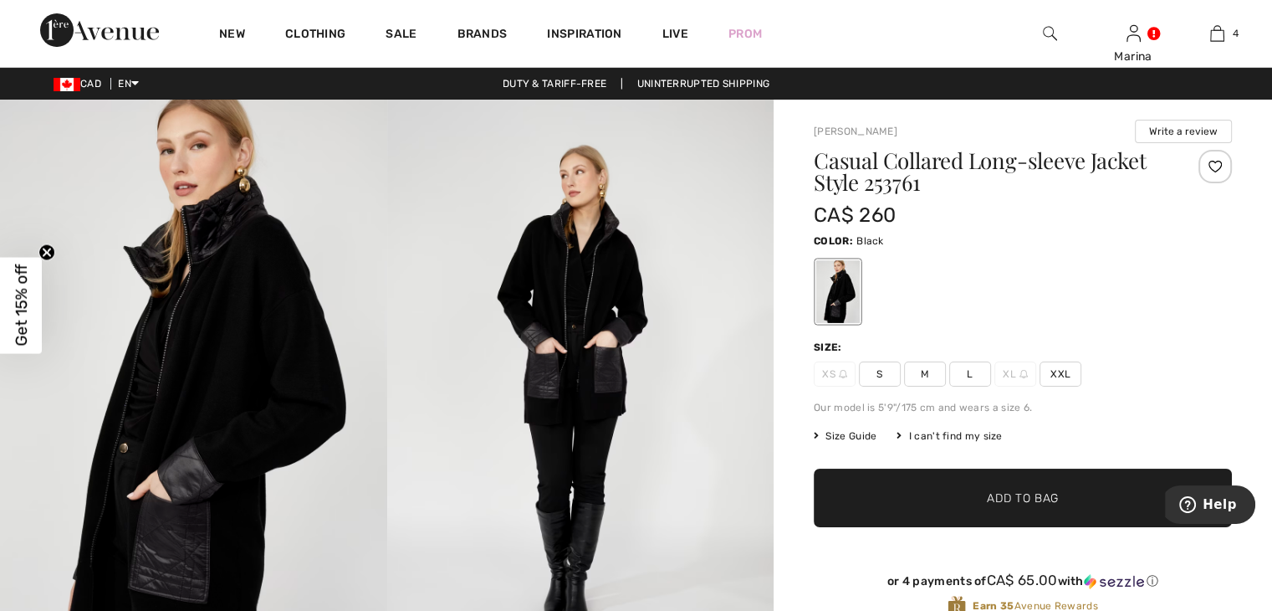
click at [988, 437] on div "I can't find my size" at bounding box center [949, 435] width 105 height 15
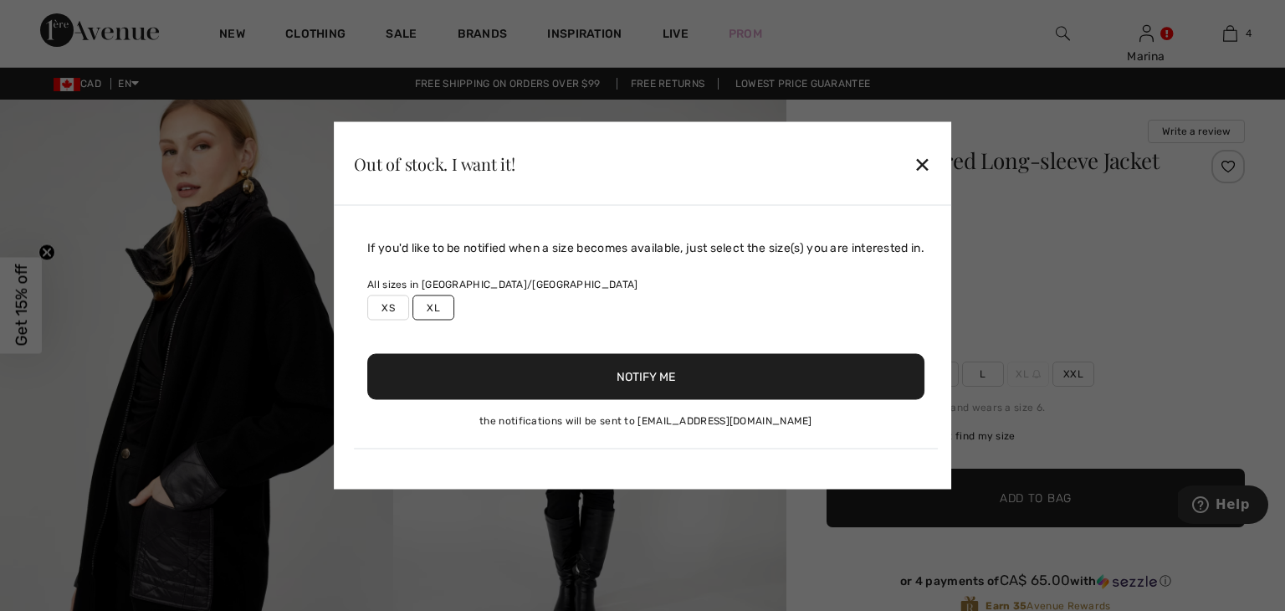
click at [428, 309] on label "XL" at bounding box center [433, 307] width 42 height 25
click at [658, 382] on button "Notify Me" at bounding box center [645, 377] width 557 height 46
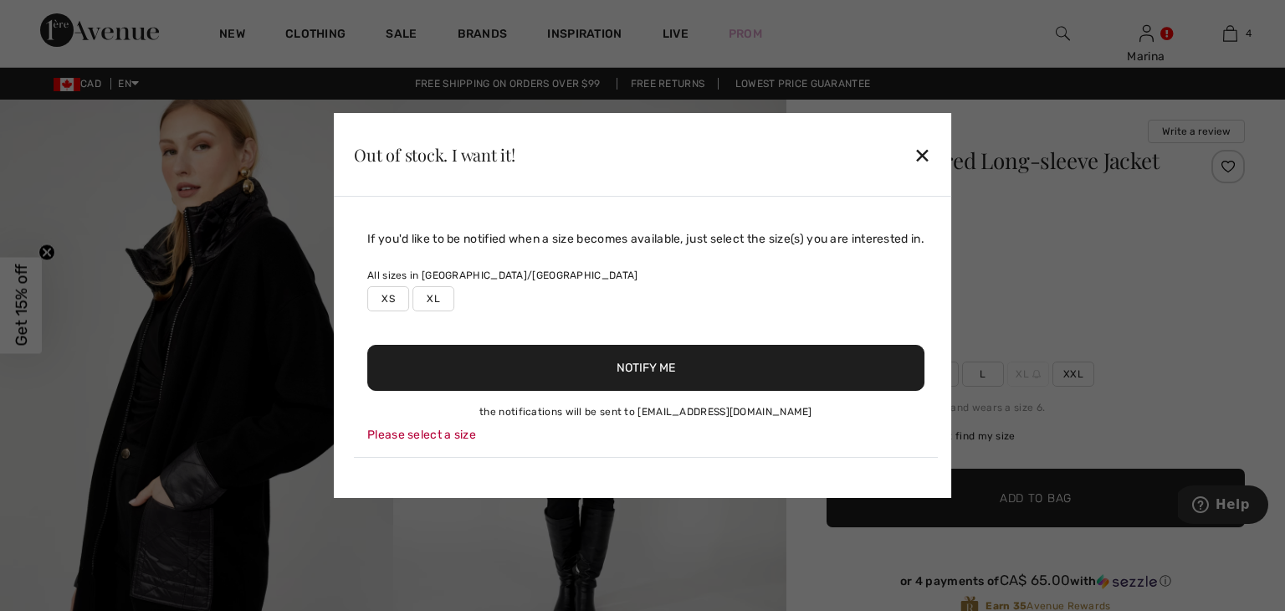
click at [427, 300] on label "XL" at bounding box center [433, 298] width 42 height 25
click at [641, 372] on button "Notify Me" at bounding box center [645, 368] width 557 height 46
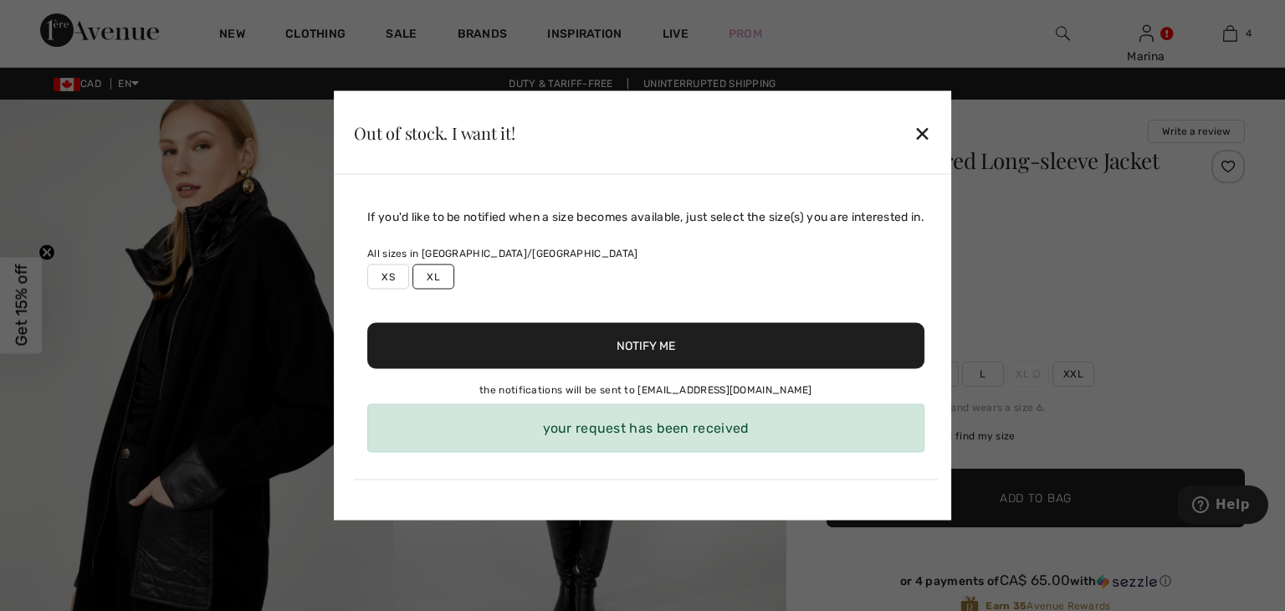
click at [931, 131] on div "✕" at bounding box center [922, 132] width 18 height 35
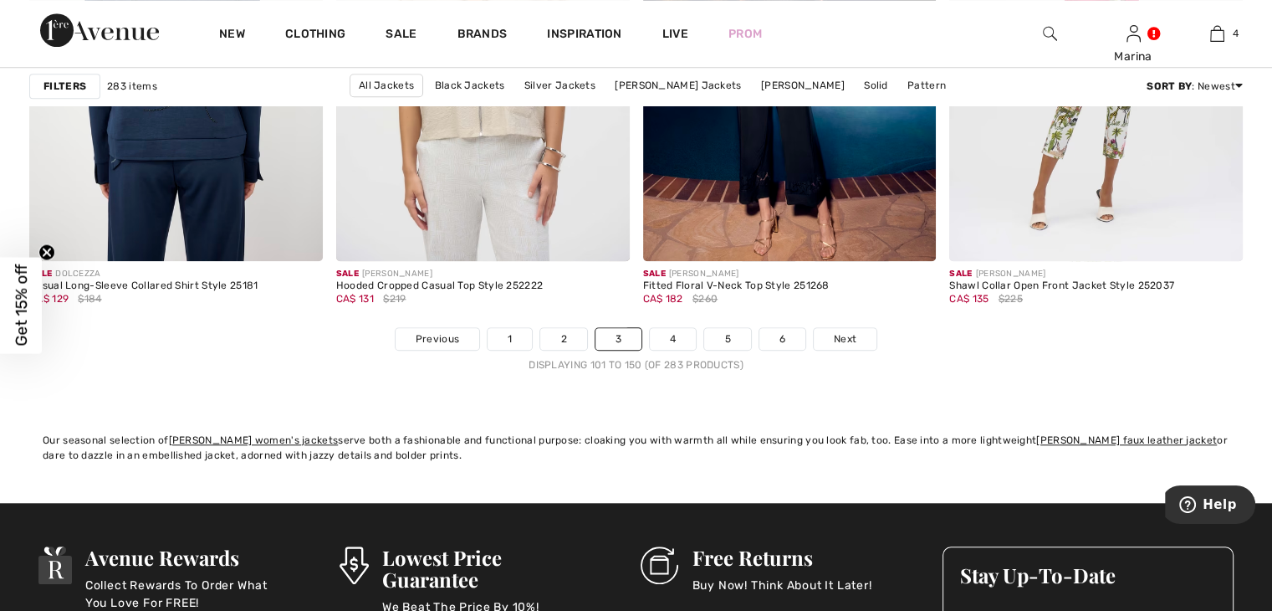
scroll to position [7866, 0]
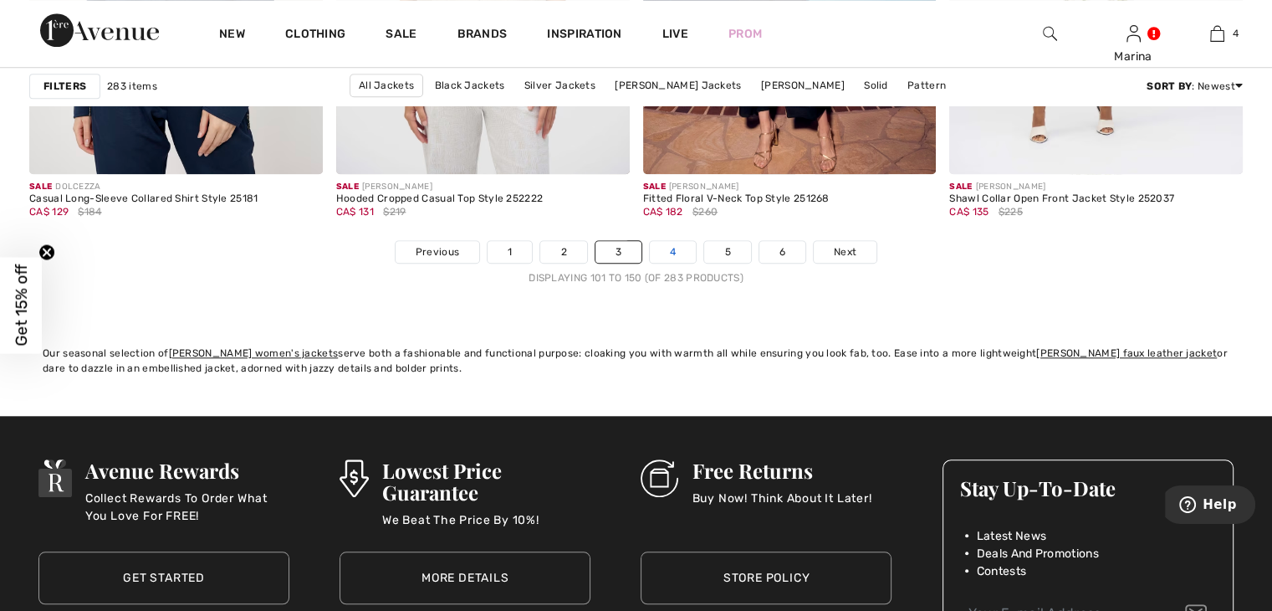
click at [668, 250] on link "4" at bounding box center [673, 252] width 46 height 22
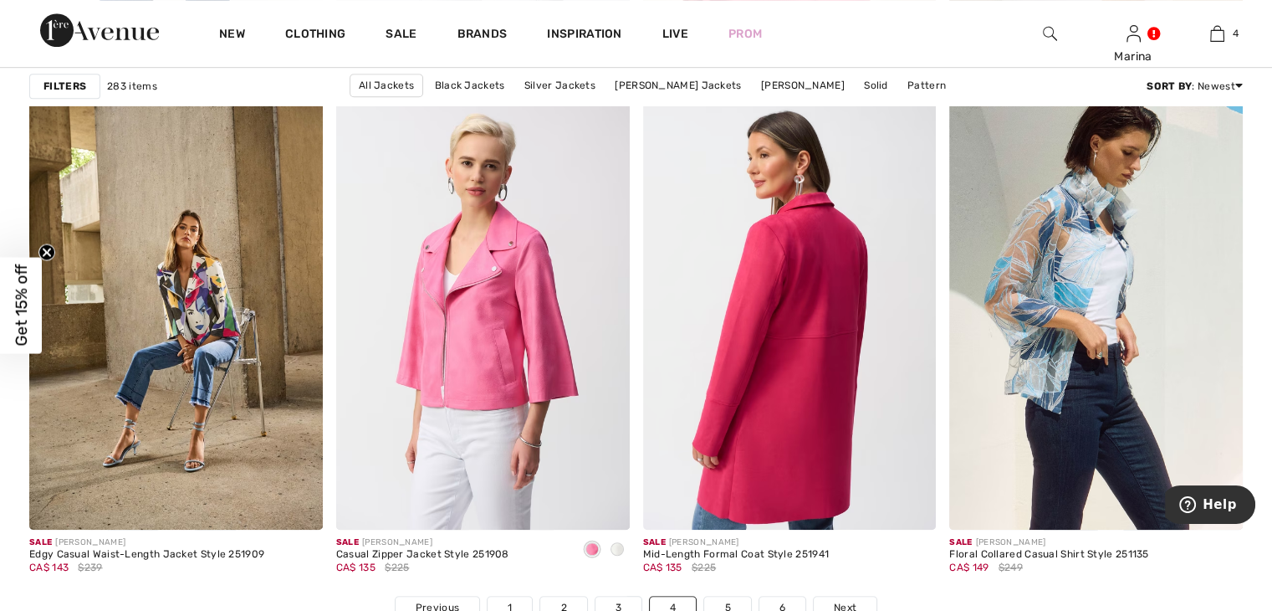
scroll to position [7612, 0]
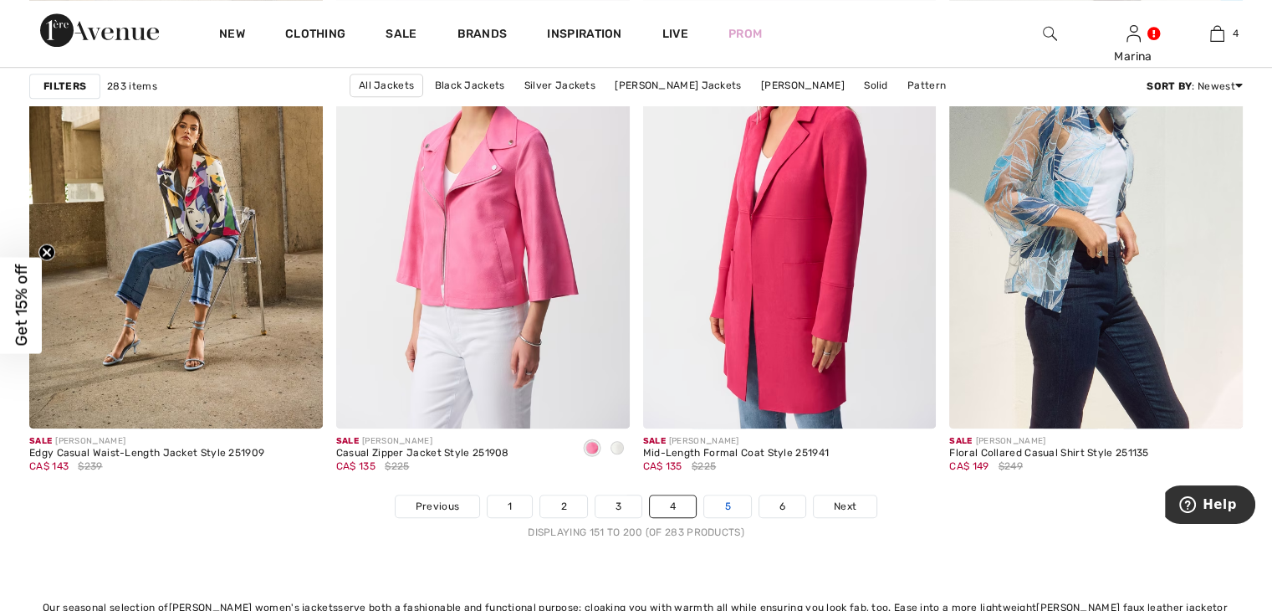
click at [726, 503] on link "5" at bounding box center [727, 506] width 46 height 22
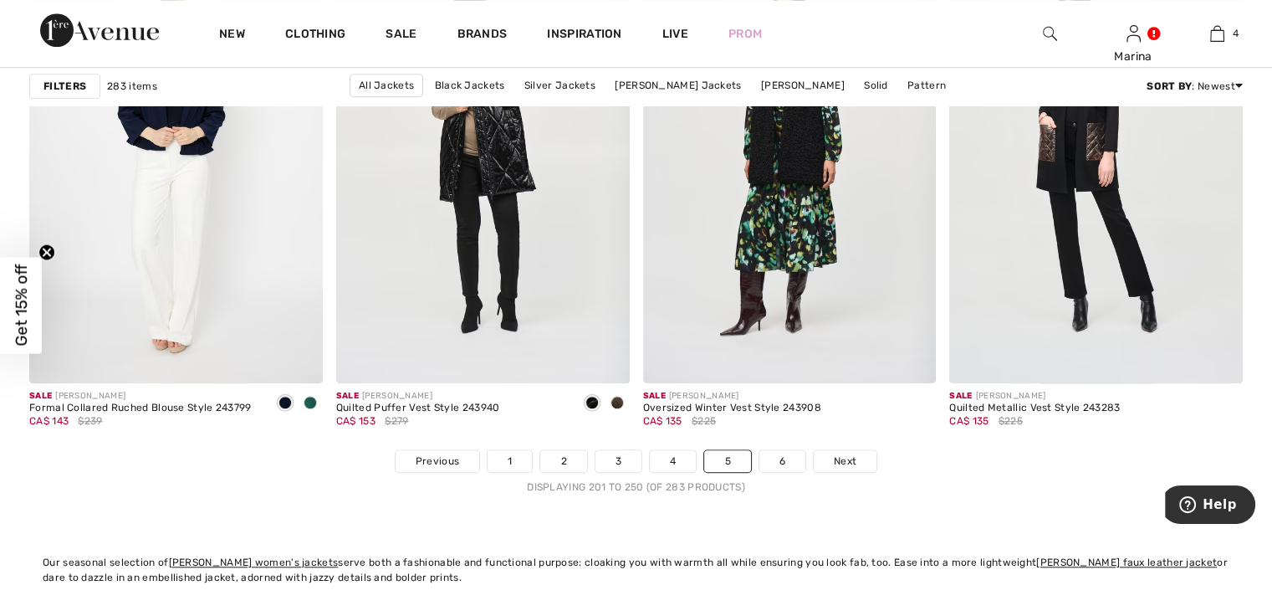
scroll to position [7779, 0]
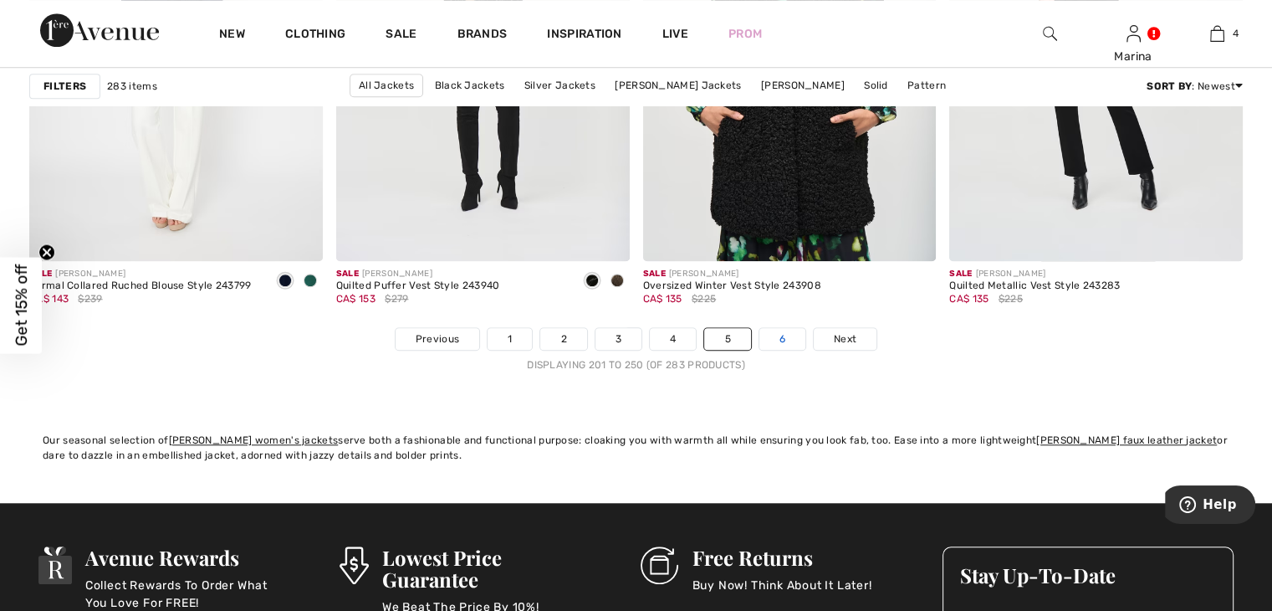
click at [791, 342] on link "6" at bounding box center [783, 339] width 46 height 22
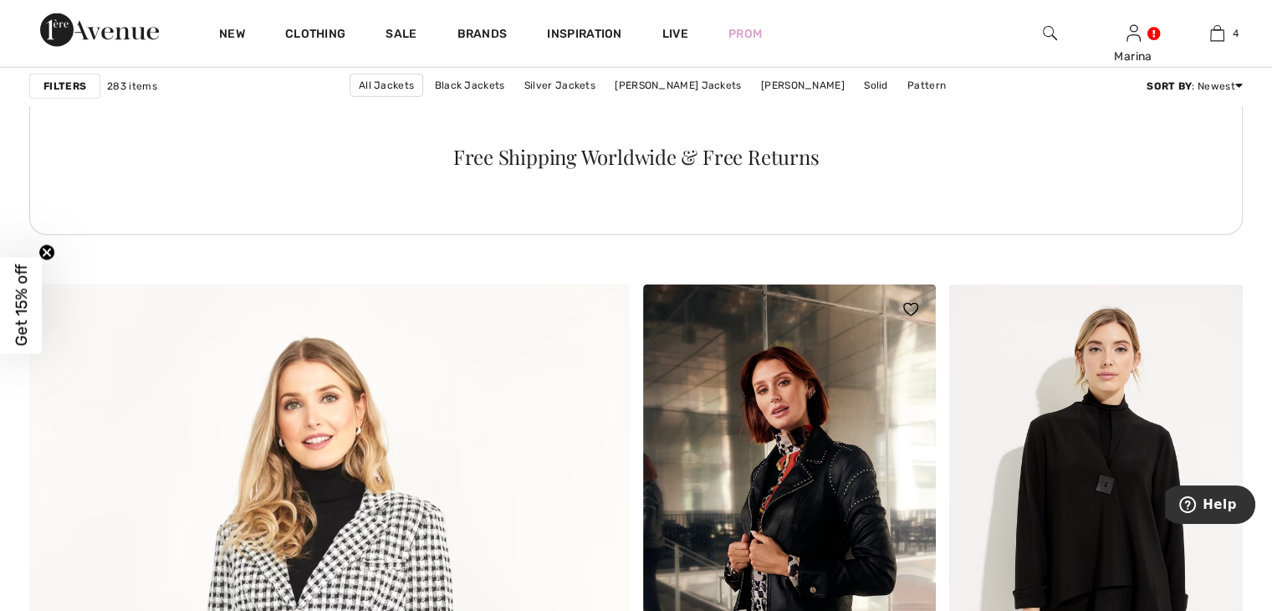
scroll to position [3597, 0]
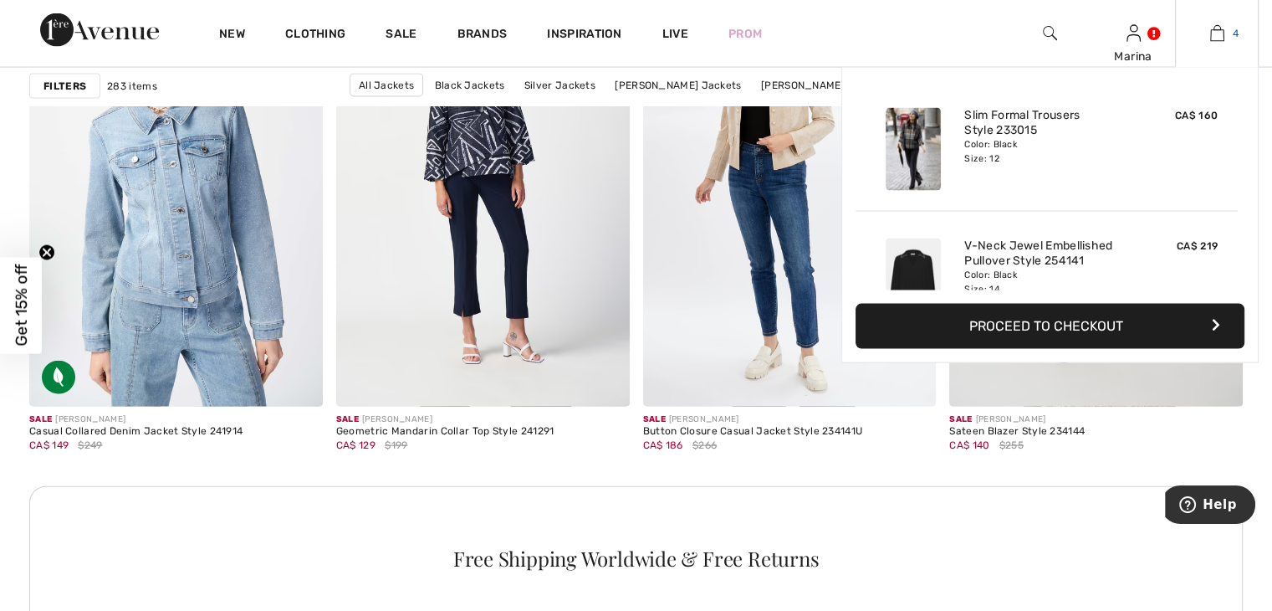
click at [1218, 36] on img at bounding box center [1217, 33] width 14 height 20
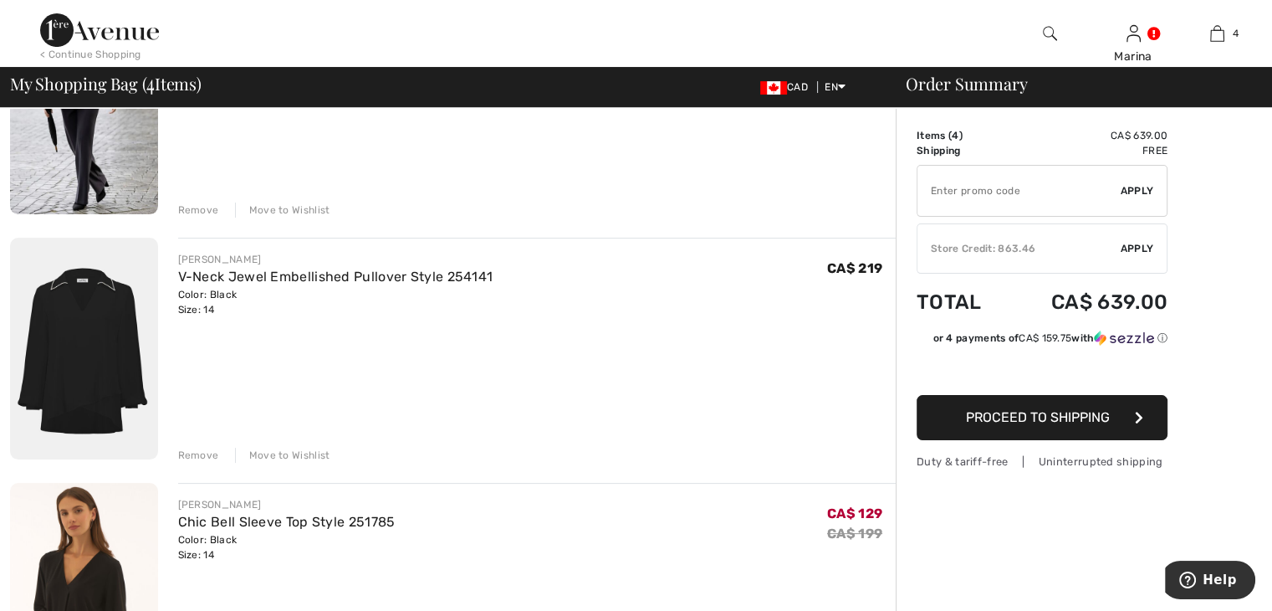
scroll to position [251, 0]
click at [118, 383] on img at bounding box center [84, 350] width 148 height 222
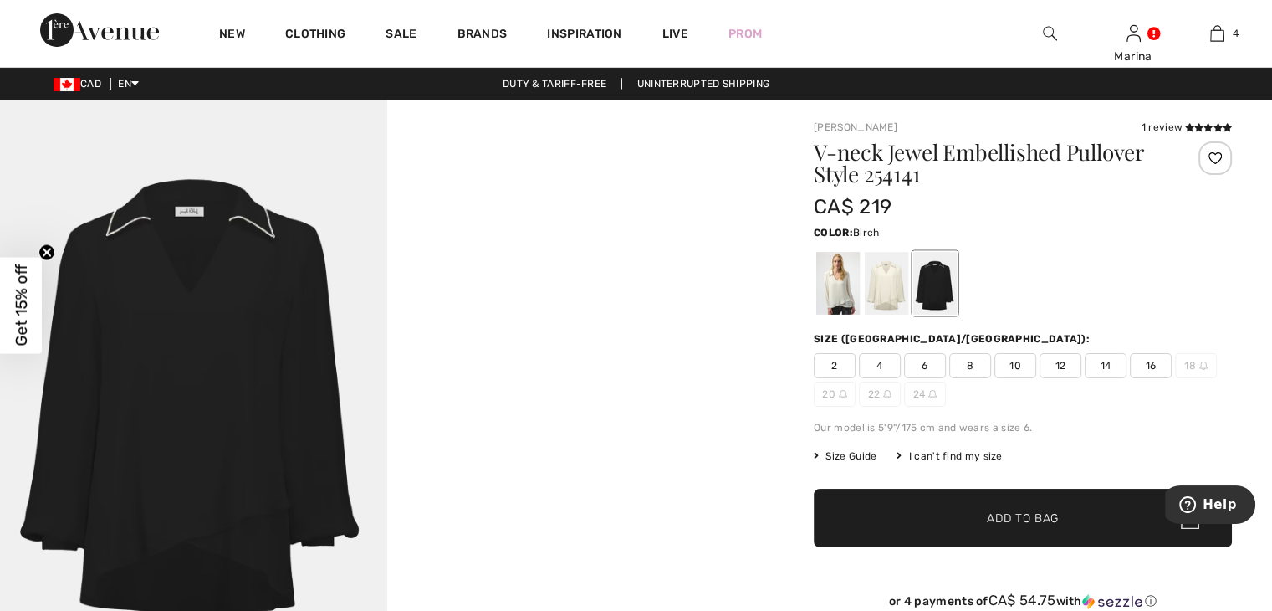
click at [894, 291] on div at bounding box center [886, 283] width 43 height 63
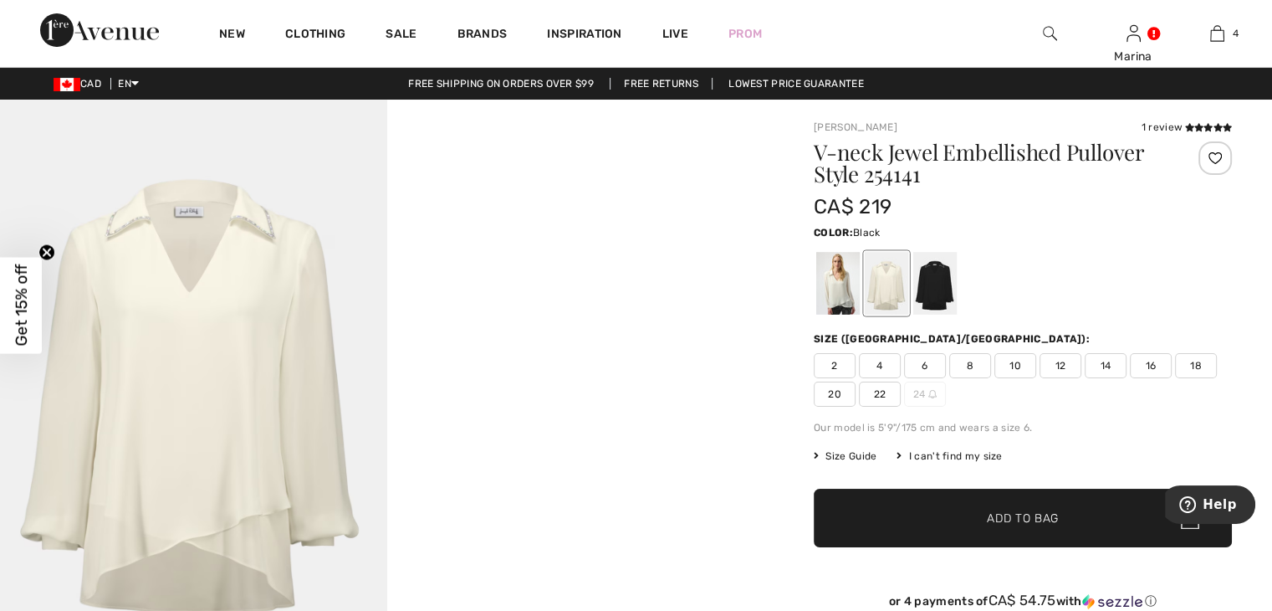
click at [939, 307] on div at bounding box center [934, 283] width 43 height 63
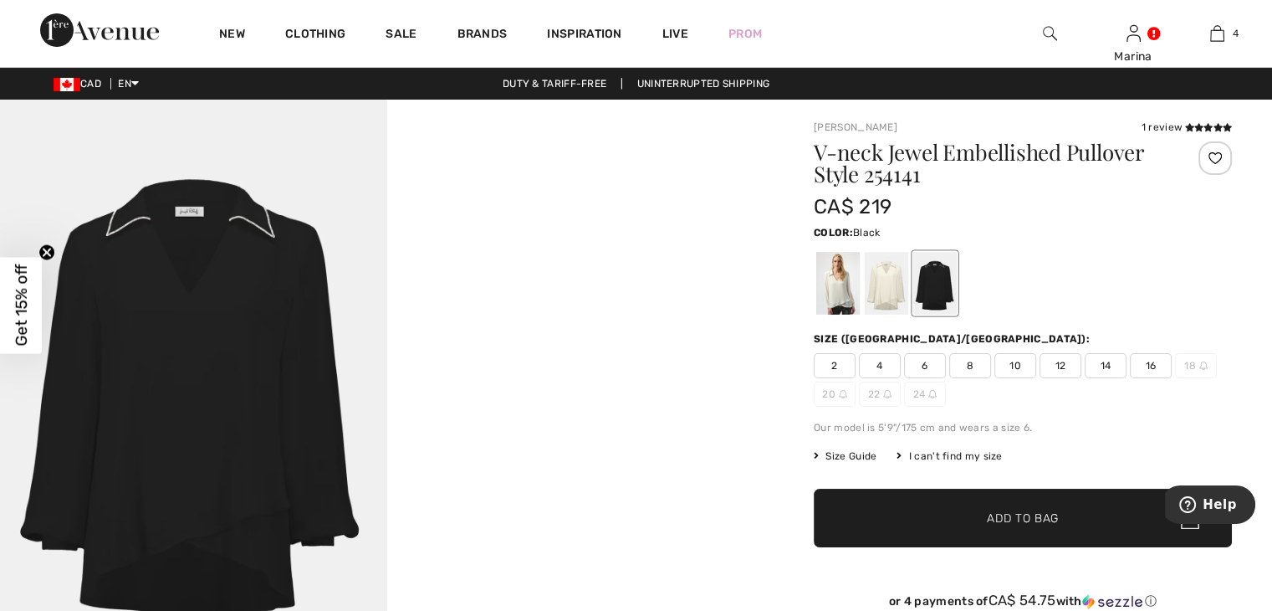
click at [568, 293] on video "Your browser does not support the video tag." at bounding box center [580, 196] width 387 height 193
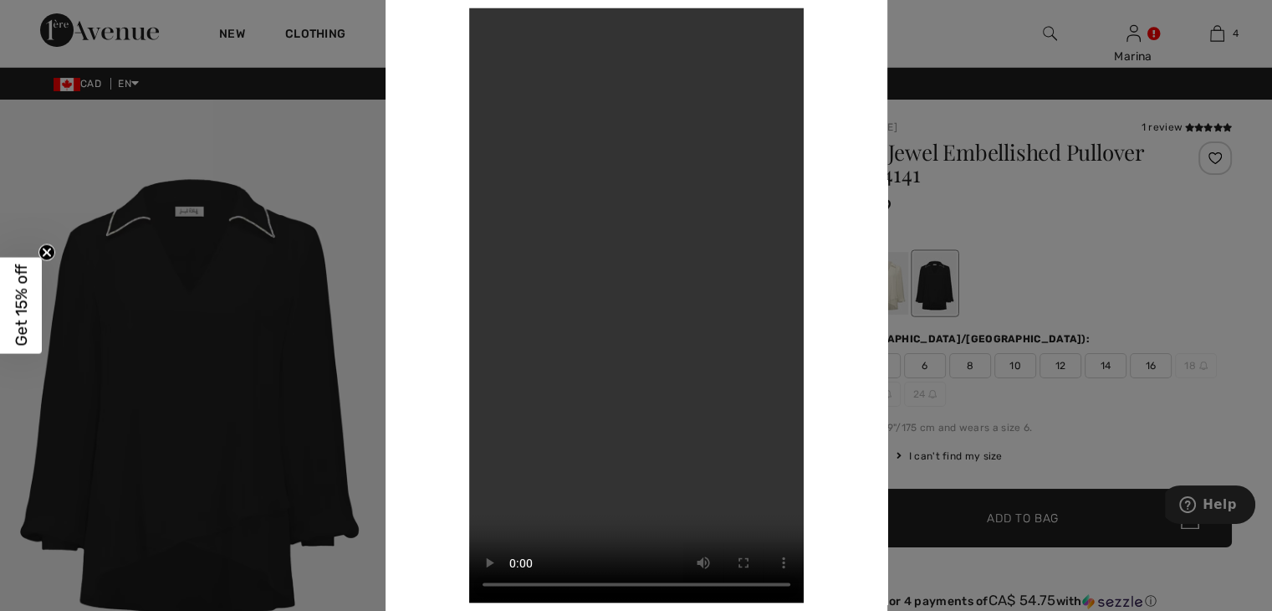
click at [858, 205] on div "Your browser does not support the video tag." at bounding box center [637, 304] width 502 height 675
click at [1213, 37] on div at bounding box center [636, 305] width 1272 height 611
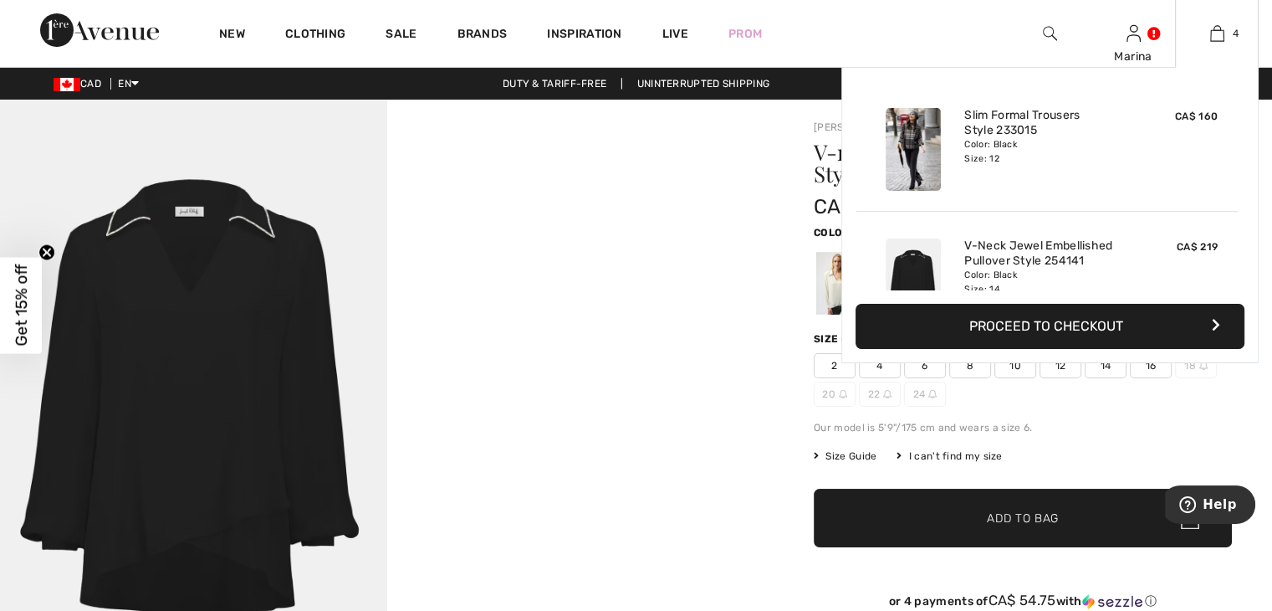
click at [1062, 328] on button "Proceed to Checkout" at bounding box center [1050, 326] width 389 height 45
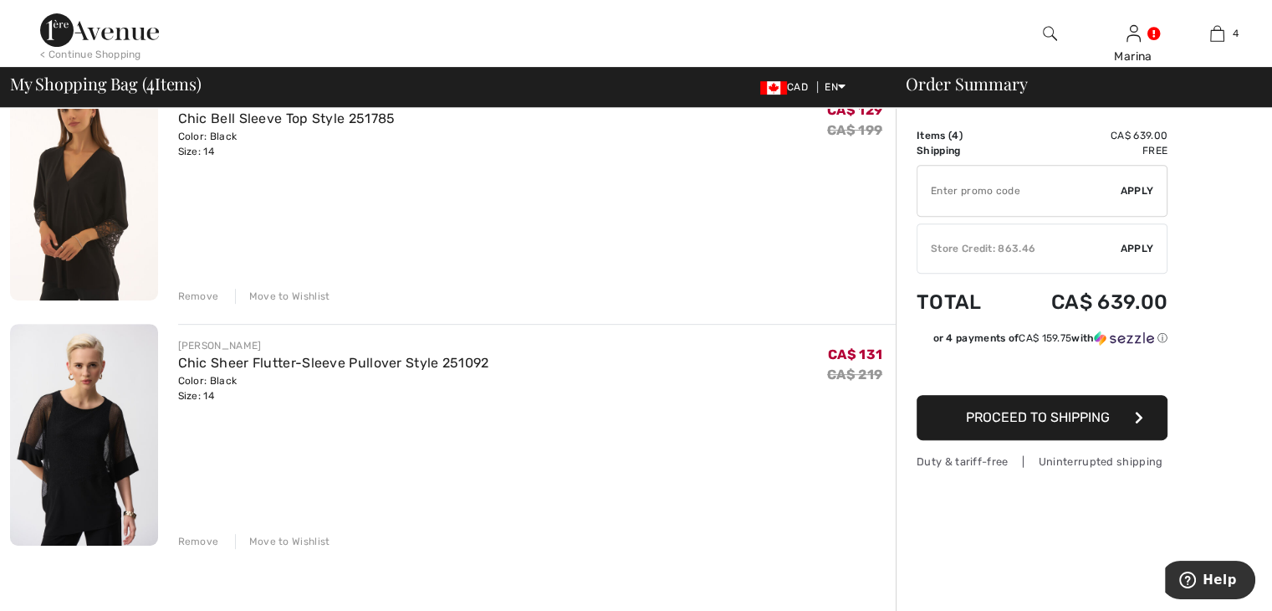
scroll to position [669, 0]
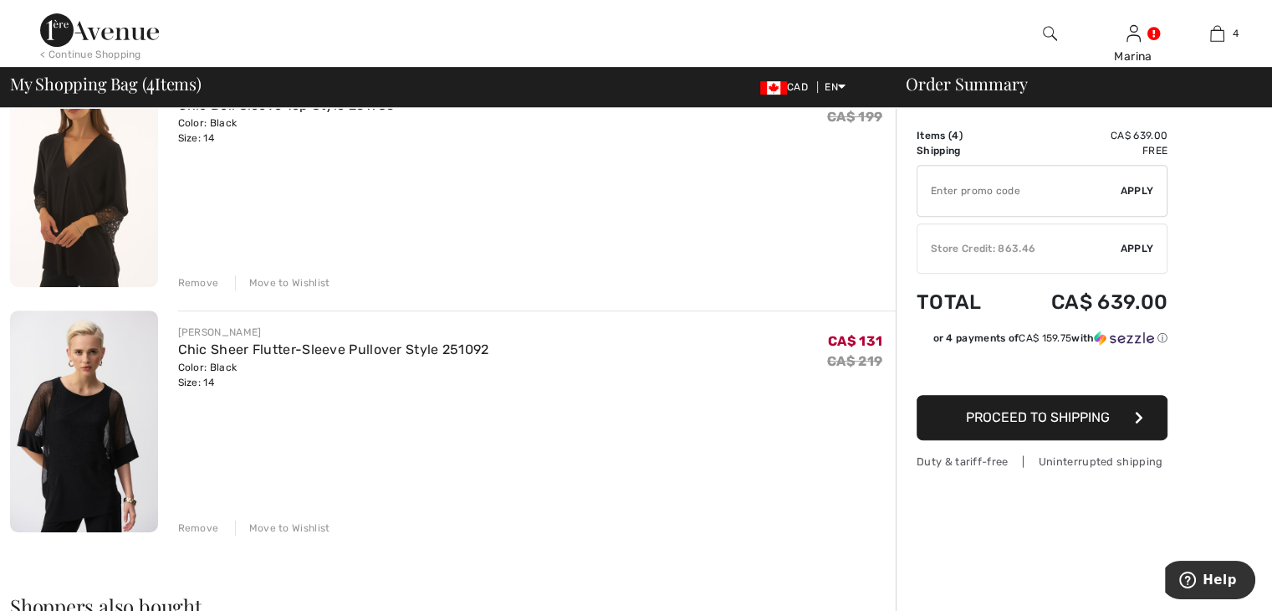
click at [204, 282] on div "Remove" at bounding box center [198, 282] width 41 height 15
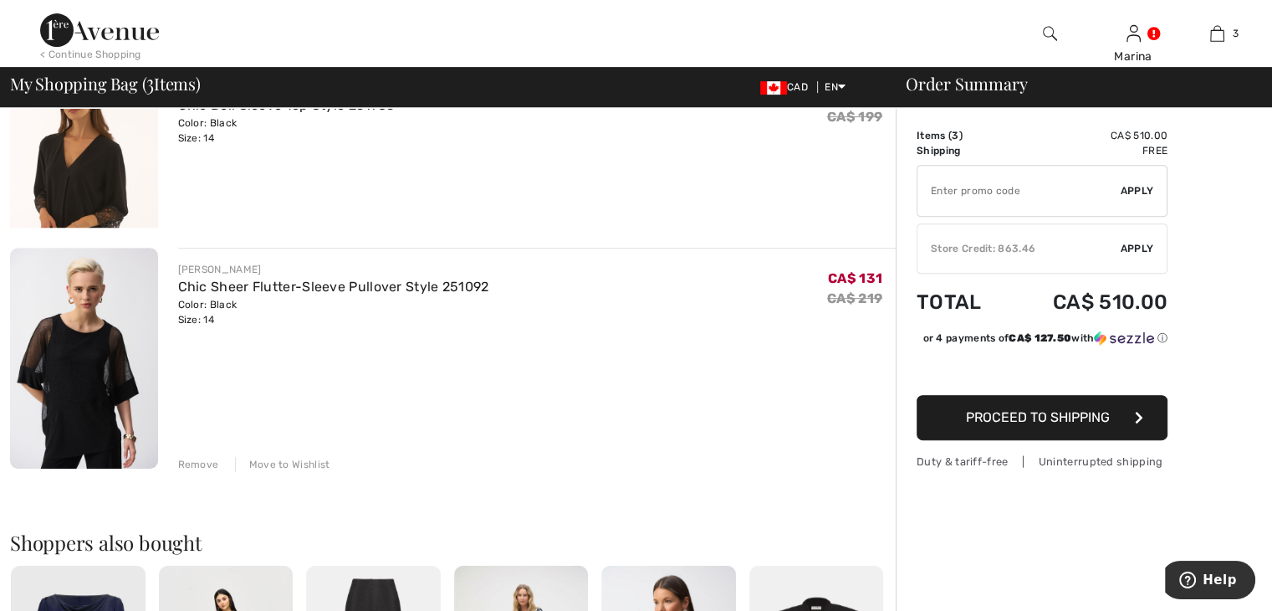
scroll to position [647, 0]
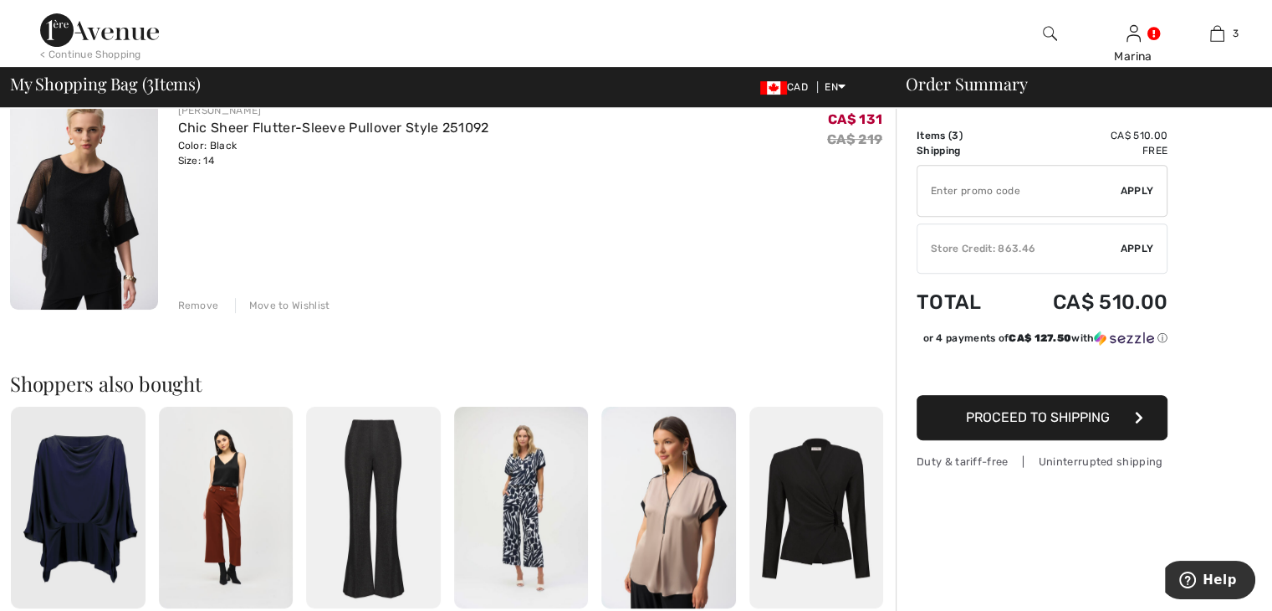
click at [207, 305] on div "Remove" at bounding box center [198, 305] width 41 height 15
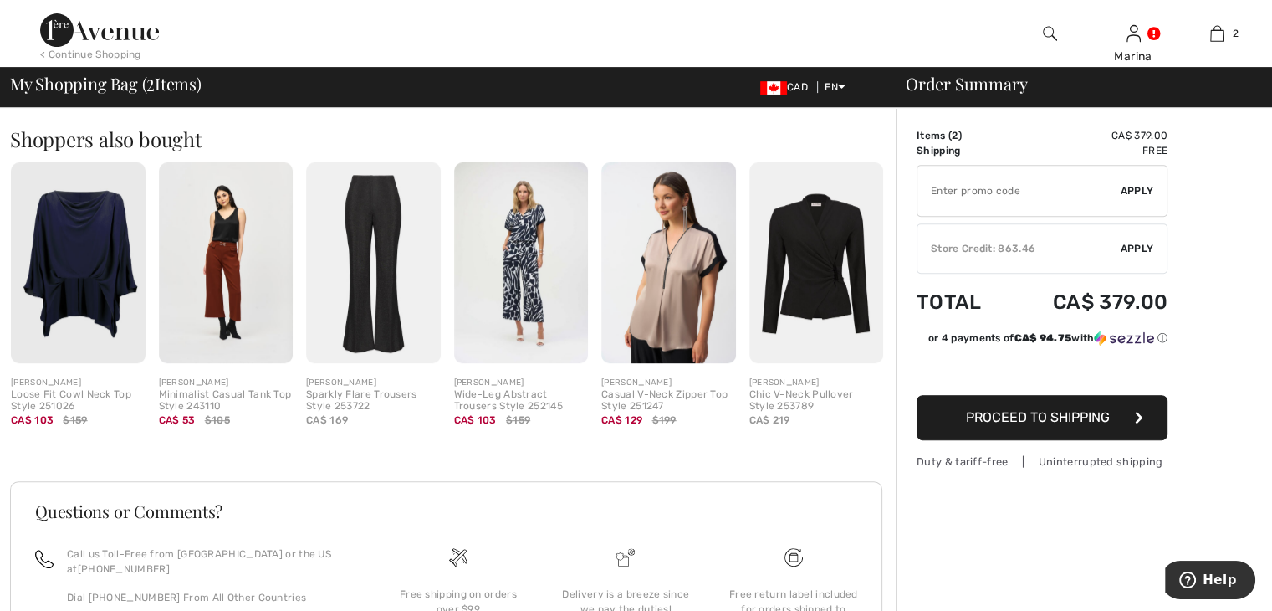
click at [114, 283] on img at bounding box center [78, 263] width 135 height 202
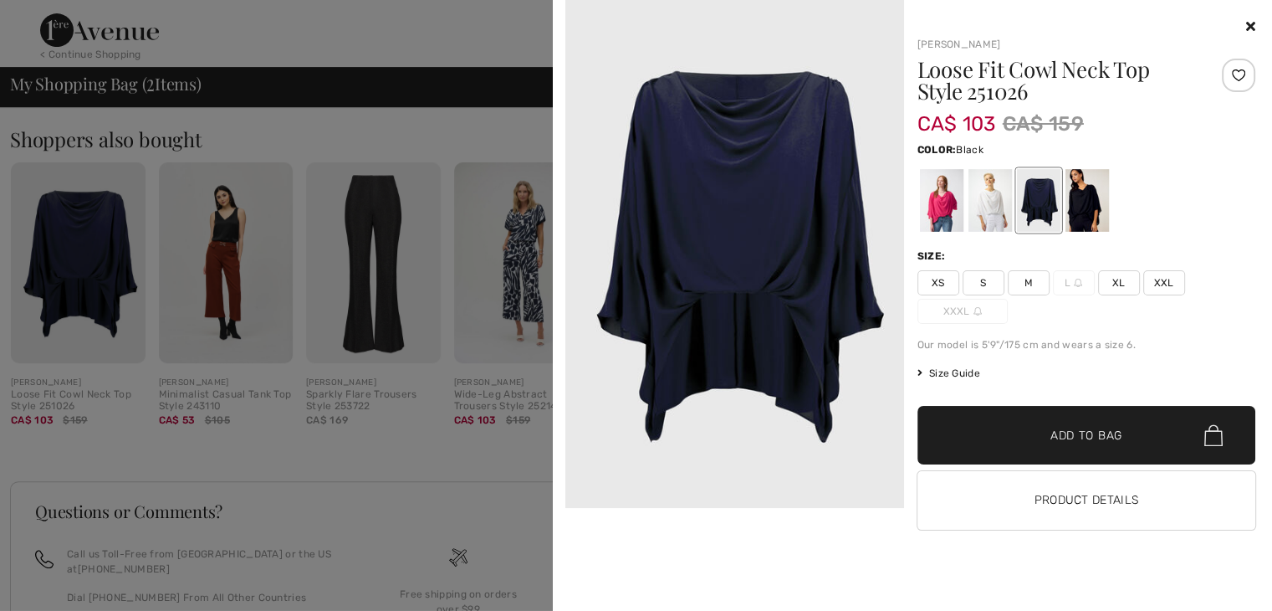
click at [1085, 221] on div at bounding box center [1086, 200] width 43 height 63
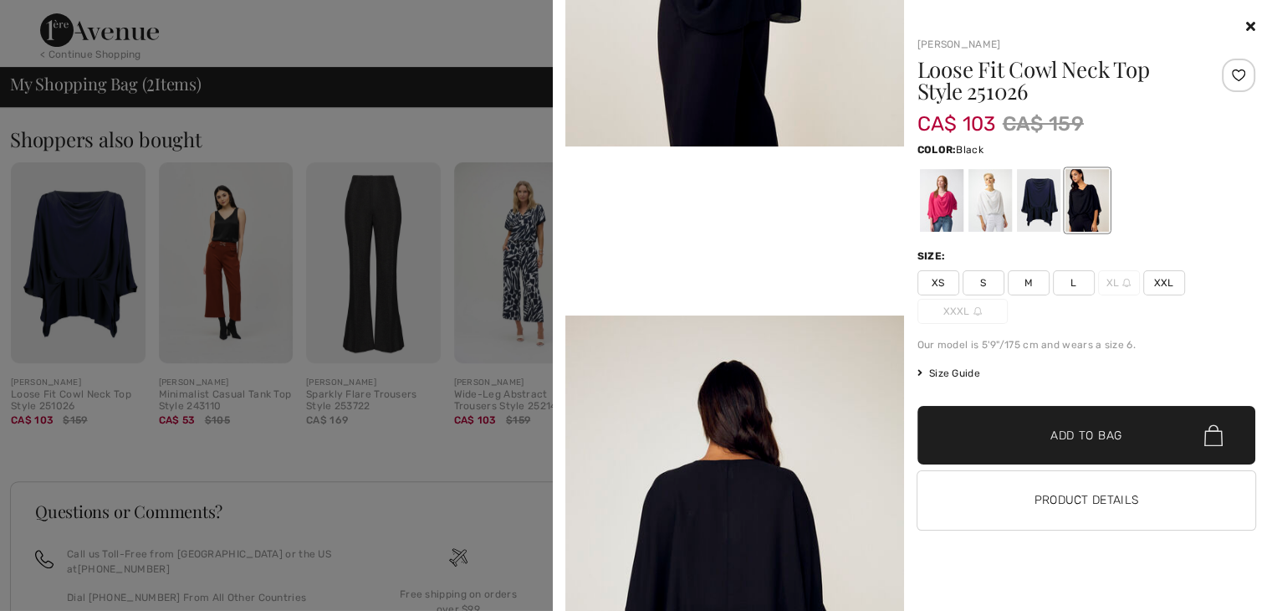
scroll to position [920, 0]
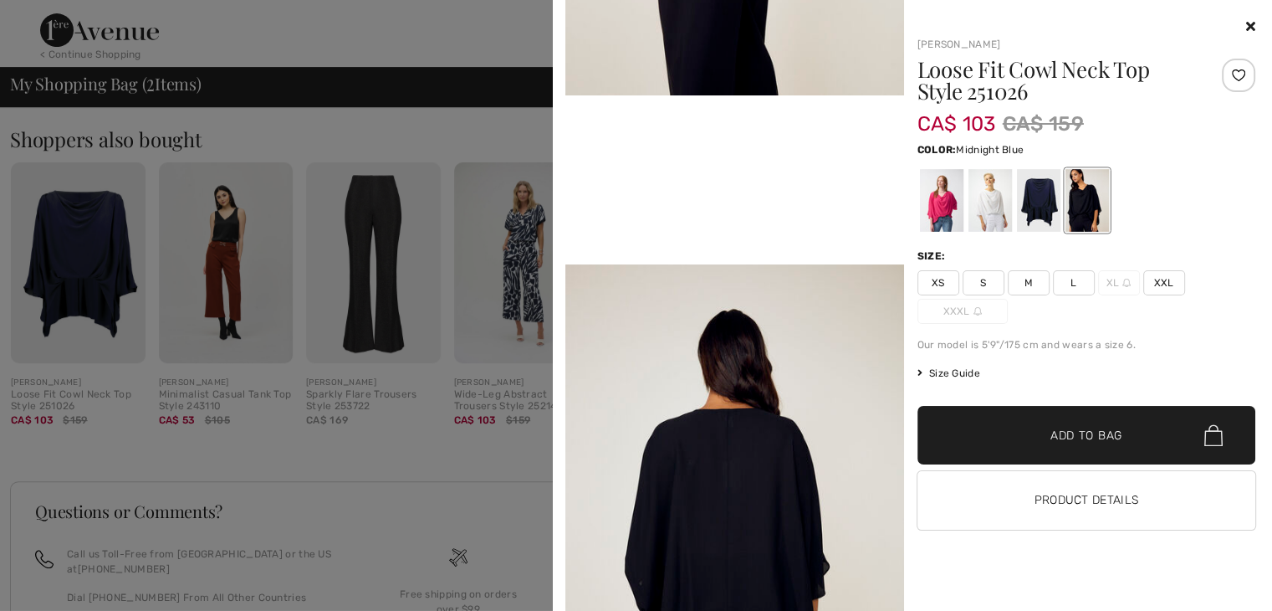
click at [1037, 212] on div at bounding box center [1037, 200] width 43 height 63
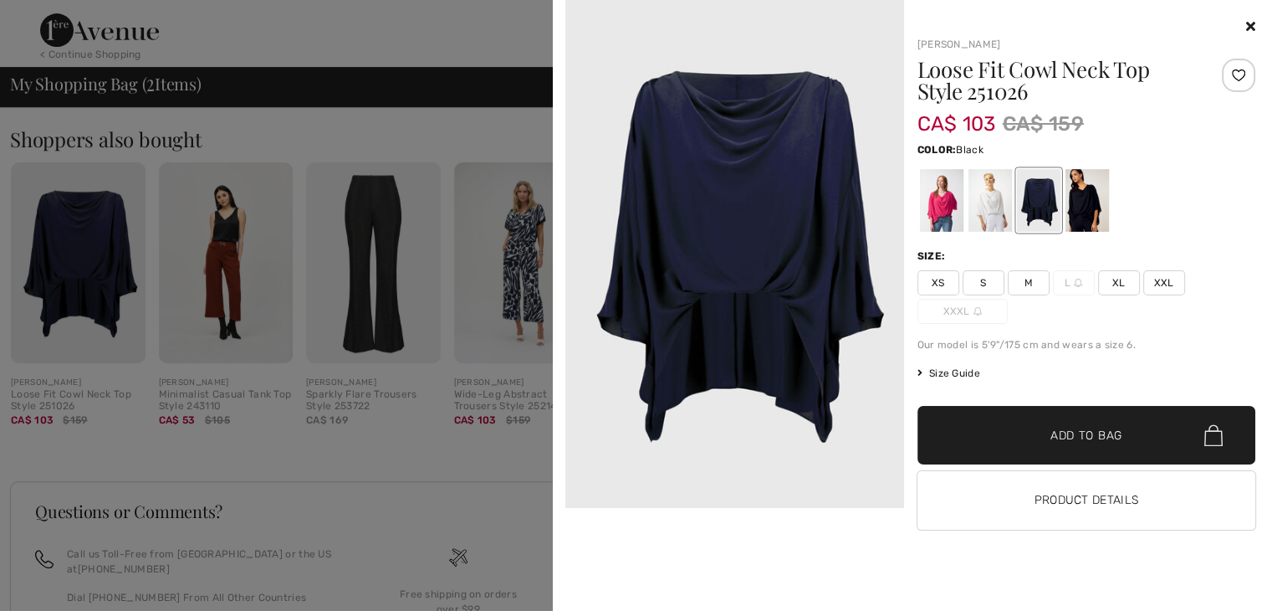
click at [1081, 217] on div at bounding box center [1086, 200] width 43 height 63
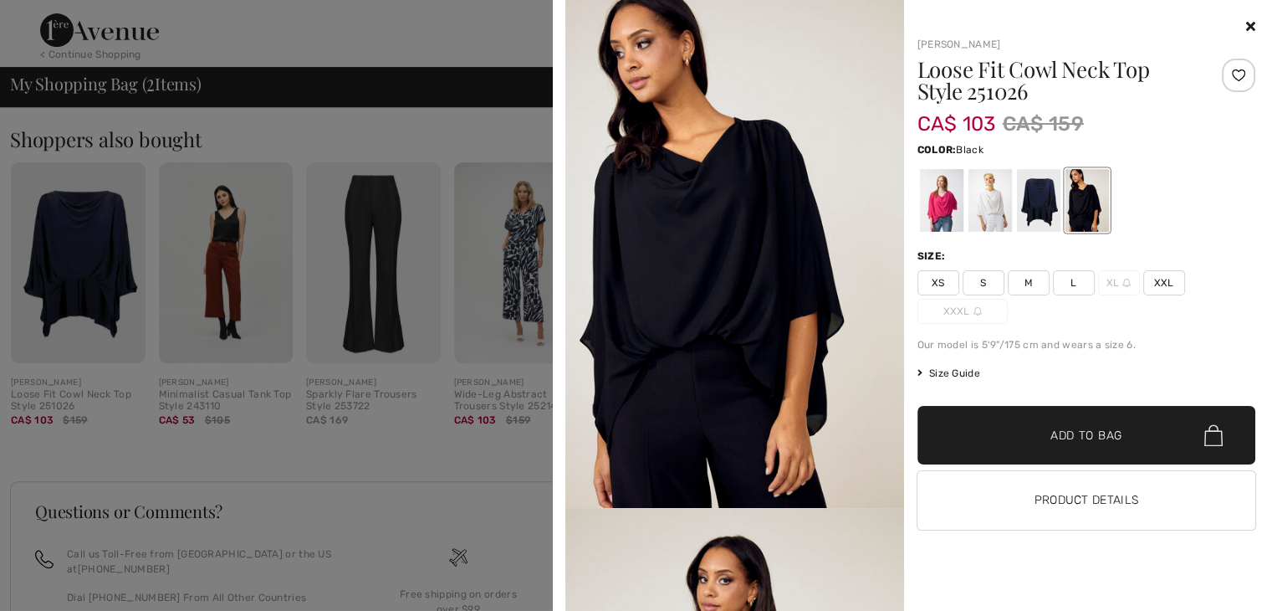
click at [1065, 284] on span "L" at bounding box center [1074, 282] width 42 height 25
click at [1071, 439] on span "Add to Bag" at bounding box center [1087, 436] width 72 height 18
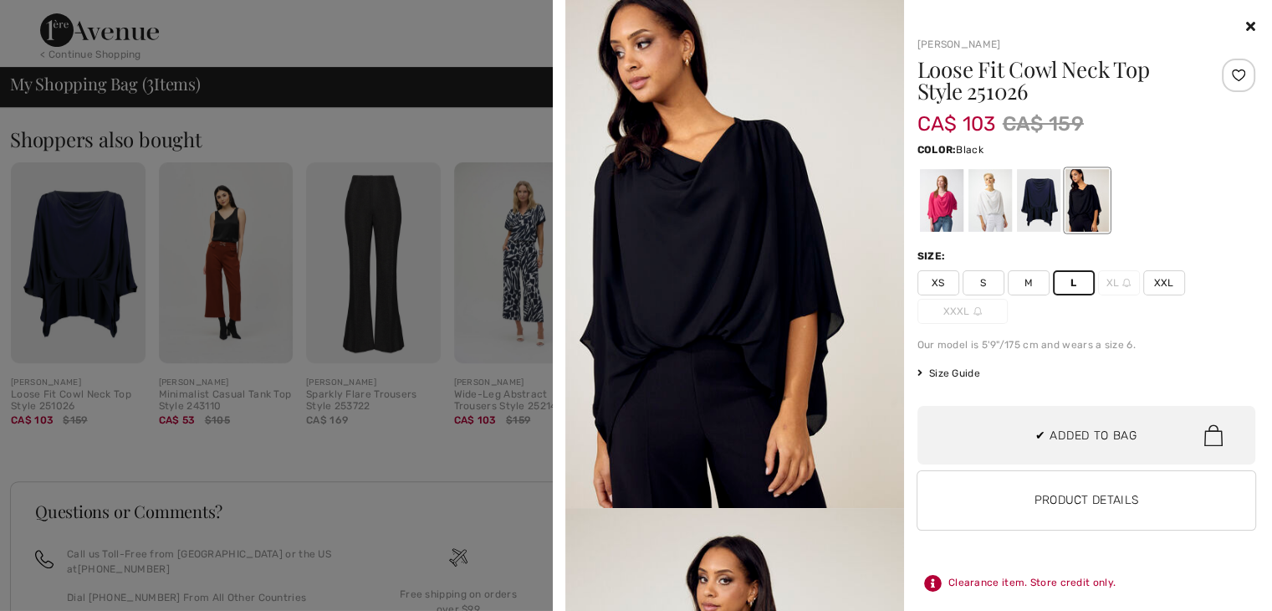
scroll to position [33, 0]
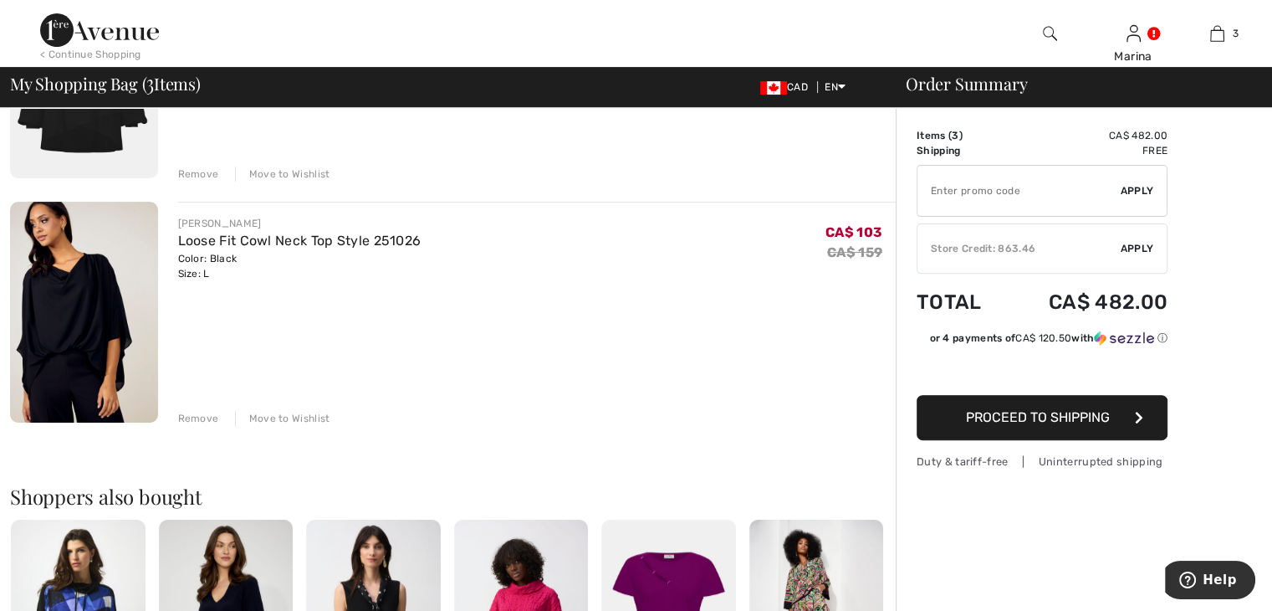
scroll to position [586, 0]
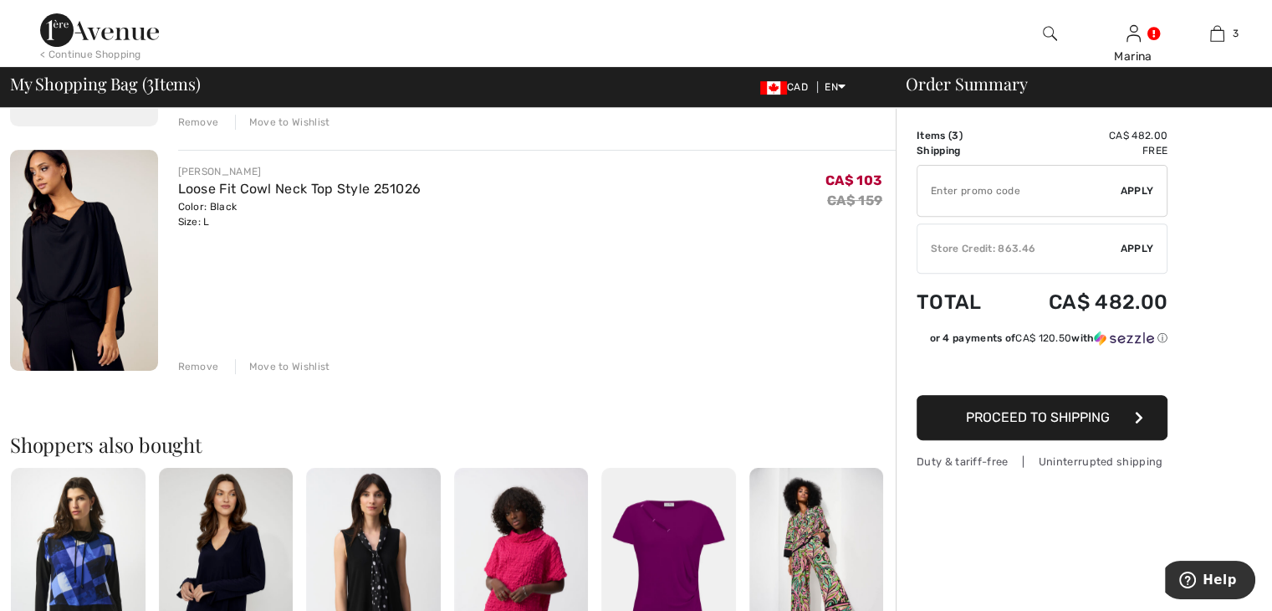
click at [196, 367] on div "Remove" at bounding box center [198, 366] width 41 height 15
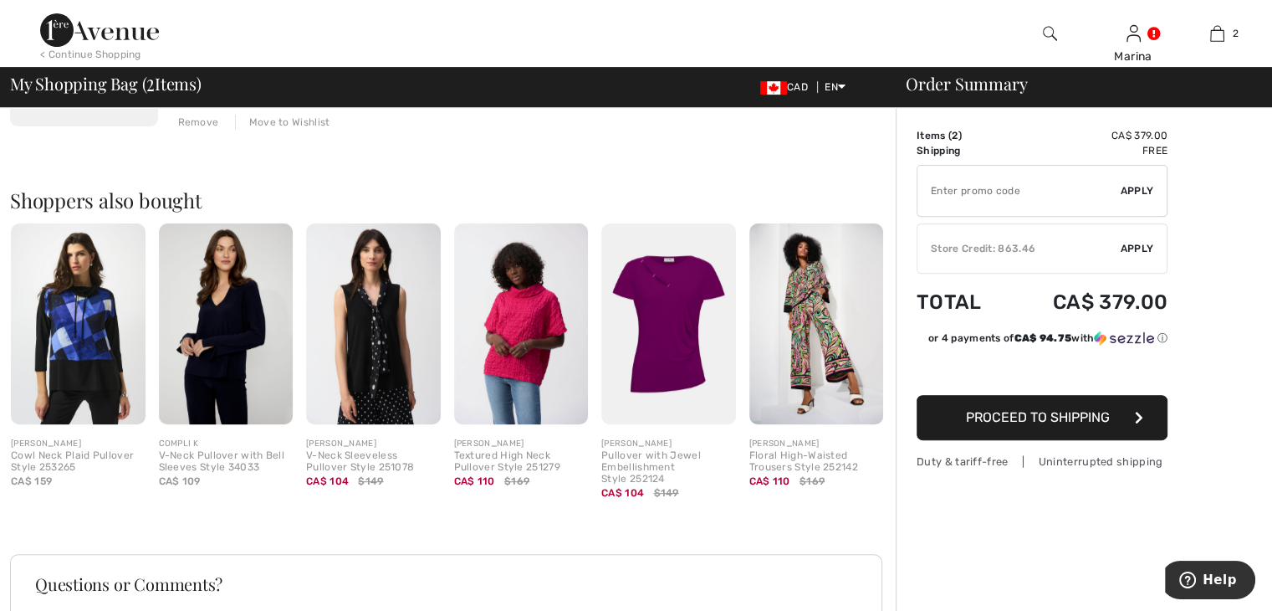
click at [1020, 417] on span "Proceed to Shipping" at bounding box center [1038, 417] width 144 height 16
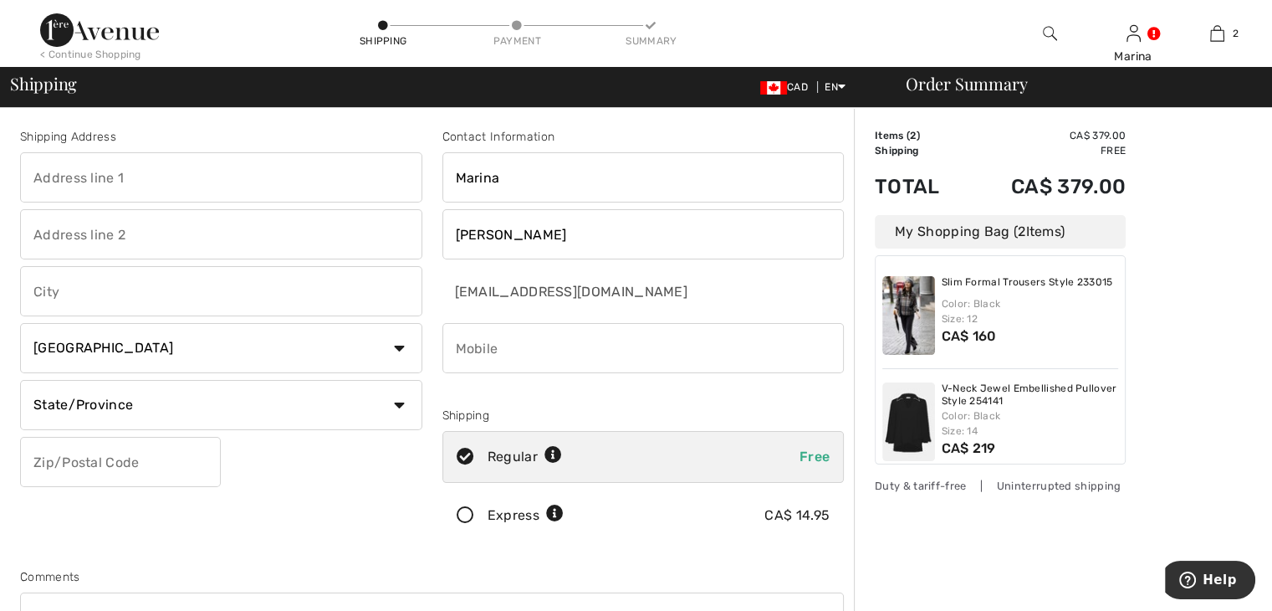
click at [97, 32] on img at bounding box center [99, 29] width 119 height 33
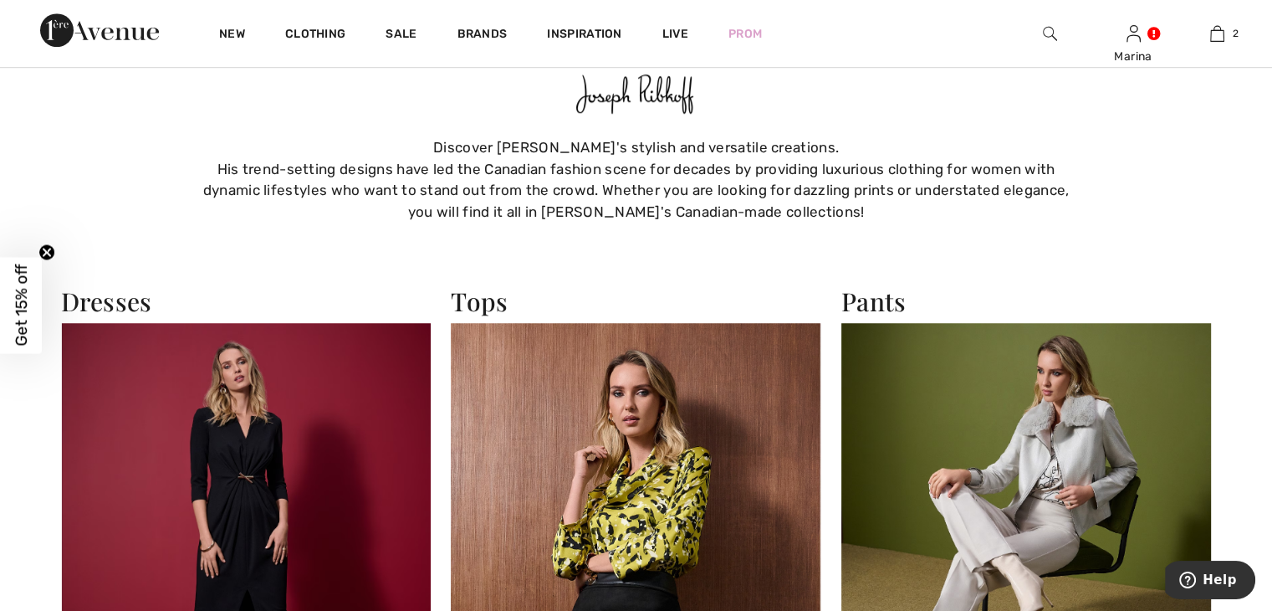
scroll to position [1171, 0]
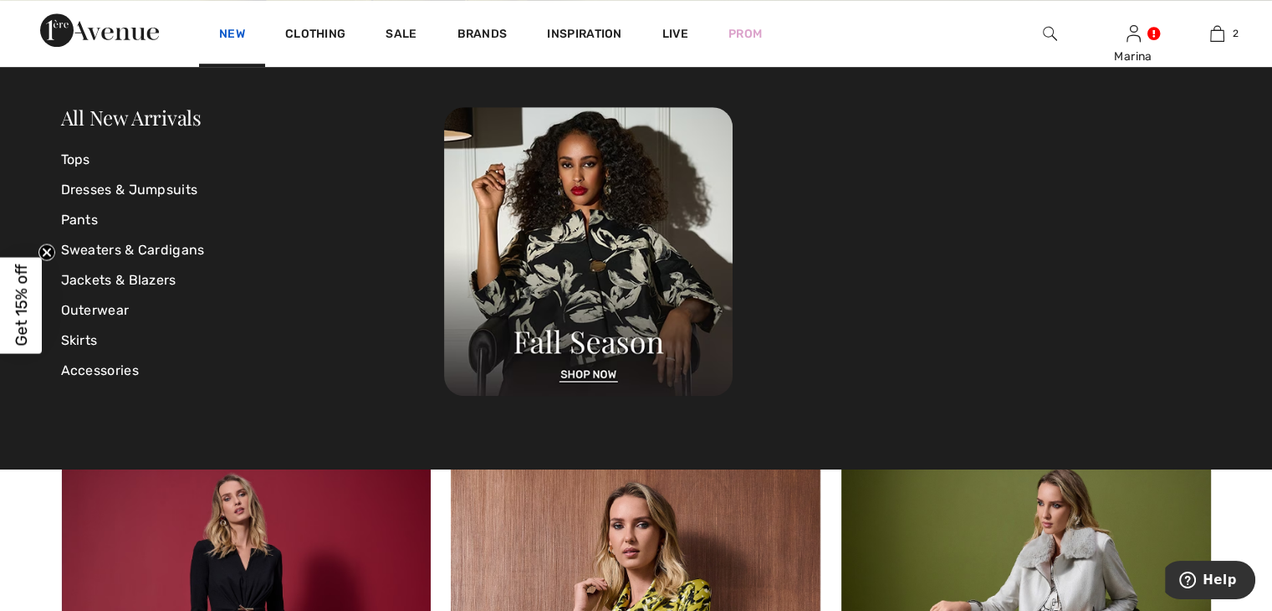
click at [237, 32] on link "New" at bounding box center [232, 36] width 26 height 18
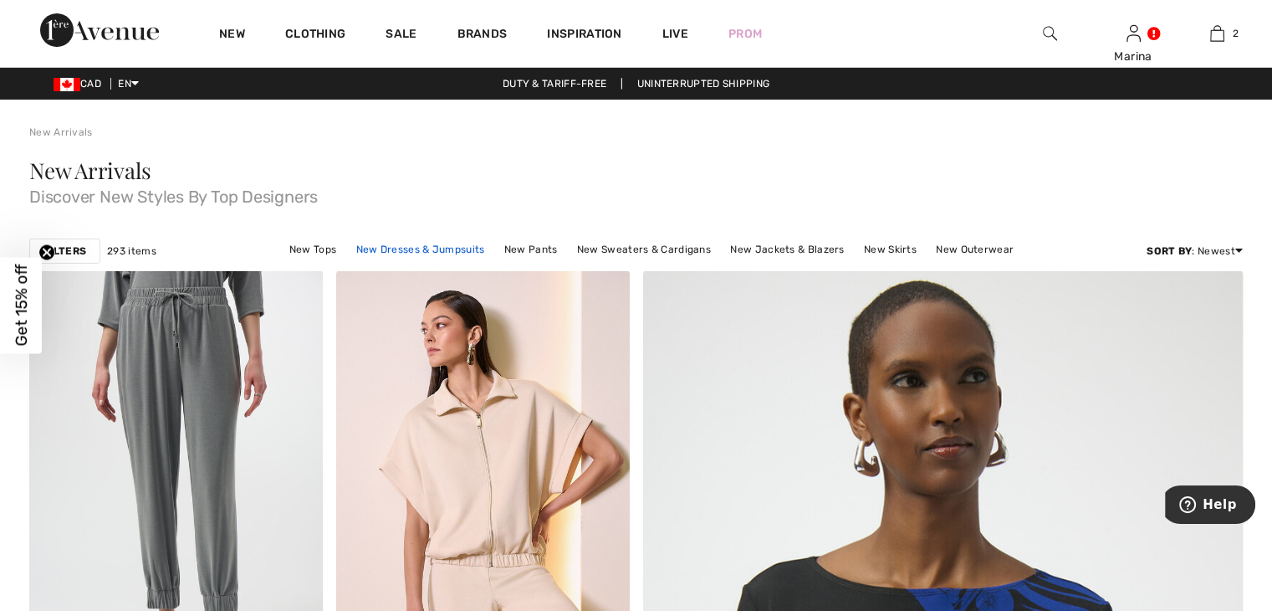
click at [391, 249] on link "New Dresses & Jumpsuits" at bounding box center [421, 249] width 146 height 22
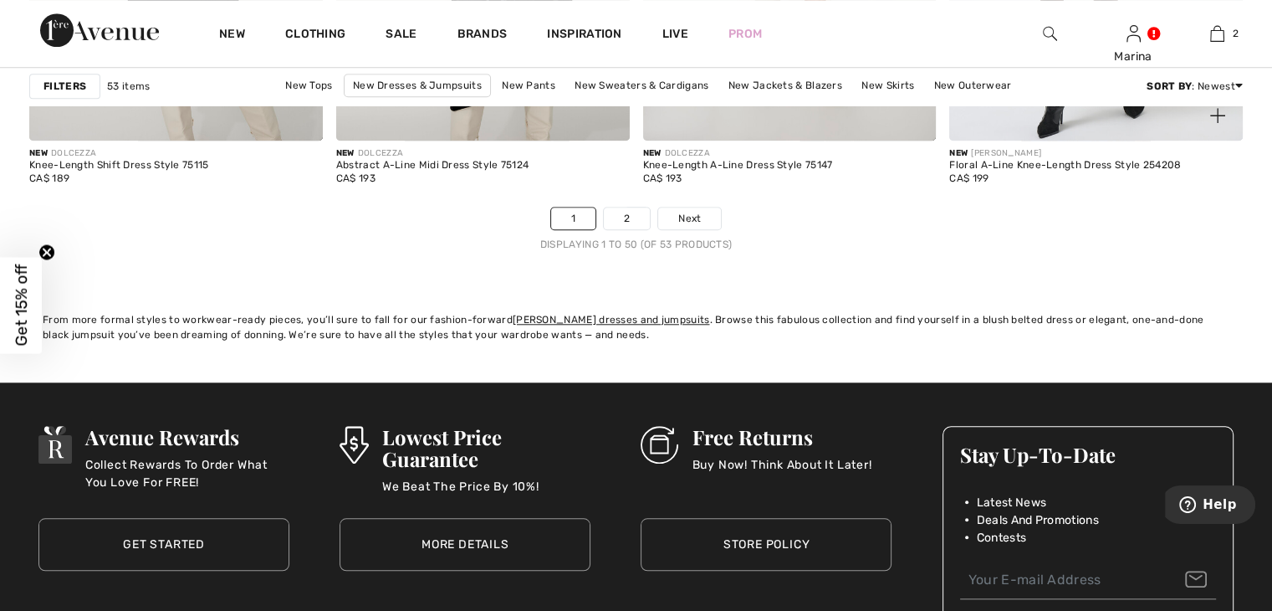
scroll to position [7695, 0]
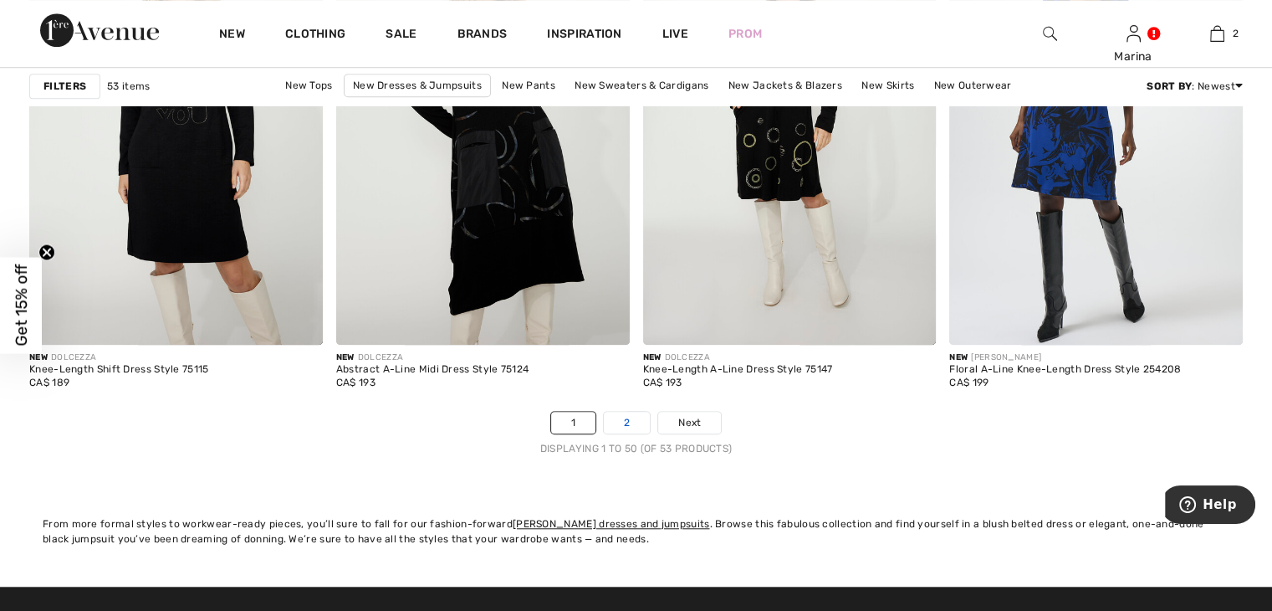
click at [626, 419] on link "2" at bounding box center [627, 423] width 46 height 22
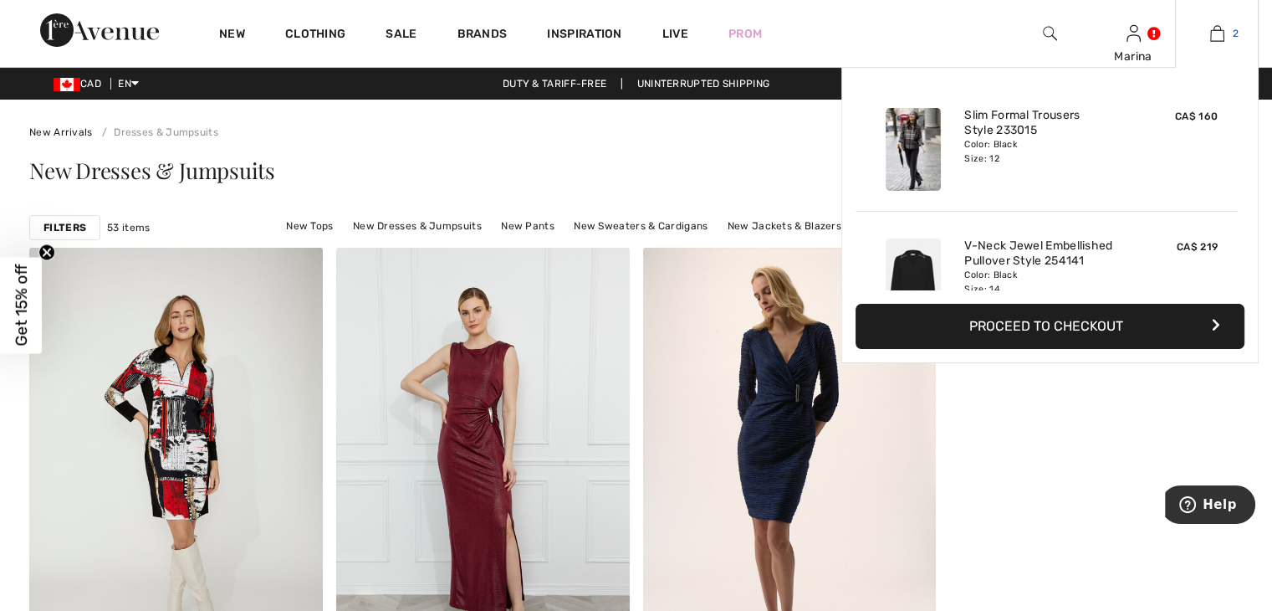
click at [1219, 33] on img at bounding box center [1217, 33] width 14 height 20
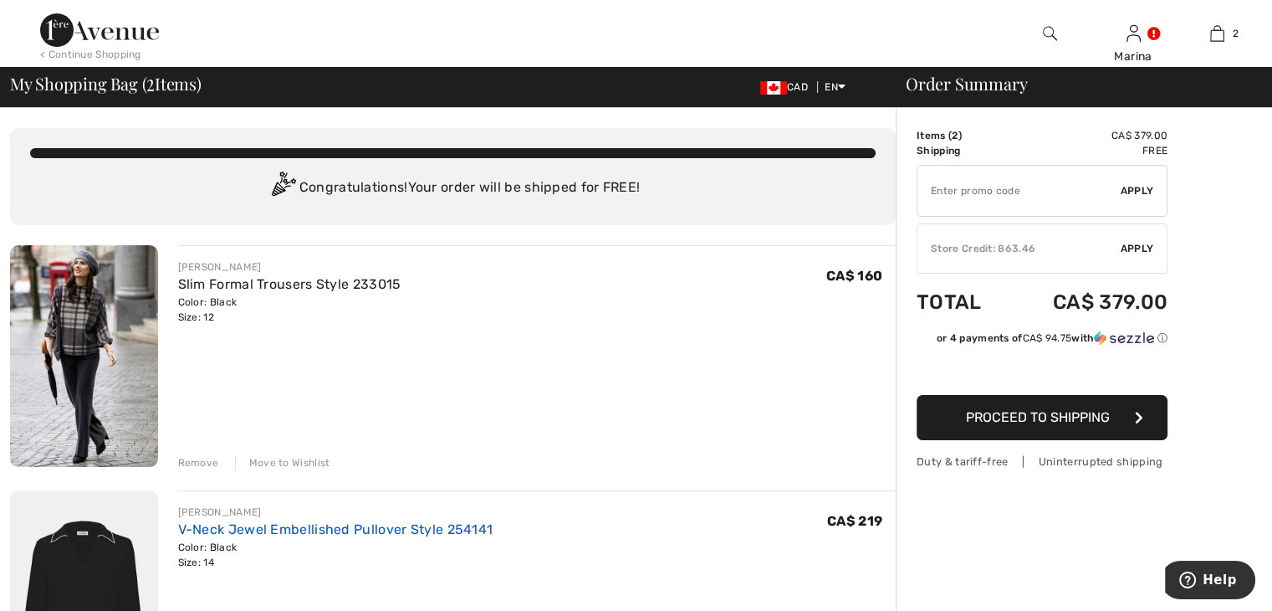
click at [342, 534] on link "V-Neck Jewel Embellished Pullover Style 254141" at bounding box center [335, 529] width 315 height 16
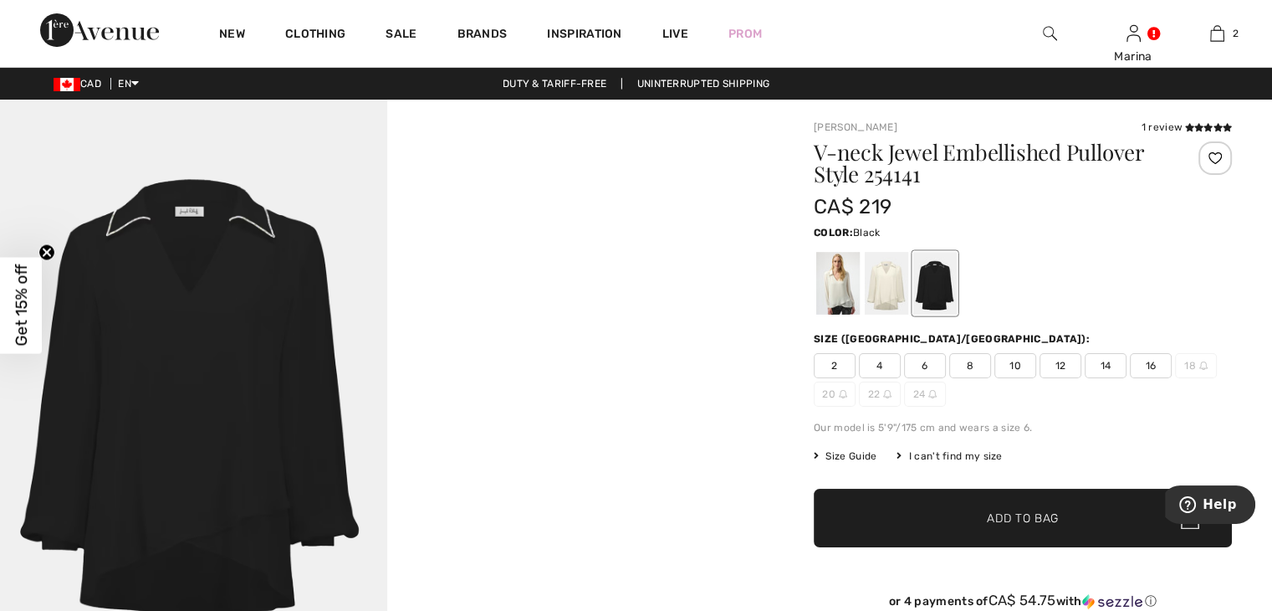
click at [940, 295] on div at bounding box center [934, 283] width 43 height 63
click at [860, 459] on span "Size Guide" at bounding box center [845, 455] width 63 height 15
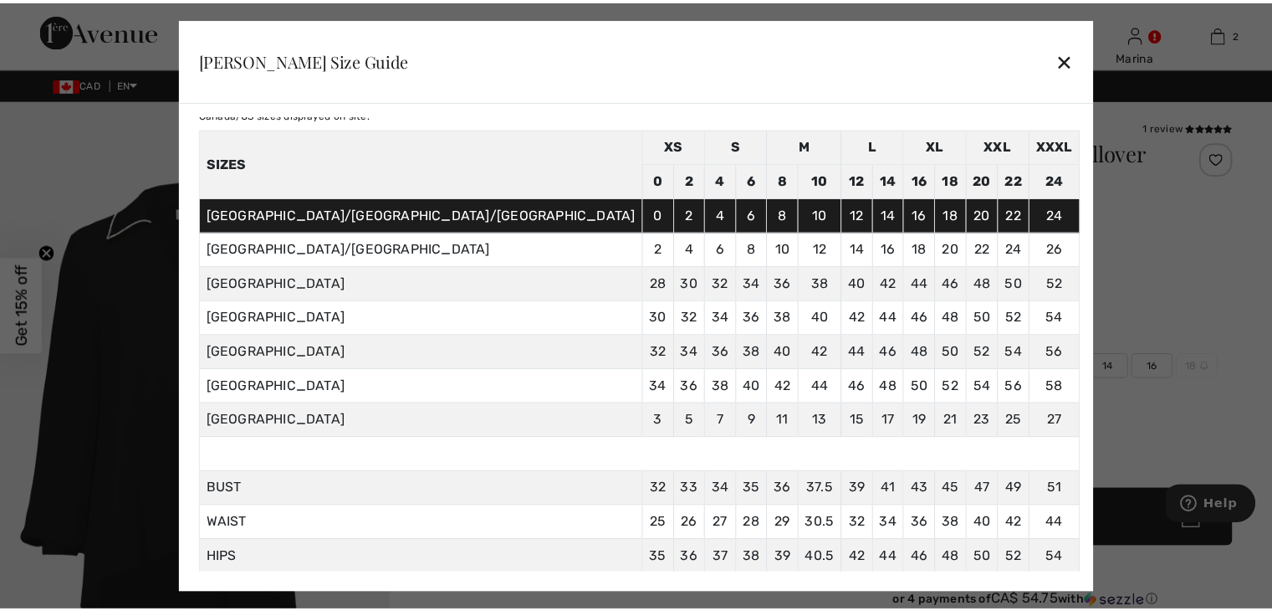
scroll to position [94, 0]
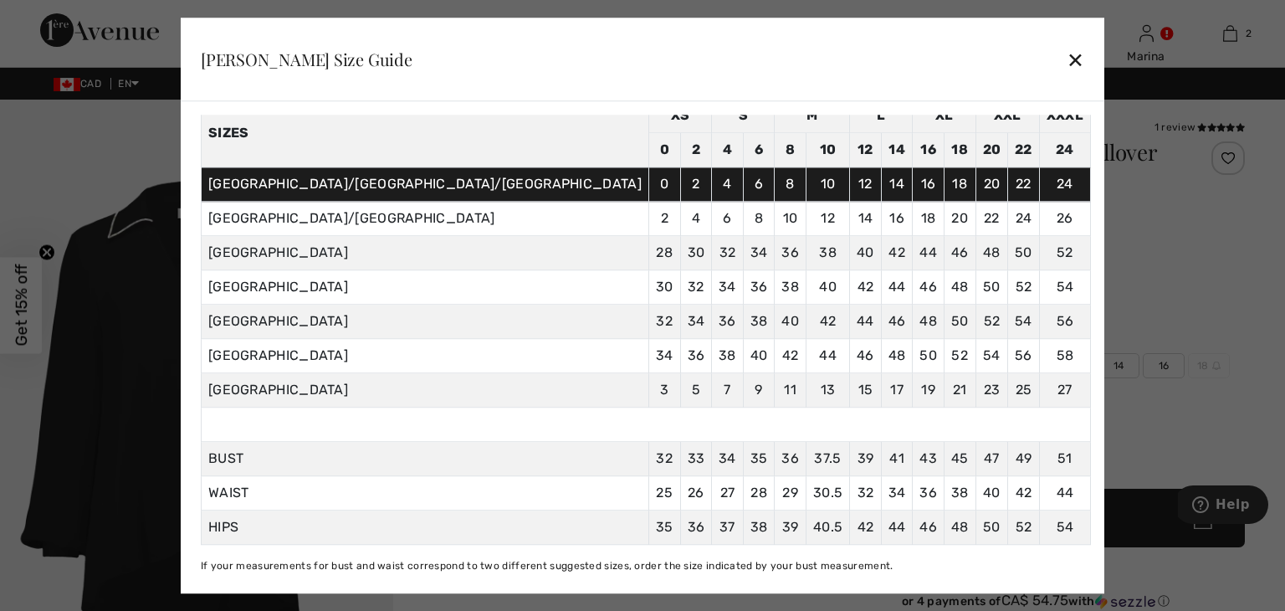
click at [1066, 58] on div "✕" at bounding box center [1075, 59] width 18 height 35
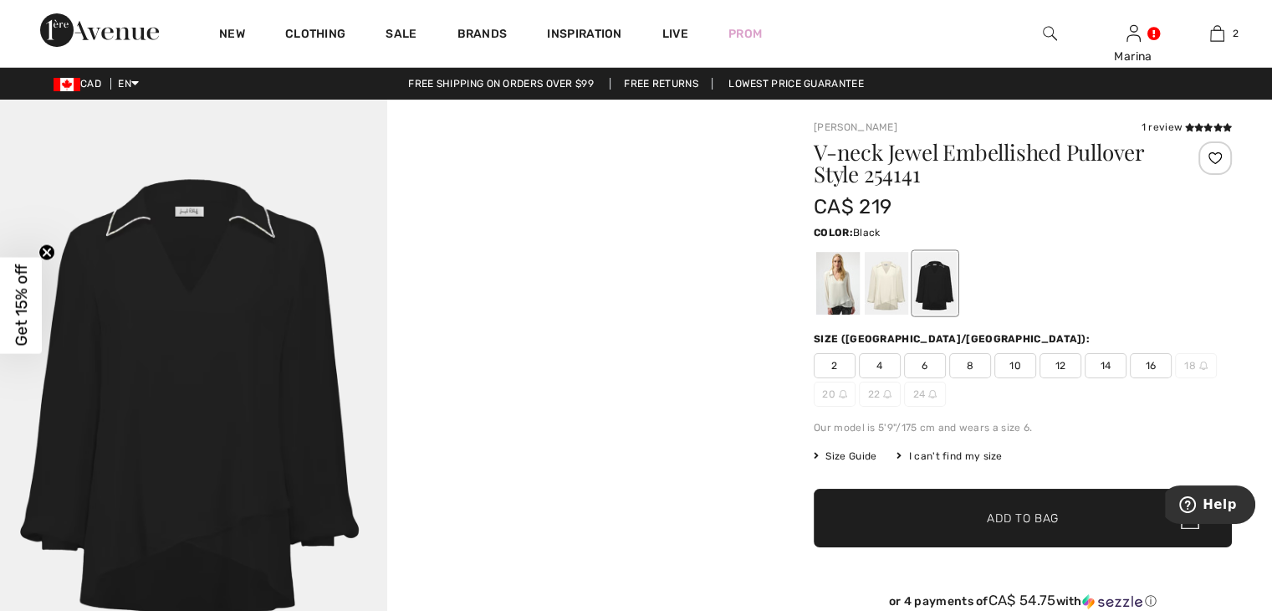
click at [933, 289] on div at bounding box center [934, 283] width 43 height 63
click at [1062, 367] on span "12" at bounding box center [1061, 365] width 42 height 25
click at [1027, 519] on span "Add to Bag" at bounding box center [1023, 518] width 72 height 18
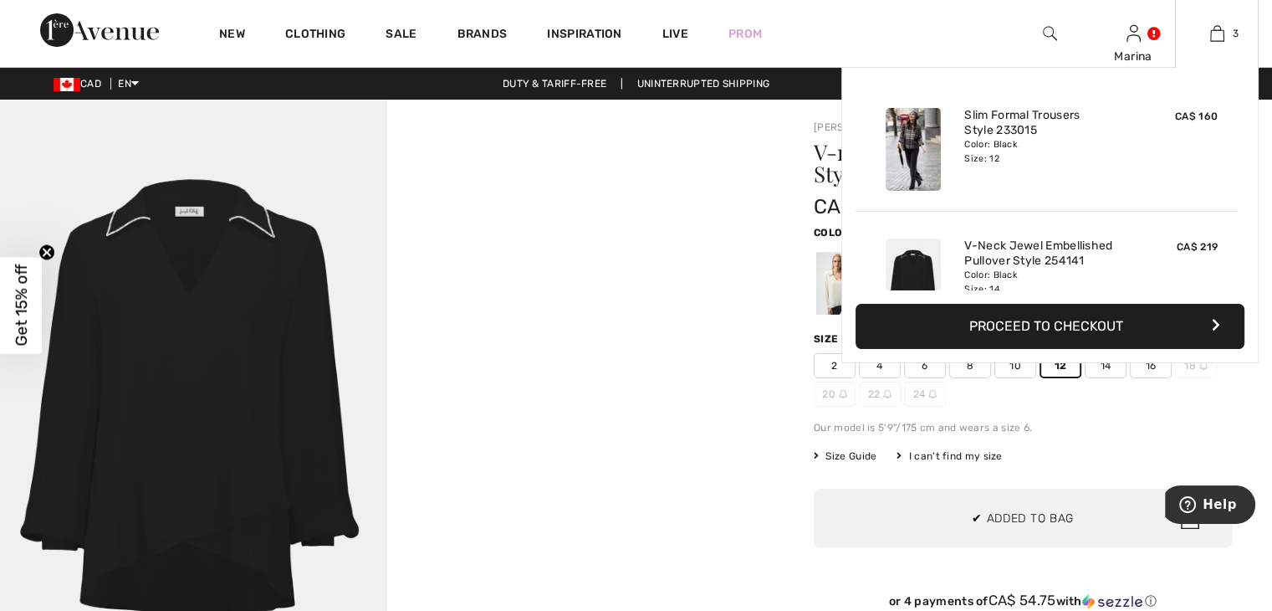
scroll to position [181, 0]
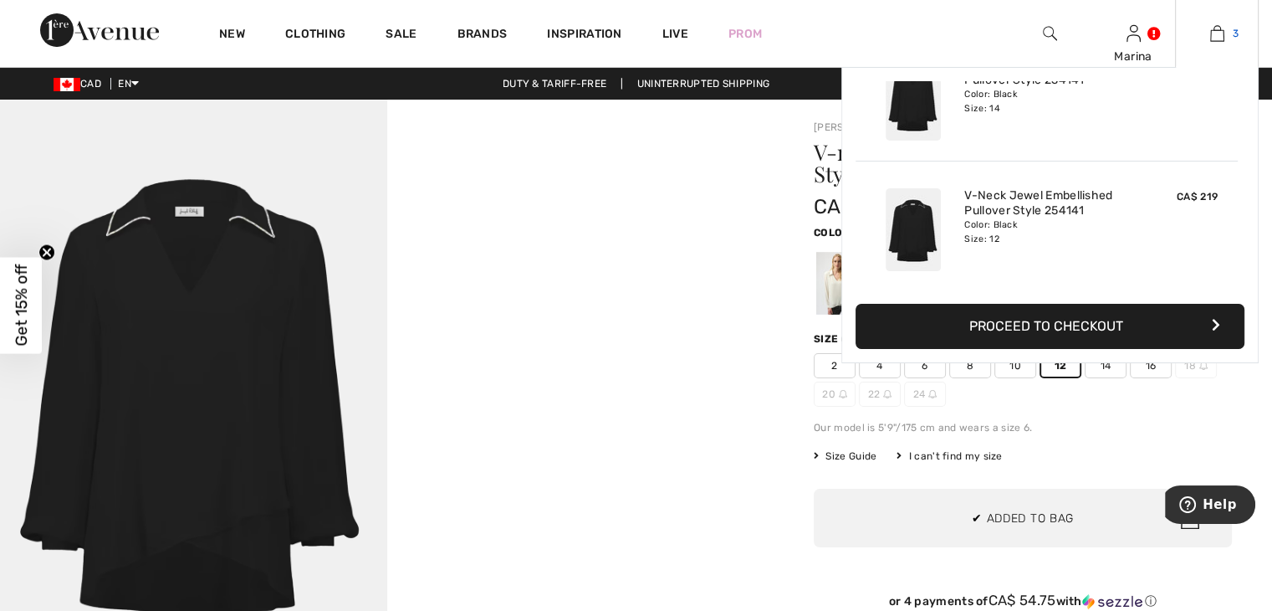
click at [1222, 34] on img at bounding box center [1217, 33] width 14 height 20
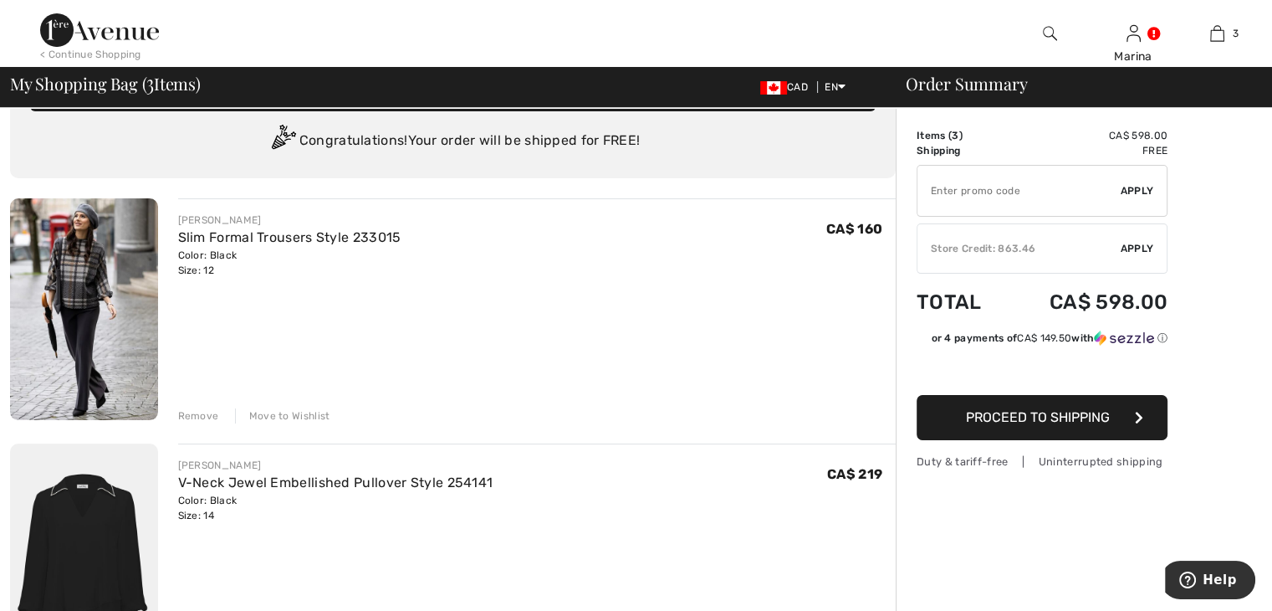
scroll to position [335, 0]
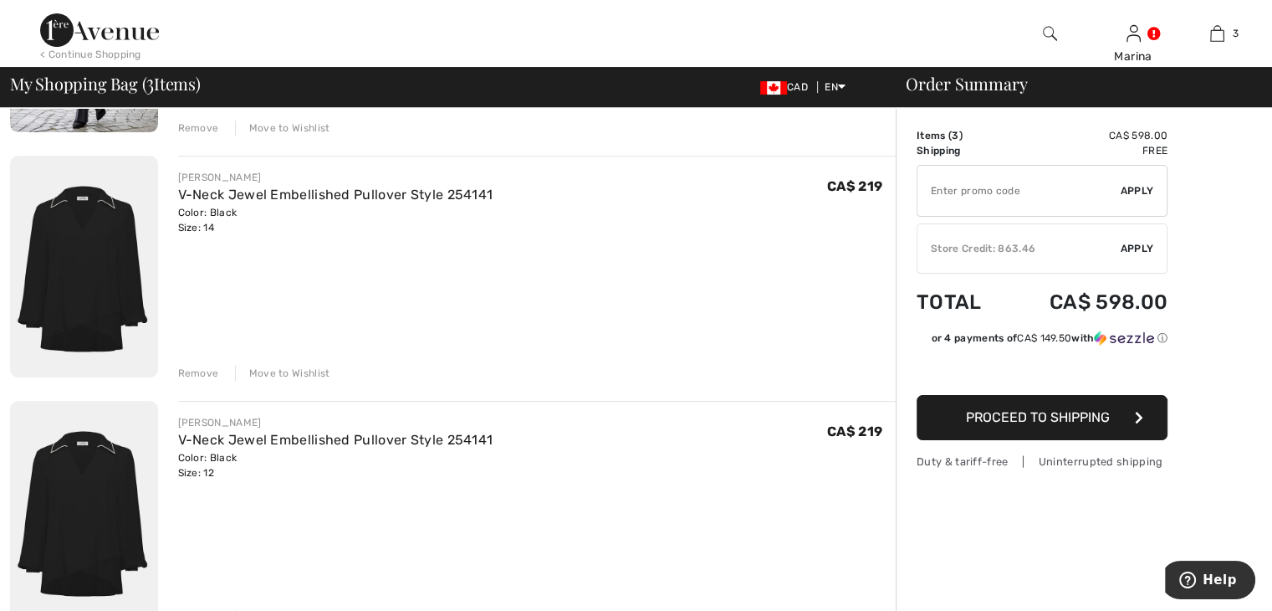
click at [187, 367] on div "Remove" at bounding box center [198, 373] width 41 height 15
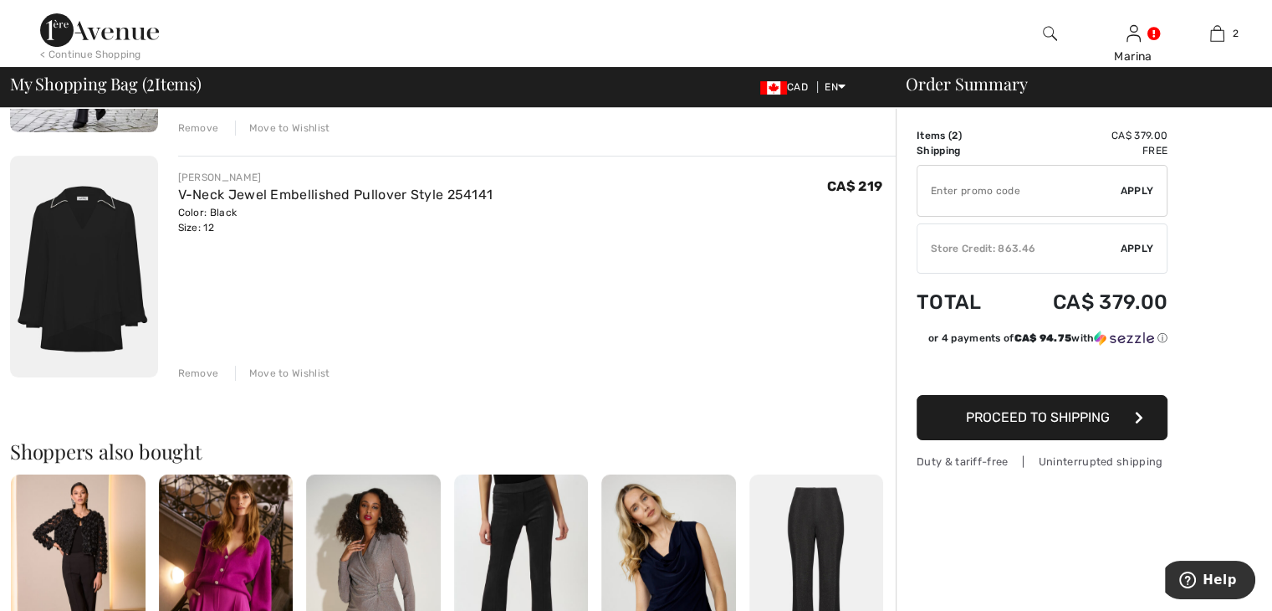
click at [1049, 416] on span "Proceed to Shipping" at bounding box center [1038, 417] width 144 height 16
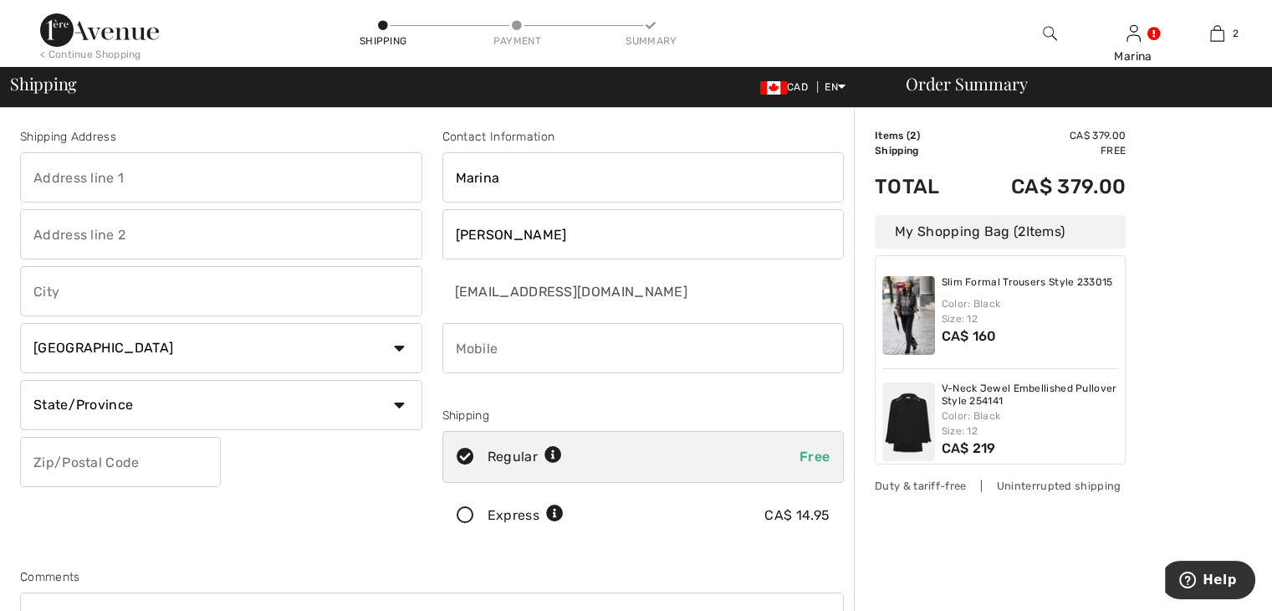
click at [137, 467] on input "text" at bounding box center [120, 462] width 201 height 50
type input "H4V1A4"
type input "6775 chemin Baily"
type input "Cote Saint Luc"
select select "QC"
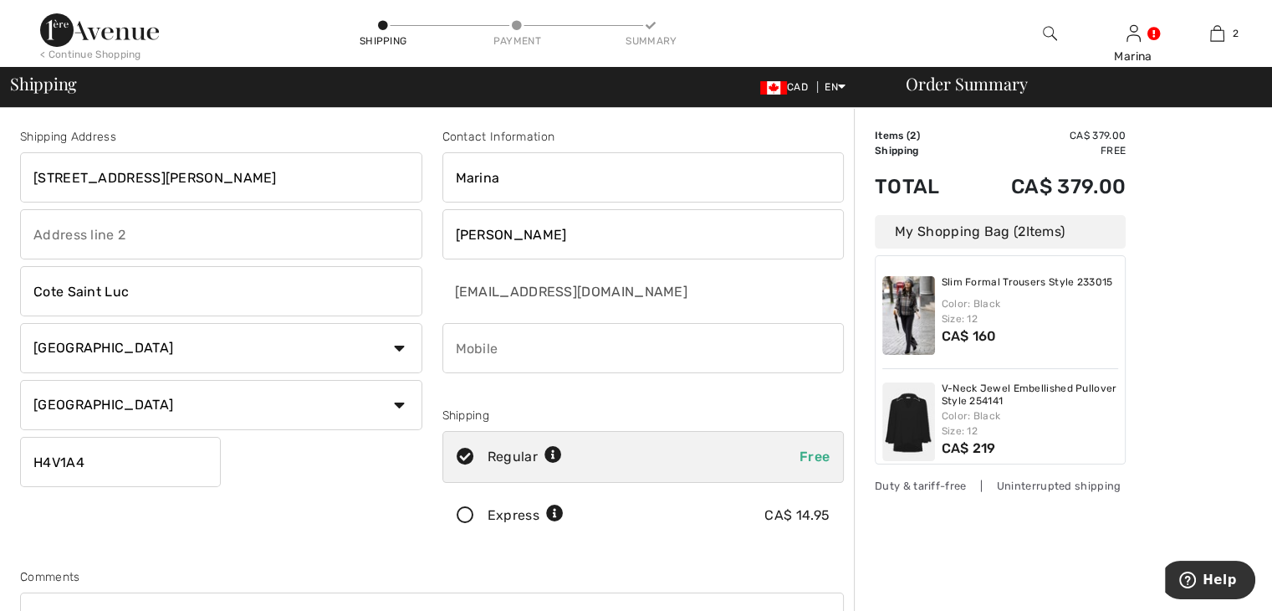
type input "5149247279"
type input "H4V1A4"
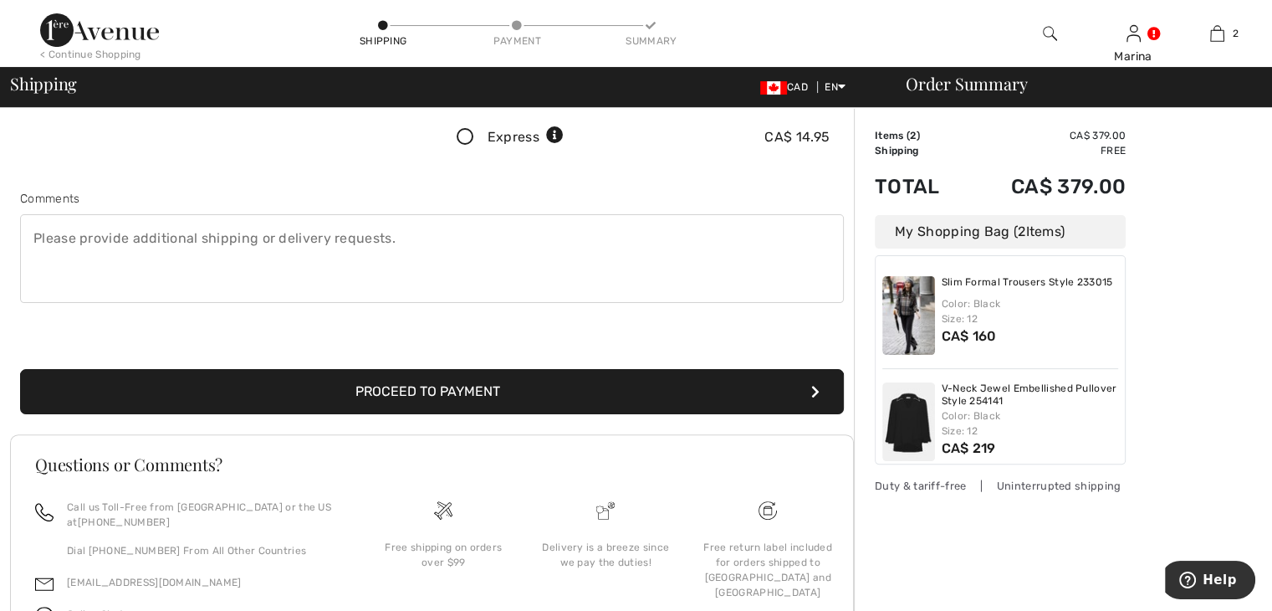
scroll to position [418, 0]
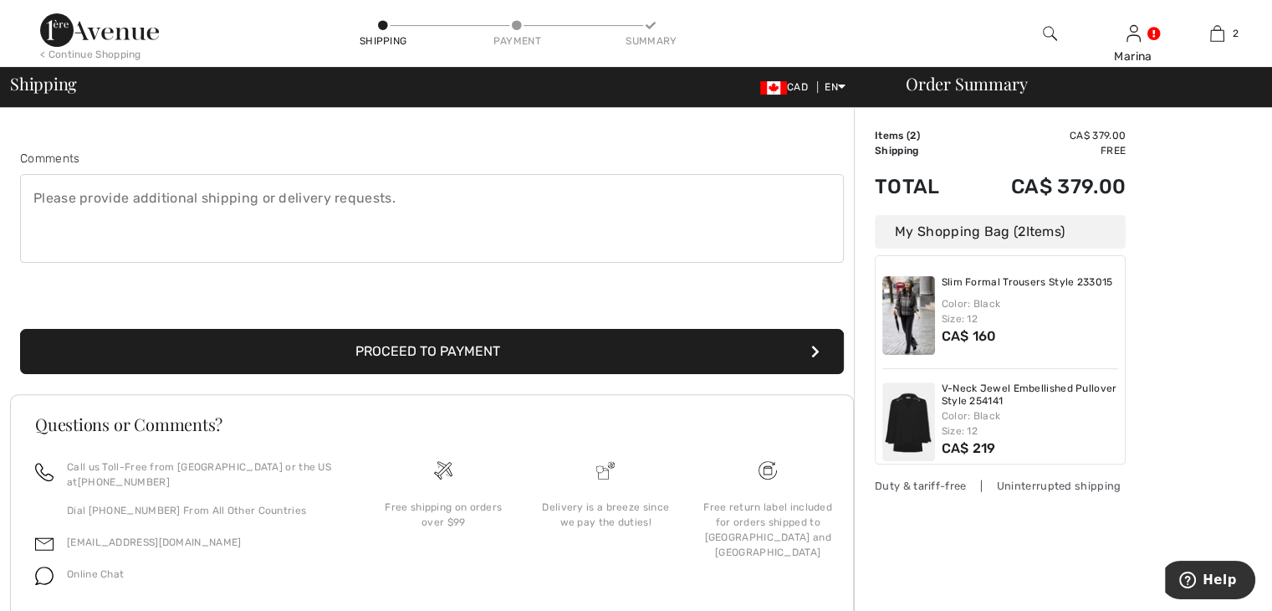
click at [441, 351] on button "Proceed to Payment" at bounding box center [432, 351] width 824 height 45
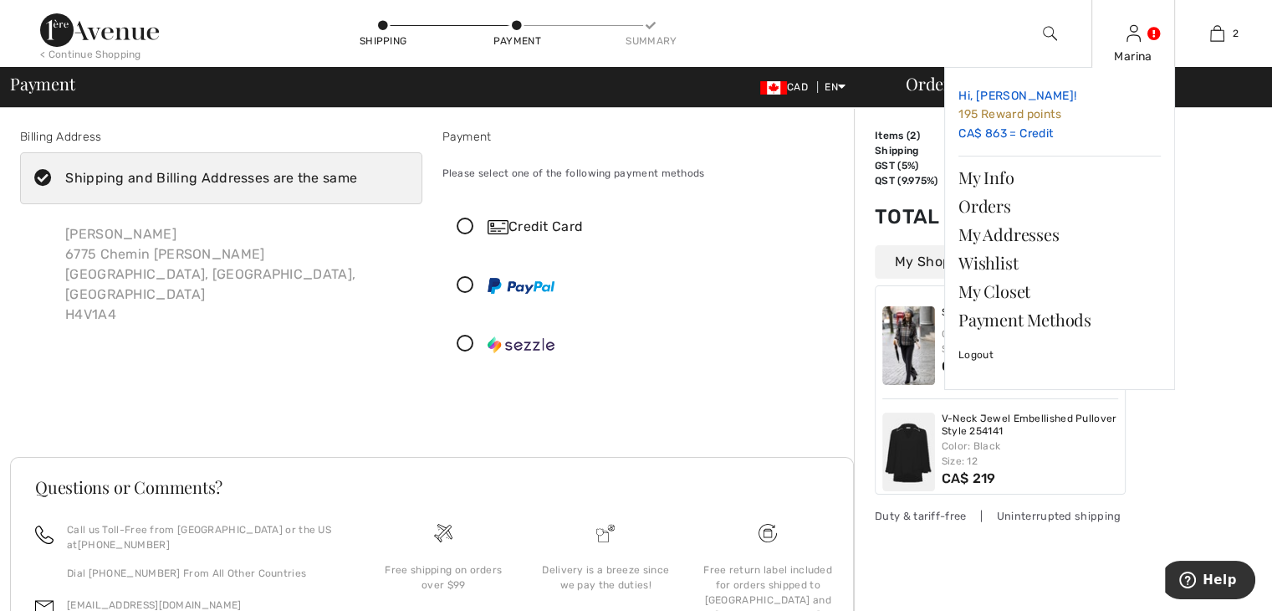
click at [1022, 138] on link "Hi, [PERSON_NAME]! 195 Reward points CA$ 863 = Credit" at bounding box center [1060, 115] width 202 height 68
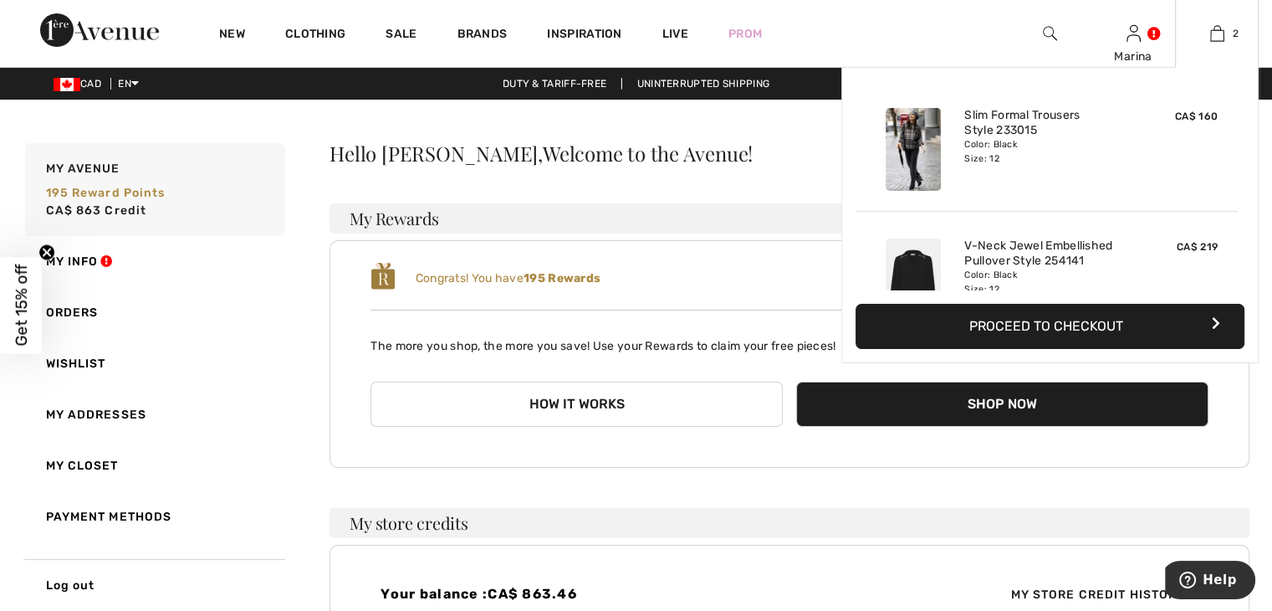
click at [1054, 335] on button "Proceed to Checkout" at bounding box center [1050, 326] width 389 height 45
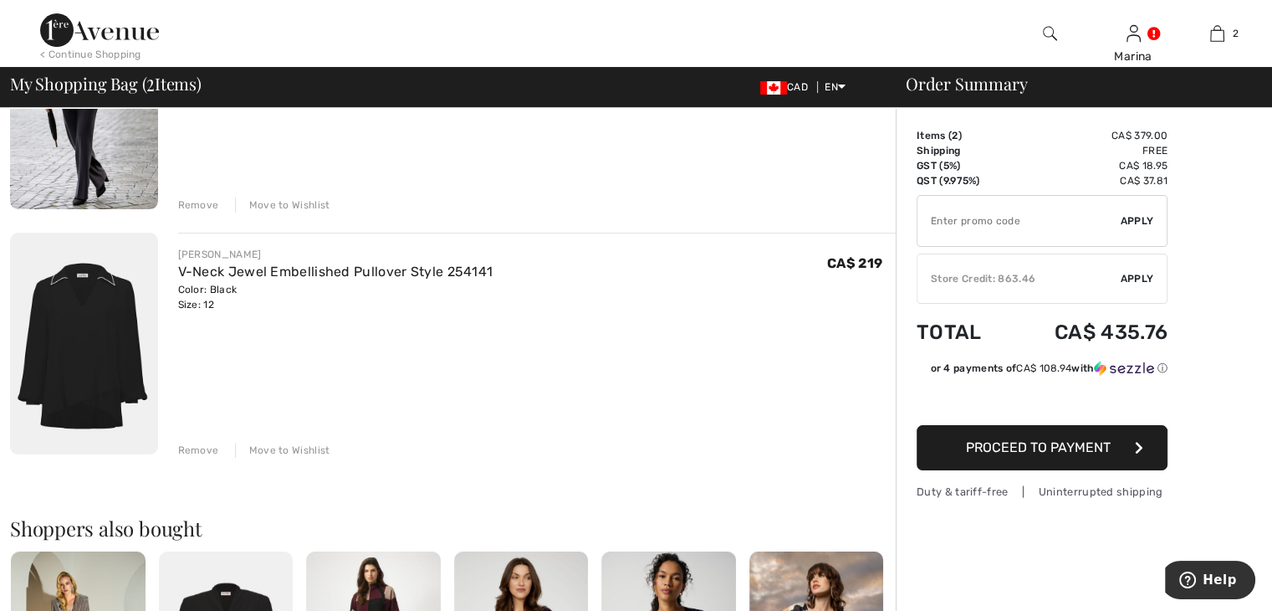
scroll to position [251, 0]
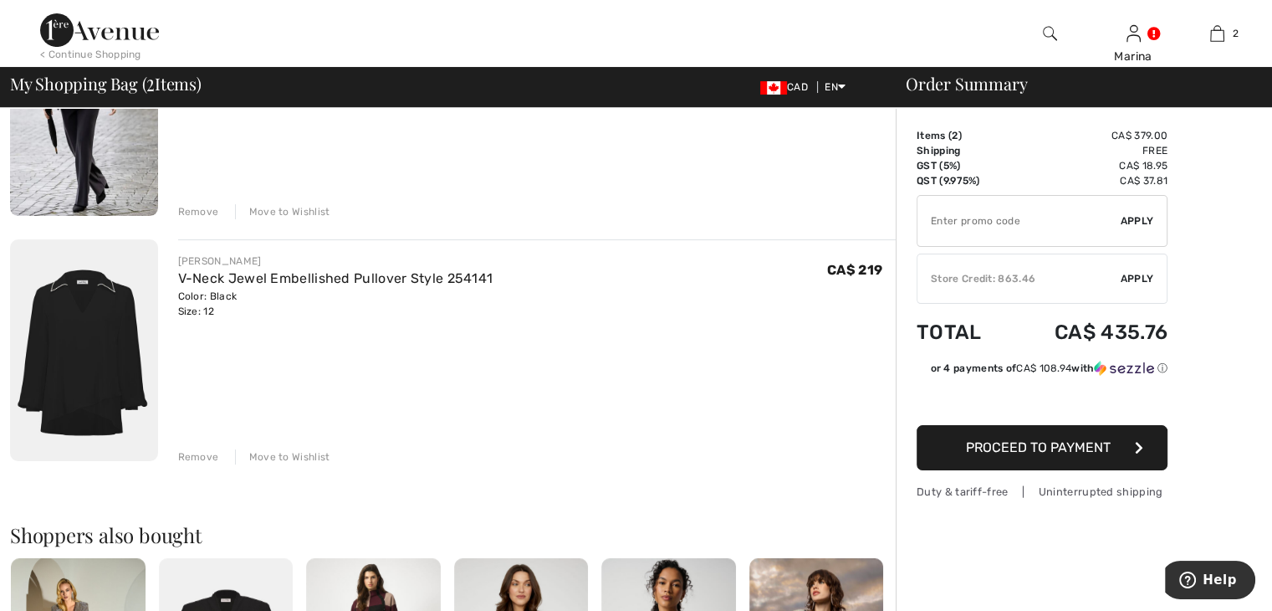
click at [1135, 281] on span "Apply" at bounding box center [1137, 278] width 33 height 15
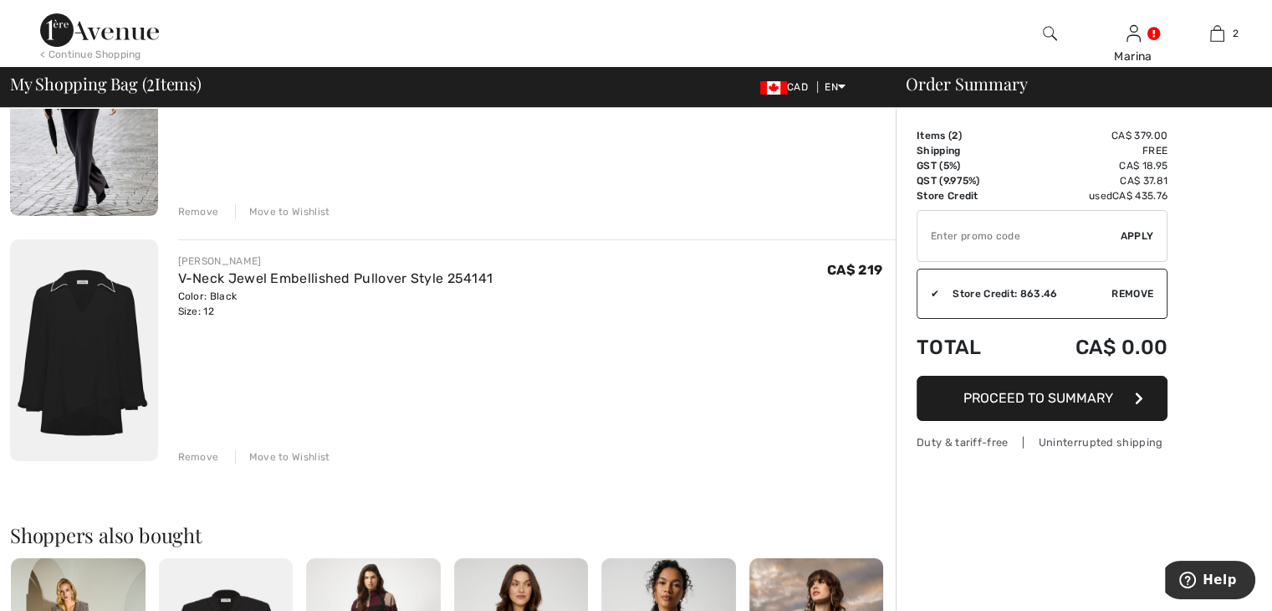
click at [1052, 399] on span "Proceed to Summary" at bounding box center [1039, 398] width 150 height 16
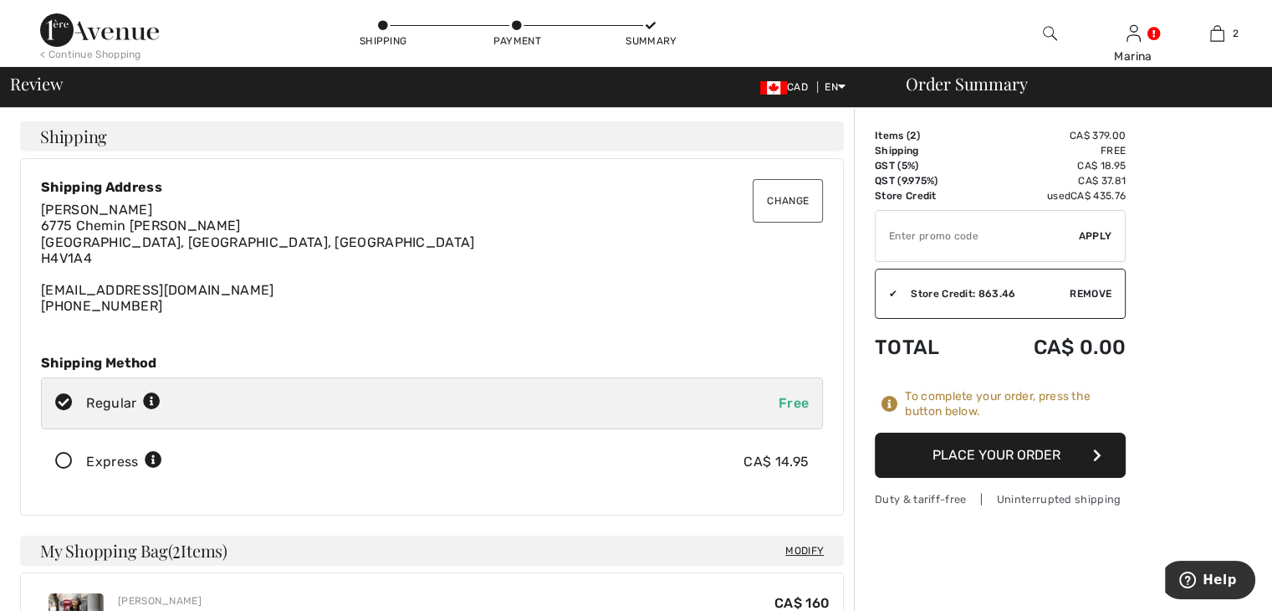
click at [1024, 459] on button "Place Your Order" at bounding box center [1000, 454] width 251 height 45
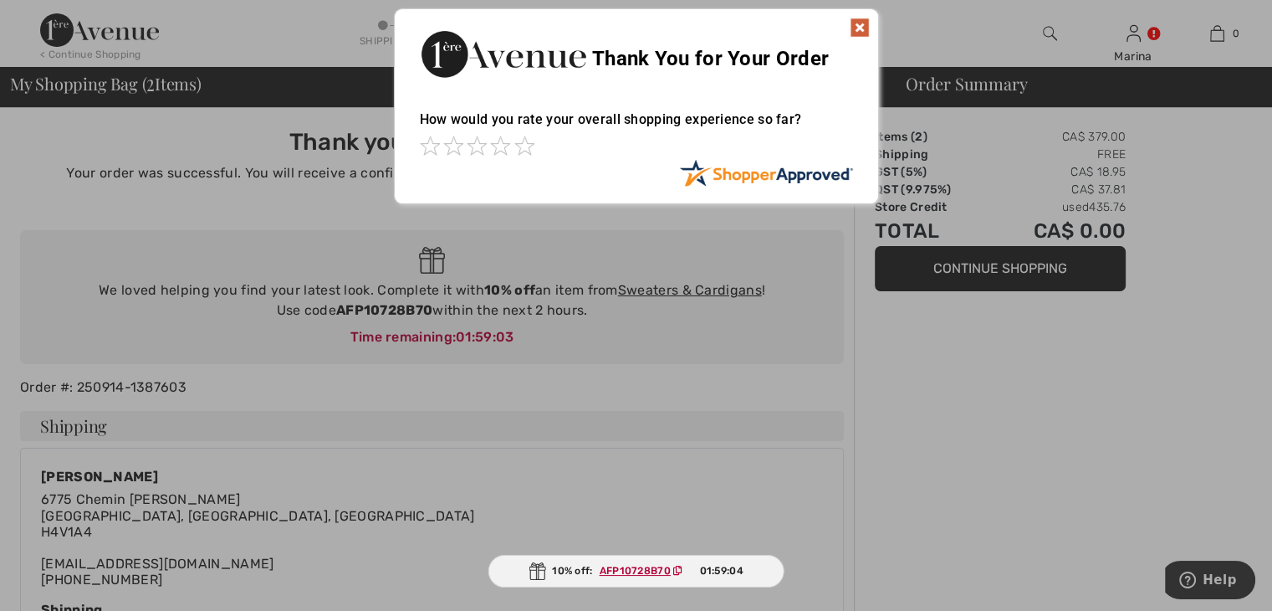
click at [860, 25] on img at bounding box center [860, 28] width 20 height 20
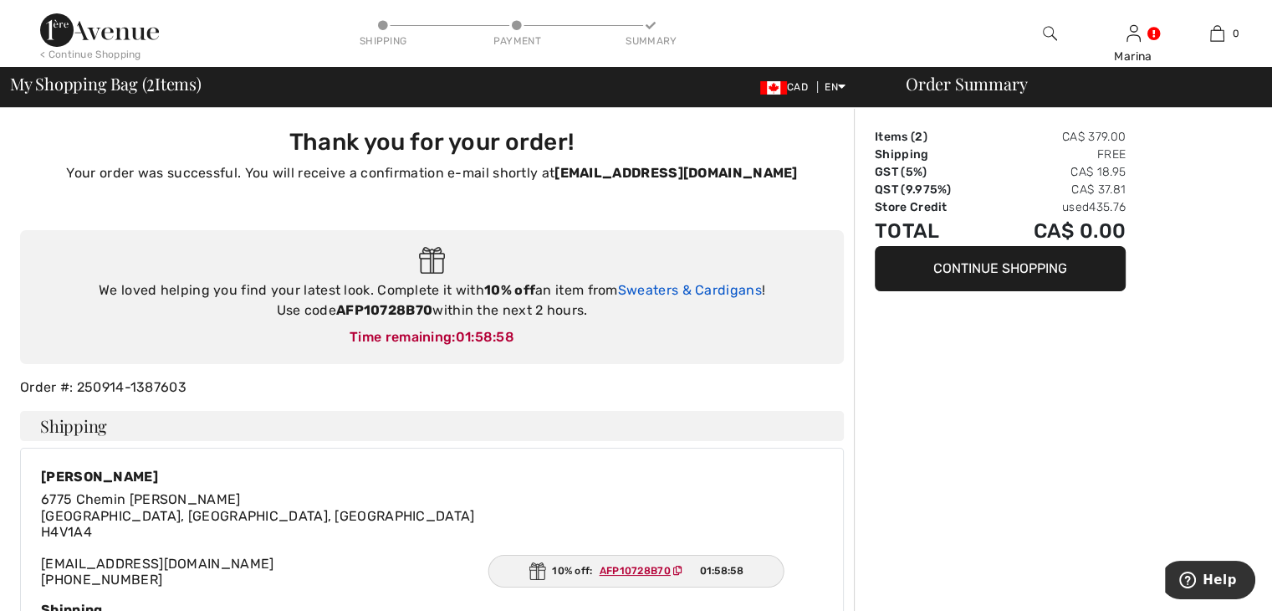
click at [683, 292] on link "Sweaters & Cardigans" at bounding box center [690, 290] width 144 height 16
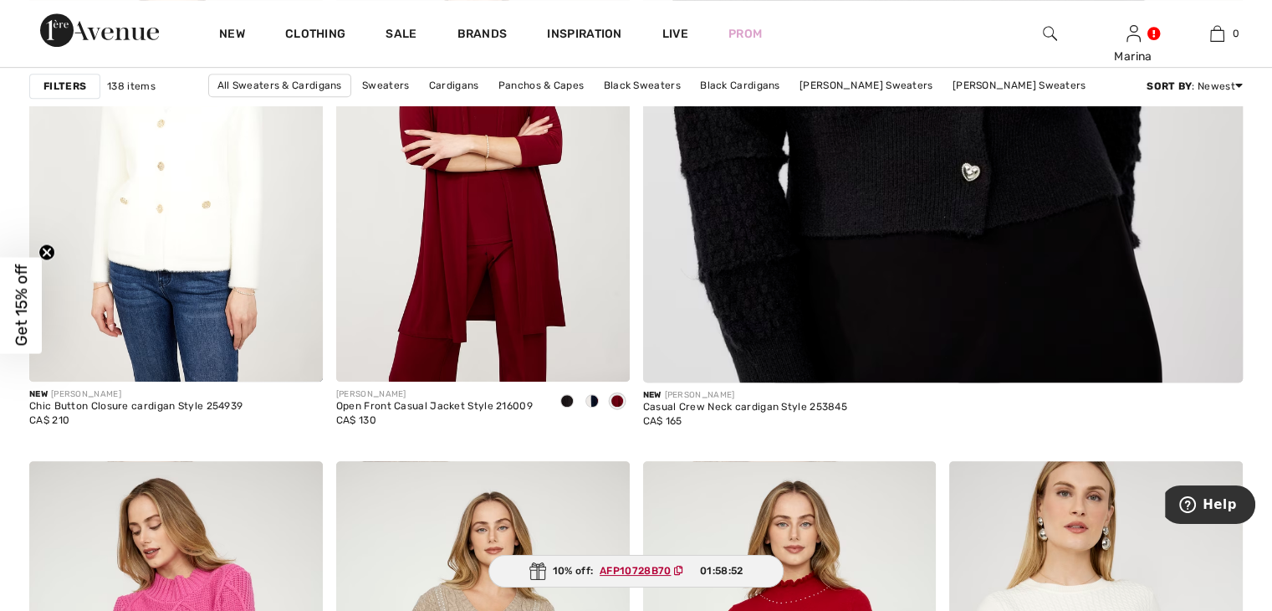
scroll to position [836, 0]
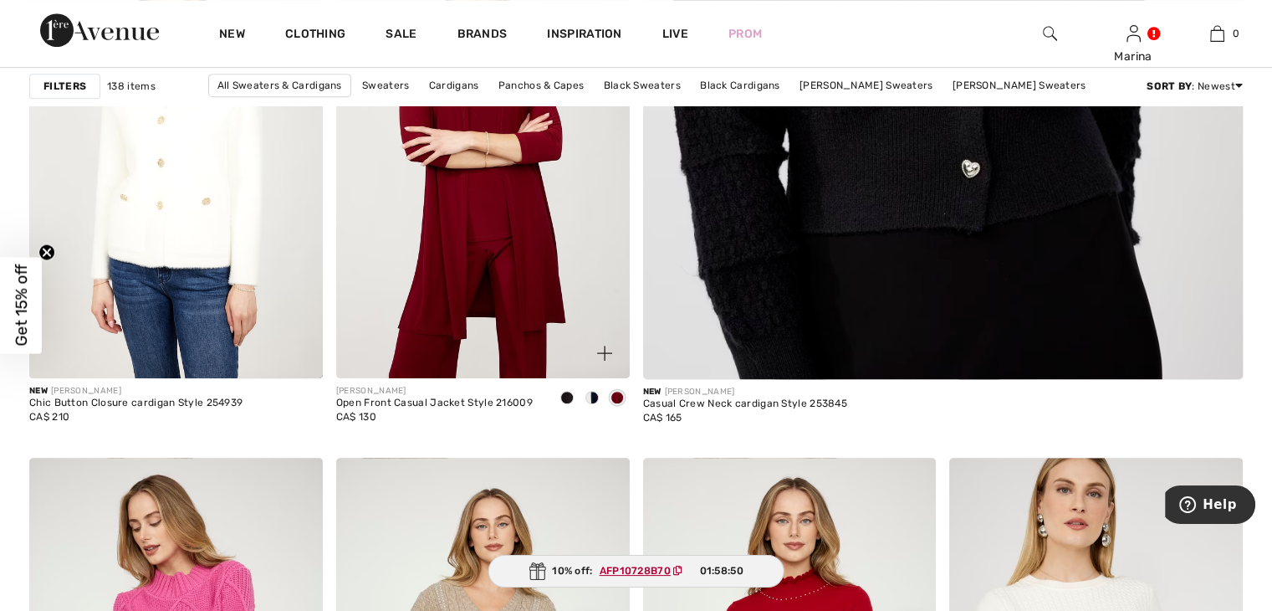
click at [534, 220] on img at bounding box center [483, 158] width 294 height 440
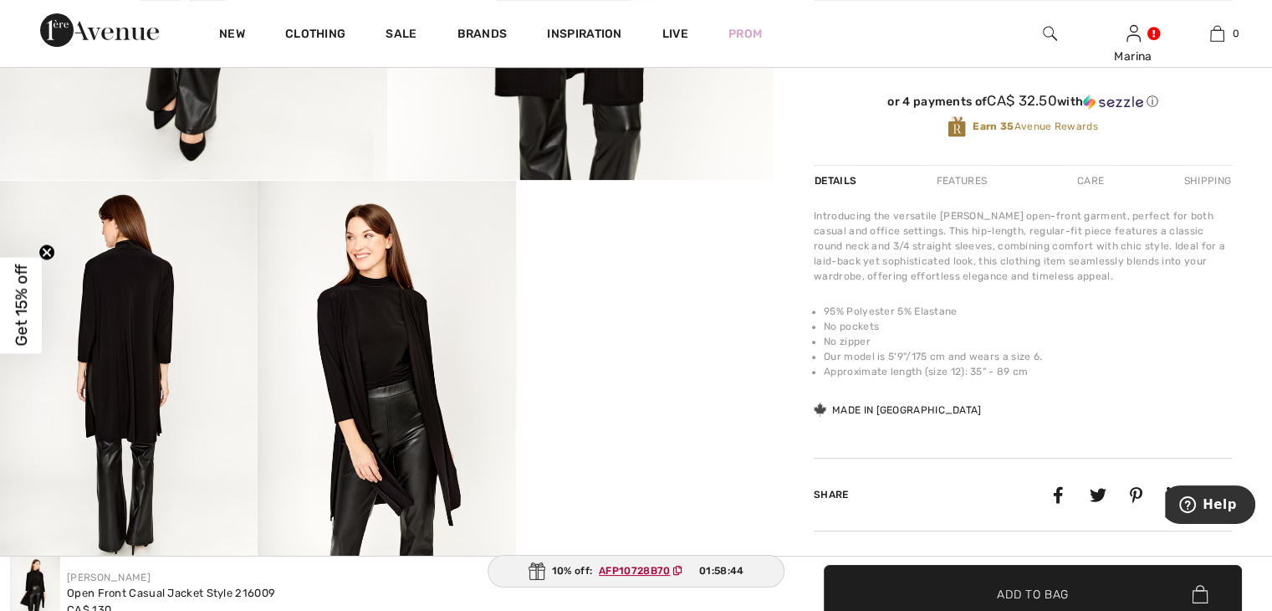
scroll to position [502, 0]
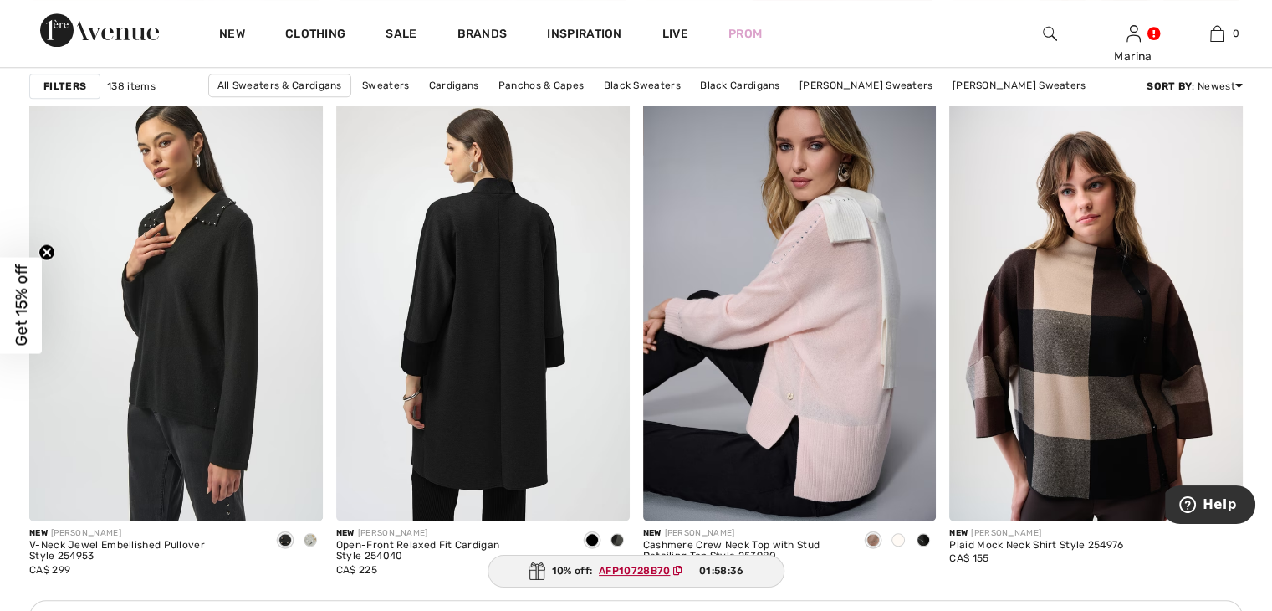
scroll to position [1757, 0]
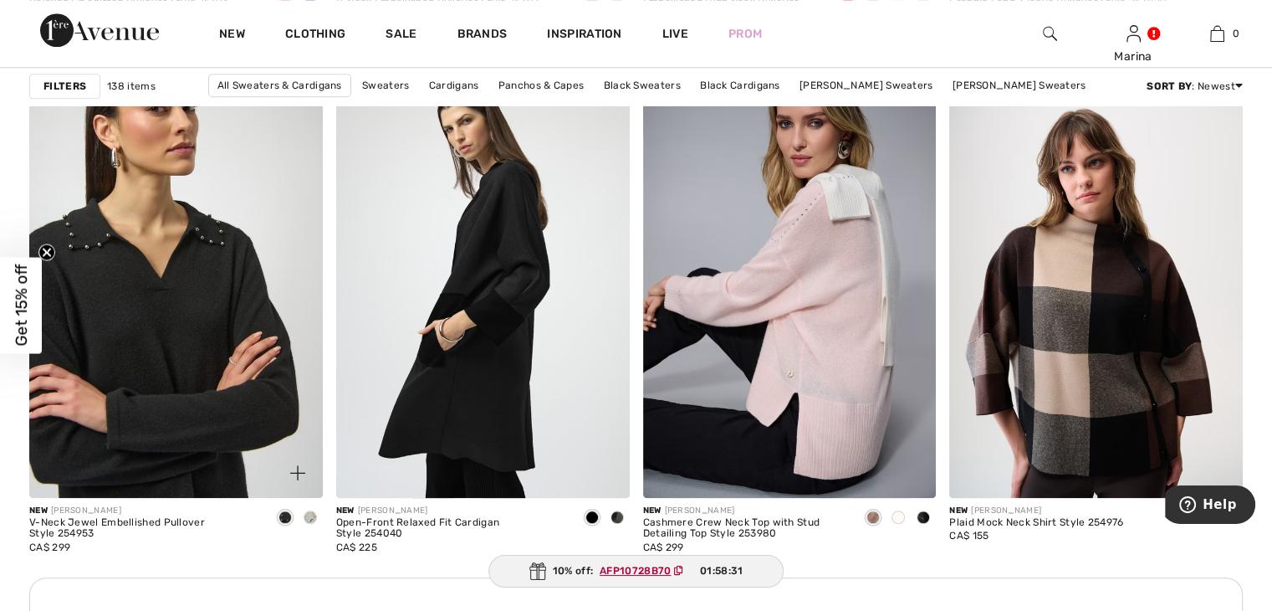
click at [187, 318] on img at bounding box center [176, 277] width 294 height 440
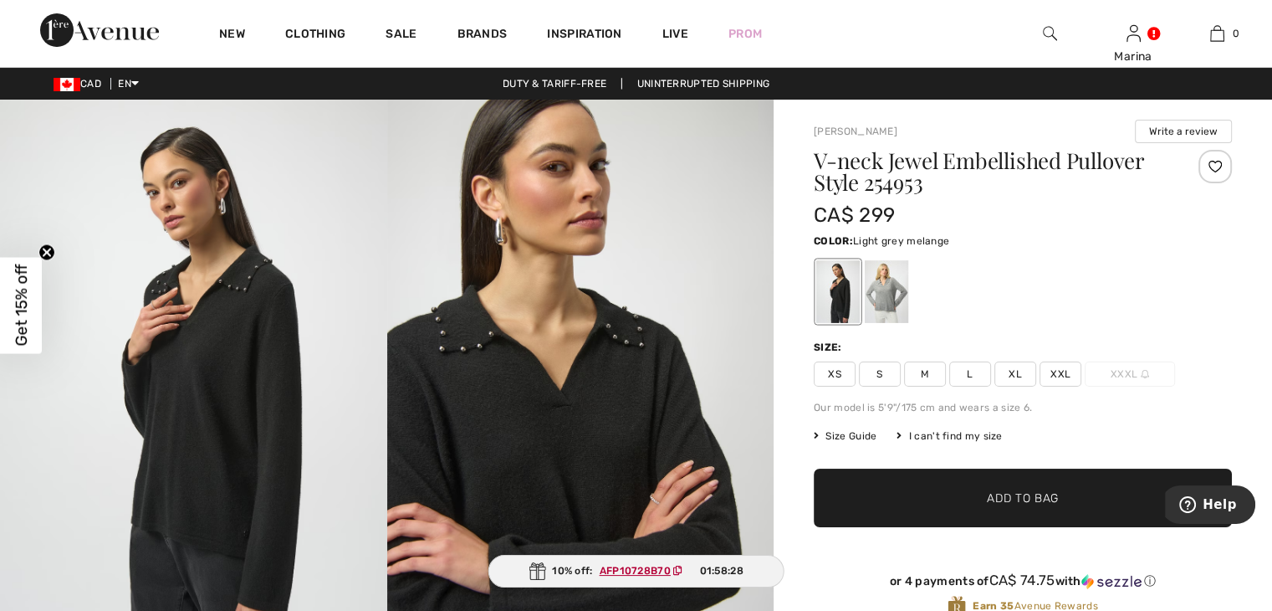
click at [884, 301] on div at bounding box center [886, 291] width 43 height 63
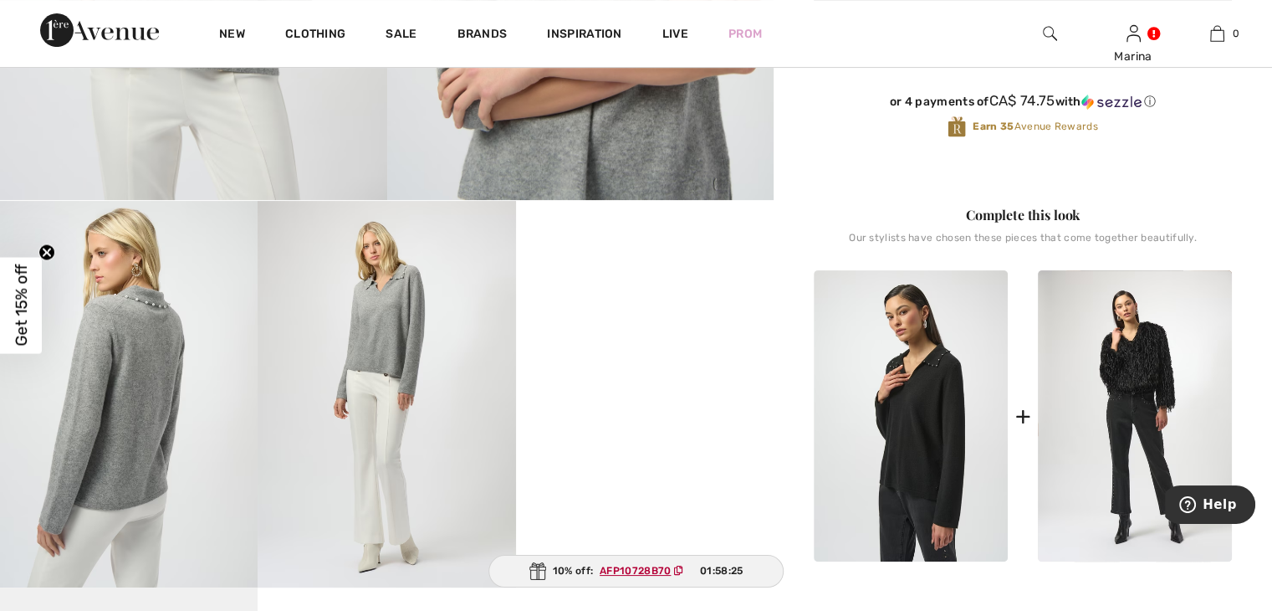
scroll to position [502, 0]
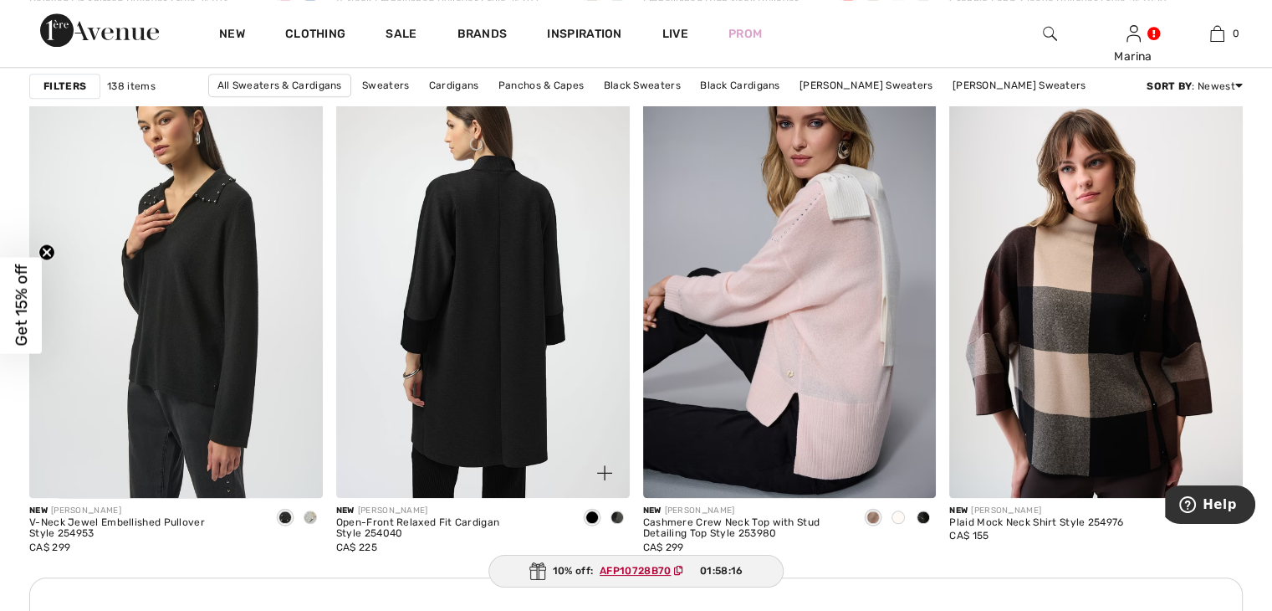
click at [493, 324] on img at bounding box center [483, 277] width 294 height 440
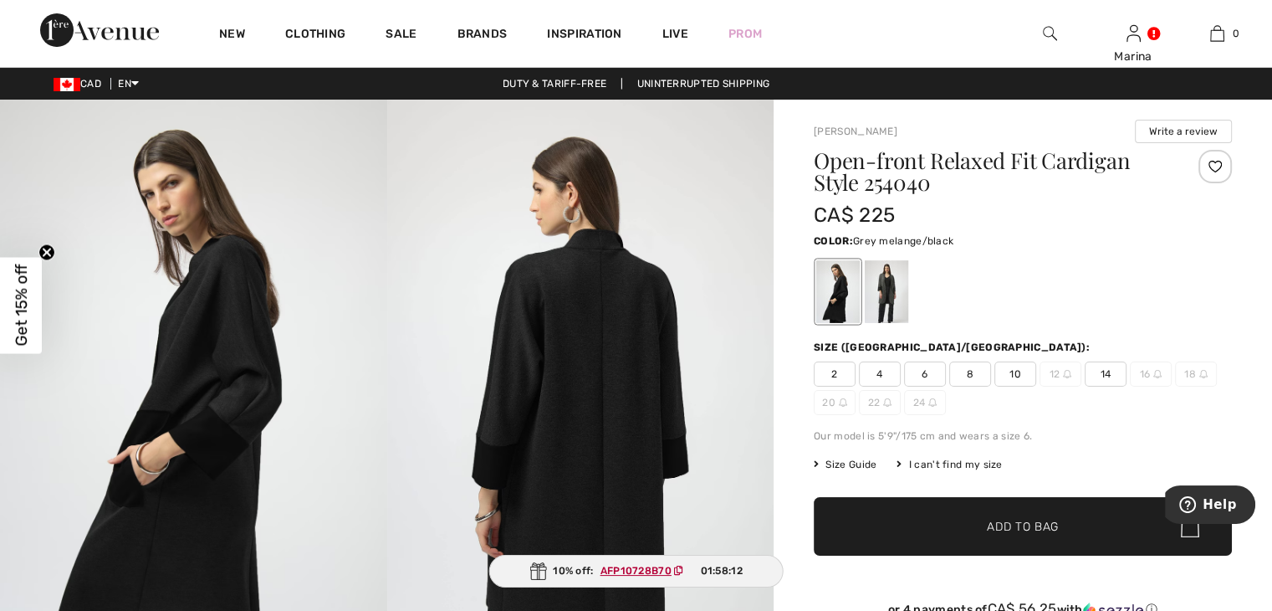
click at [884, 305] on div at bounding box center [886, 291] width 43 height 63
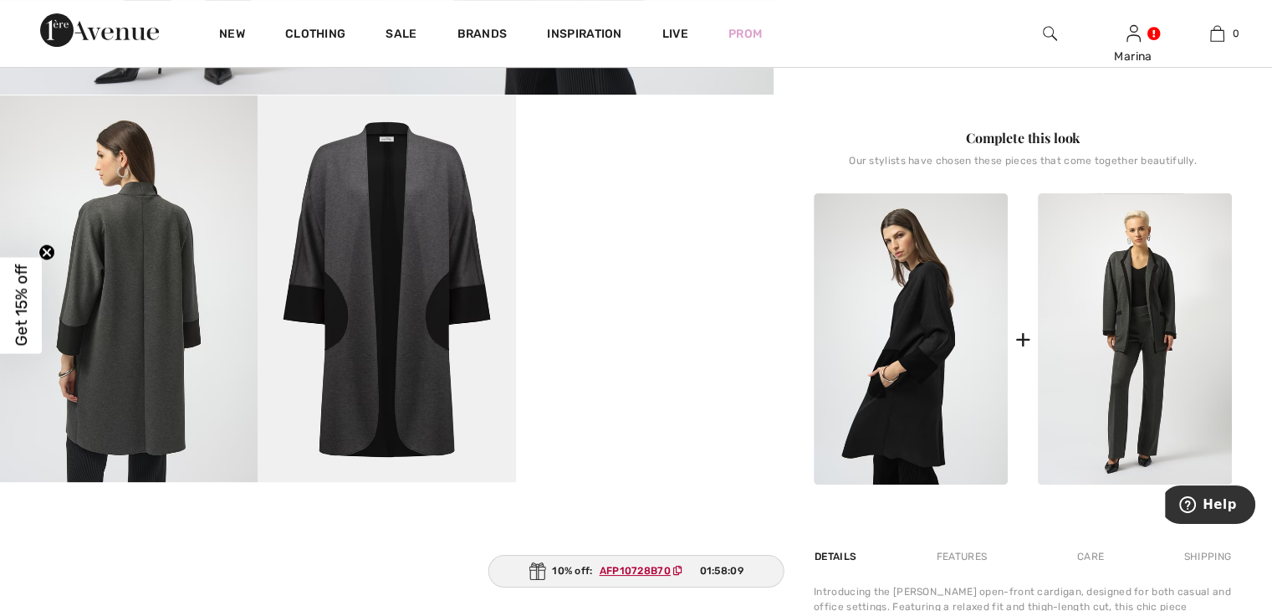
scroll to position [586, 0]
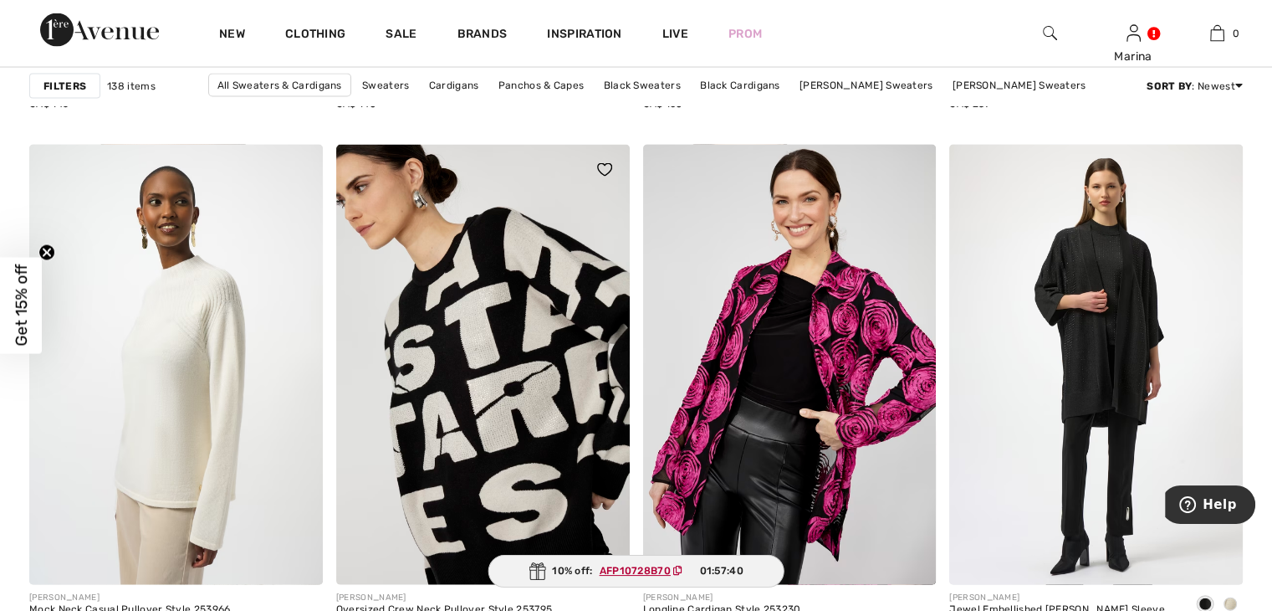
scroll to position [3429, 0]
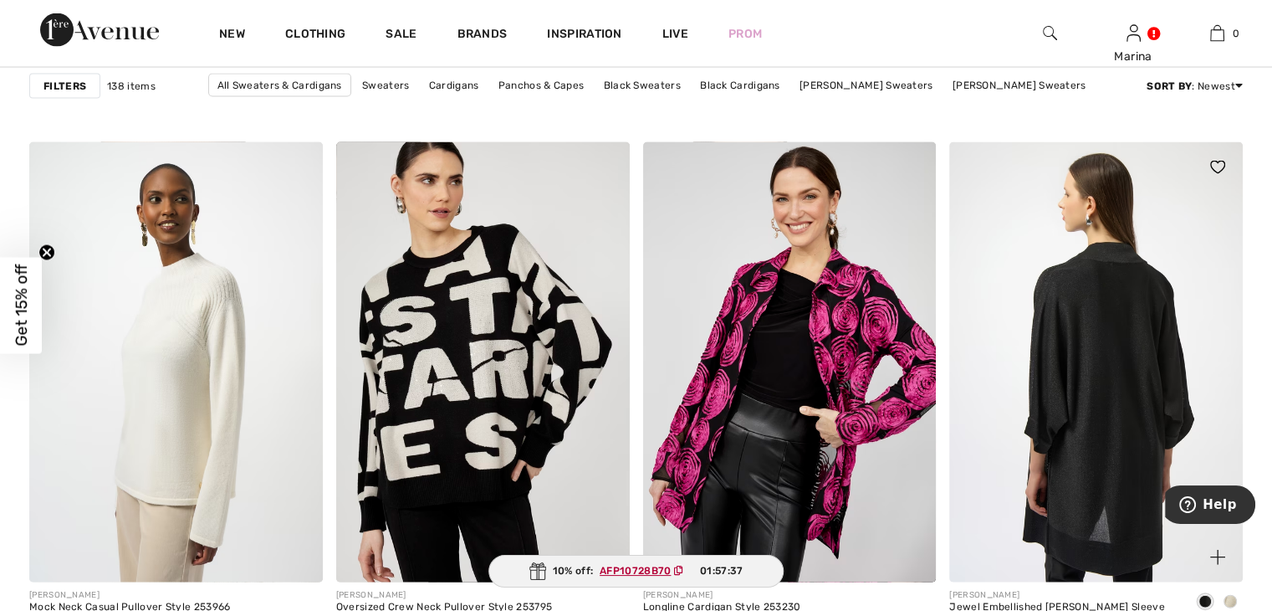
click at [1055, 387] on img at bounding box center [1096, 362] width 294 height 440
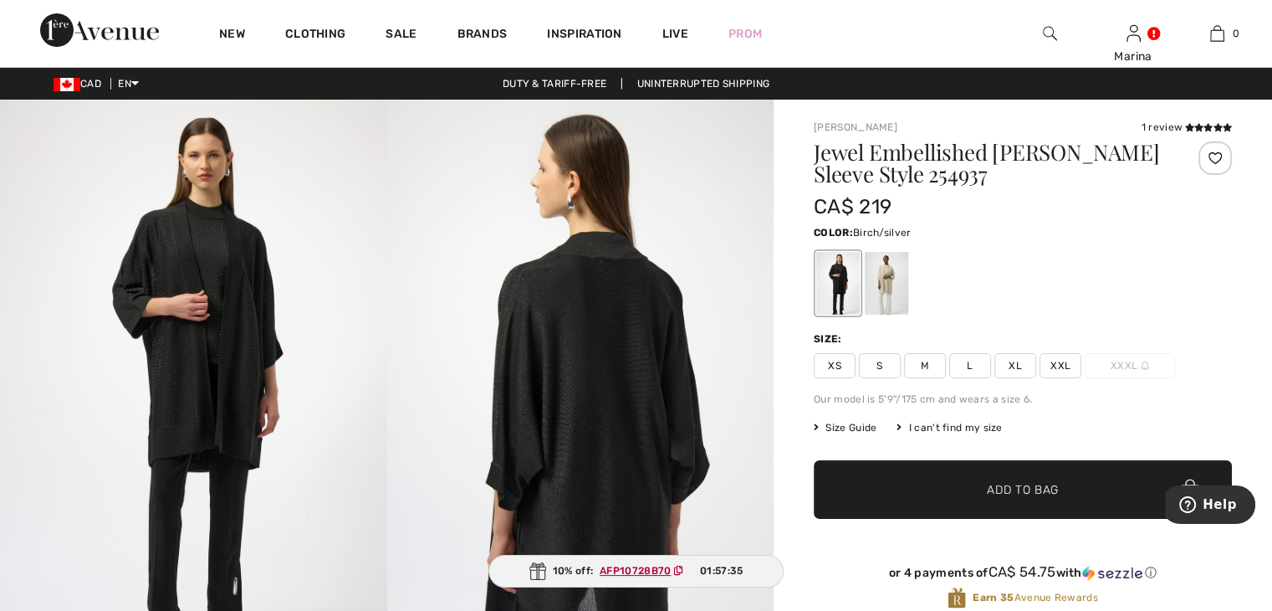
click at [883, 292] on div at bounding box center [886, 283] width 43 height 63
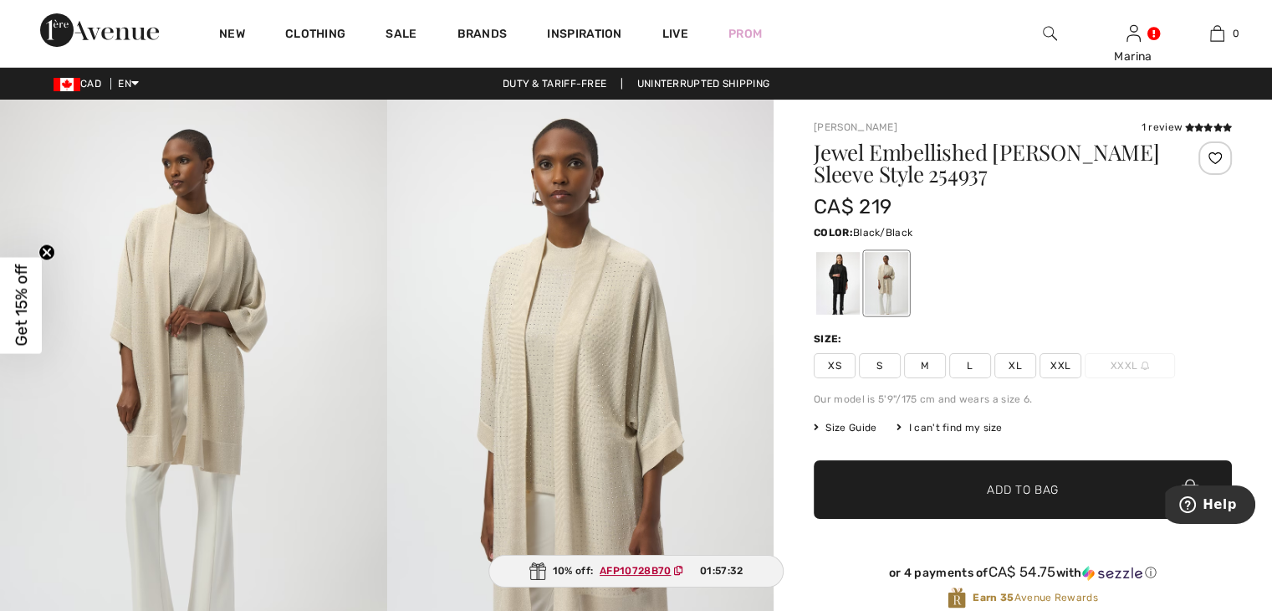
click at [831, 299] on div at bounding box center [837, 283] width 43 height 63
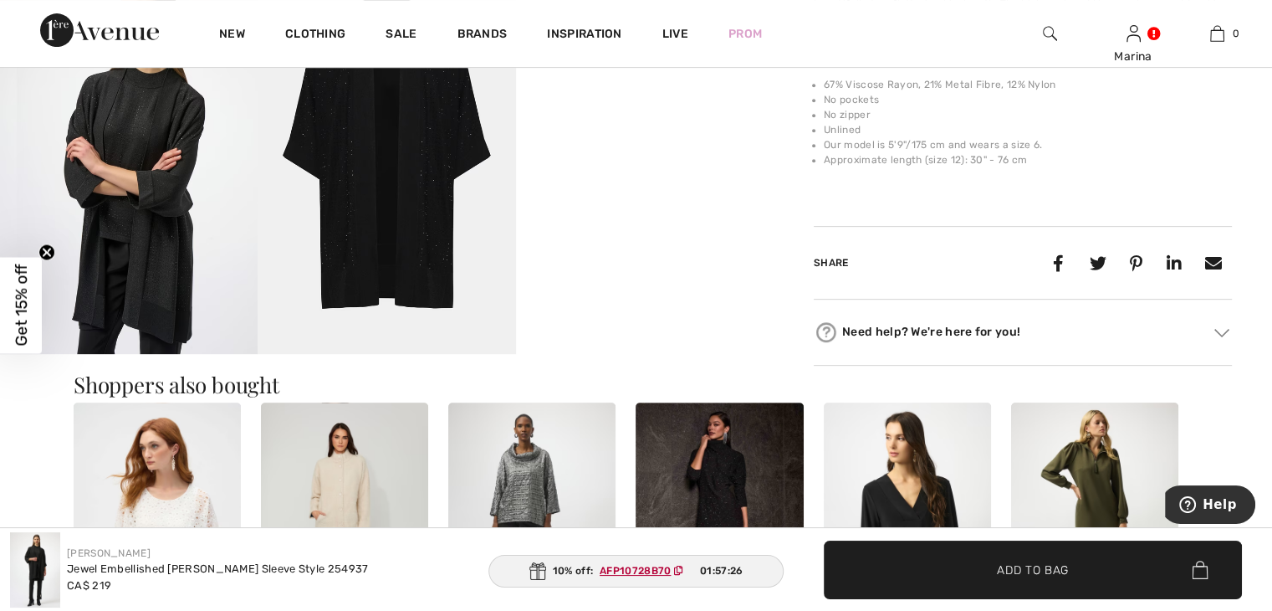
scroll to position [753, 0]
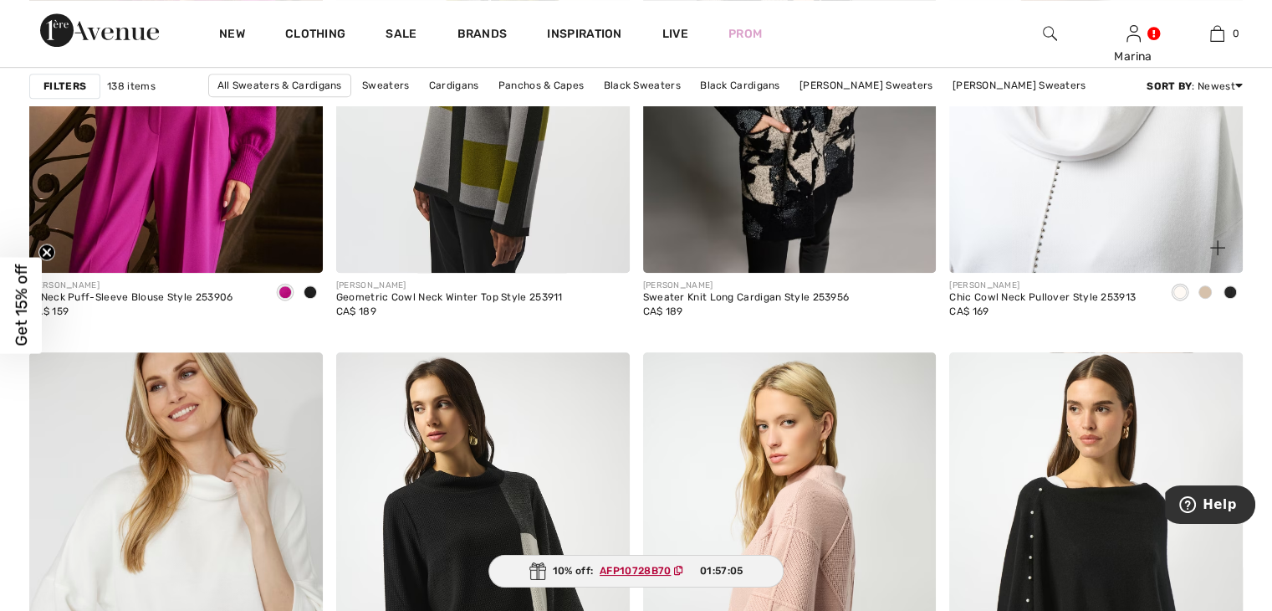
scroll to position [7277, 0]
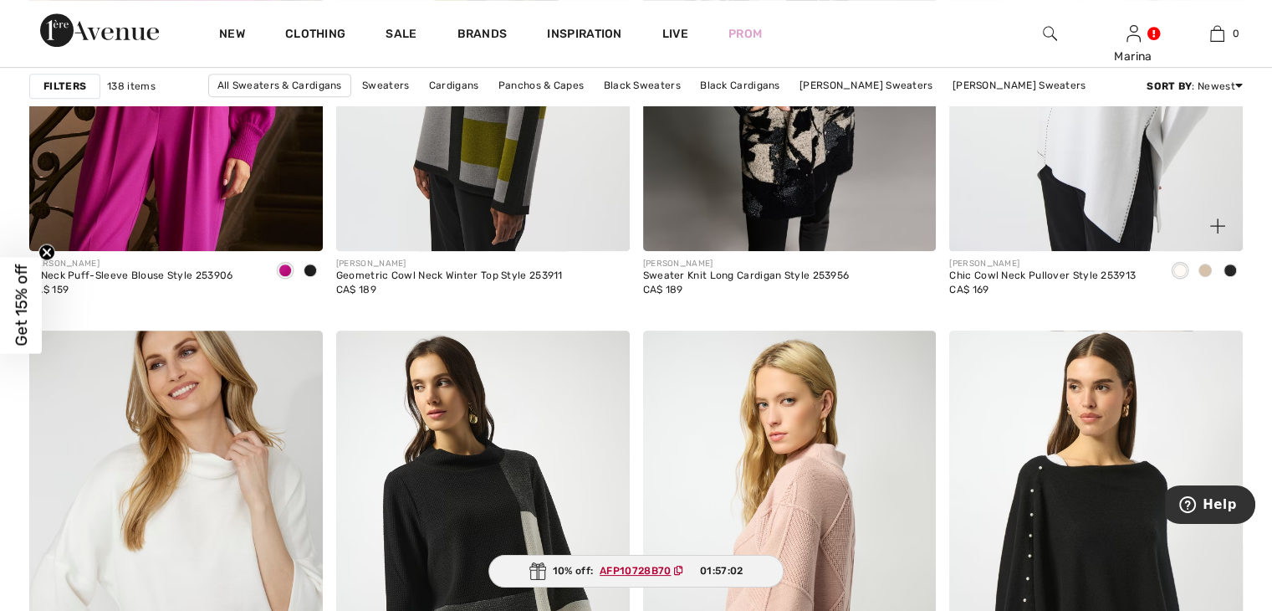
click at [1235, 265] on span at bounding box center [1230, 269] width 13 height 13
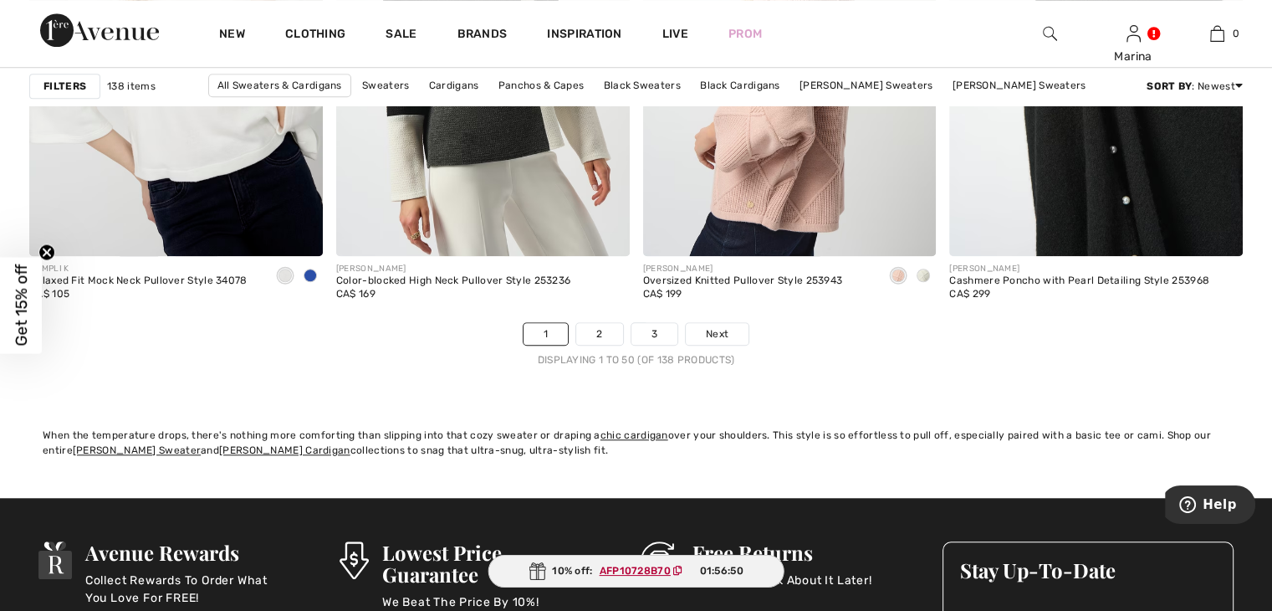
scroll to position [7863, 0]
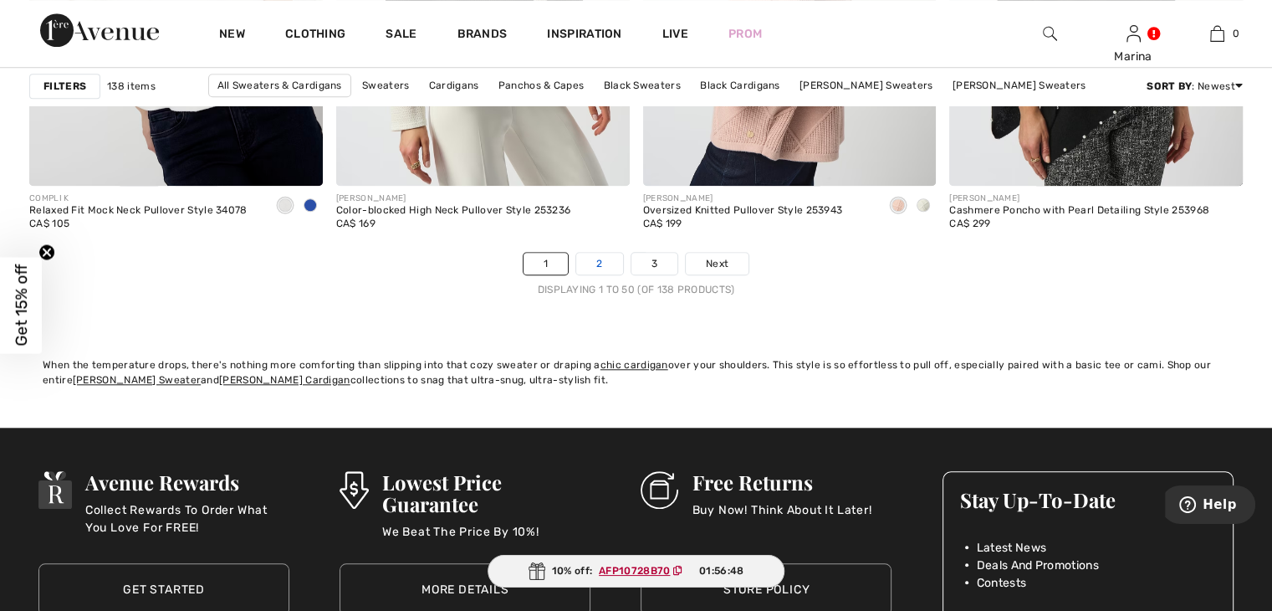
click at [604, 261] on link "2" at bounding box center [599, 264] width 46 height 22
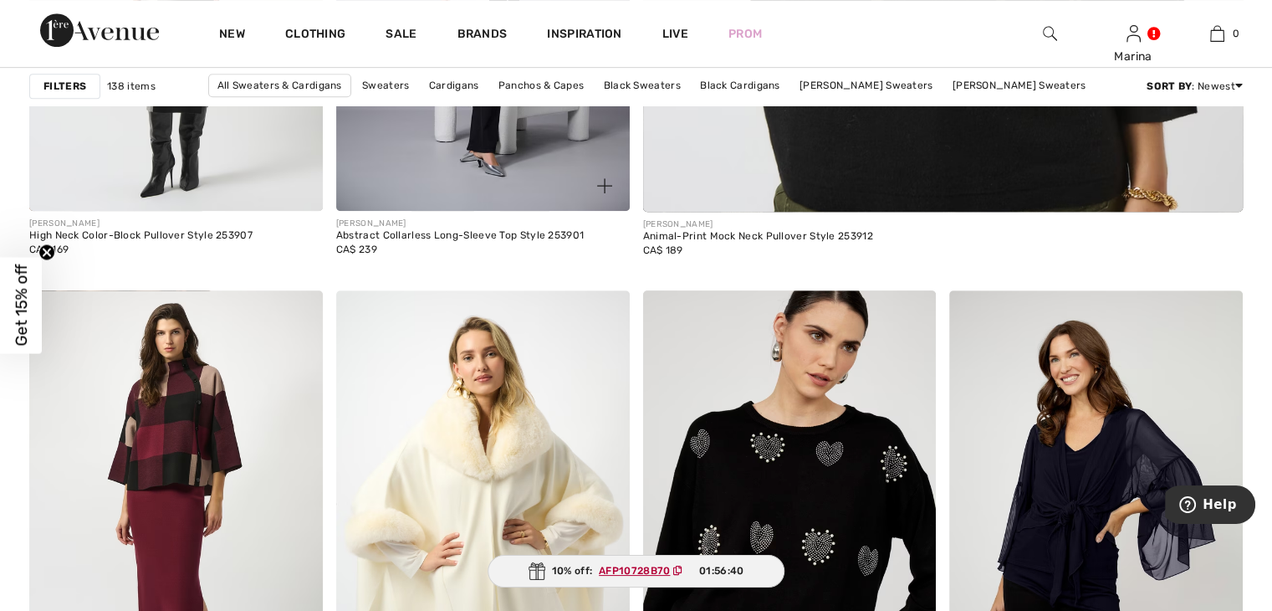
scroll to position [1255, 0]
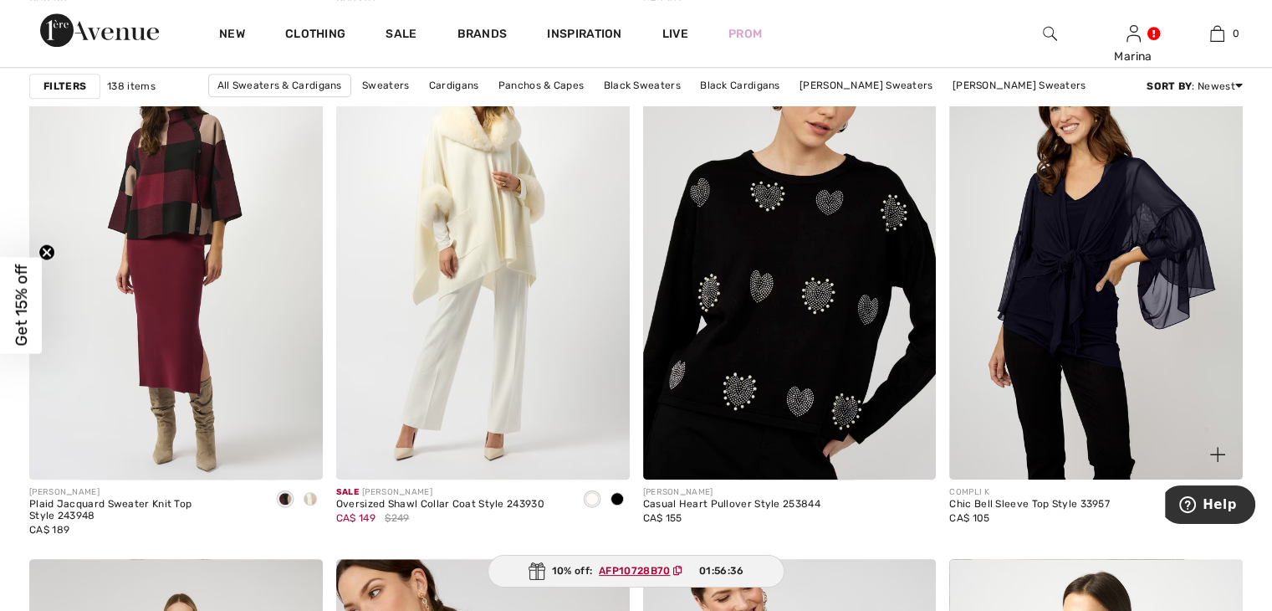
click at [1062, 265] on img at bounding box center [1096, 259] width 294 height 440
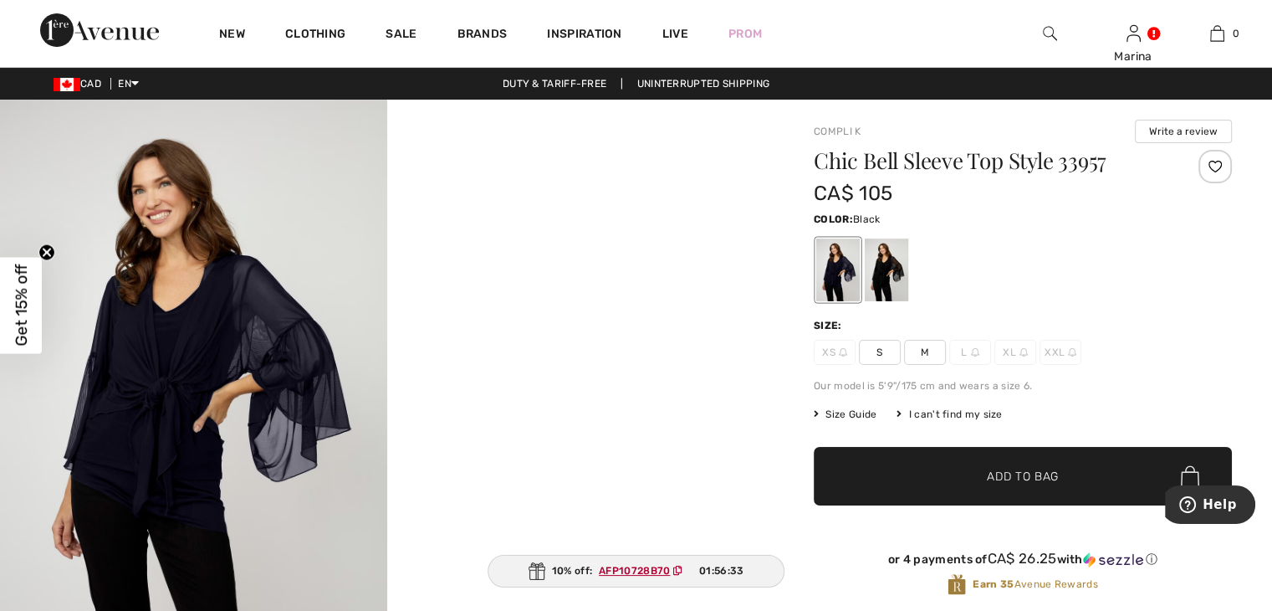
click at [877, 286] on div at bounding box center [886, 269] width 43 height 63
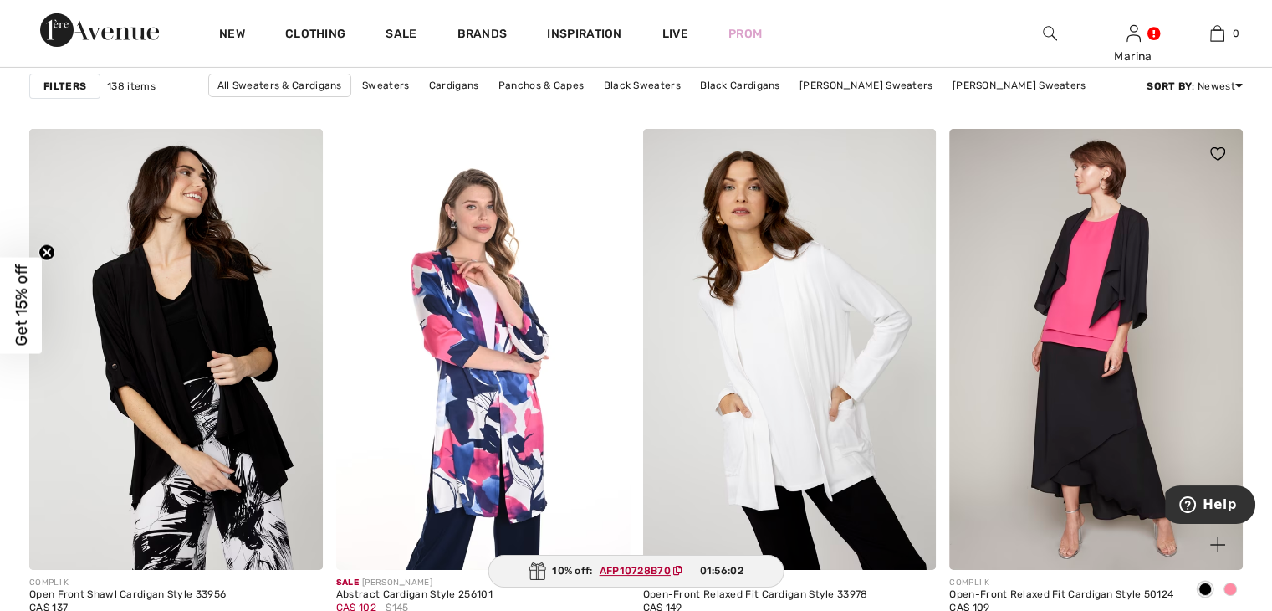
scroll to position [5772, 0]
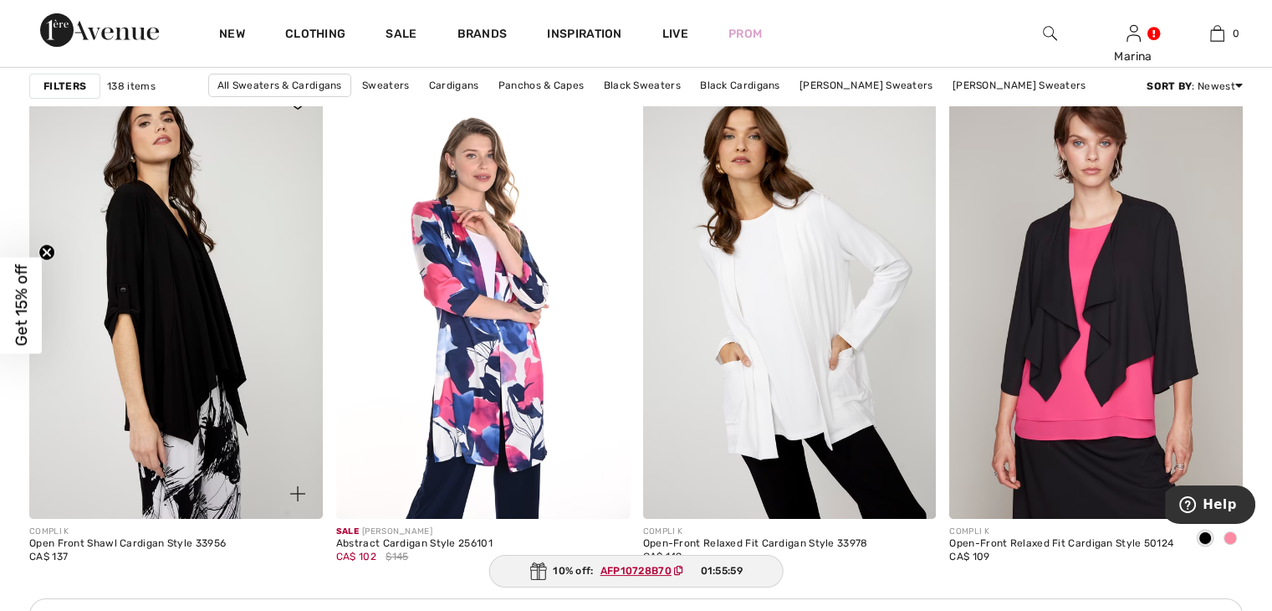
click at [168, 309] on img at bounding box center [176, 298] width 294 height 440
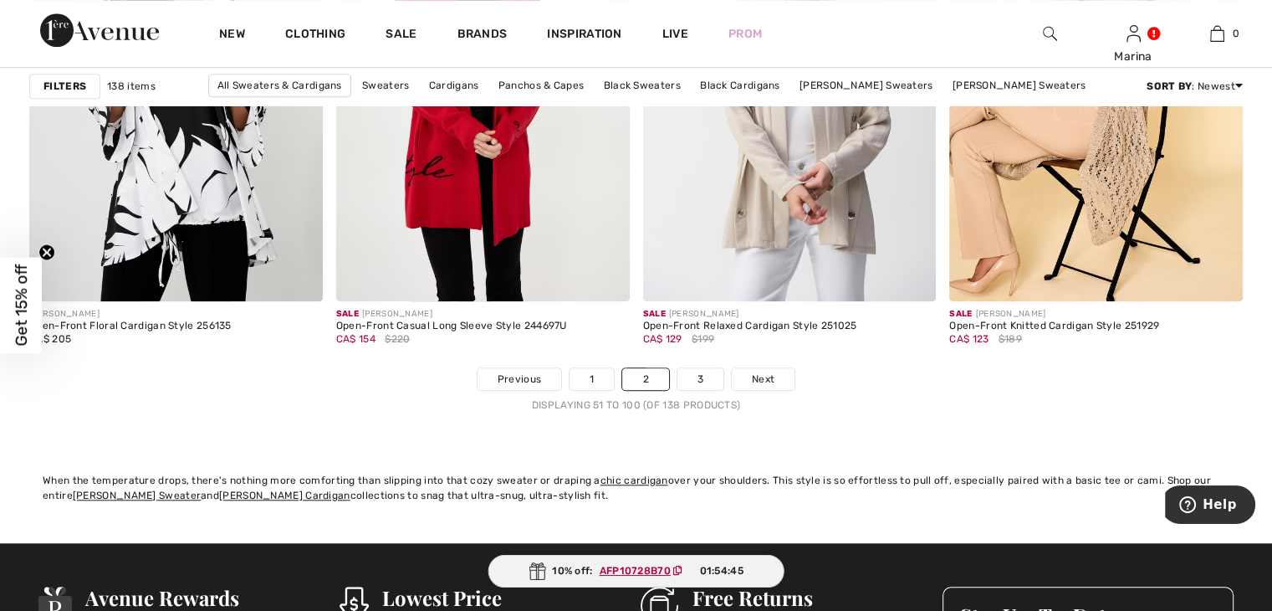
scroll to position [7779, 0]
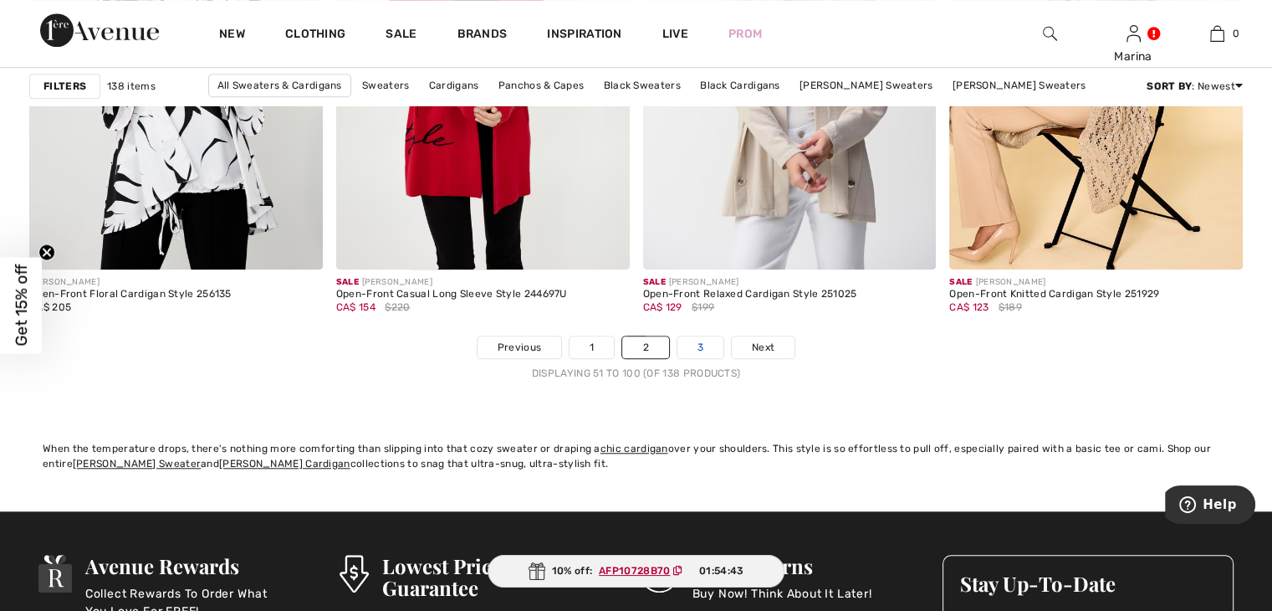
click at [706, 351] on link "3" at bounding box center [701, 347] width 46 height 22
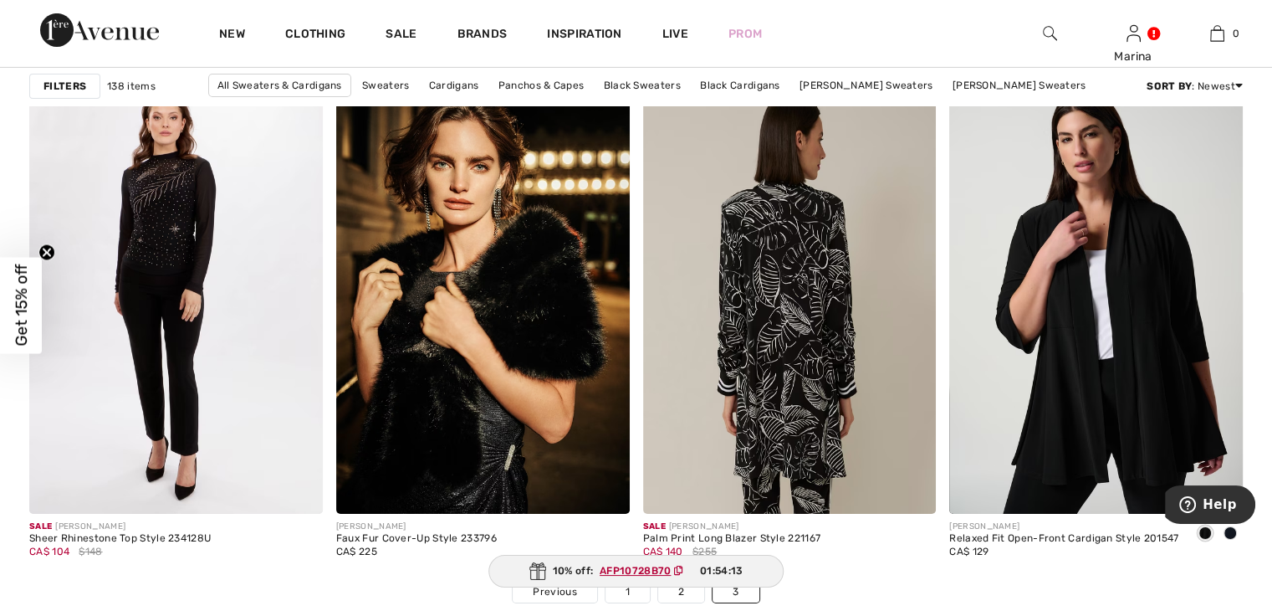
scroll to position [5939, 0]
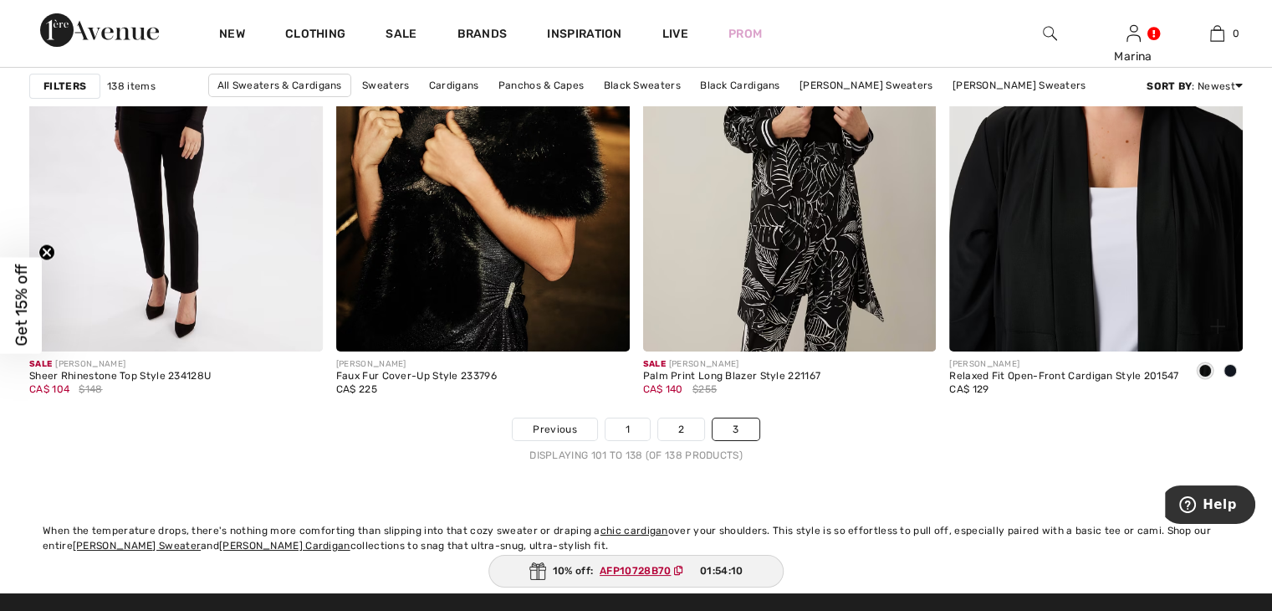
click at [1177, 253] on img at bounding box center [1096, 130] width 294 height 440
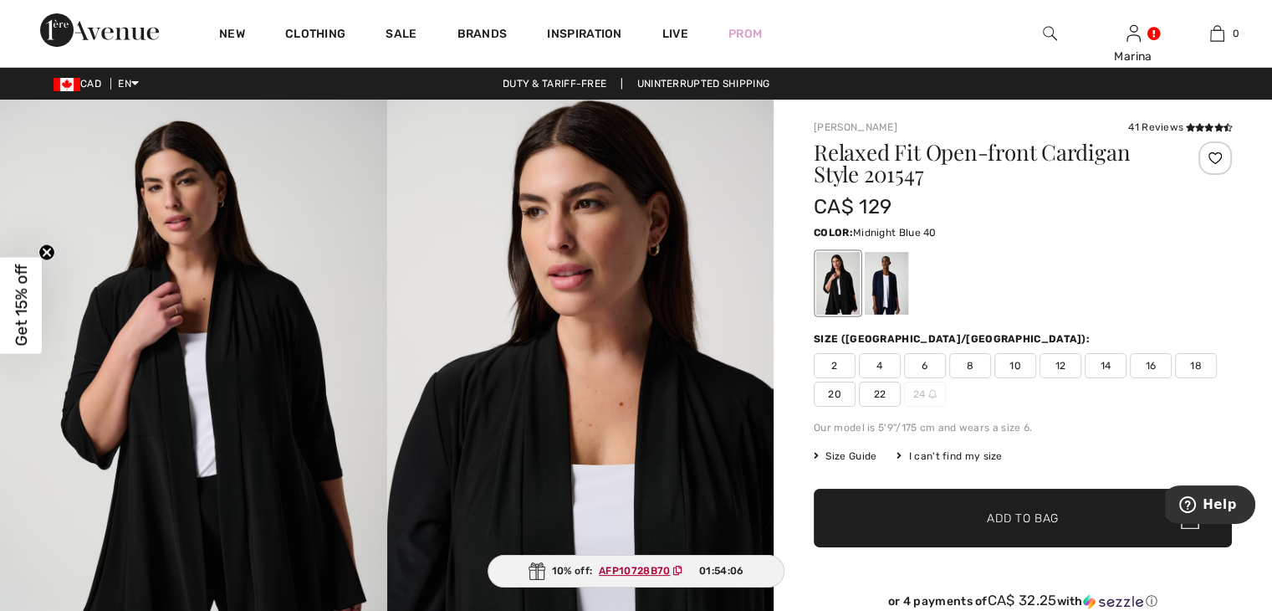
click at [885, 307] on div at bounding box center [886, 283] width 43 height 63
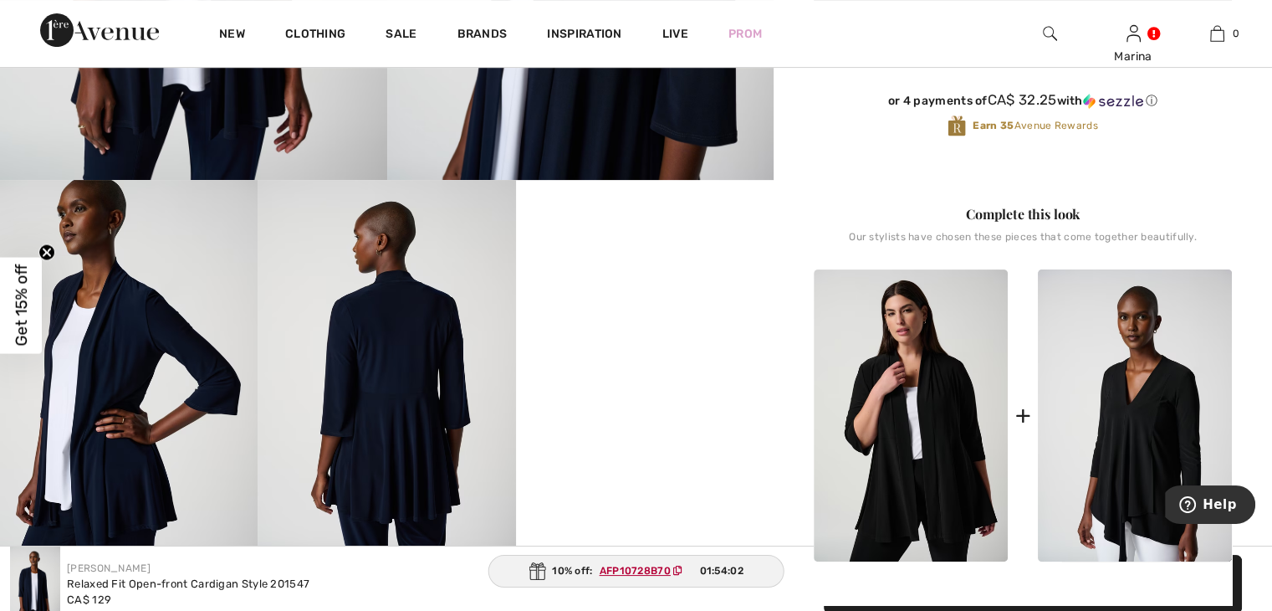
scroll to position [502, 0]
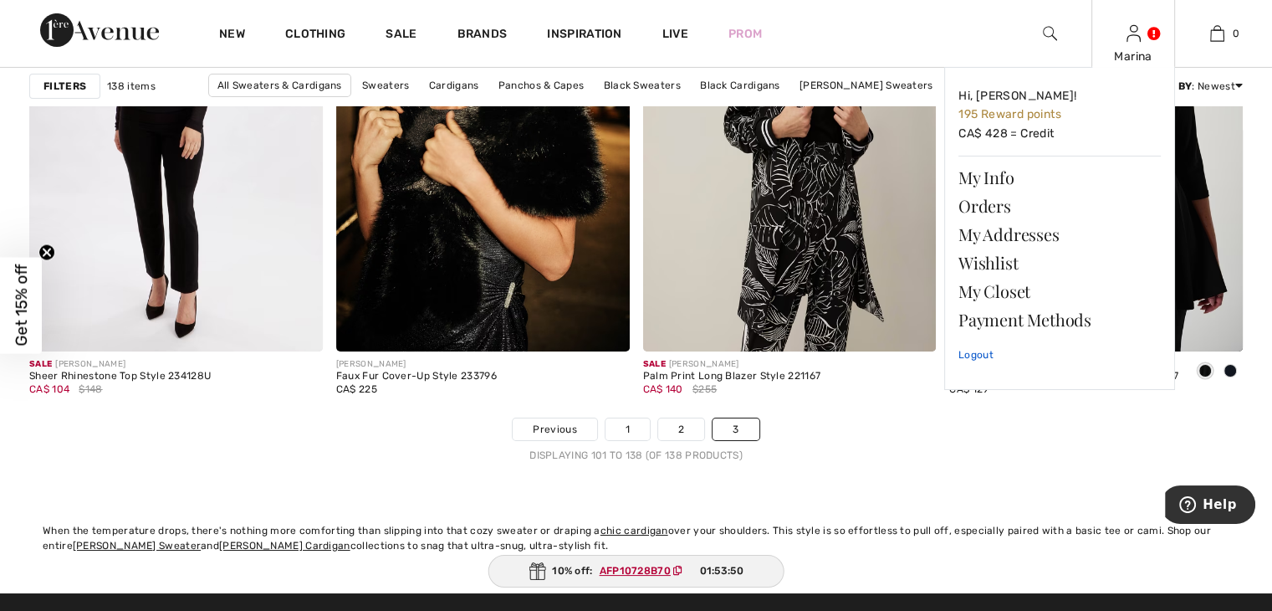
click at [982, 353] on link "Logout" at bounding box center [1060, 355] width 202 height 42
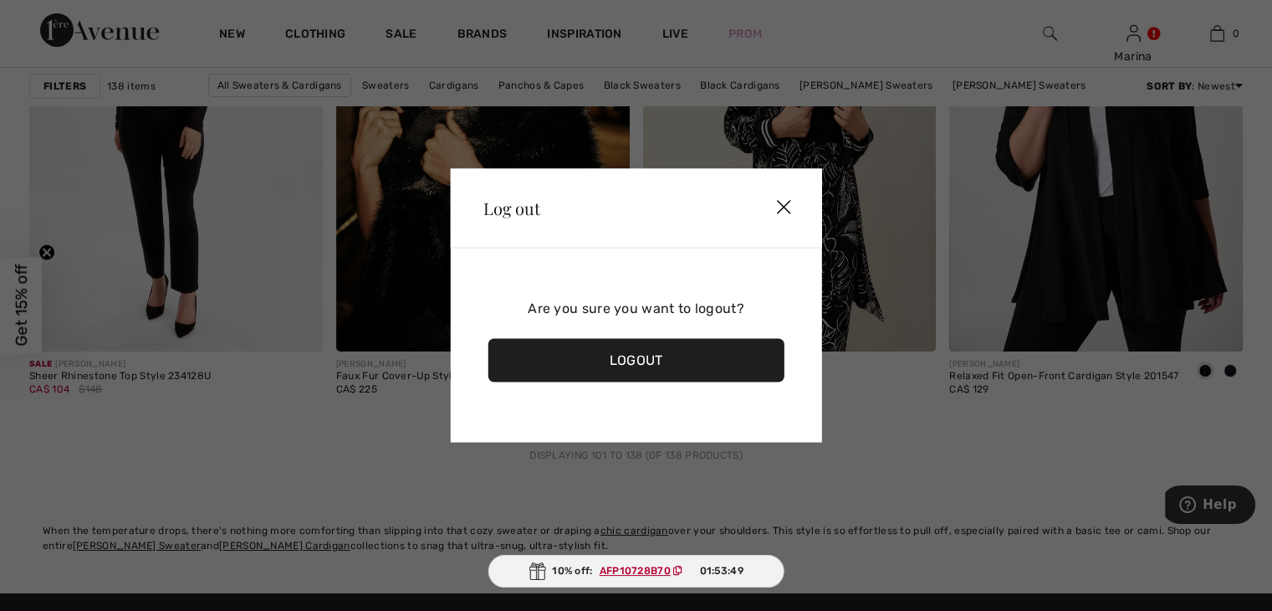
click at [673, 362] on div "Logout" at bounding box center [636, 360] width 297 height 43
